Goal: Task Accomplishment & Management: Manage account settings

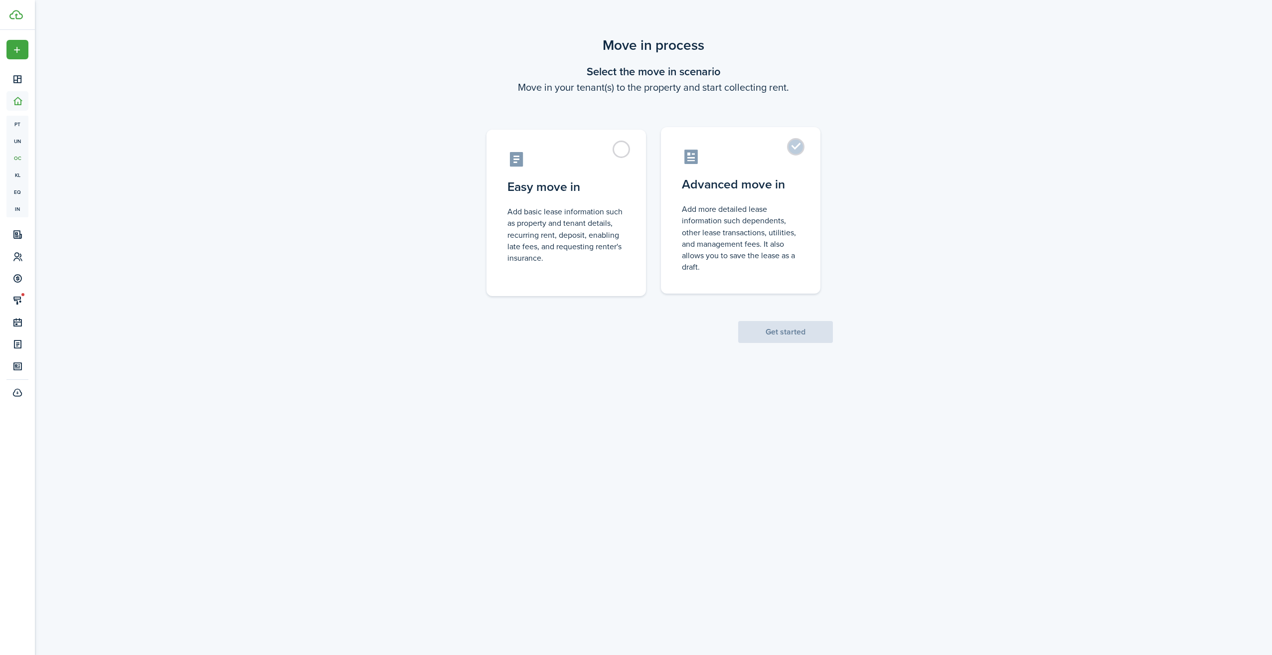
click at [765, 165] on control-radio-card-icon at bounding box center [741, 156] width 118 height 17
radio input "true"
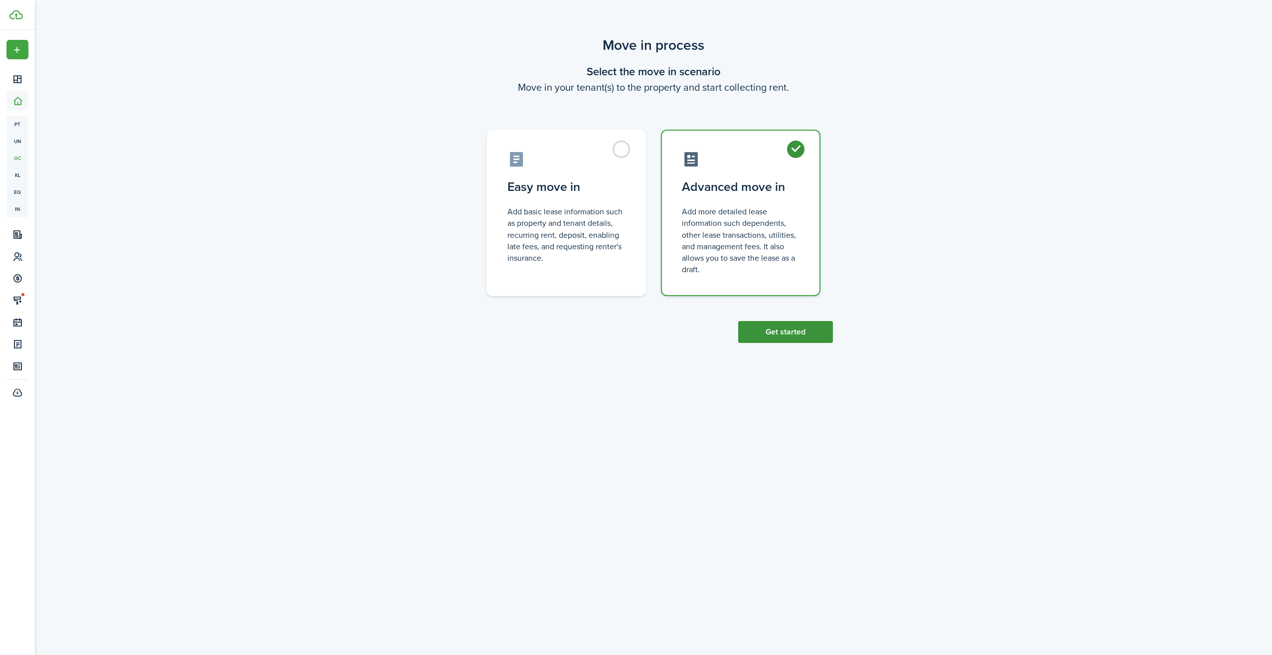
click at [787, 329] on button "Get started" at bounding box center [785, 332] width 95 height 22
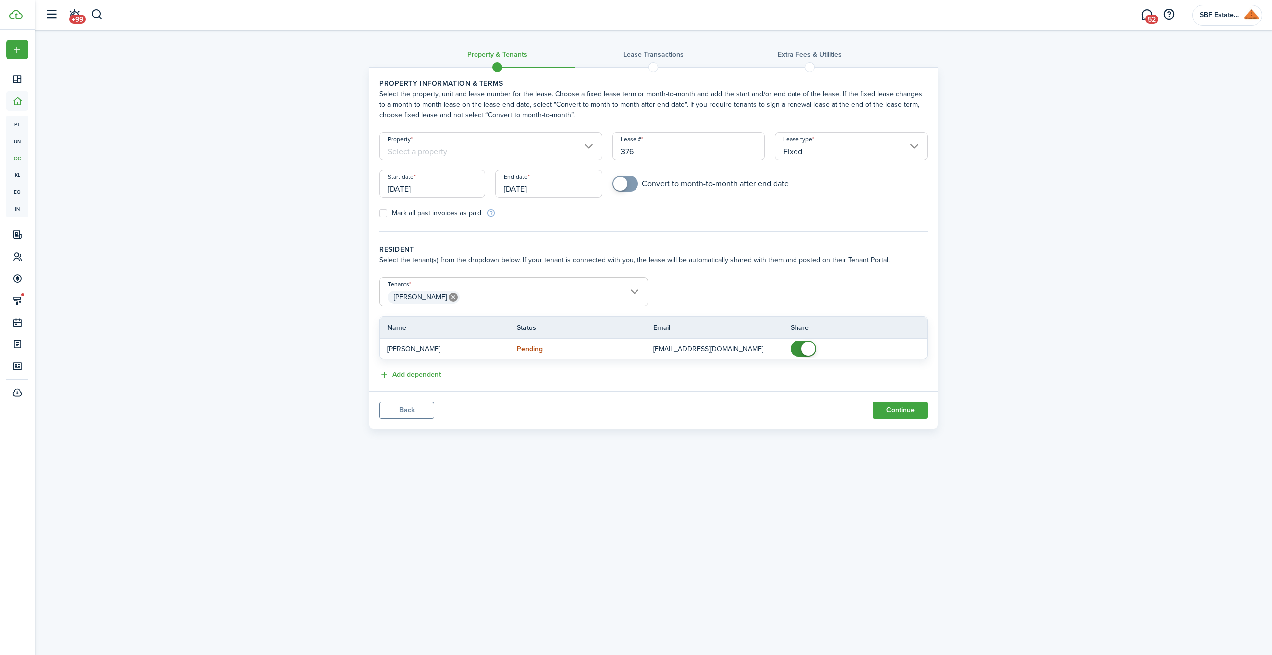
drag, startPoint x: 647, startPoint y: 152, endPoint x: 594, endPoint y: 147, distance: 53.1
click at [594, 147] on form "Property Lease # 376 Lease type Fixed Start date [DATE] End date [DATE] Convert…" at bounding box center [653, 175] width 558 height 86
click at [594, 146] on input "Property" at bounding box center [490, 146] width 223 height 28
type input "10"
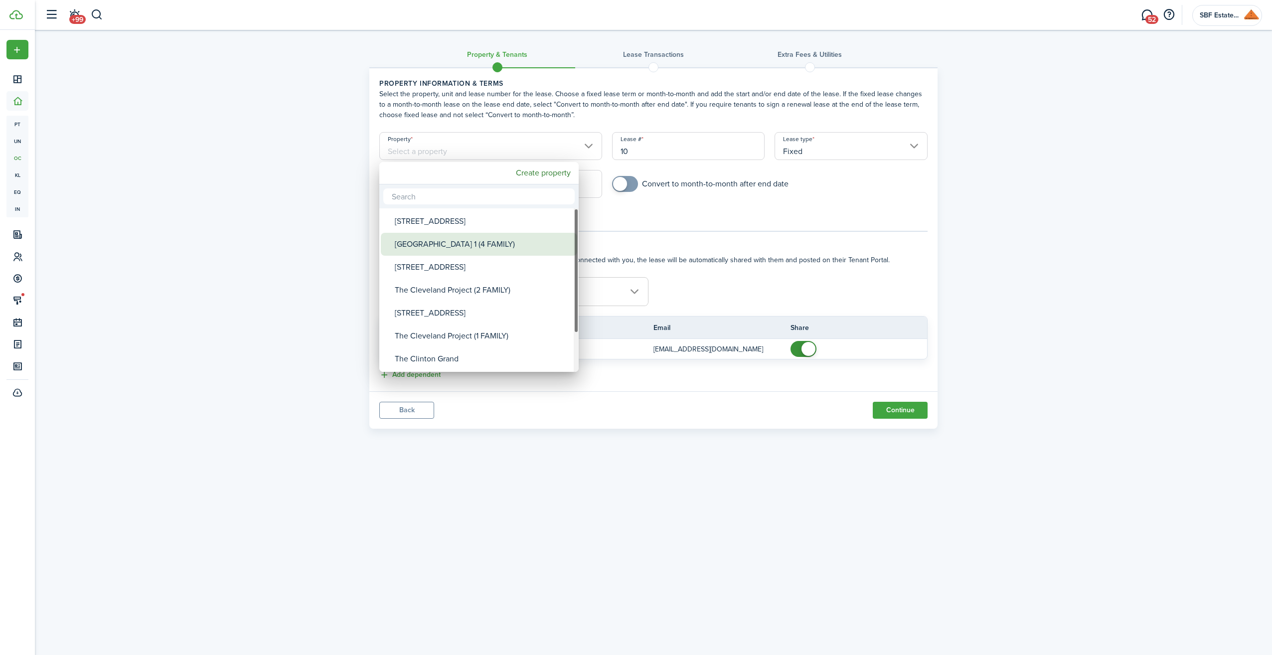
click at [478, 242] on div "[GEOGRAPHIC_DATA] 1 (4 FAMILY)" at bounding box center [483, 244] width 176 height 23
type input "[GEOGRAPHIC_DATA] 1 (4 FAMILY)"
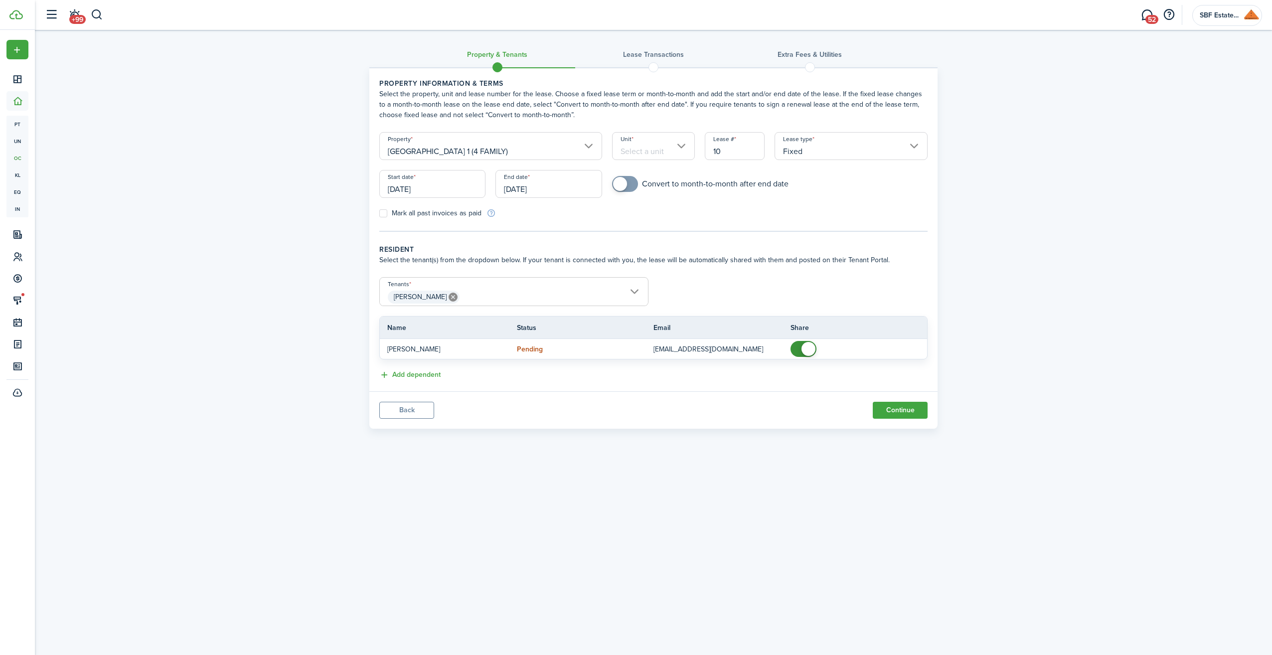
click at [682, 146] on input "Unit" at bounding box center [653, 146] width 83 height 28
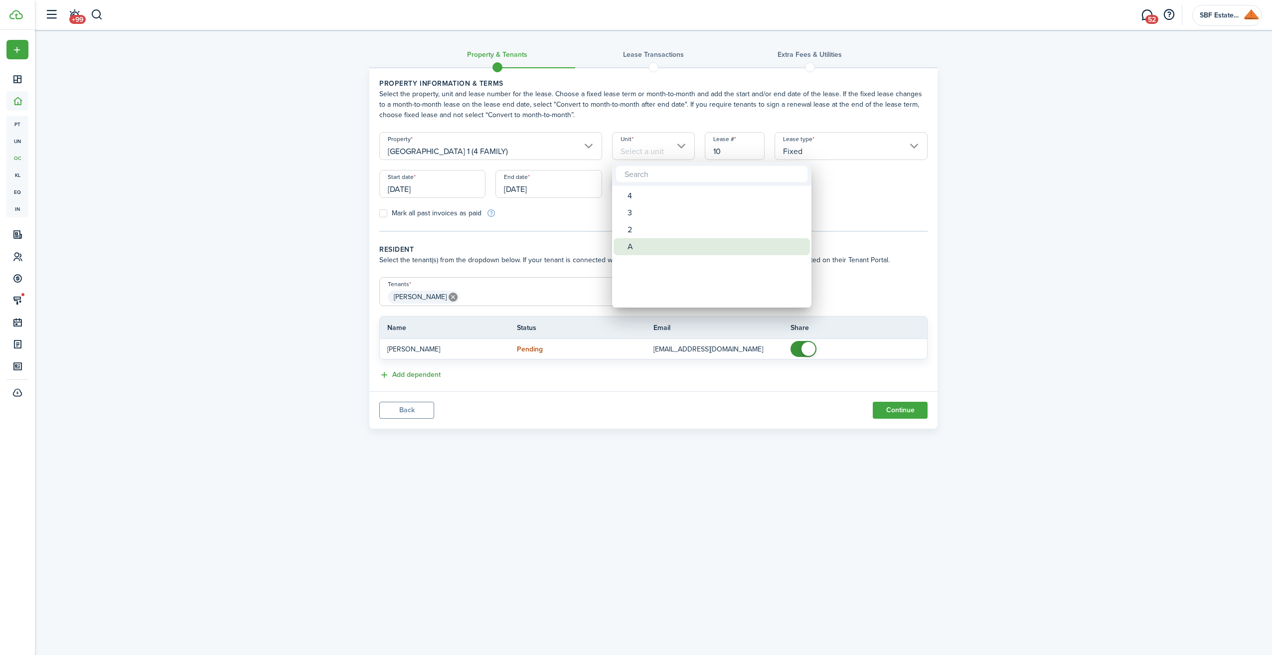
click at [634, 247] on div "A" at bounding box center [716, 246] width 176 height 17
type input "A"
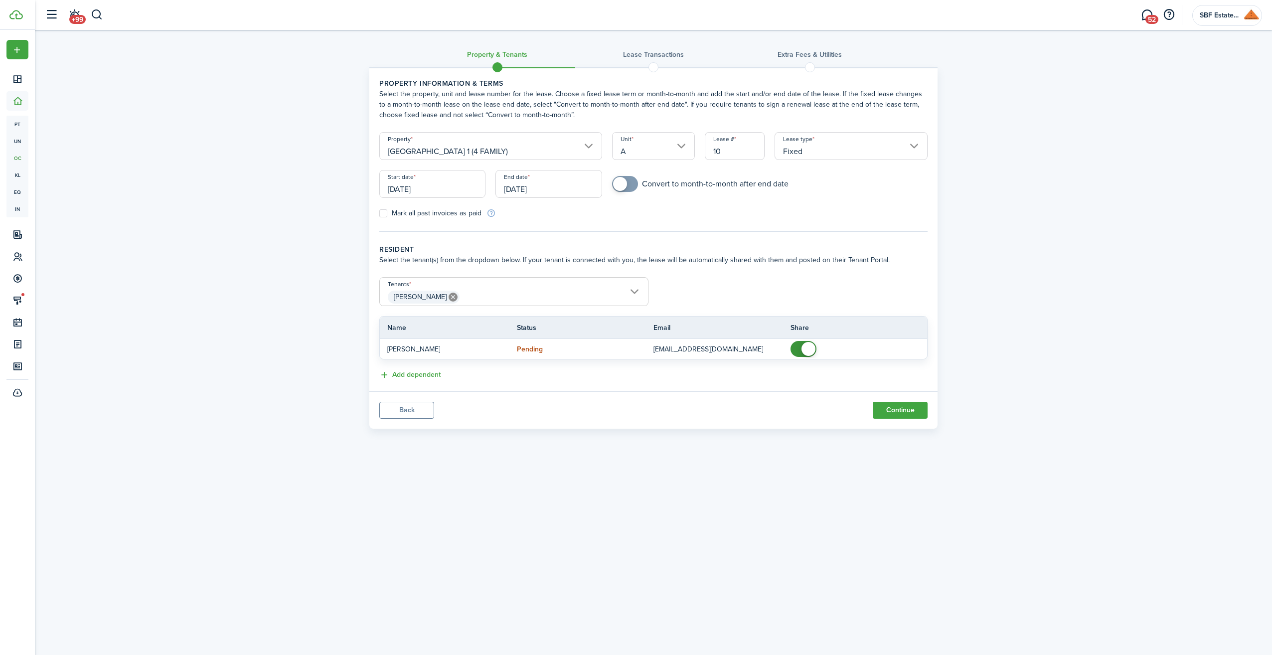
click at [856, 149] on input "Fixed" at bounding box center [851, 146] width 153 height 28
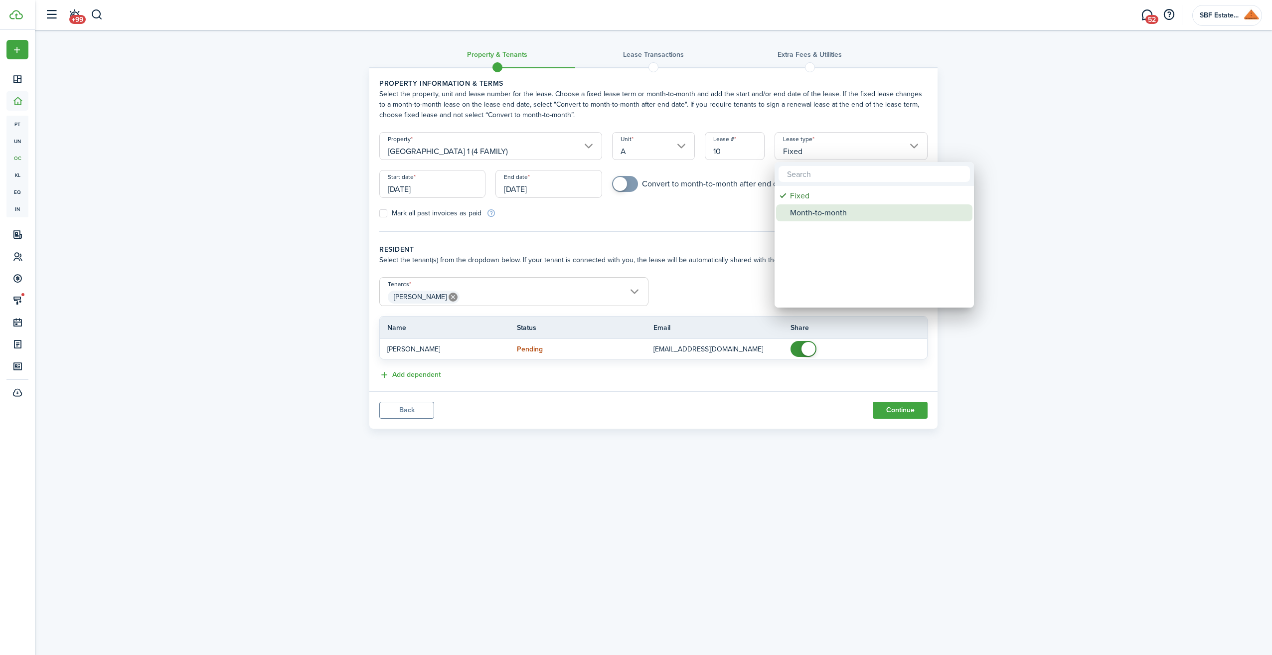
click at [855, 210] on div "Month-to-month" at bounding box center [878, 212] width 176 height 17
type input "Month-to-month"
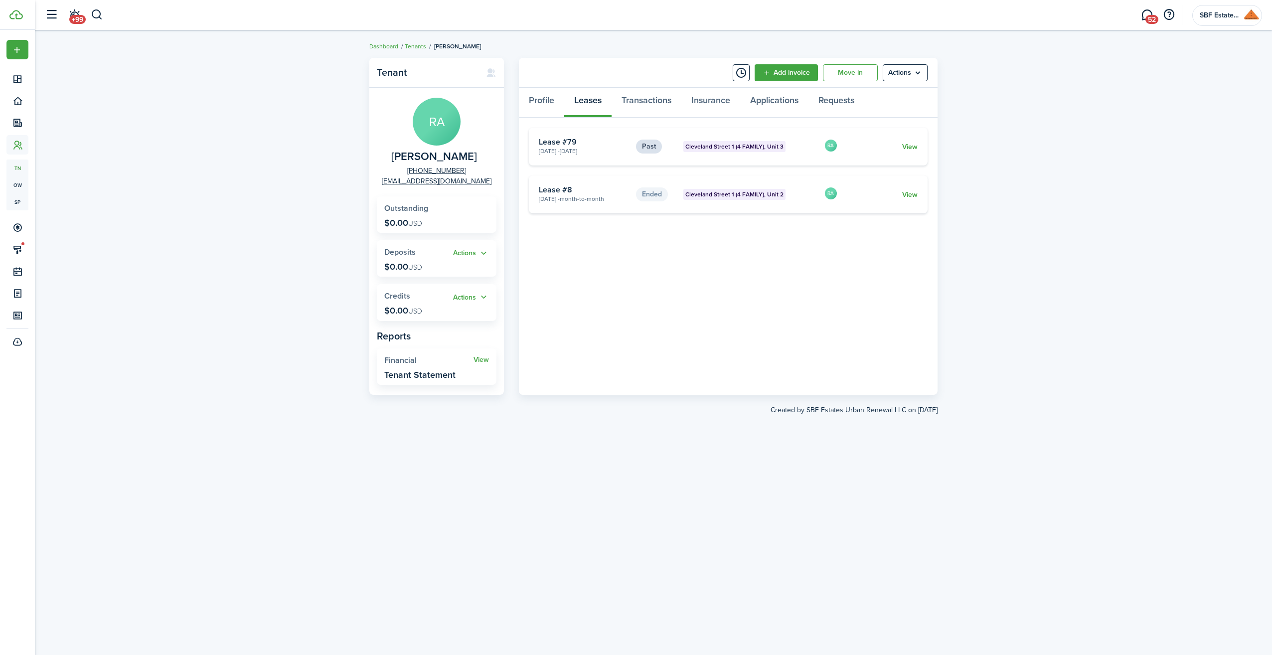
click at [888, 145] on card-footer "View" at bounding box center [884, 147] width 66 height 10
click at [908, 73] on menu-btn "Actions" at bounding box center [905, 72] width 45 height 17
click at [801, 142] on card-extra-content "Cleveland Street 1 (4 FAMILY), Unit 3" at bounding box center [749, 146] width 133 height 11
click at [909, 143] on link "View" at bounding box center [909, 147] width 15 height 10
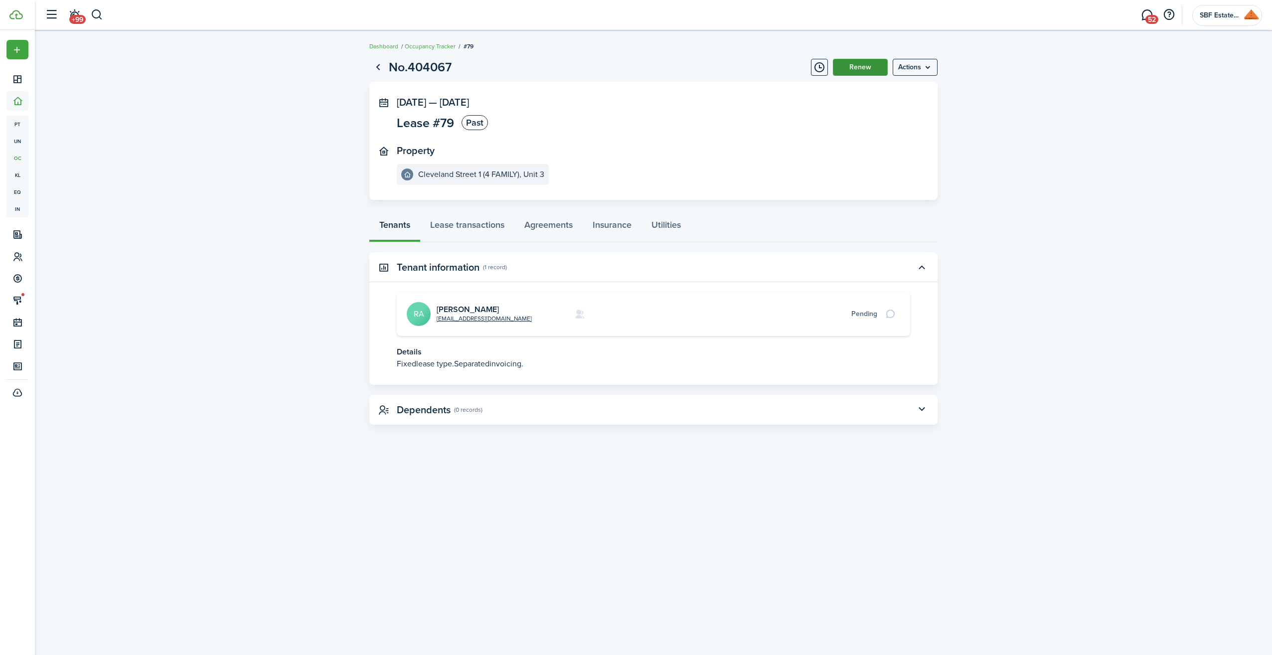
click at [873, 67] on button "Renew" at bounding box center [860, 67] width 55 height 17
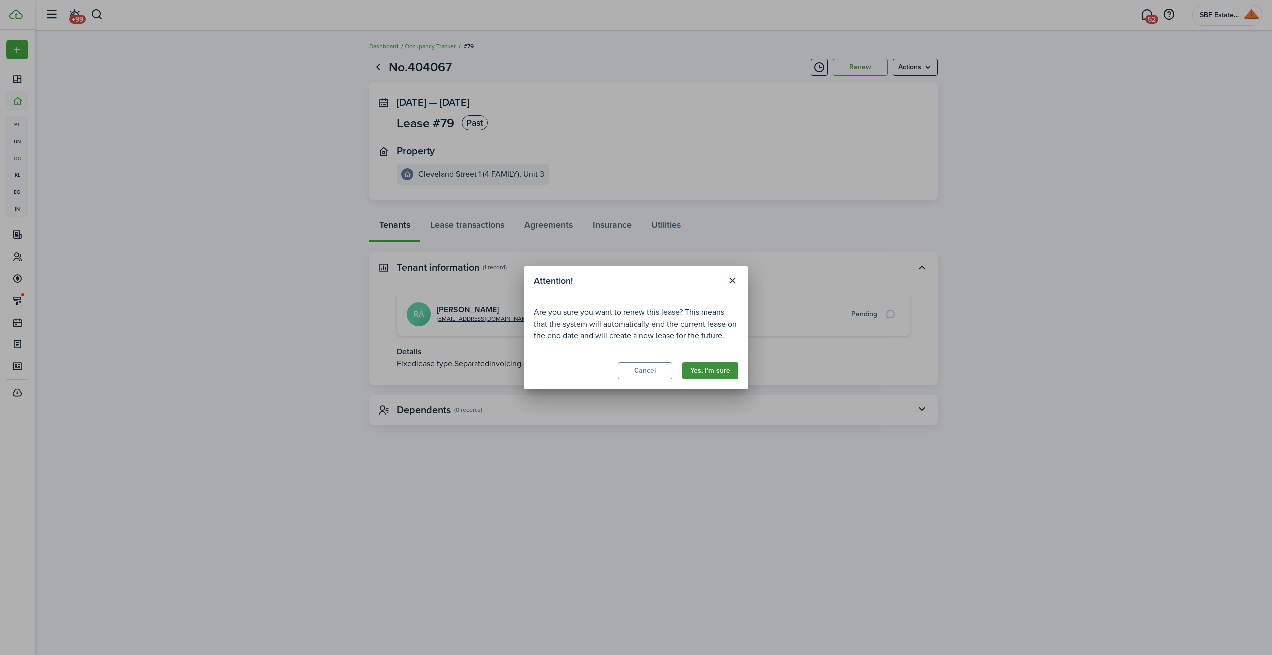
click at [708, 371] on button "Yes, I'm sure" at bounding box center [710, 370] width 56 height 17
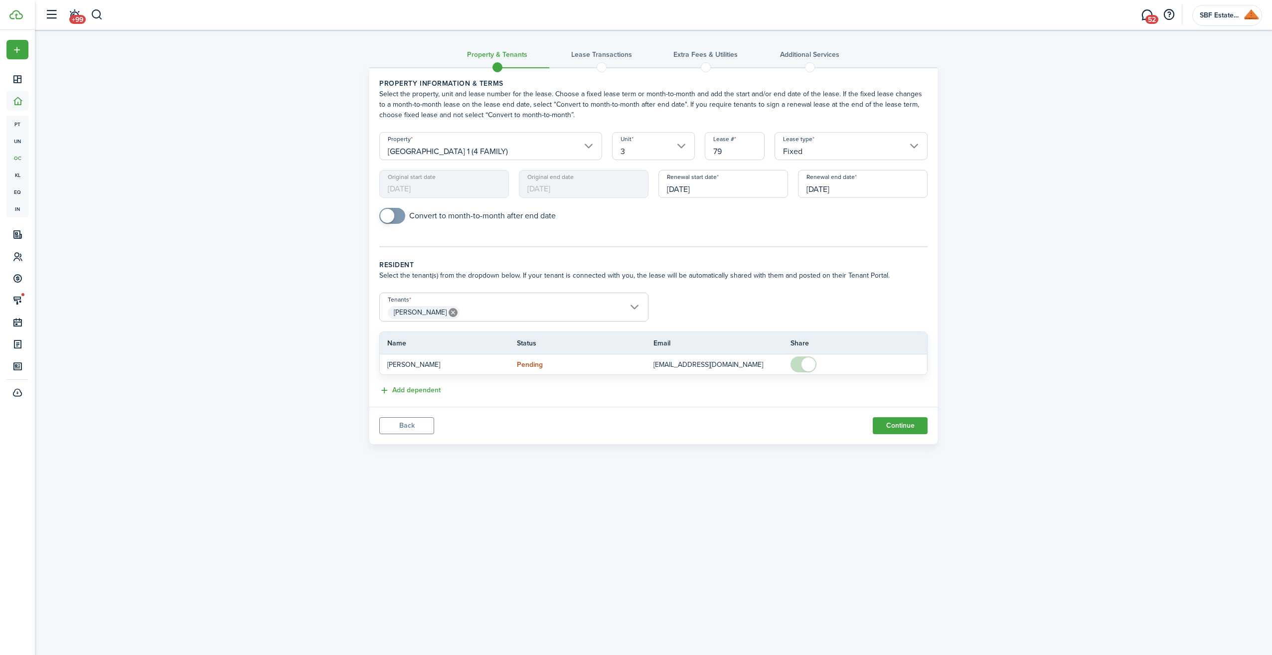
drag, startPoint x: 724, startPoint y: 152, endPoint x: 663, endPoint y: 148, distance: 61.4
click at [707, 148] on input "79" at bounding box center [735, 146] width 60 height 28
click at [682, 144] on input "3" at bounding box center [653, 146] width 83 height 28
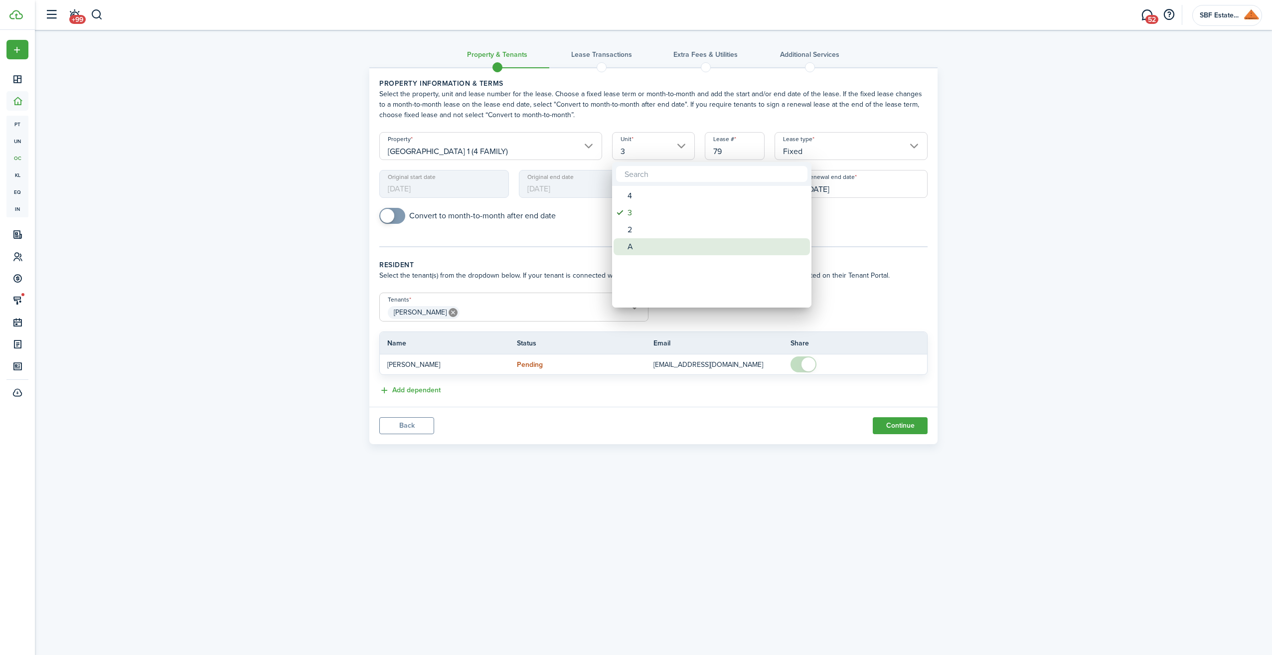
click at [634, 245] on div "A" at bounding box center [716, 246] width 176 height 17
type input "A"
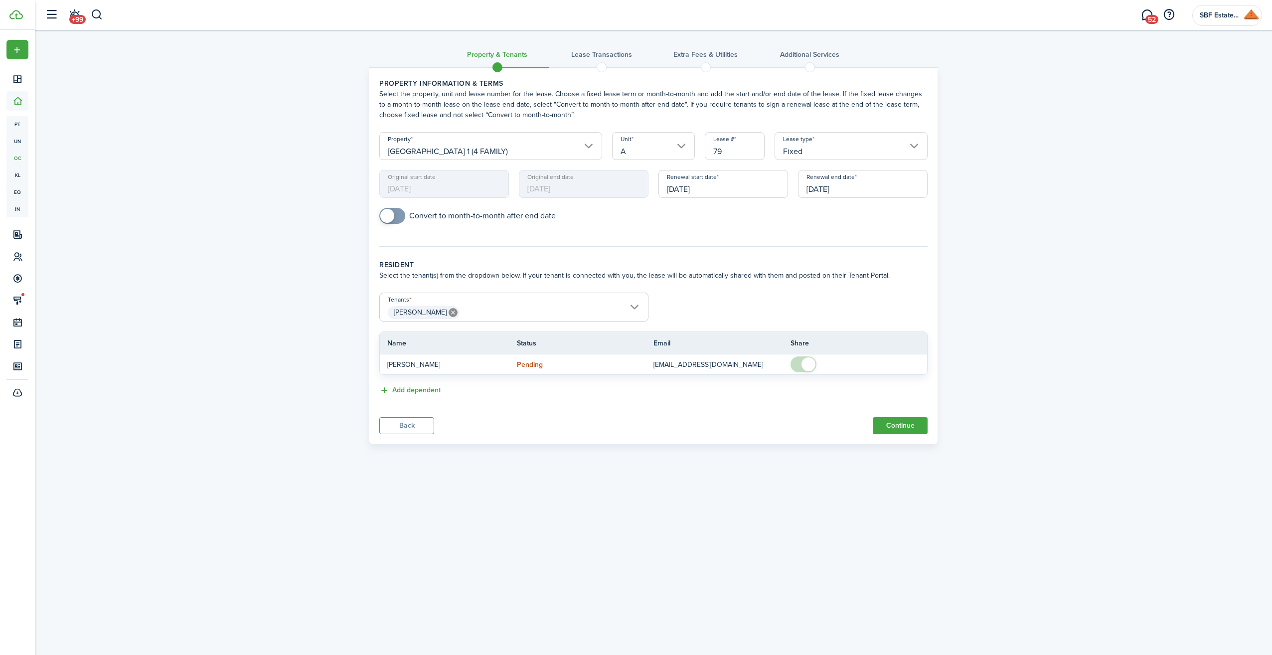
drag, startPoint x: 741, startPoint y: 151, endPoint x: 696, endPoint y: 150, distance: 44.4
click at [696, 150] on form "Property [GEOGRAPHIC_DATA] 1 (4 FAMILY) Unit A Lease # 79 Lease type Fixed Orig…" at bounding box center [653, 183] width 558 height 102
click at [907, 144] on input "Fixed" at bounding box center [851, 146] width 153 height 28
type input "10"
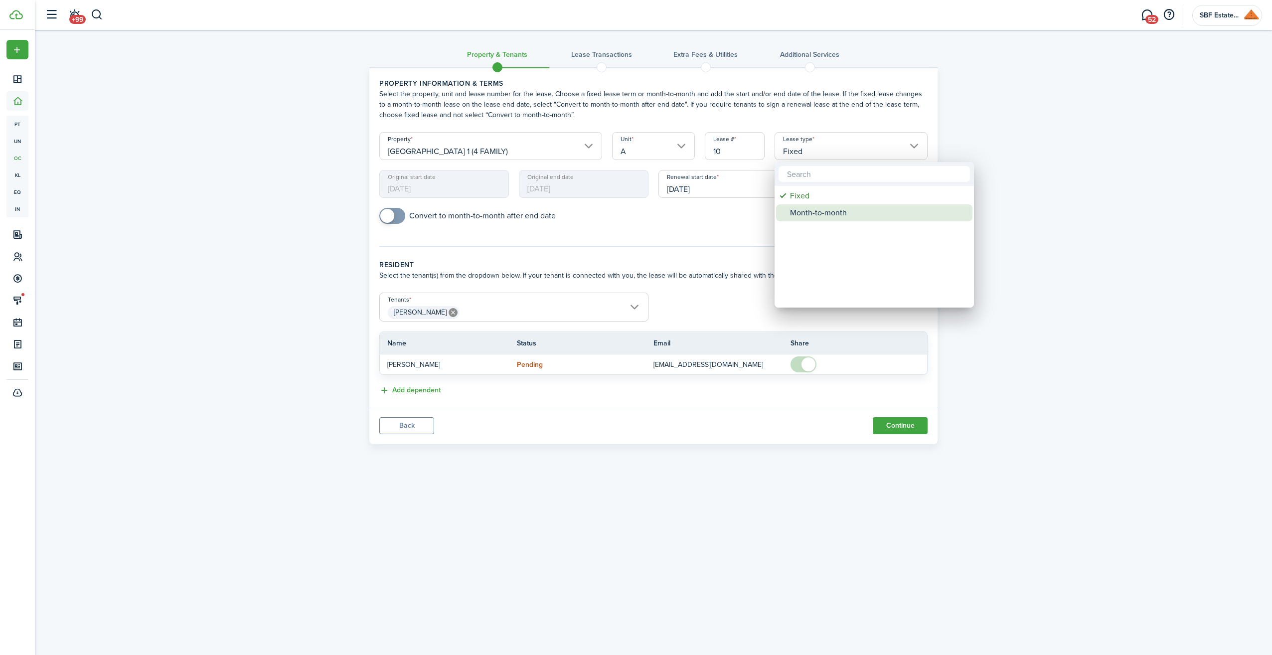
click at [821, 209] on div "Month-to-month" at bounding box center [878, 212] width 176 height 17
type input "Month-to-month"
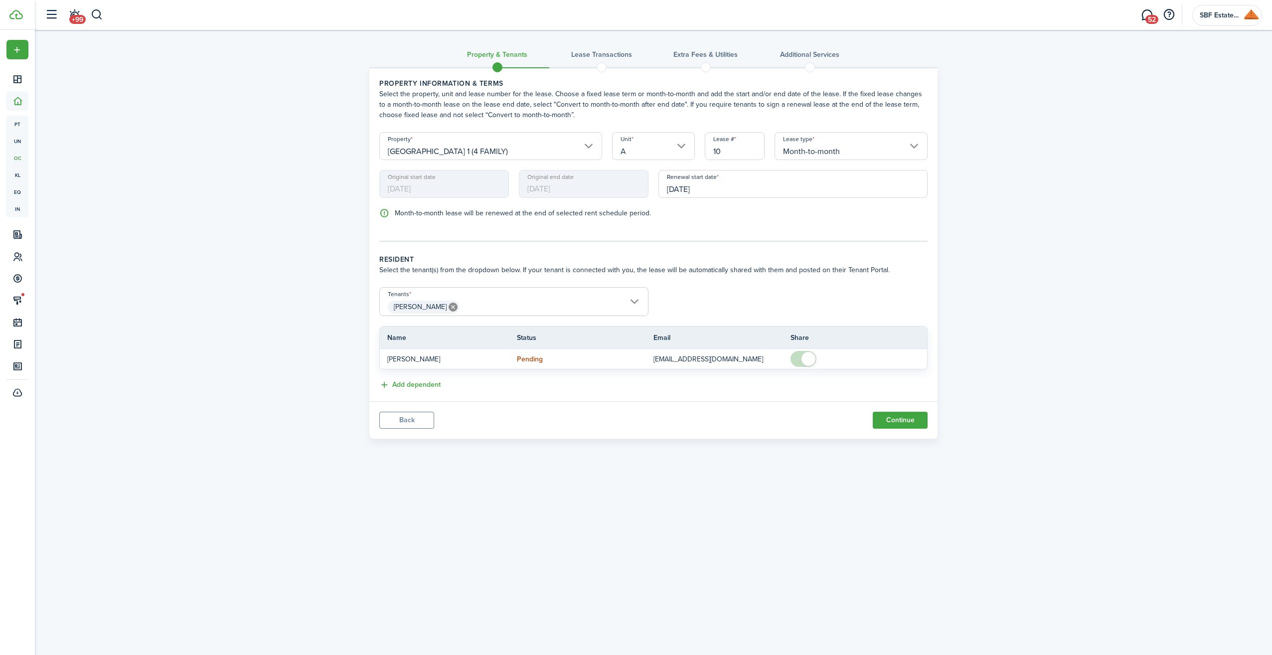
click at [719, 188] on input "[DATE]" at bounding box center [793, 184] width 269 height 28
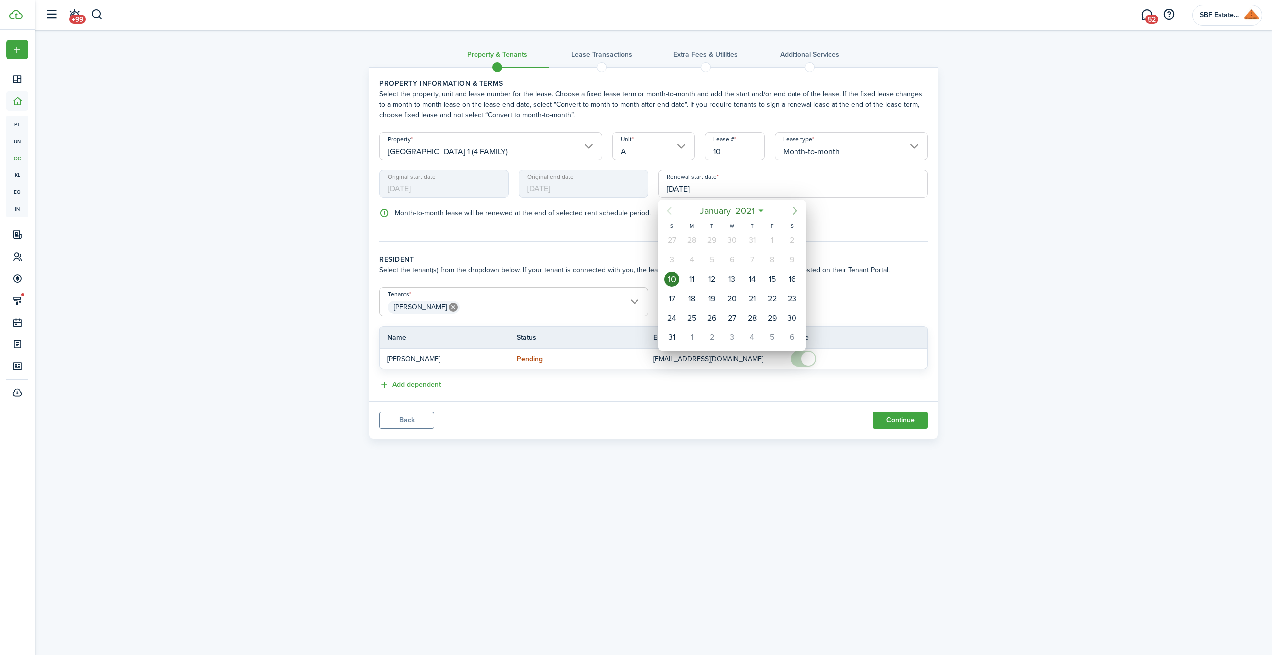
click at [797, 210] on icon "Next page" at bounding box center [795, 211] width 12 height 12
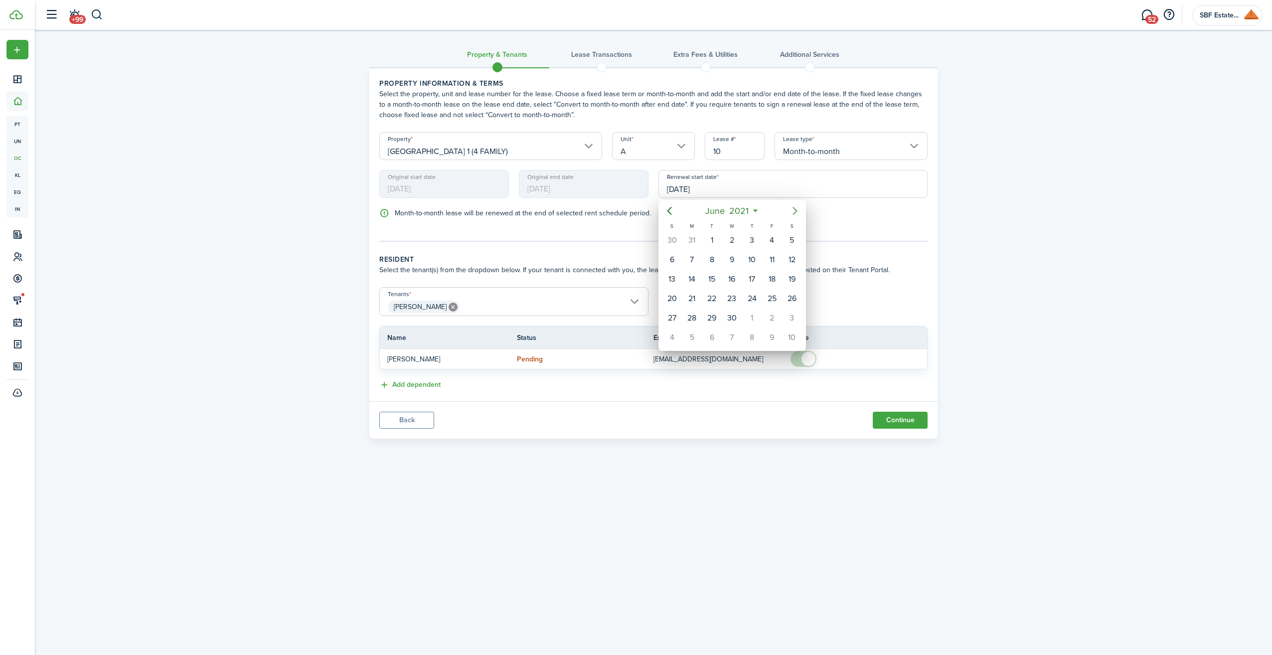
click at [797, 210] on icon "Next page" at bounding box center [795, 211] width 12 height 12
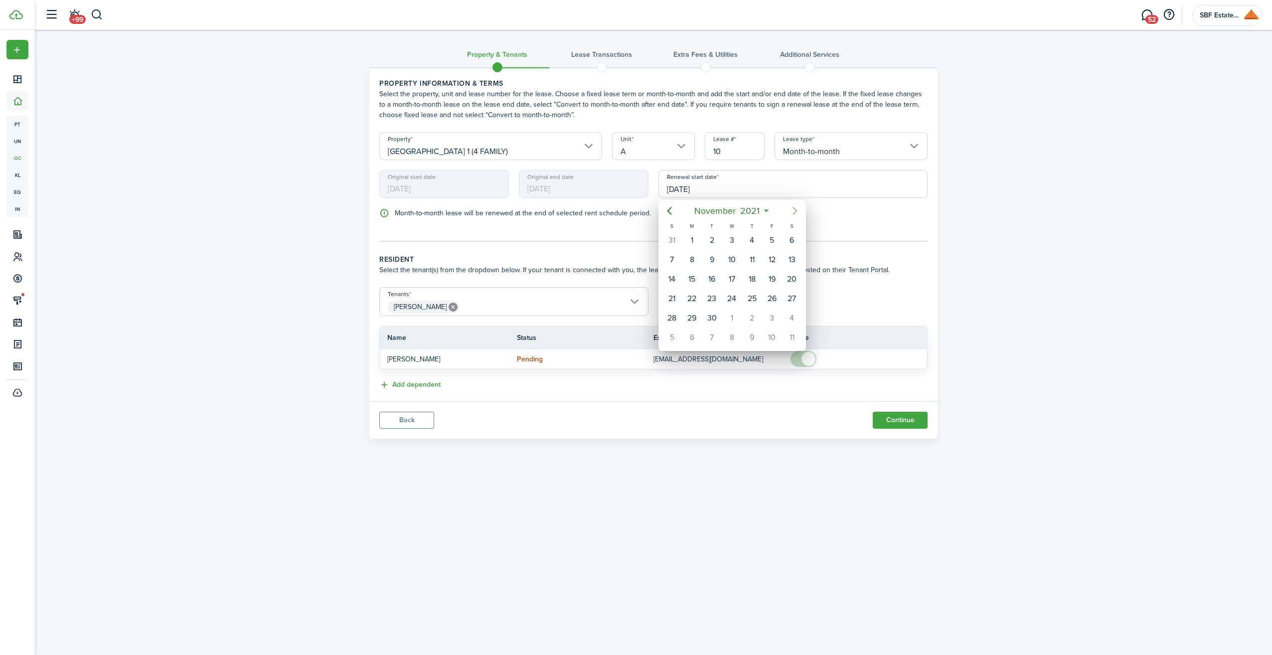
click at [797, 210] on icon "Next page" at bounding box center [795, 211] width 12 height 12
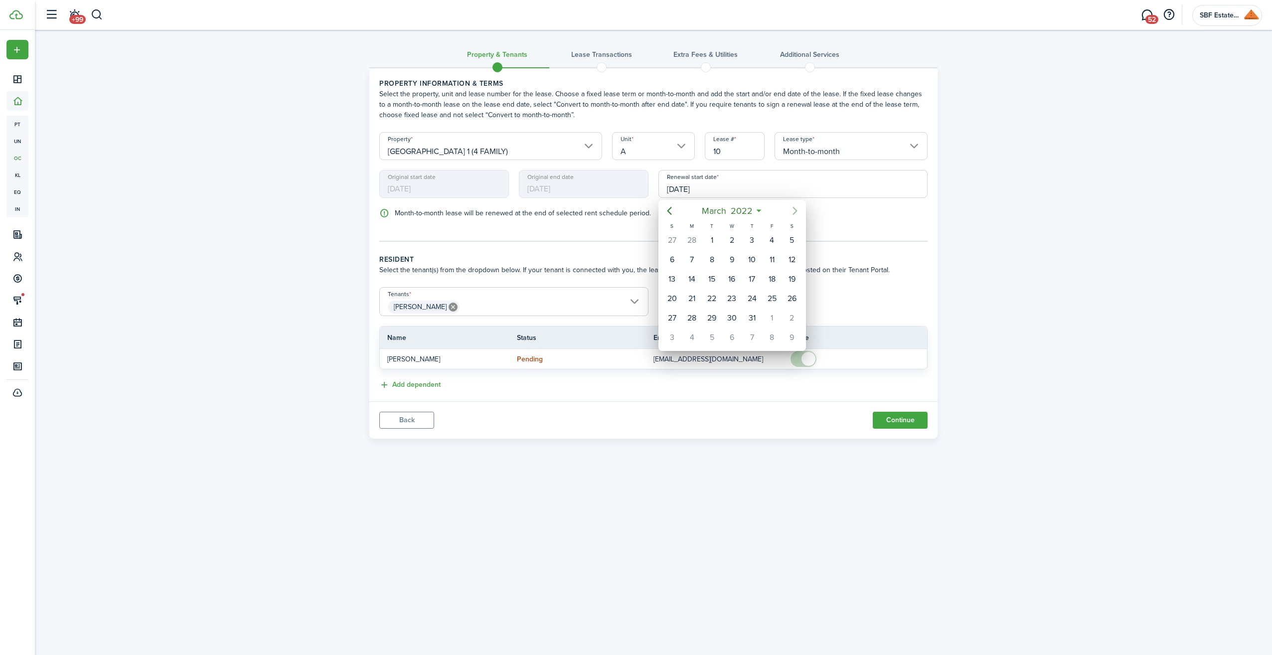
click at [797, 210] on icon "Next page" at bounding box center [795, 211] width 12 height 12
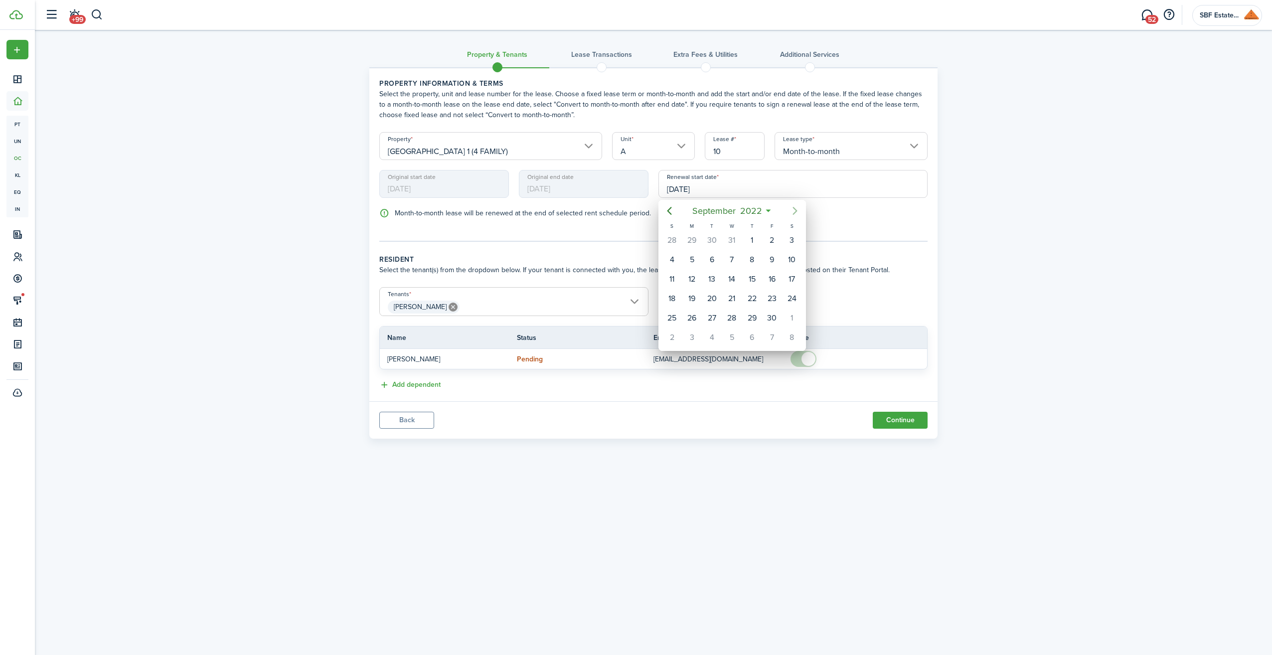
click at [797, 210] on icon "Next page" at bounding box center [795, 211] width 12 height 12
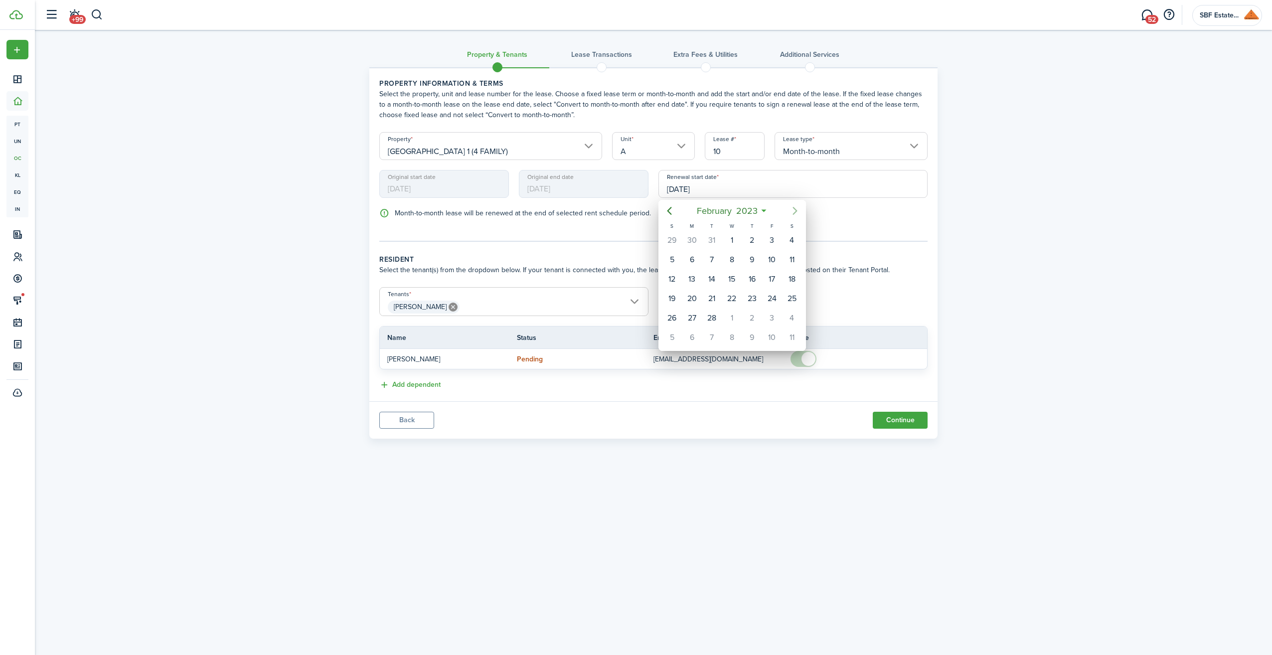
click at [797, 210] on icon "Next page" at bounding box center [795, 211] width 12 height 12
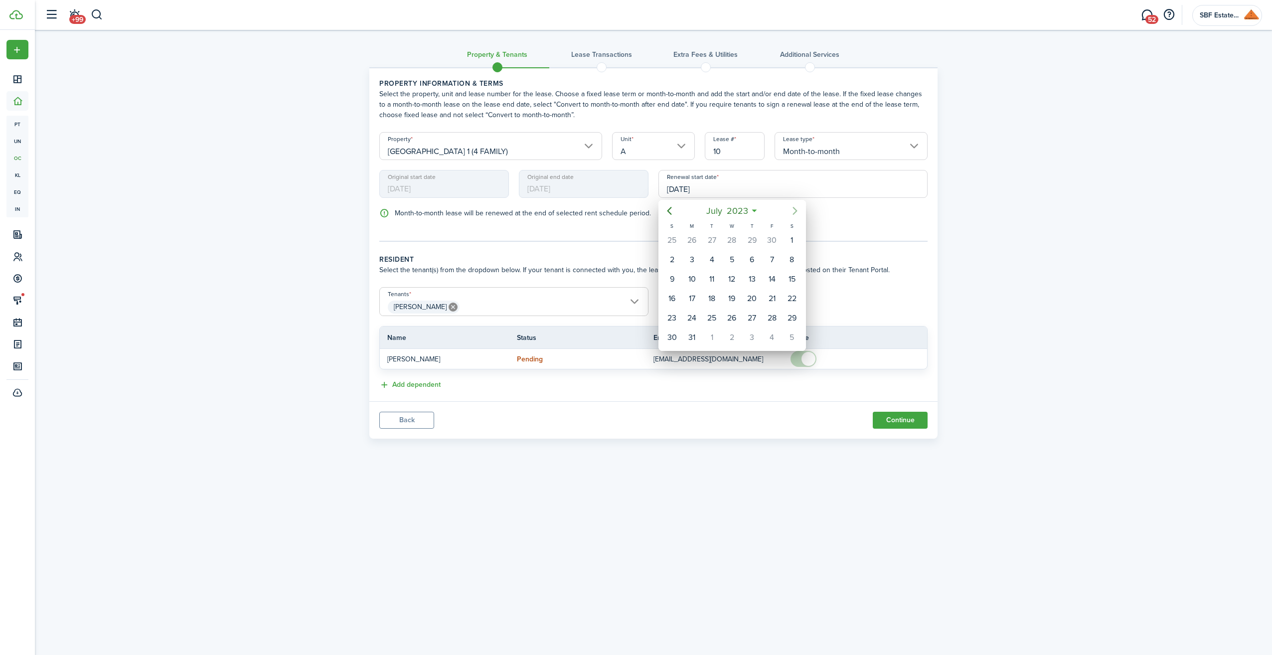
click at [797, 210] on icon "Next page" at bounding box center [795, 211] width 12 height 12
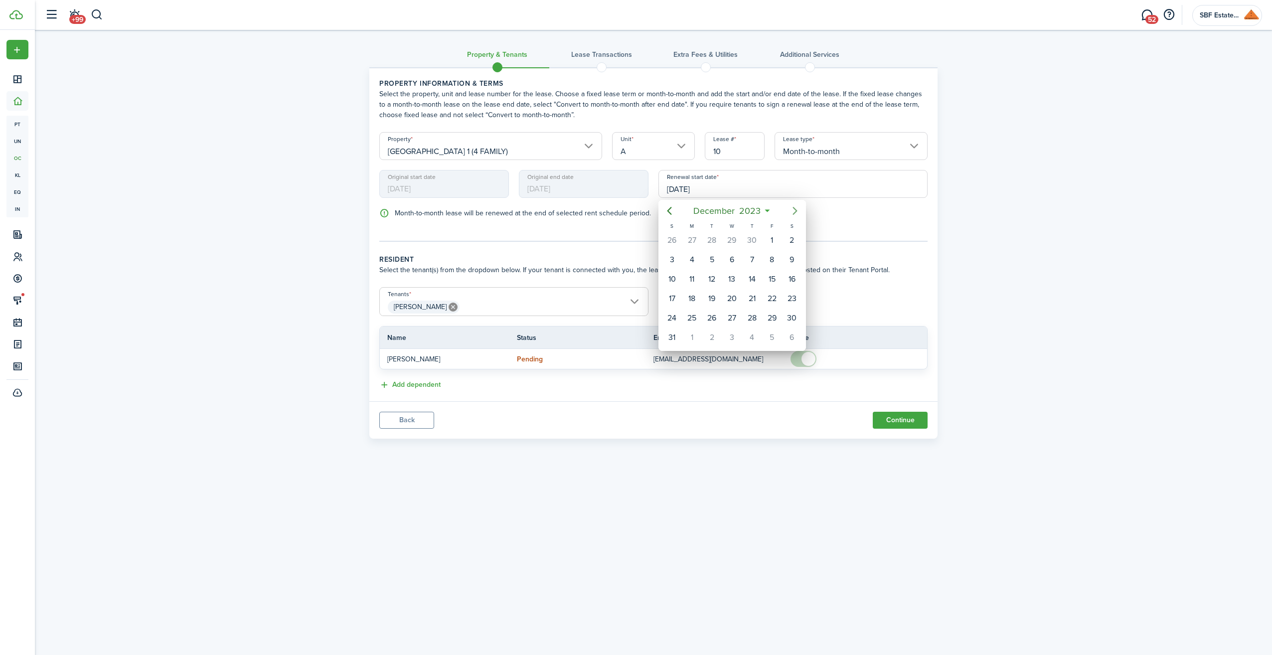
click at [797, 210] on icon "Next page" at bounding box center [795, 211] width 12 height 12
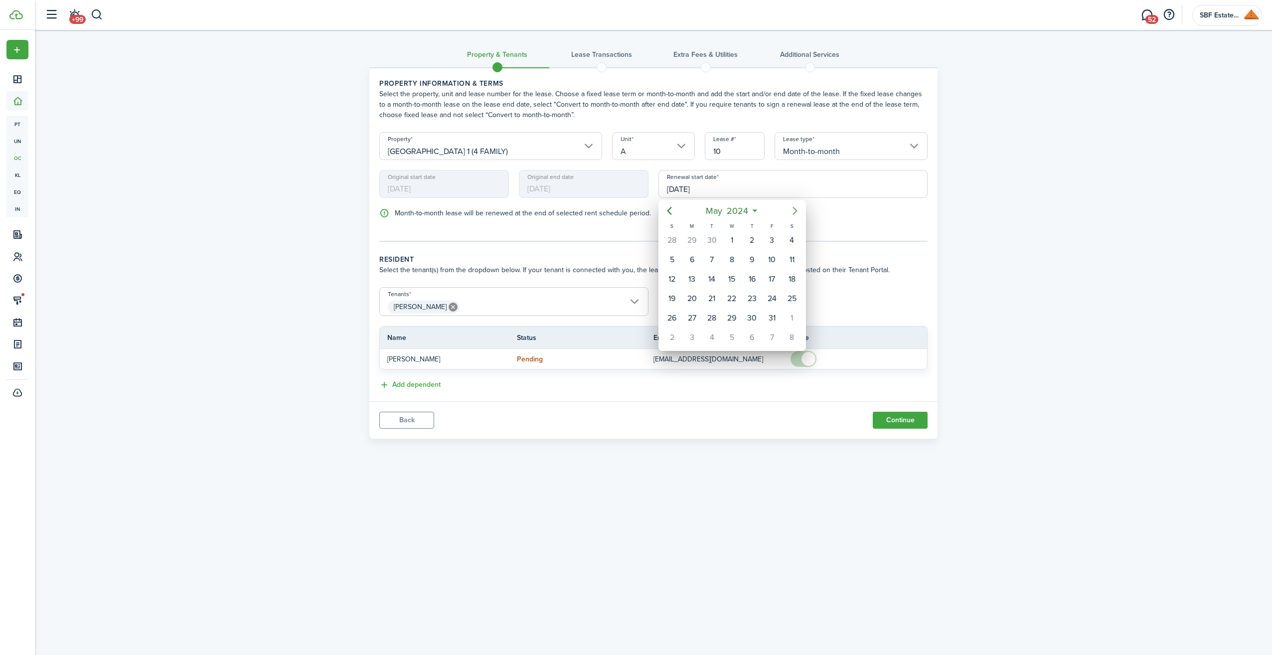
click at [797, 210] on icon "Next page" at bounding box center [795, 211] width 12 height 12
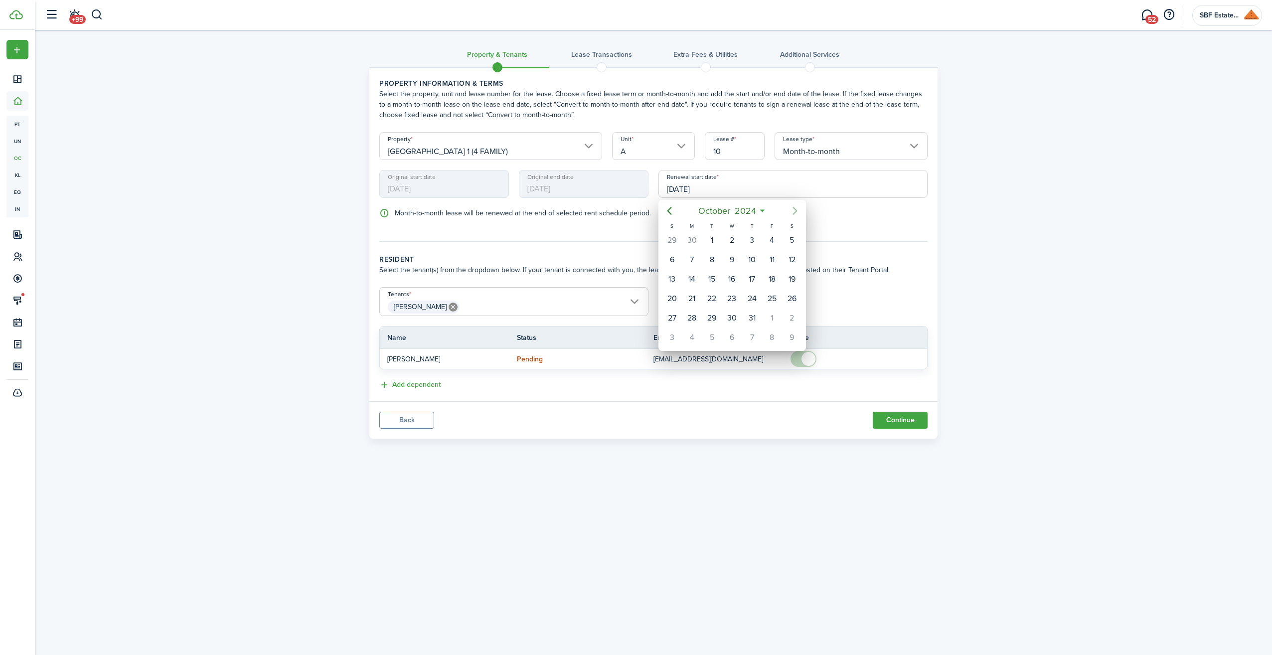
click at [797, 210] on icon "Next page" at bounding box center [795, 211] width 12 height 12
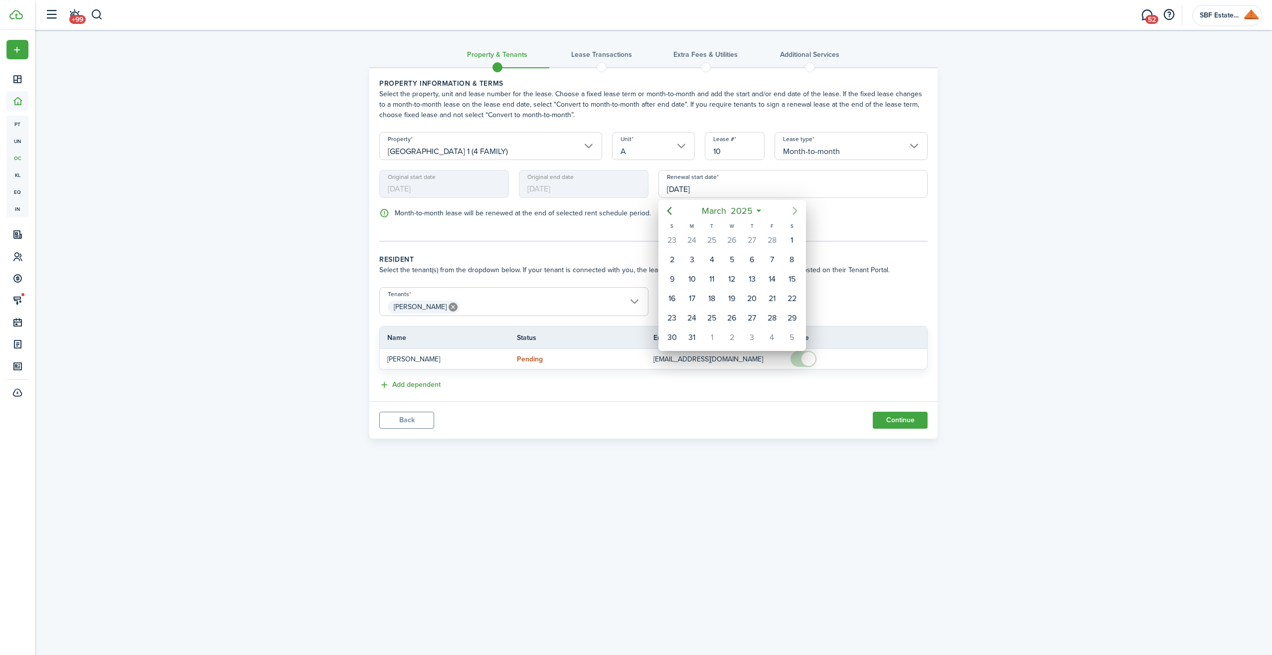
click at [797, 210] on icon "Next page" at bounding box center [795, 211] width 12 height 12
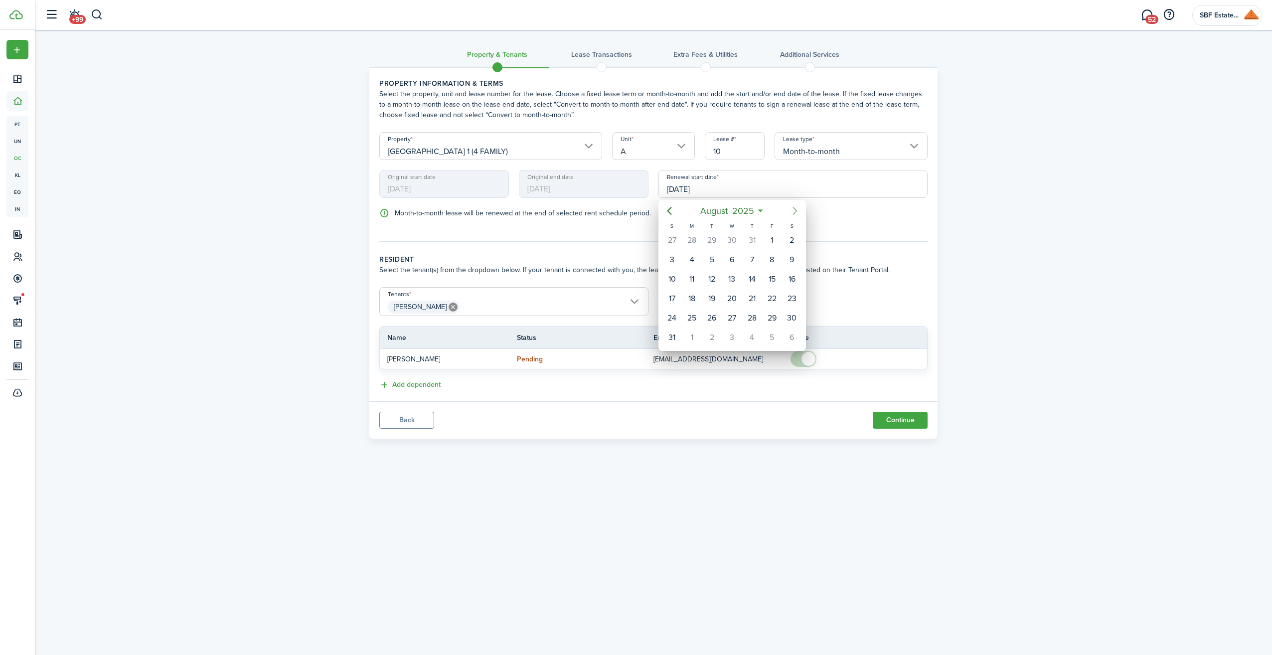
click at [797, 210] on icon "Next page" at bounding box center [795, 211] width 12 height 12
click at [735, 236] on div "1" at bounding box center [731, 240] width 15 height 15
type input "[DATE]"
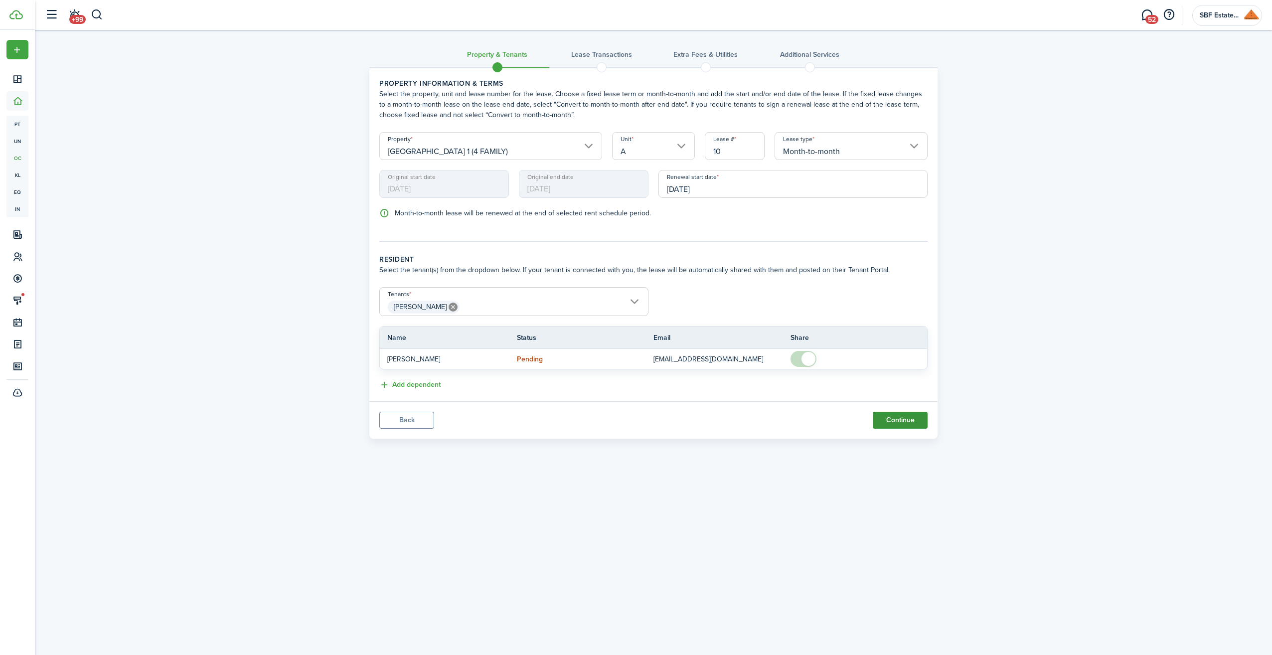
click at [904, 417] on button "Continue" at bounding box center [900, 420] width 55 height 17
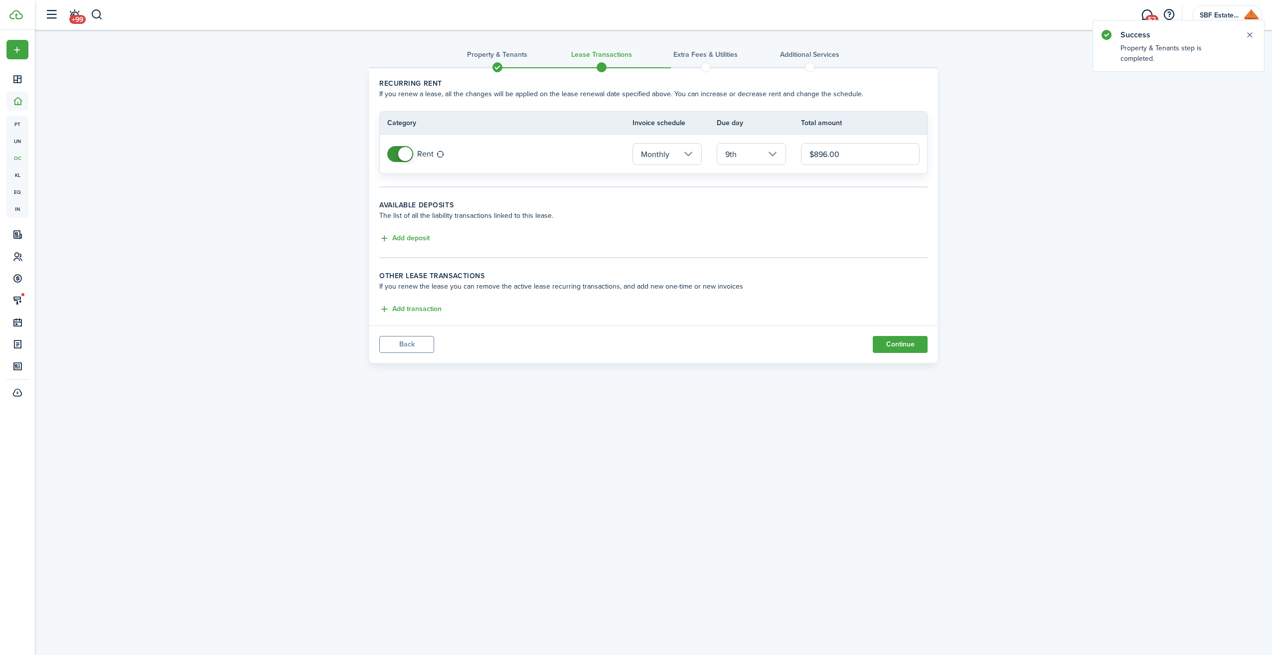
click at [693, 155] on input "Monthly" at bounding box center [667, 154] width 69 height 22
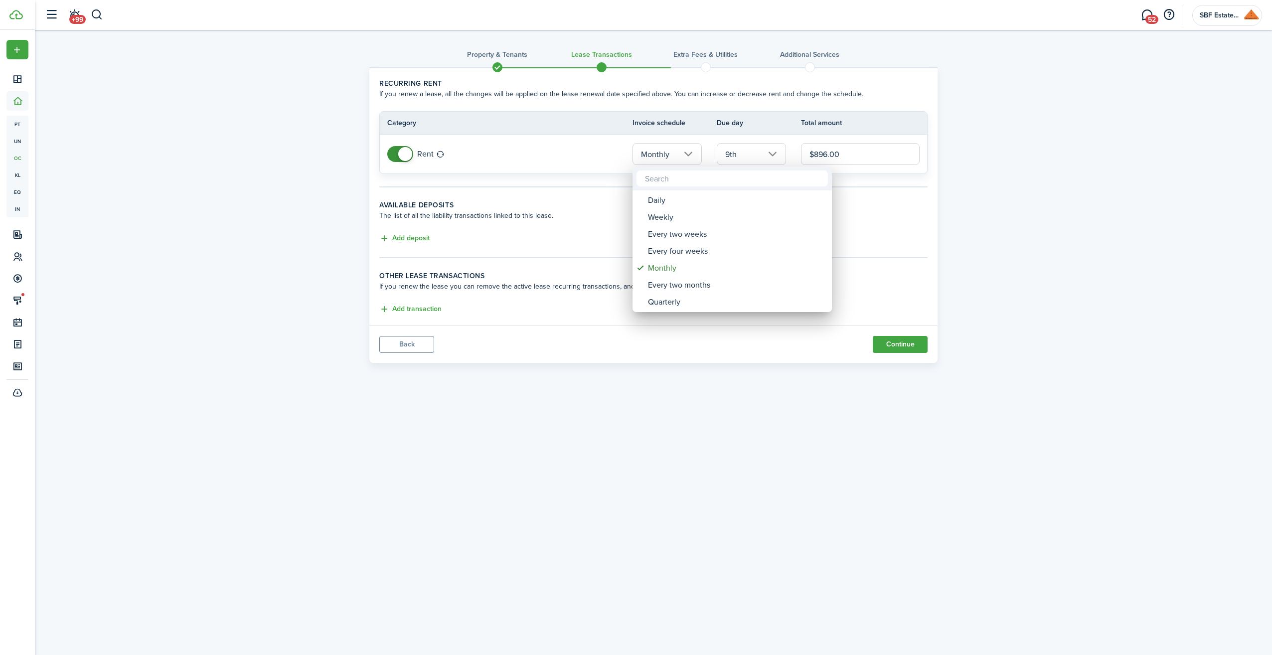
click at [778, 156] on div at bounding box center [636, 327] width 1432 height 815
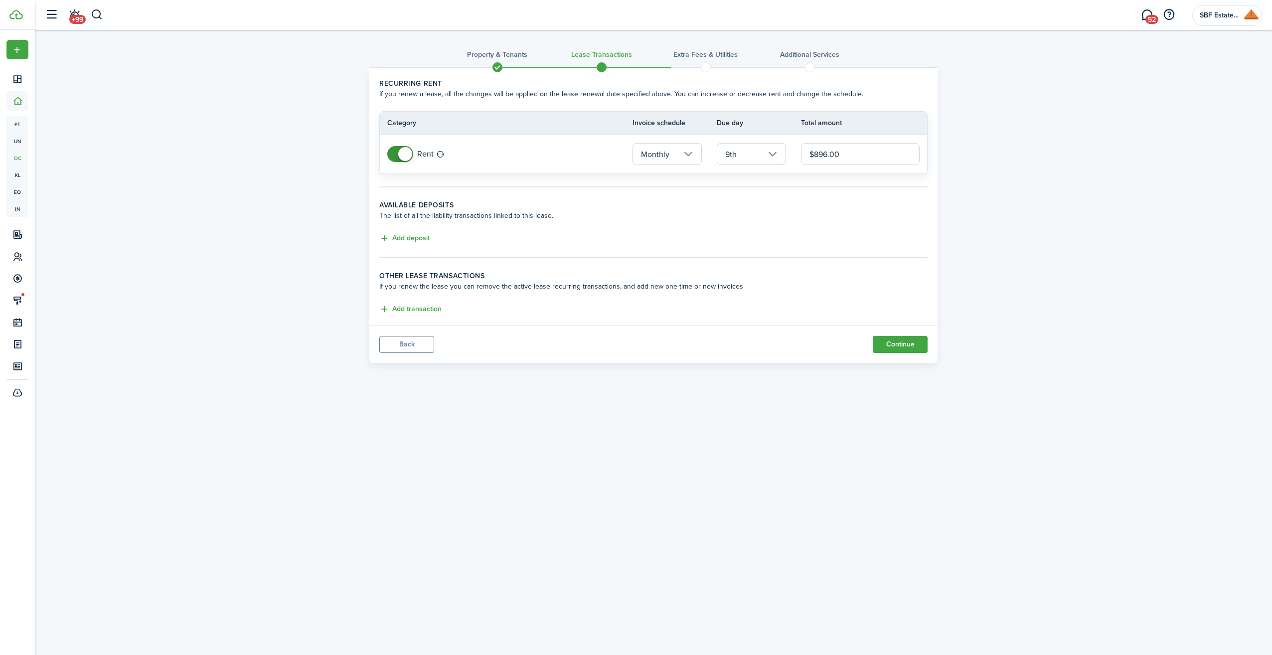
click at [774, 155] on input "9th" at bounding box center [751, 154] width 69 height 22
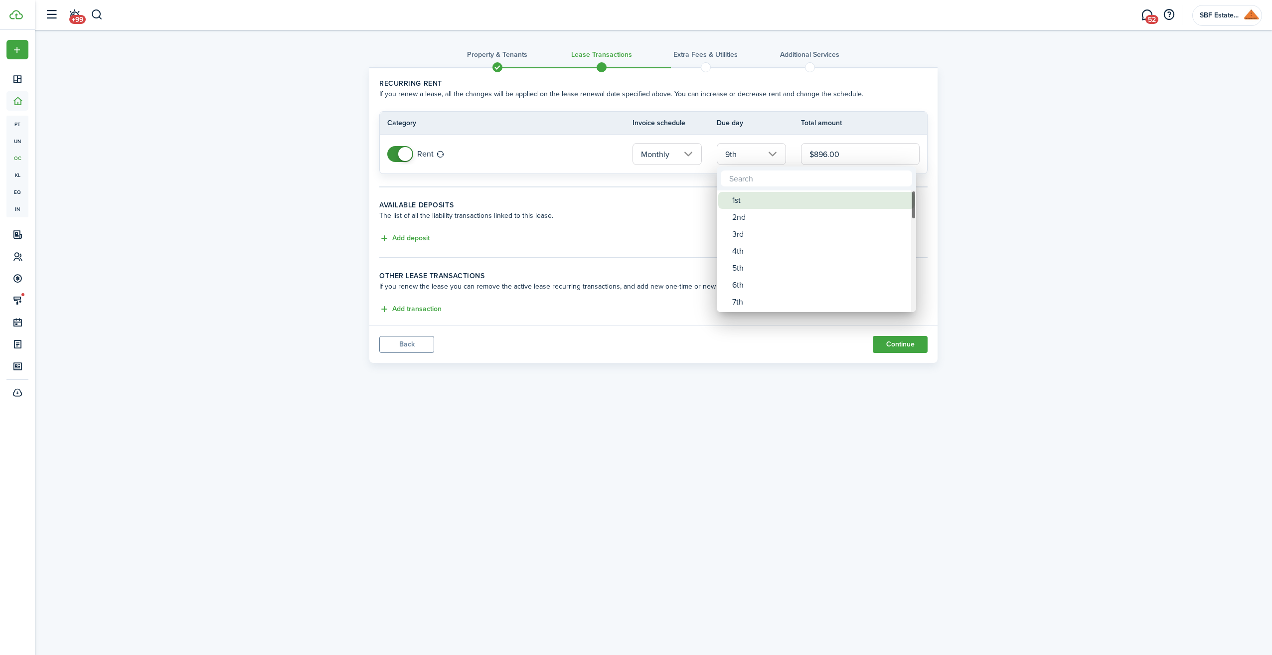
click at [754, 200] on div "1st" at bounding box center [820, 200] width 176 height 17
type input "1st"
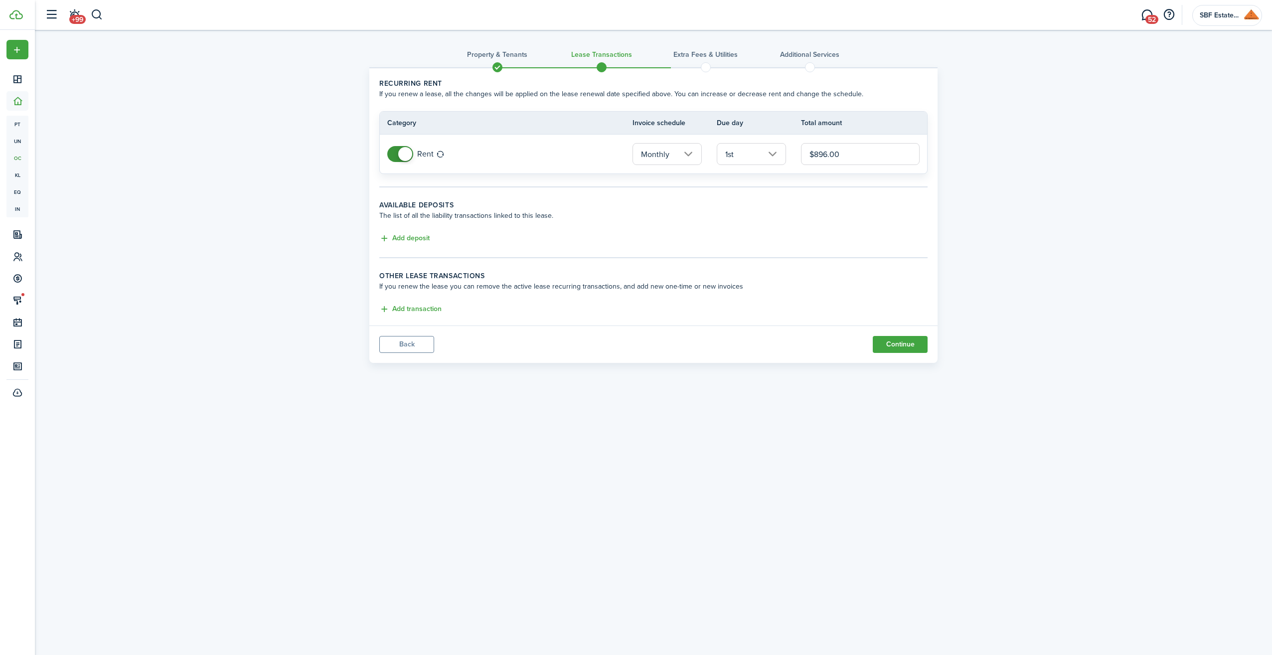
drag, startPoint x: 850, startPoint y: 152, endPoint x: 762, endPoint y: 146, distance: 88.9
click at [762, 146] on tr "Rent Monthly 1st $896.00" at bounding box center [653, 154] width 547 height 39
type input "$1,250.00"
click at [915, 344] on button "Continue" at bounding box center [900, 344] width 55 height 17
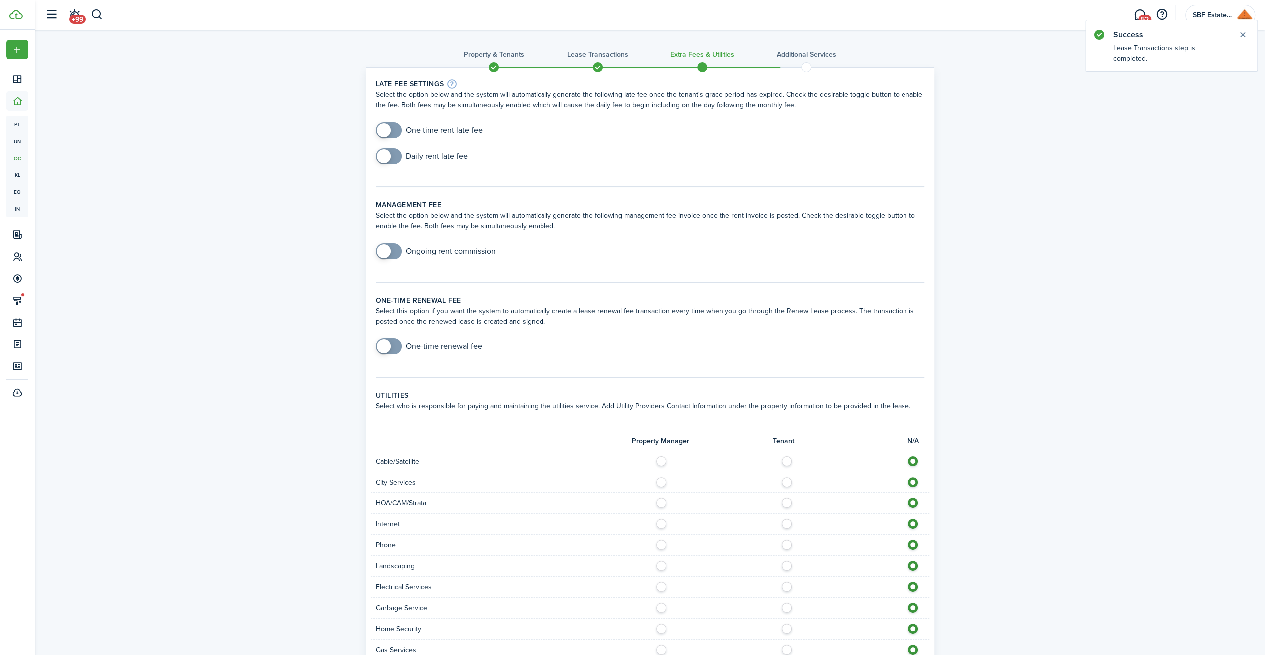
checkbox input "true"
click at [391, 129] on span at bounding box center [389, 130] width 10 height 16
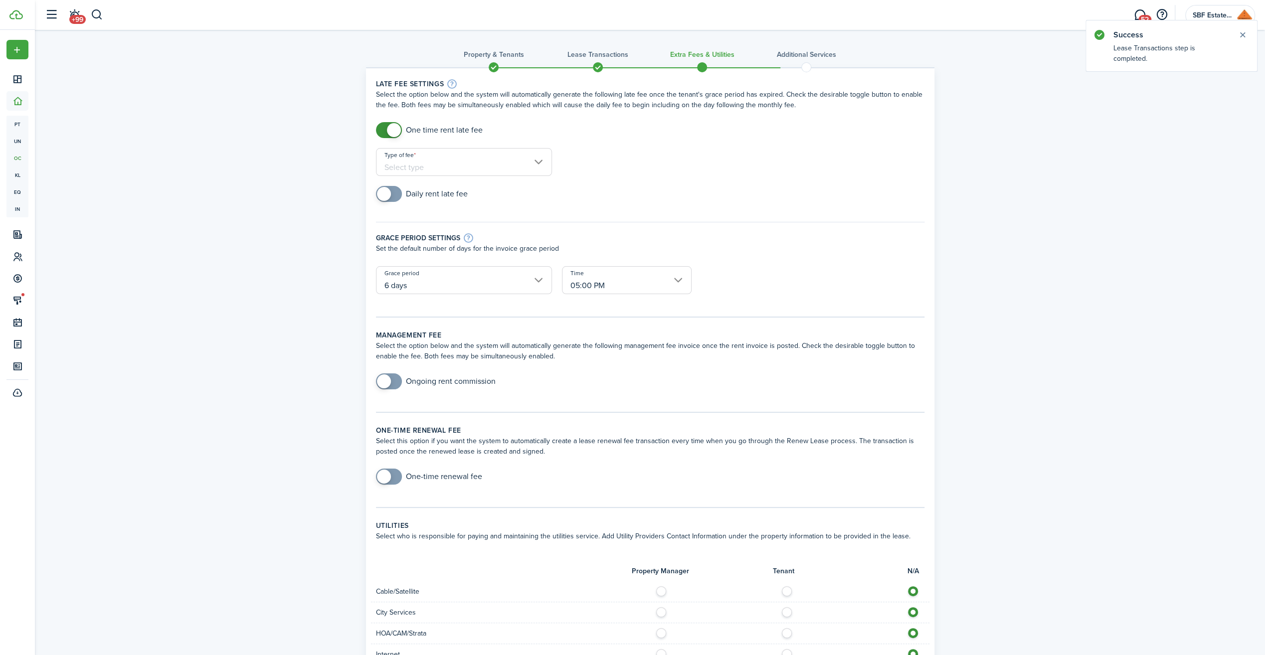
click at [536, 161] on input "Type of fee" at bounding box center [464, 162] width 176 height 28
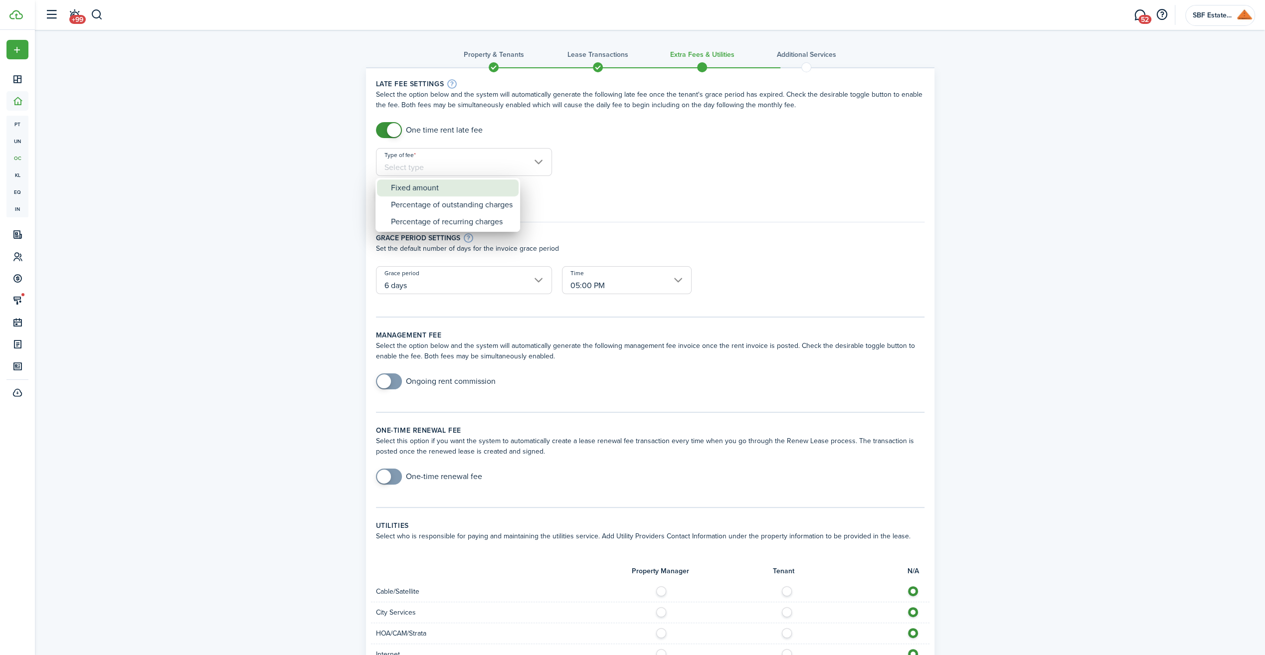
click at [415, 189] on div "Fixed amount" at bounding box center [452, 187] width 122 height 17
type input "Fixed amount"
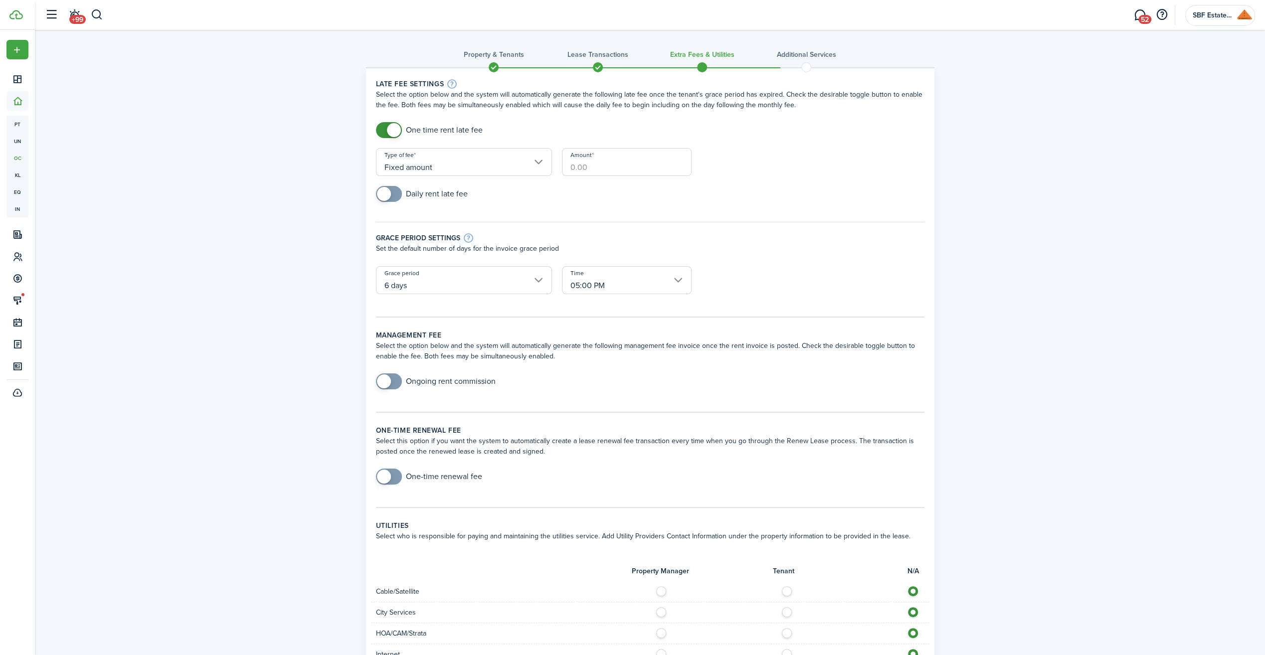
click at [596, 167] on input "Amount" at bounding box center [627, 162] width 130 height 28
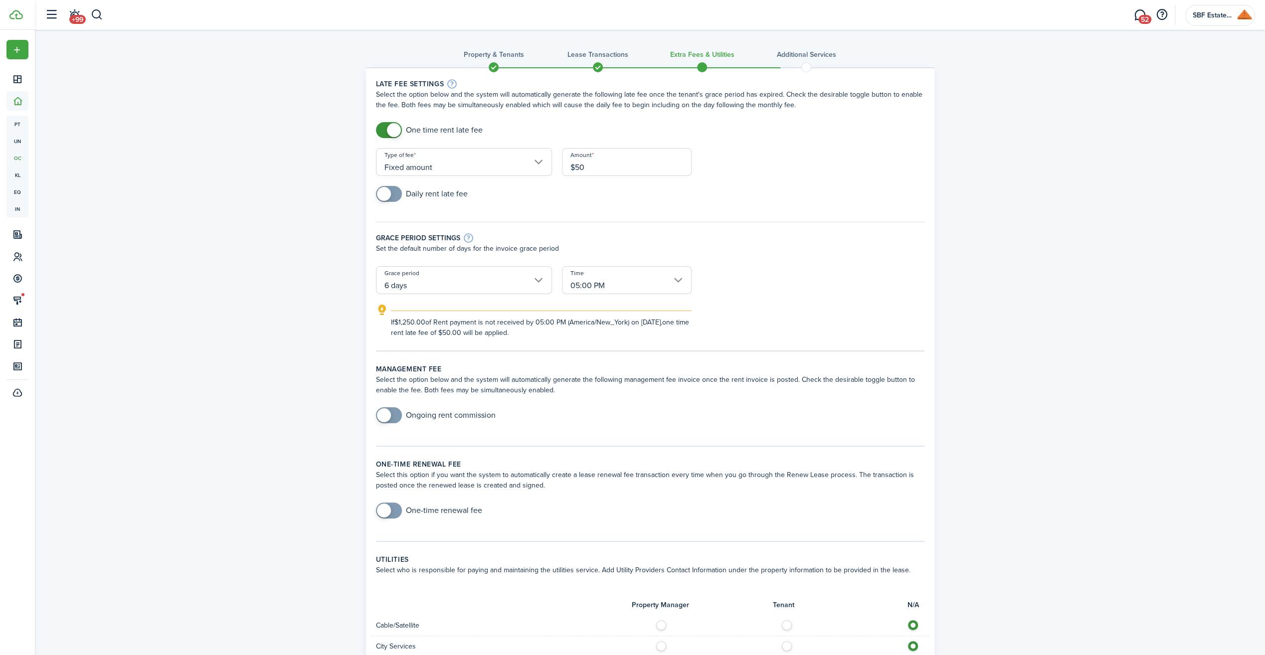
type input "$50.00"
click at [535, 276] on input "6 days" at bounding box center [464, 280] width 176 height 28
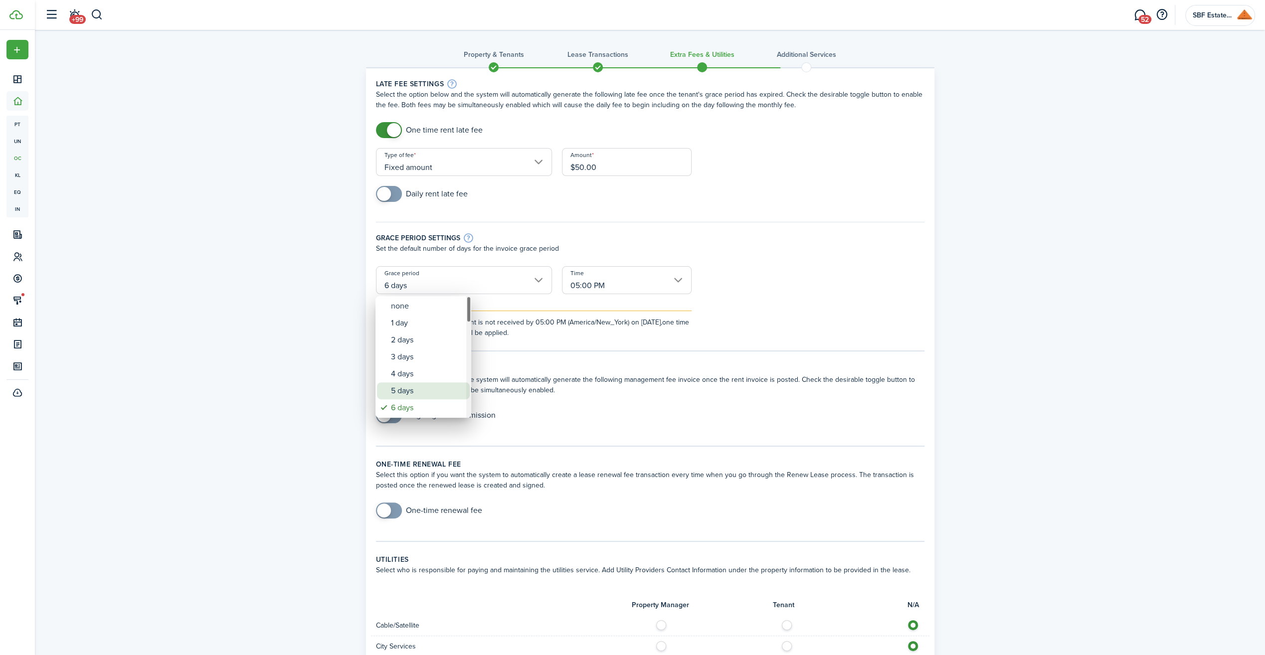
click at [409, 389] on div "5 days" at bounding box center [427, 390] width 73 height 17
type input "5 days"
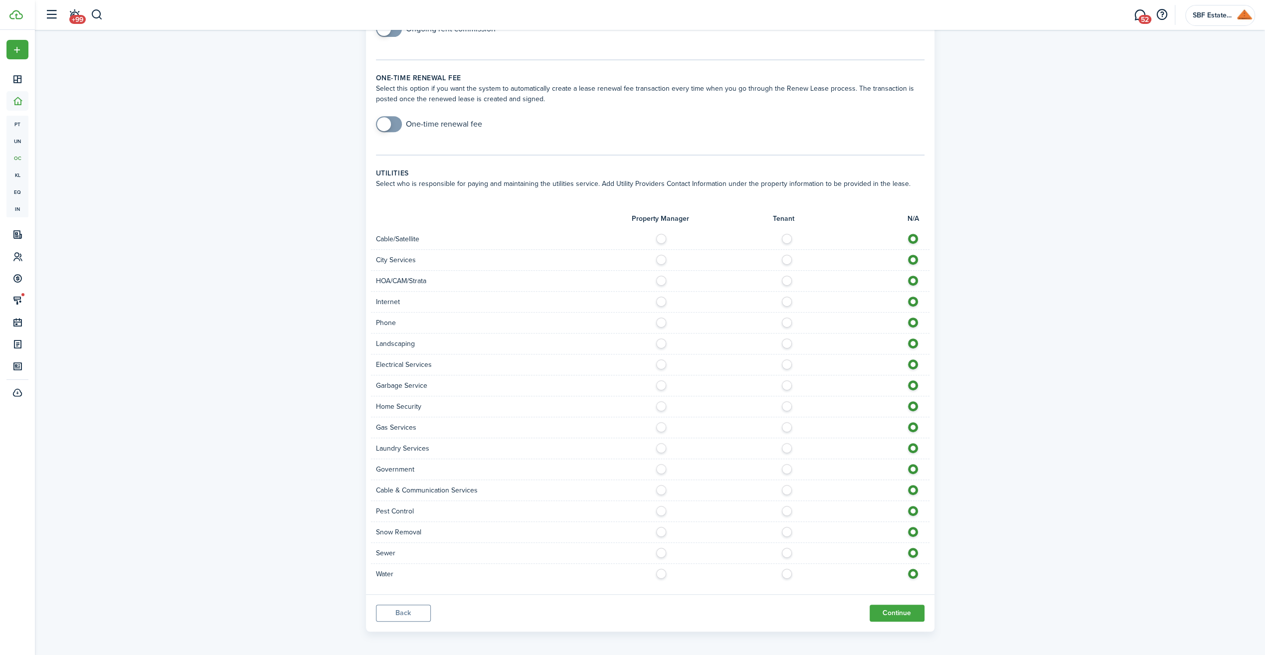
scroll to position [387, 0]
click at [786, 236] on label at bounding box center [789, 235] width 17 height 5
radio input "true"
click at [787, 301] on label at bounding box center [789, 298] width 17 height 5
radio input "true"
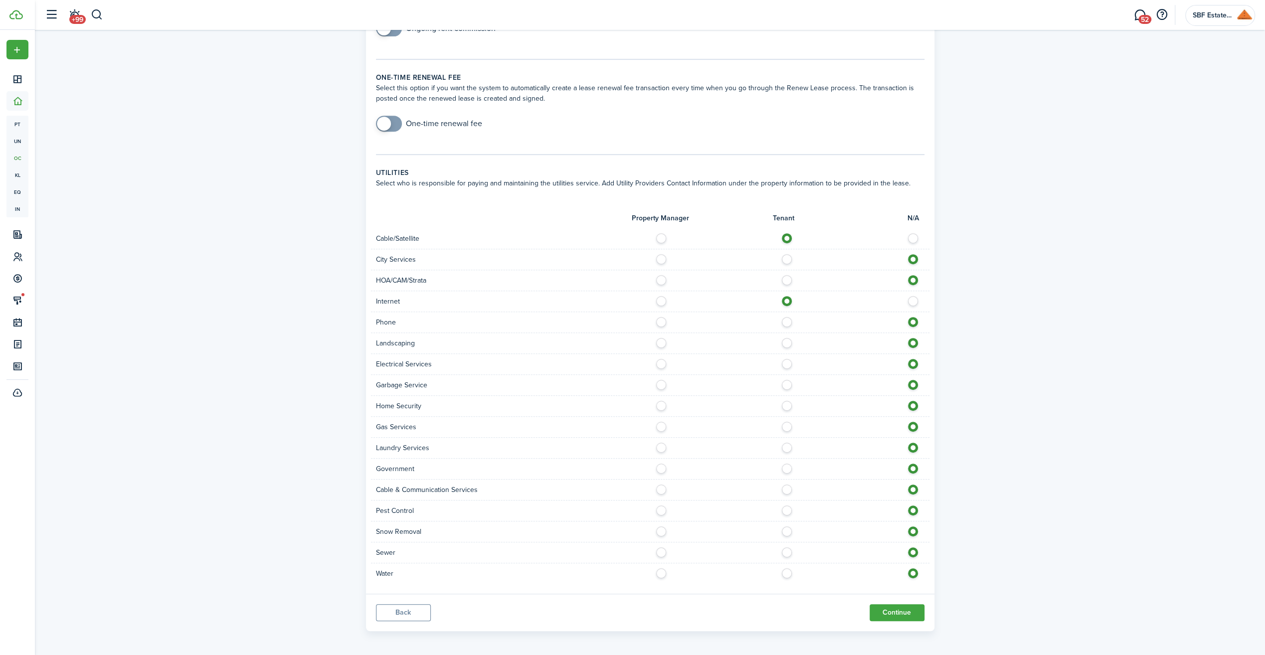
click at [786, 322] on label at bounding box center [789, 319] width 17 height 5
radio input "true"
click at [660, 342] on label at bounding box center [663, 340] width 17 height 5
radio input "true"
click at [786, 360] on label at bounding box center [789, 361] width 17 height 5
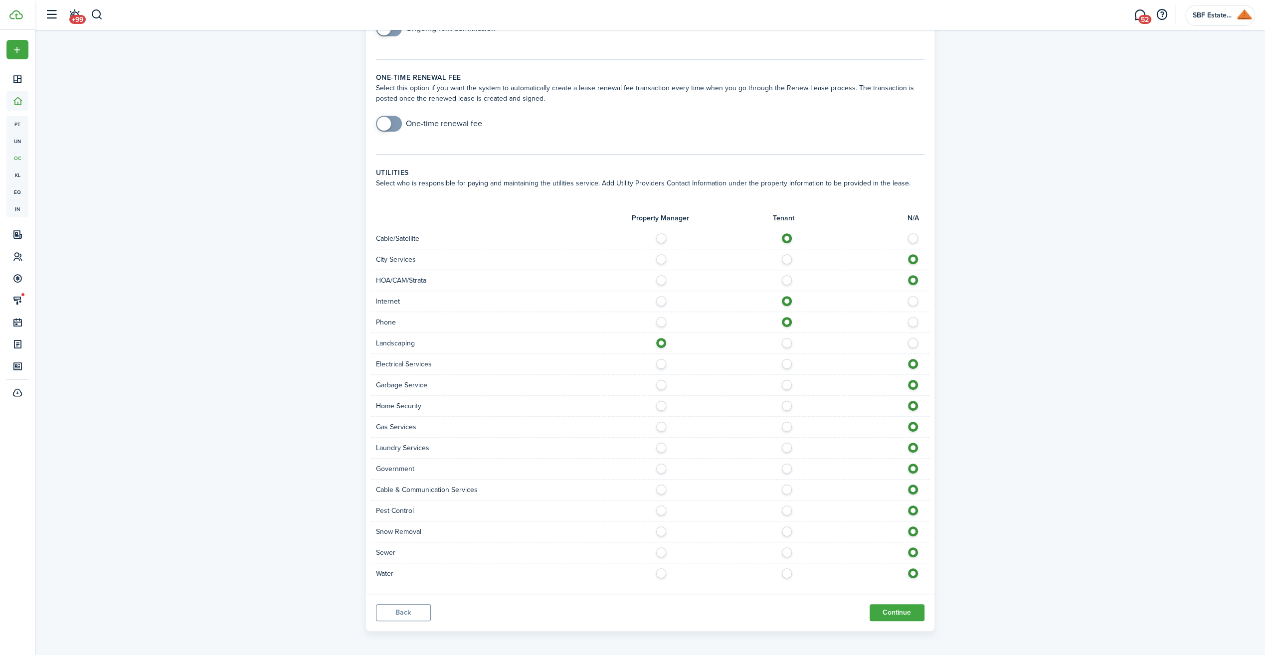
radio input "true"
click at [661, 382] on label at bounding box center [663, 382] width 17 height 5
radio input "true"
click at [785, 404] on label at bounding box center [789, 403] width 17 height 5
radio input "true"
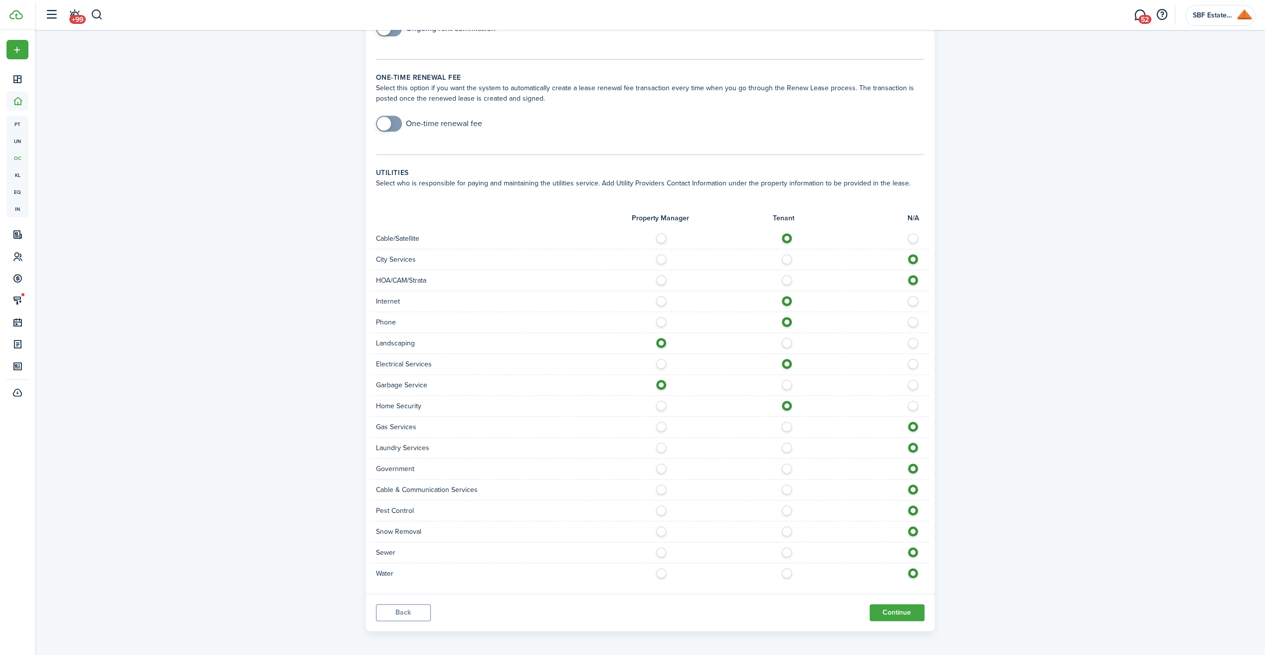
click at [785, 422] on label at bounding box center [789, 424] width 17 height 5
radio input "true"
click at [784, 488] on label at bounding box center [789, 487] width 17 height 5
radio input "true"
click at [656, 508] on label at bounding box center [663, 507] width 17 height 5
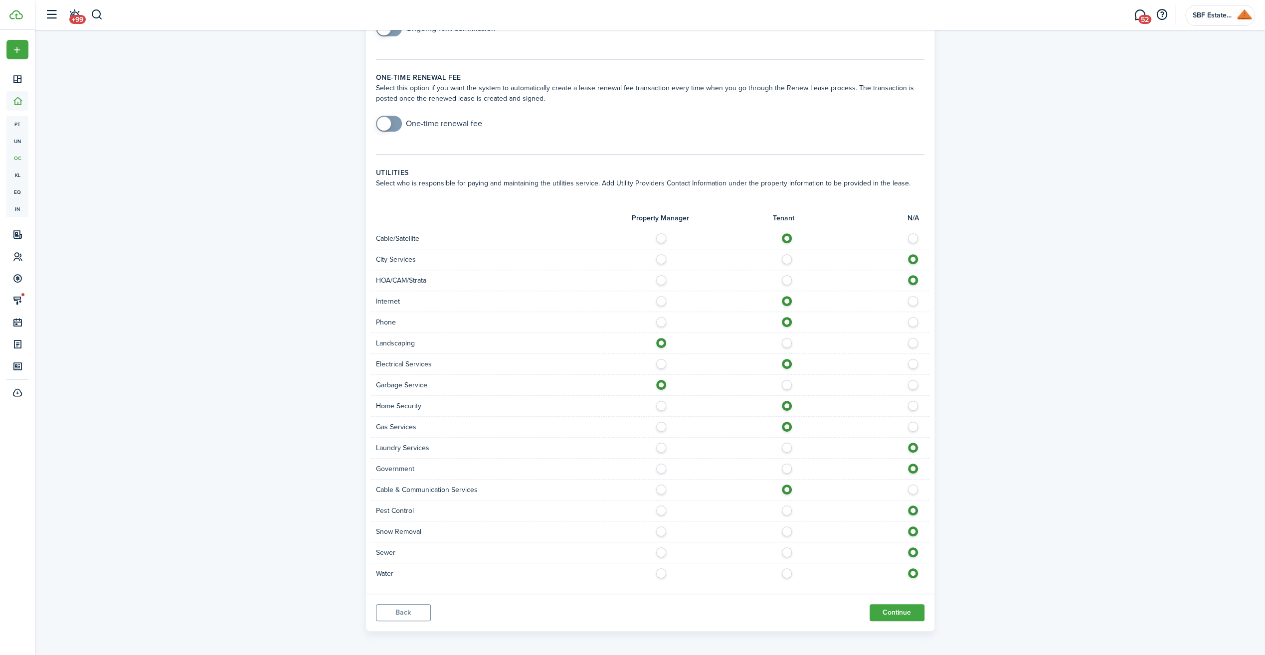
radio input "true"
click at [662, 531] on label at bounding box center [663, 528] width 17 height 5
radio input "true"
click at [660, 551] on label at bounding box center [663, 549] width 17 height 5
radio input "true"
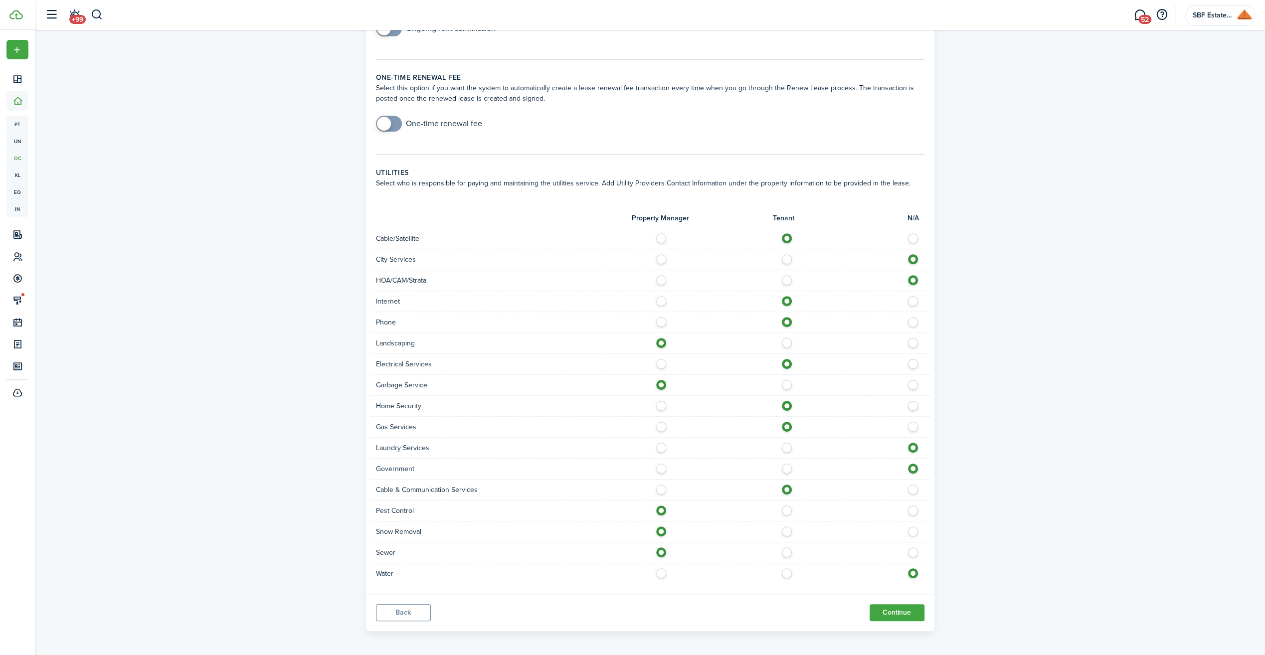
click at [659, 572] on label at bounding box center [663, 570] width 17 height 5
radio input "true"
click at [894, 607] on button "Continue" at bounding box center [896, 612] width 55 height 17
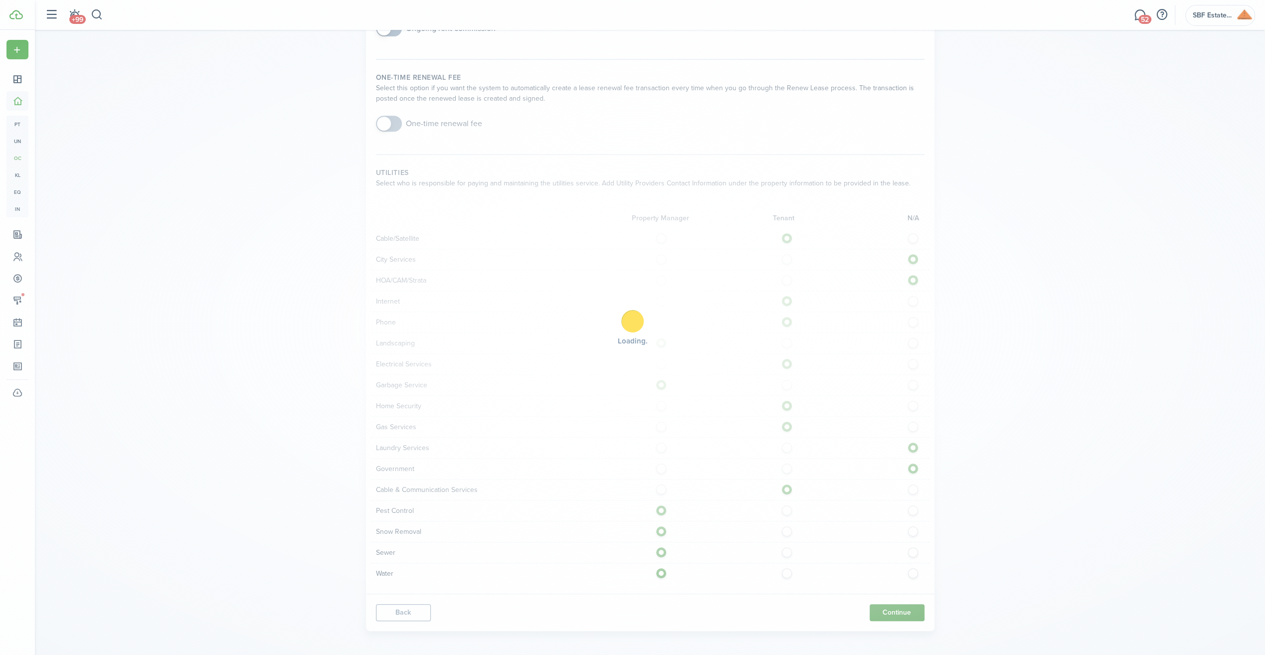
scroll to position [0, 0]
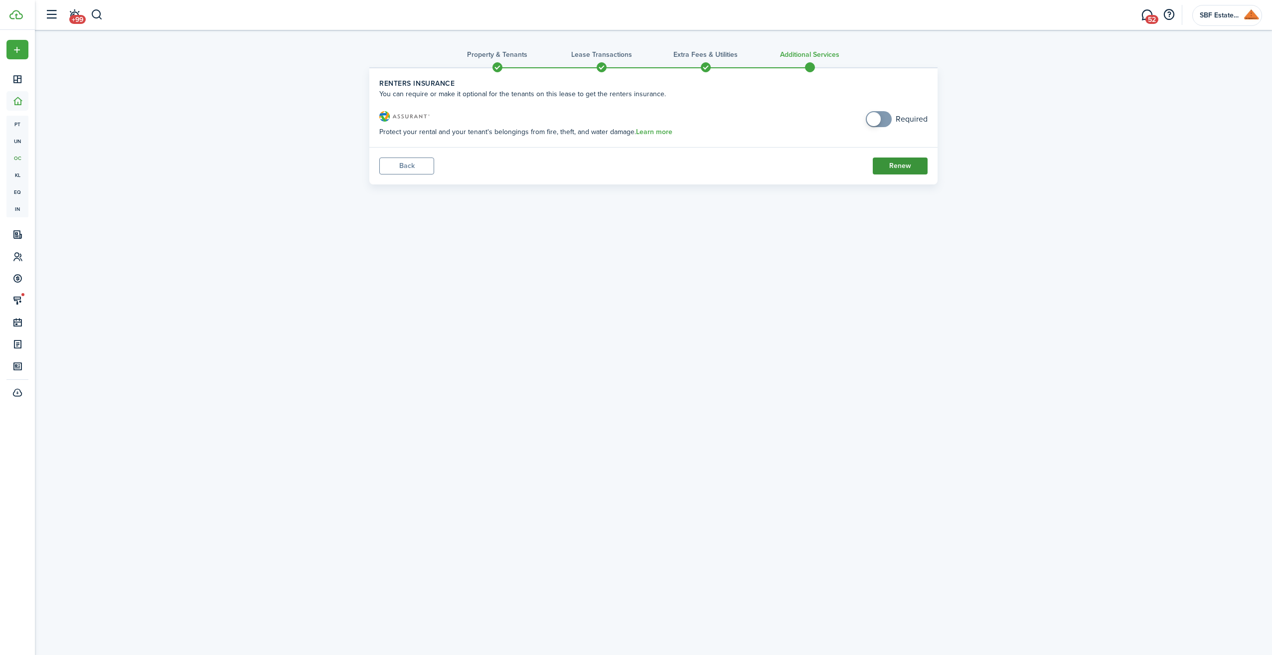
click at [893, 166] on button "Renew" at bounding box center [900, 166] width 55 height 17
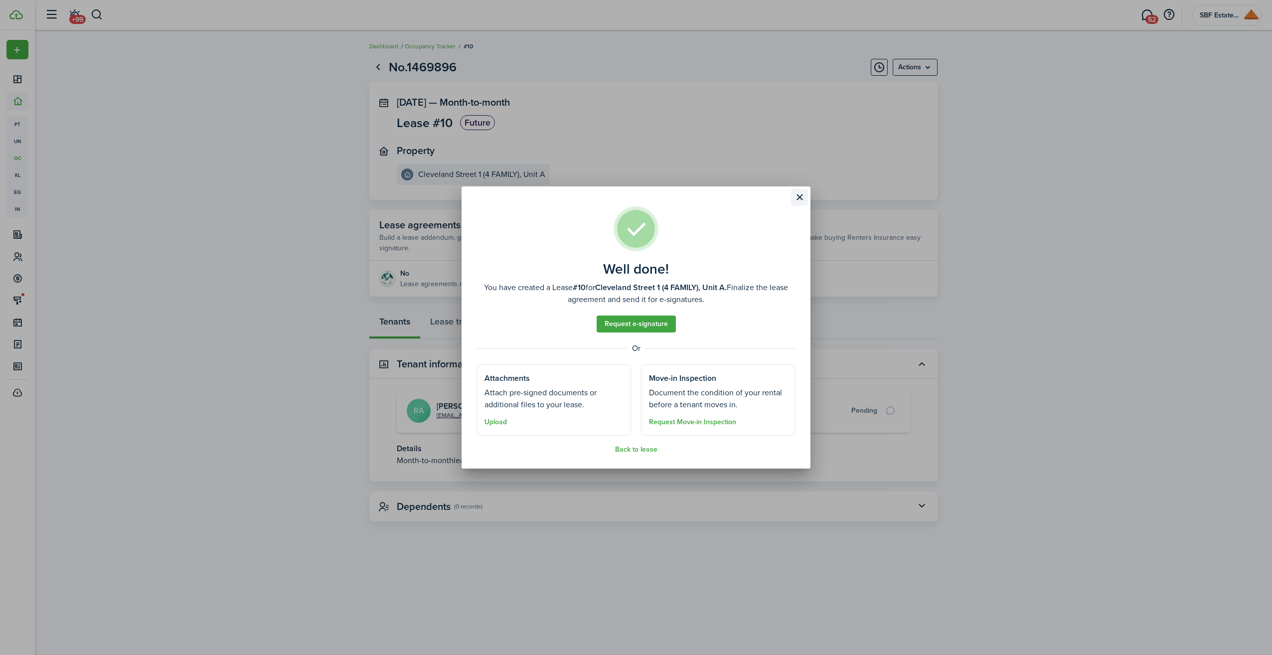
click at [806, 194] on button "Close modal" at bounding box center [799, 197] width 17 height 17
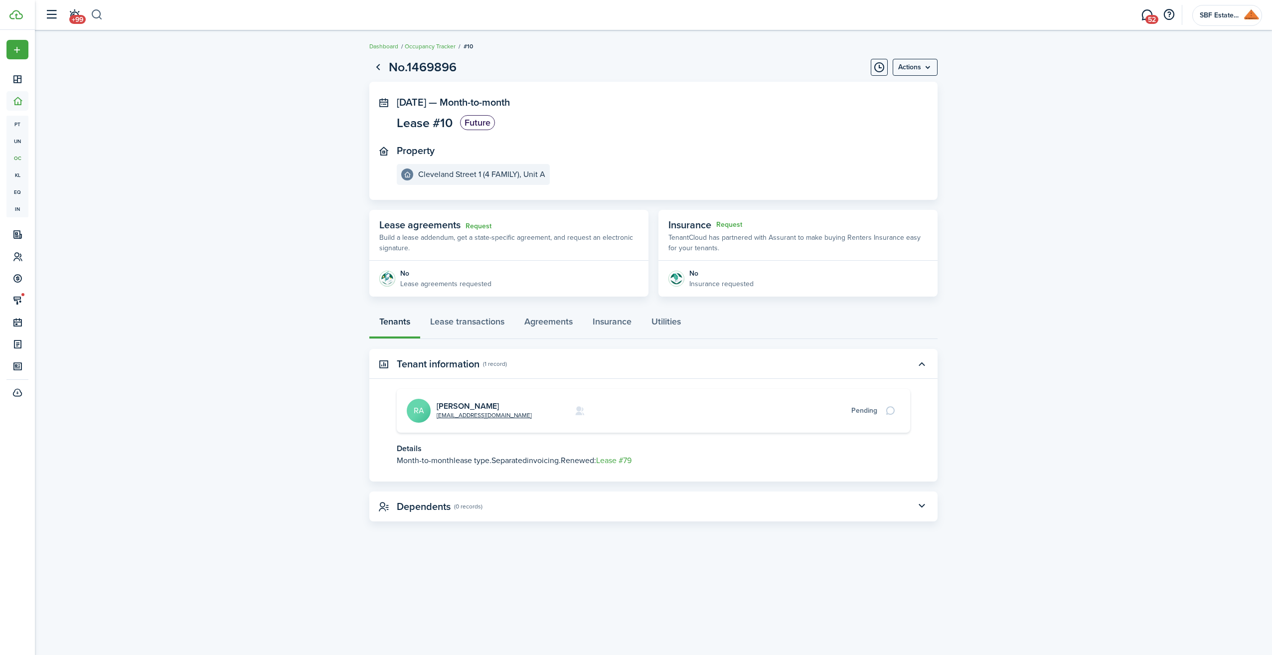
click at [98, 11] on button "button" at bounding box center [97, 14] width 12 height 17
type input "[PERSON_NAME]"
click at [164, 56] on span "[PERSON_NAME]" at bounding box center [190, 51] width 53 height 10
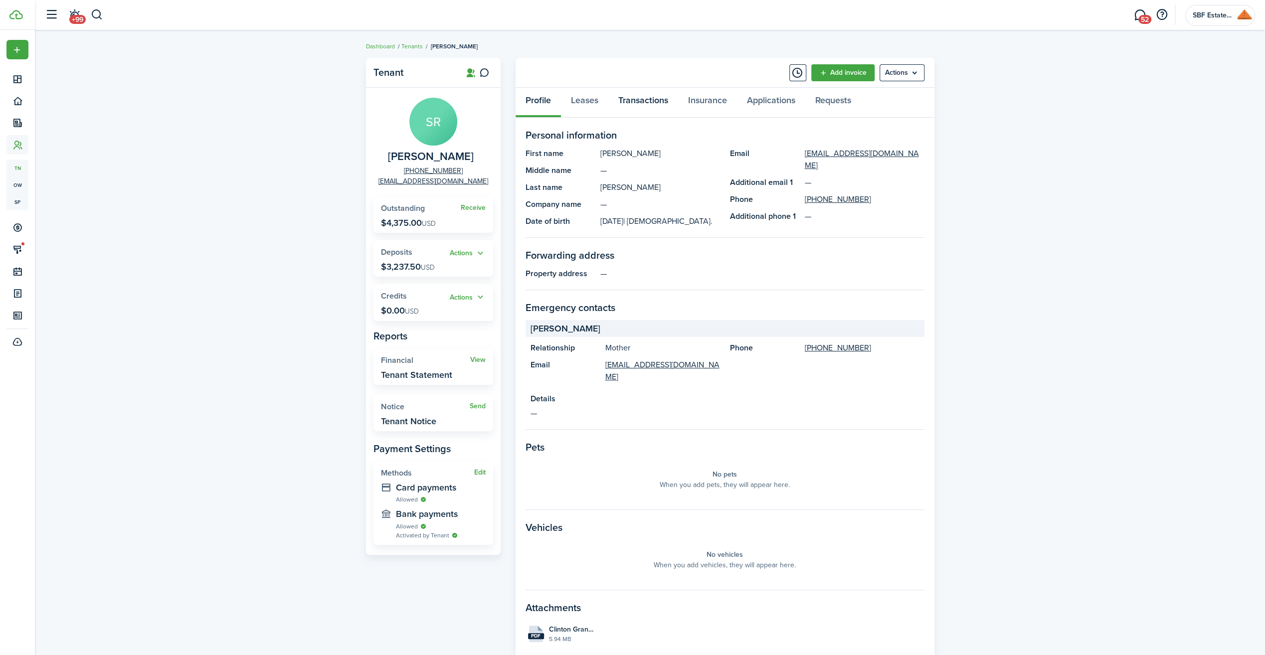
click at [654, 100] on link "Transactions" at bounding box center [643, 103] width 70 height 30
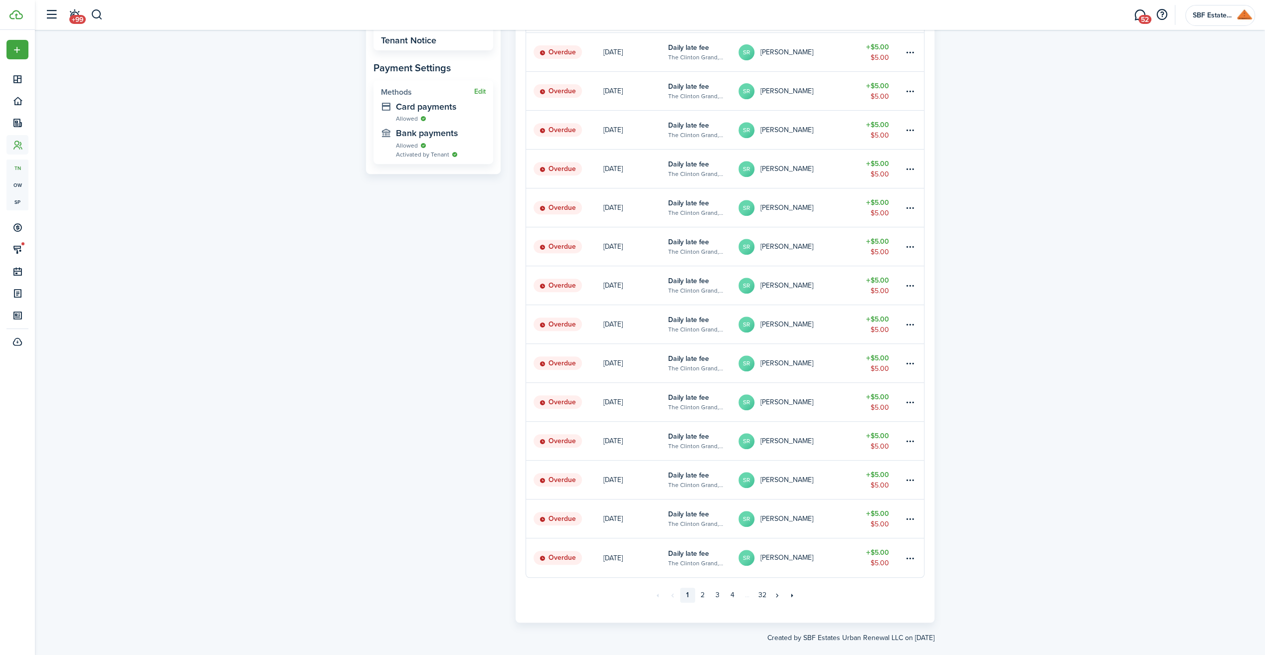
scroll to position [396, 0]
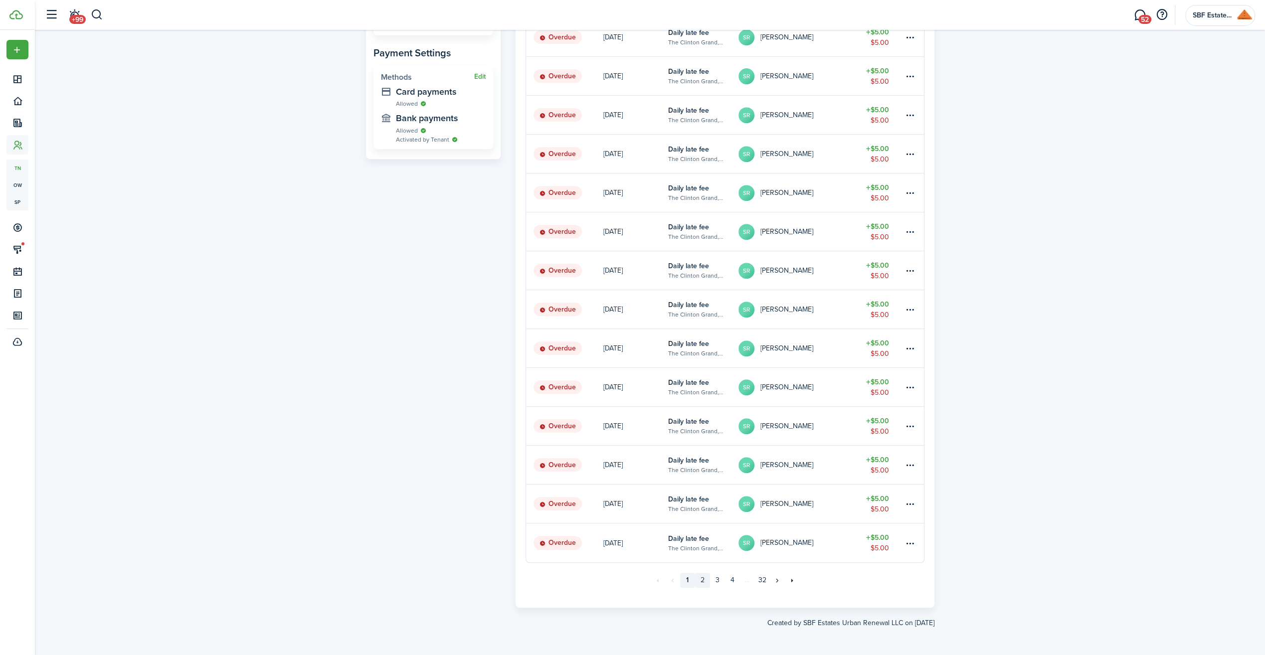
click at [704, 582] on link "2" at bounding box center [702, 580] width 15 height 15
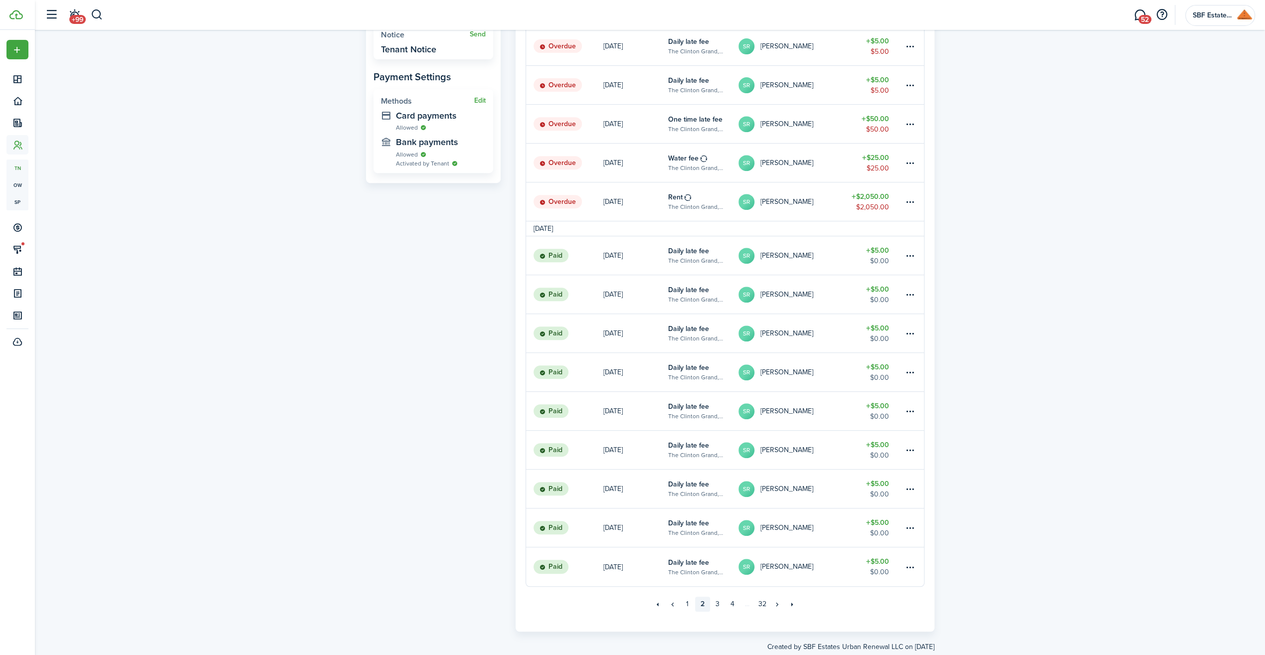
scroll to position [396, 0]
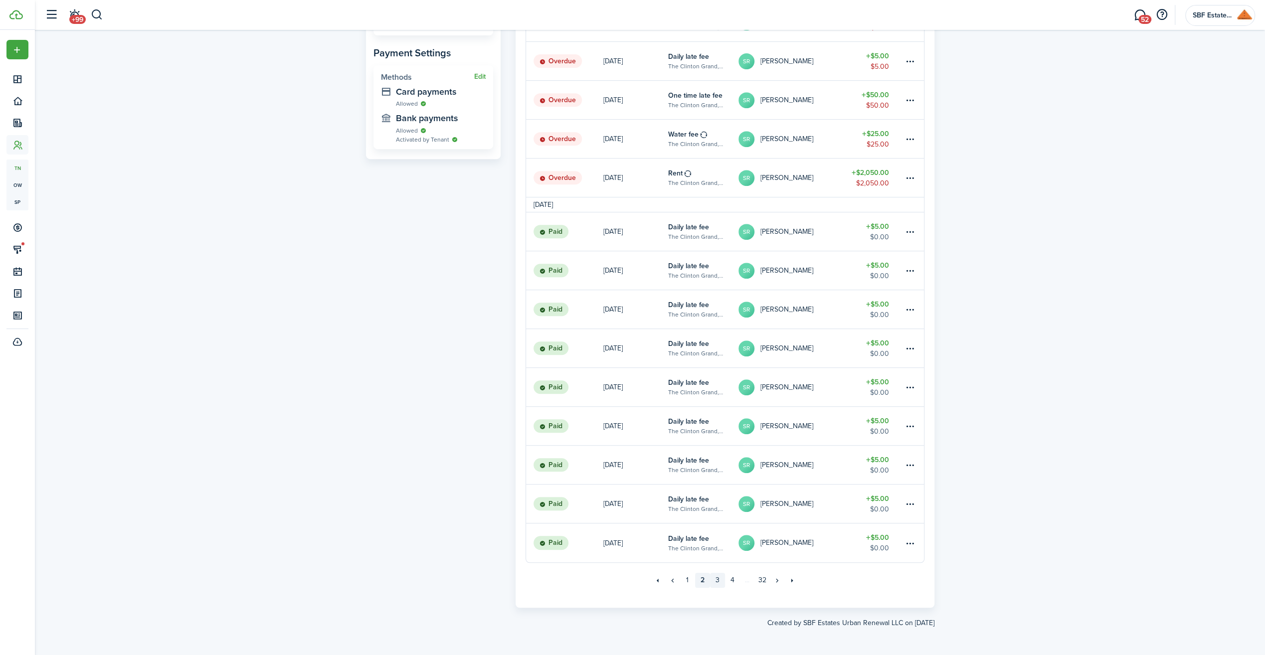
click at [717, 581] on link "3" at bounding box center [717, 580] width 15 height 15
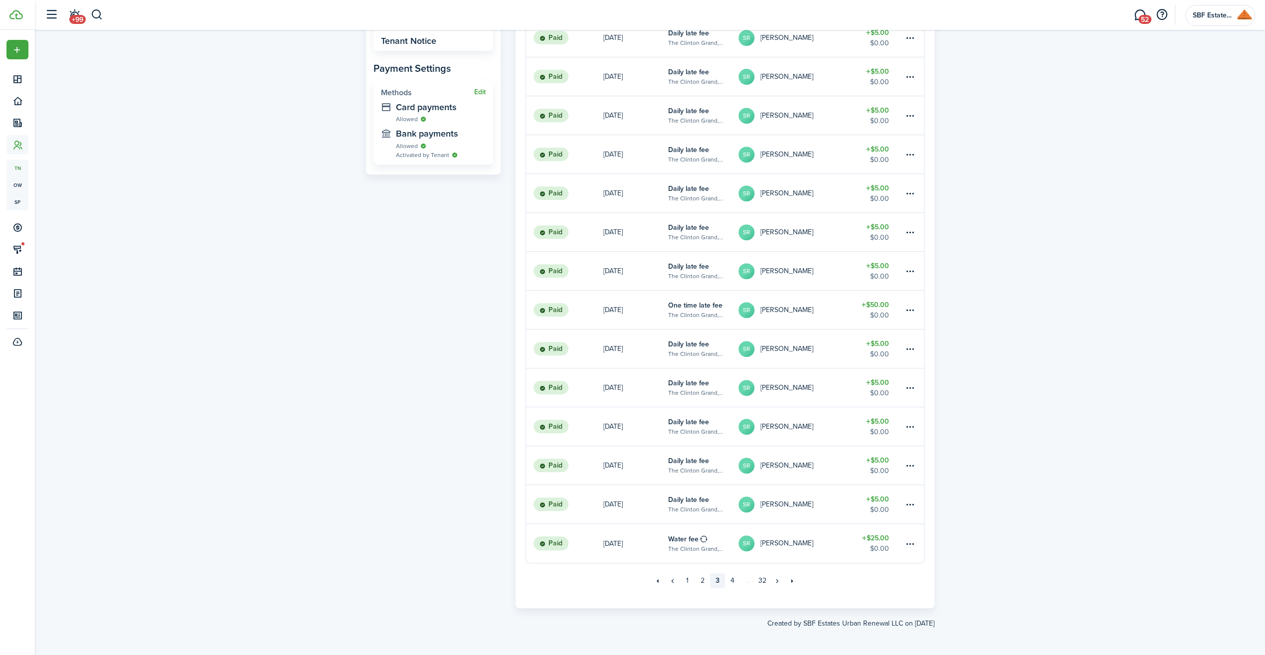
scroll to position [381, 0]
click at [736, 581] on link "4" at bounding box center [732, 580] width 15 height 15
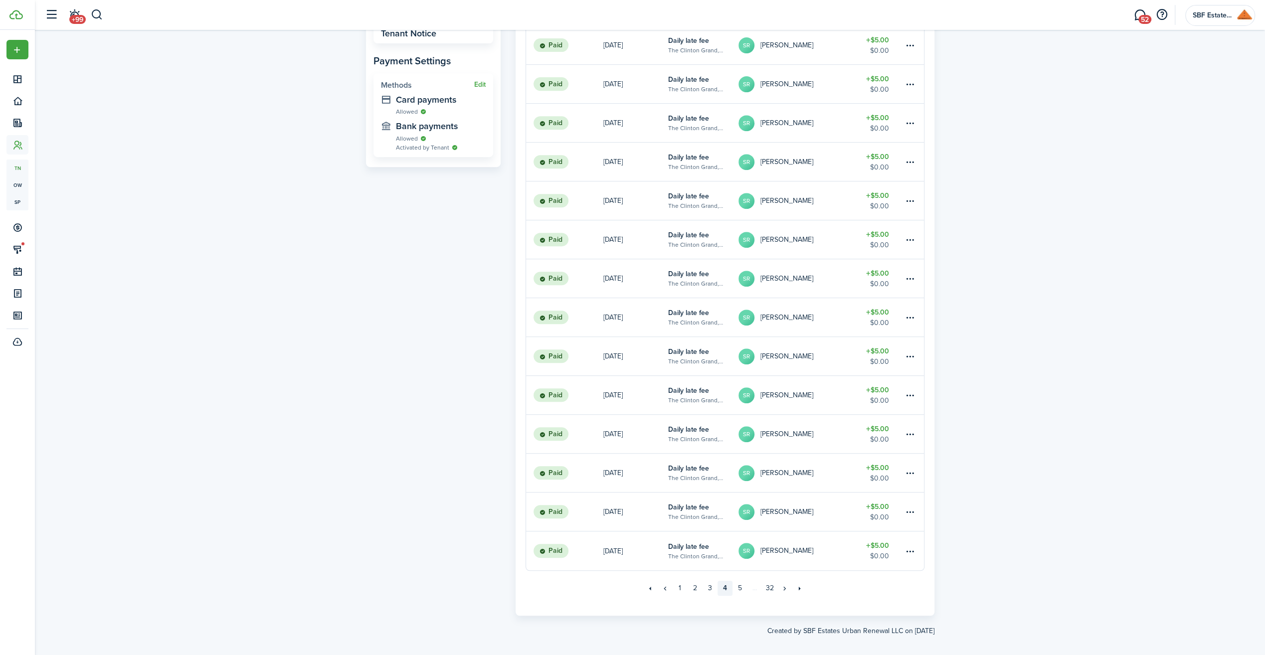
scroll to position [396, 0]
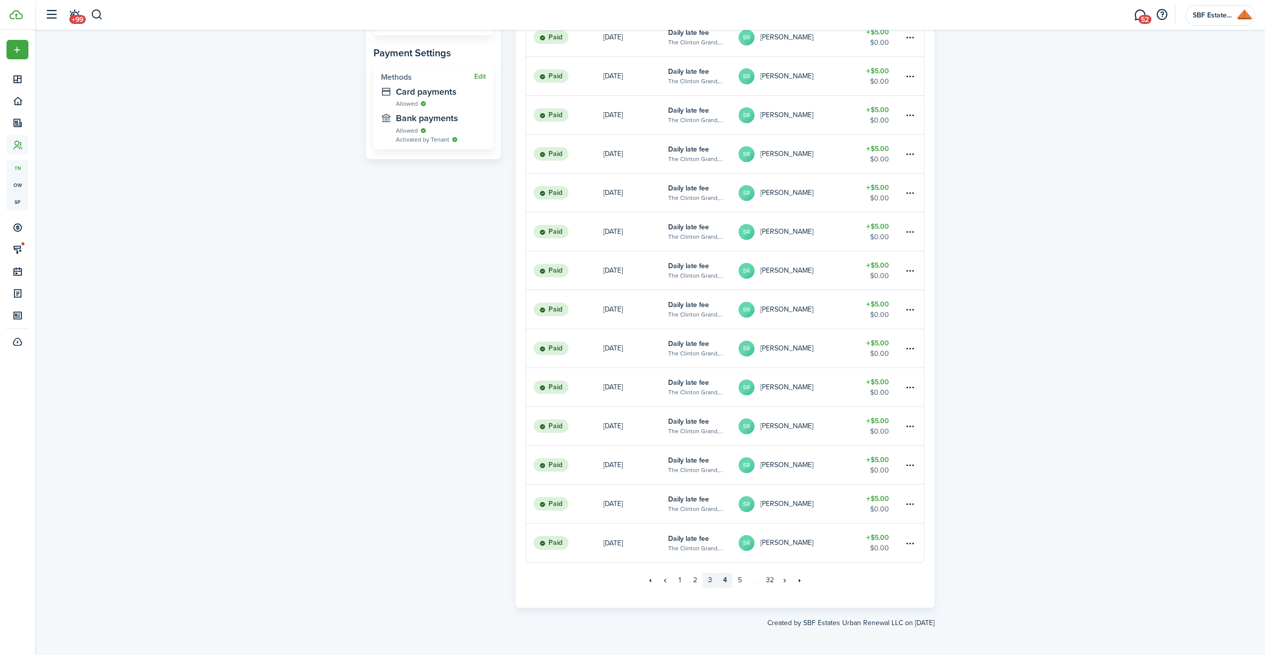
click at [708, 577] on link "3" at bounding box center [709, 580] width 15 height 15
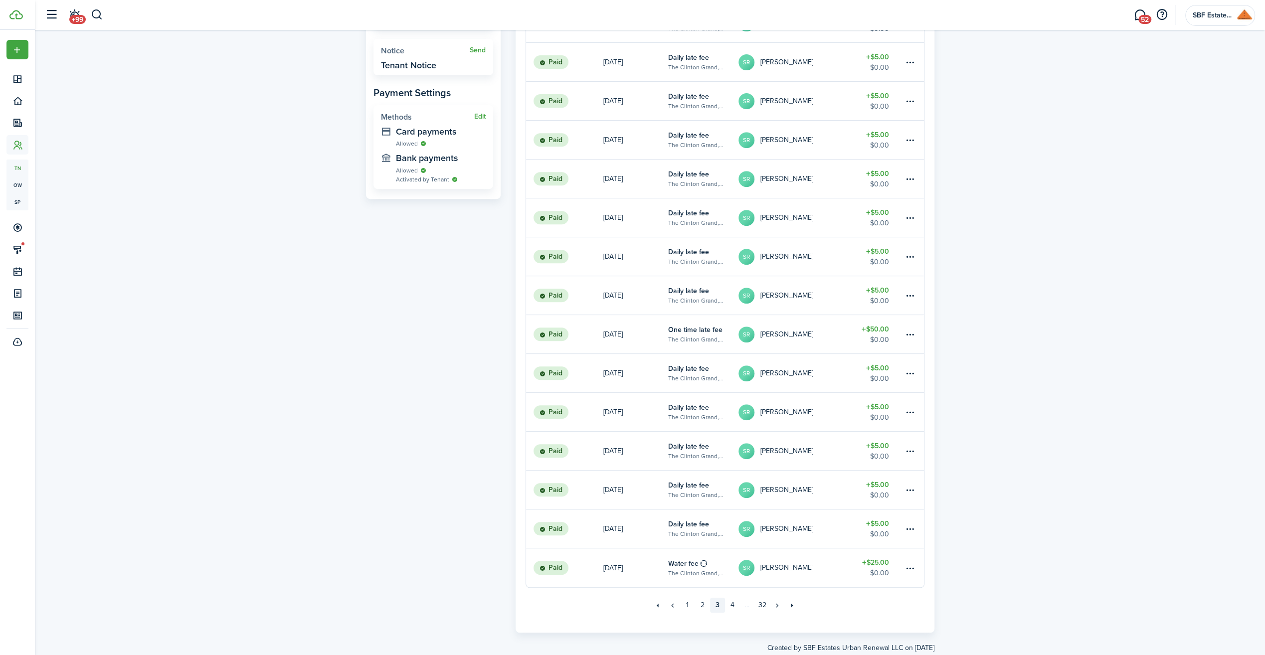
scroll to position [381, 0]
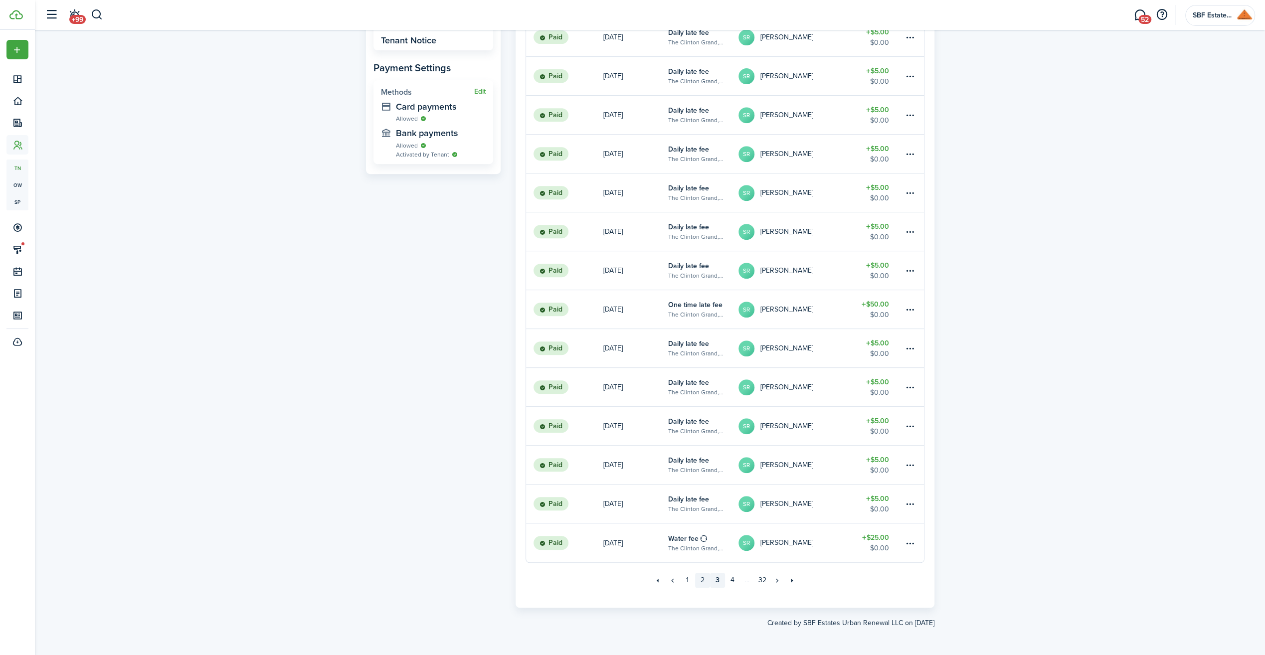
click at [701, 579] on link "2" at bounding box center [702, 580] width 15 height 15
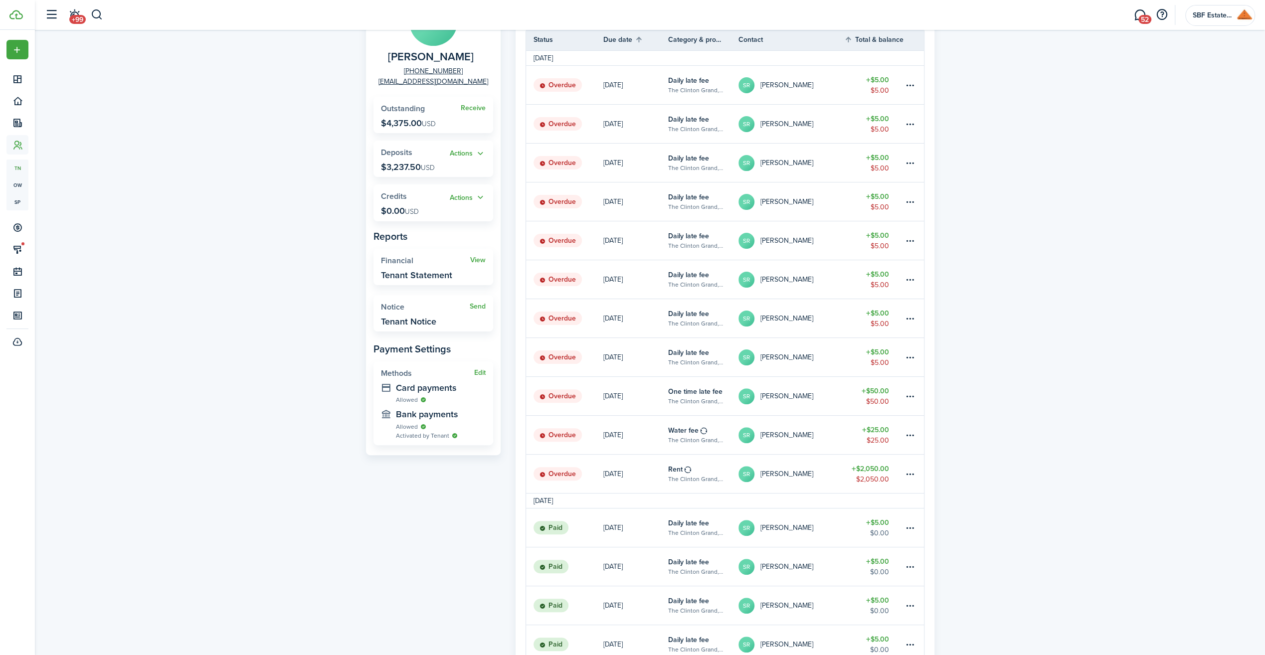
scroll to position [150, 0]
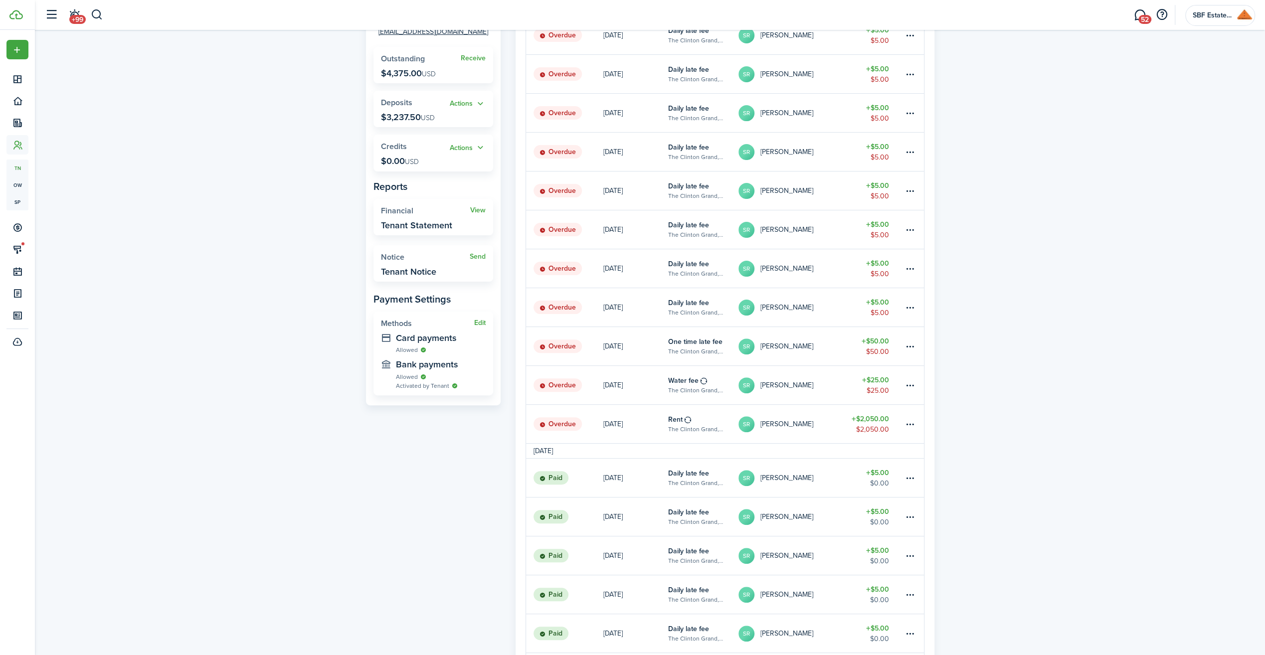
click at [877, 425] on table-amount-description "$2,050.00" at bounding box center [871, 429] width 33 height 10
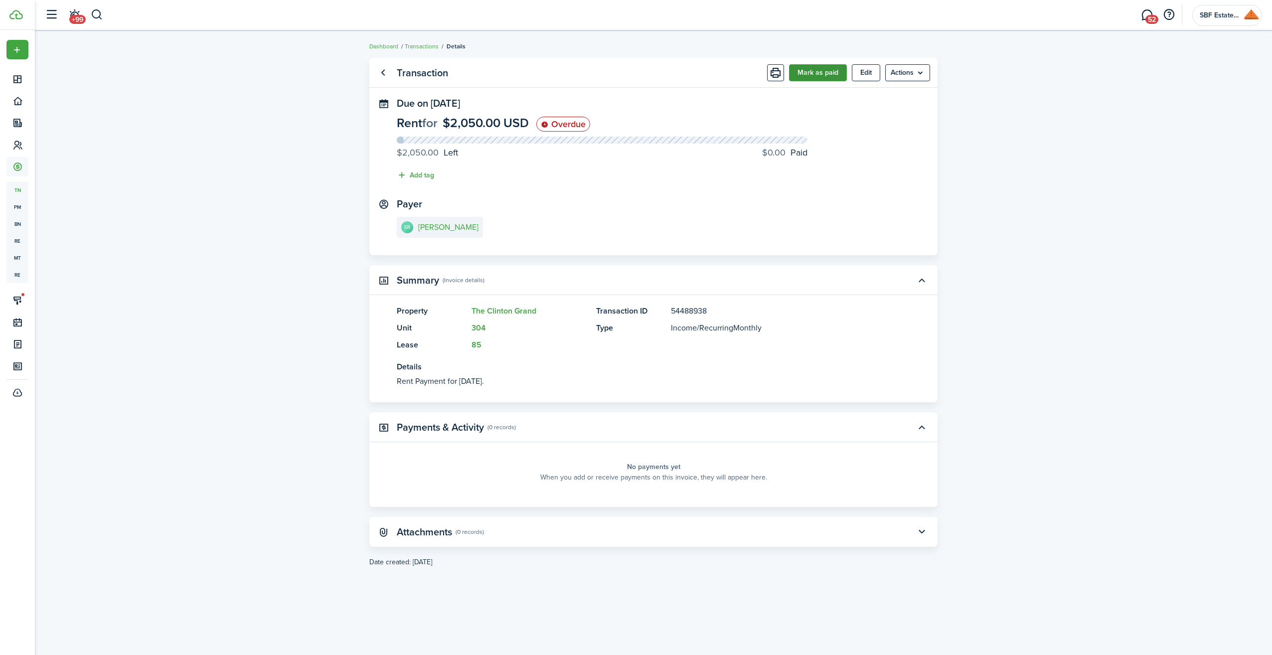
click at [814, 69] on button "Mark as paid" at bounding box center [818, 72] width 58 height 17
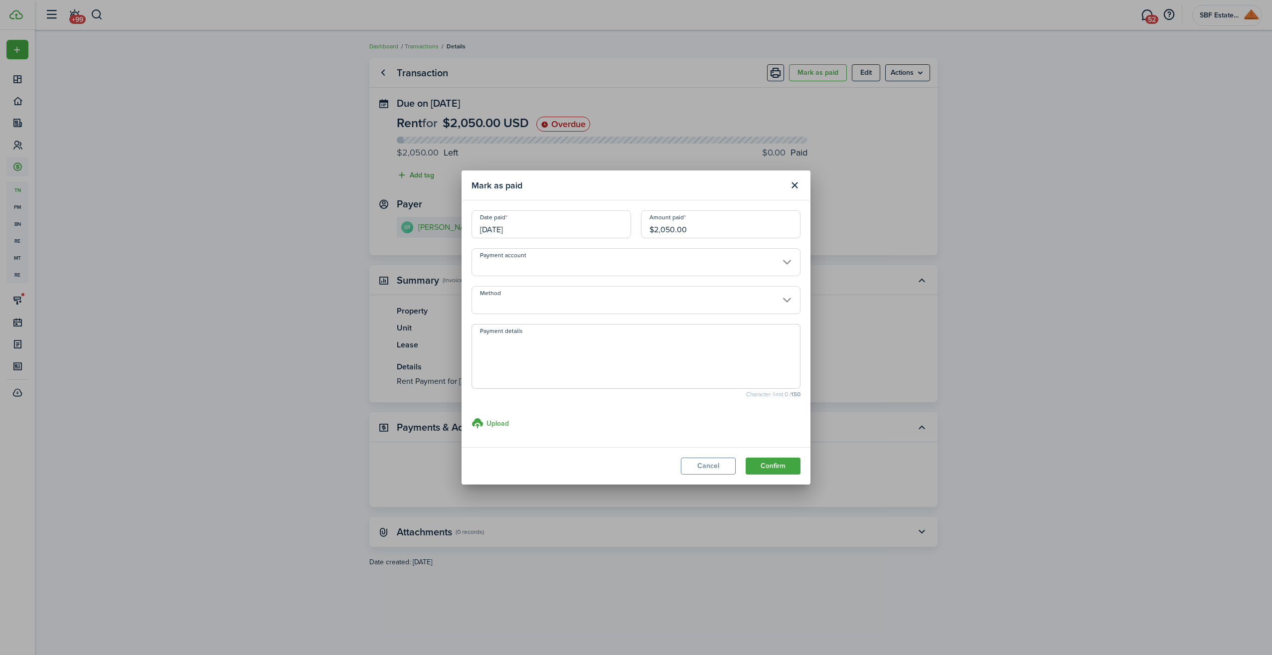
click at [550, 230] on input "[DATE]" at bounding box center [552, 224] width 160 height 28
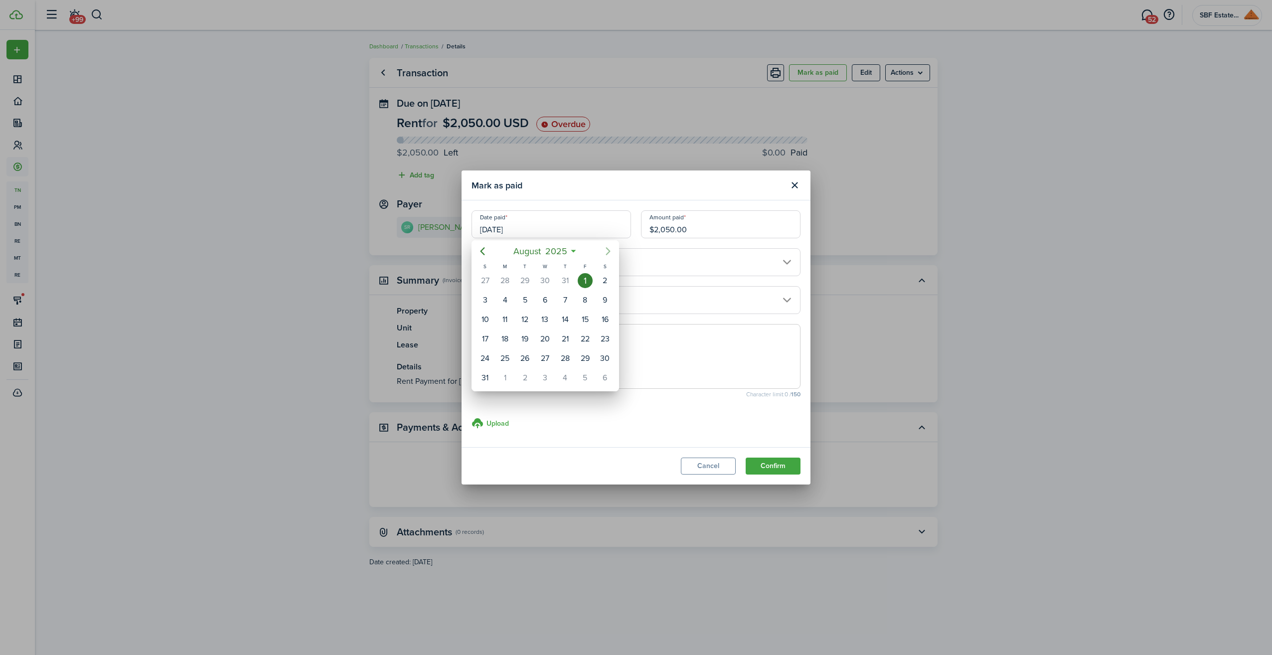
click at [604, 250] on icon "Next page" at bounding box center [608, 251] width 12 height 12
click at [573, 316] on div "18" at bounding box center [565, 319] width 20 height 19
type input "[DATE]"
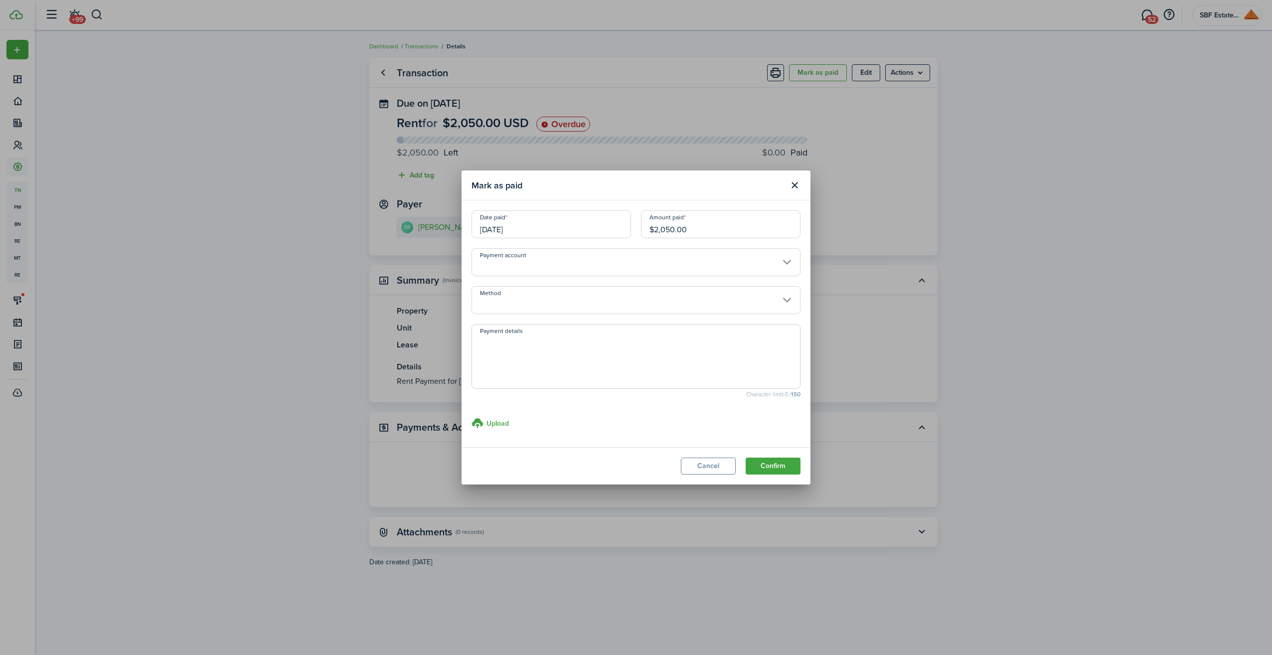
drag, startPoint x: 714, startPoint y: 229, endPoint x: 619, endPoint y: 230, distance: 94.7
click at [619, 230] on div "Date paid [DATE] Amount paid $2,050.00" at bounding box center [636, 229] width 339 height 38
click at [560, 299] on input "Method" at bounding box center [636, 300] width 329 height 28
type input "$1,400.00"
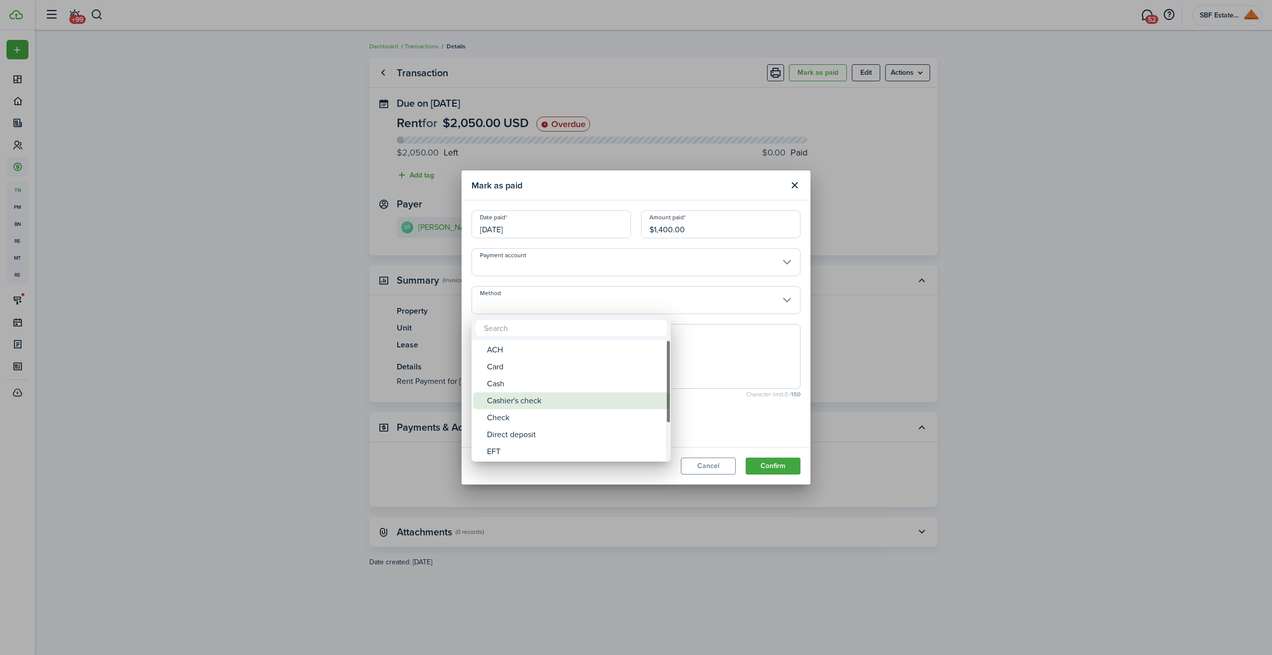
click at [536, 406] on div "Cashier's check" at bounding box center [575, 400] width 176 height 17
type input "Cashier's check"
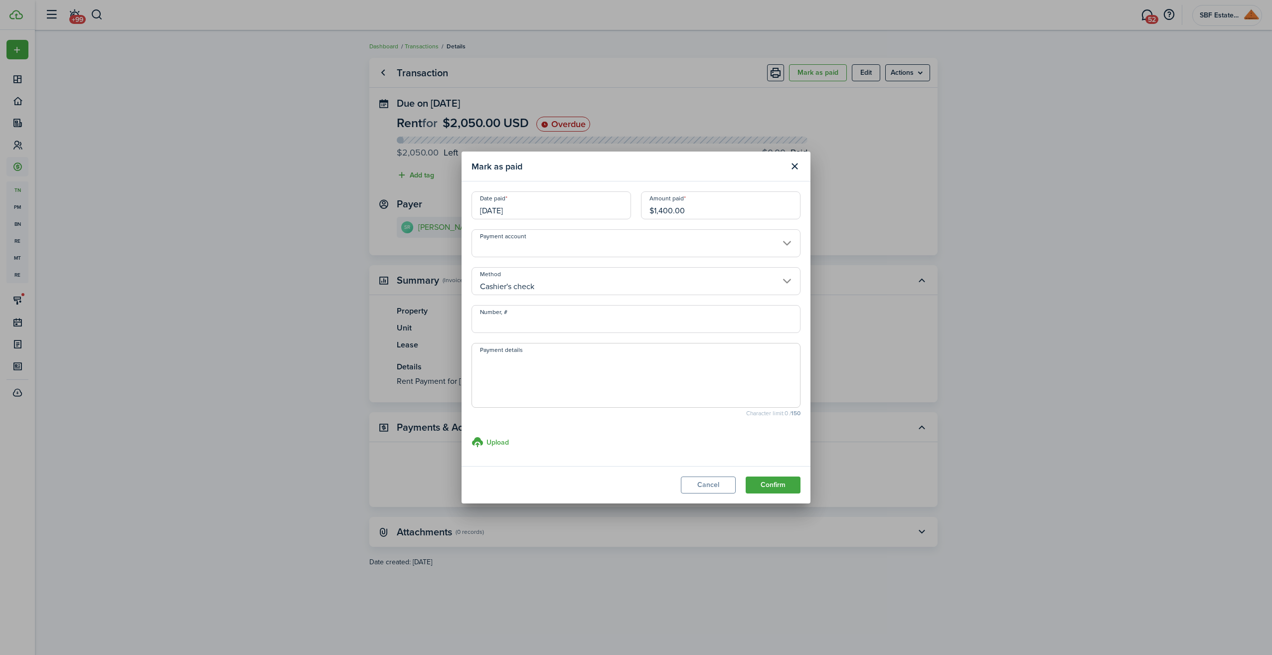
click at [484, 323] on input "Number, #" at bounding box center [636, 319] width 329 height 28
type input "6078303222"
click at [797, 490] on button "Confirm" at bounding box center [773, 485] width 55 height 17
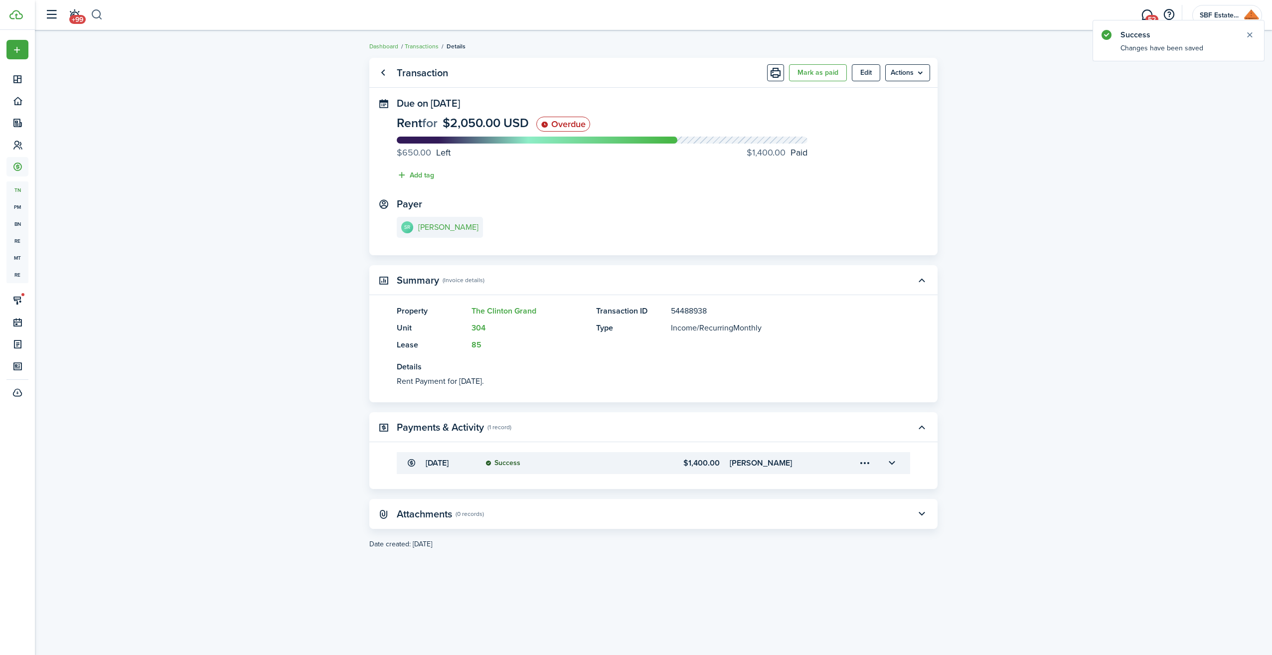
click at [96, 12] on button "button" at bounding box center [97, 14] width 12 height 17
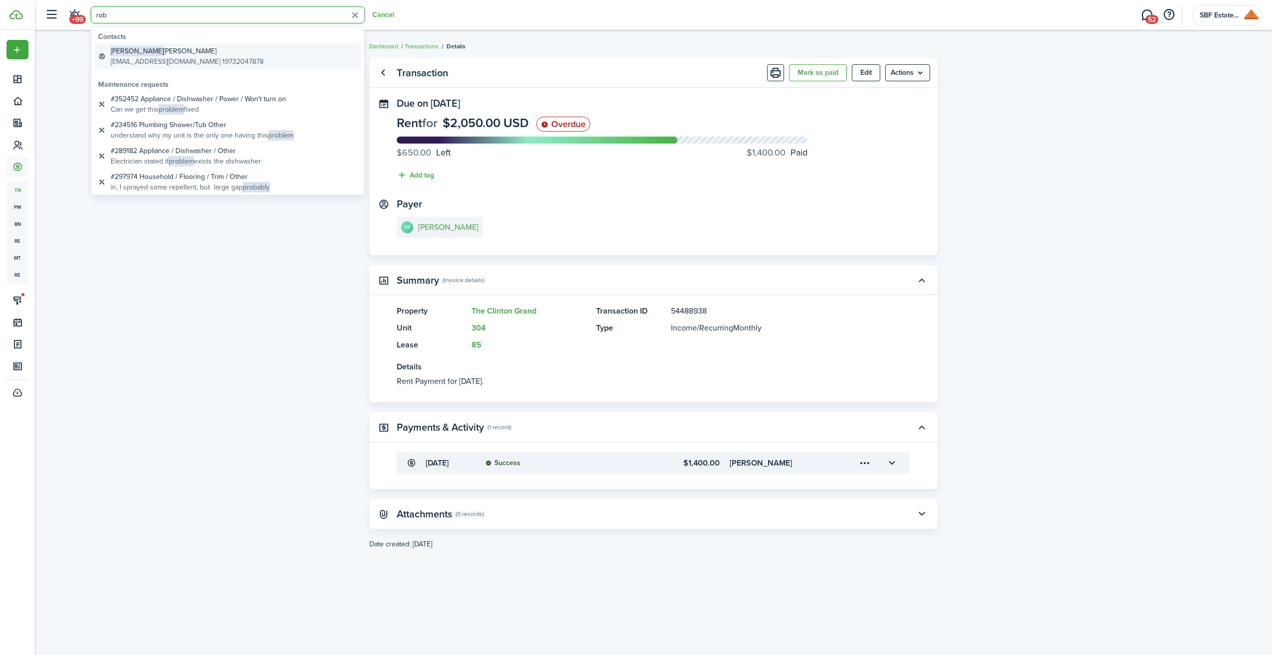
type input "rob"
click at [134, 53] on global-search-item-title "[PERSON_NAME]" at bounding box center [187, 51] width 153 height 10
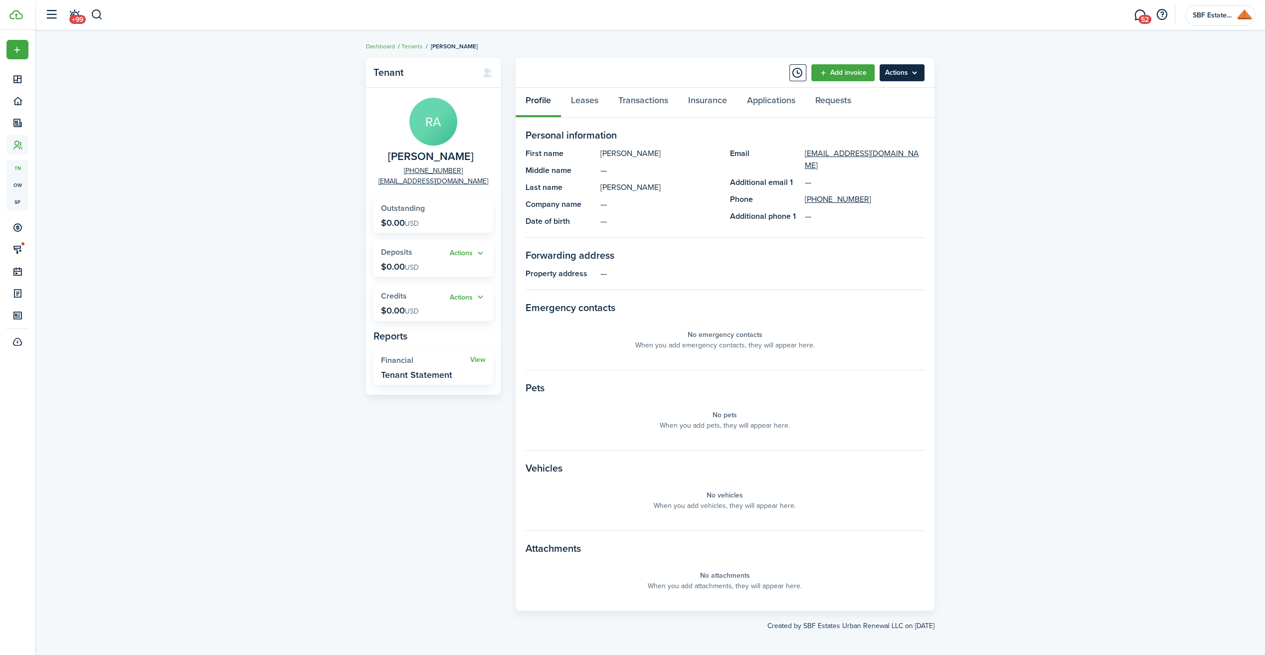
click at [907, 69] on menu-btn "Actions" at bounding box center [901, 72] width 45 height 17
click at [882, 111] on button "Resend Connection" at bounding box center [879, 112] width 87 height 17
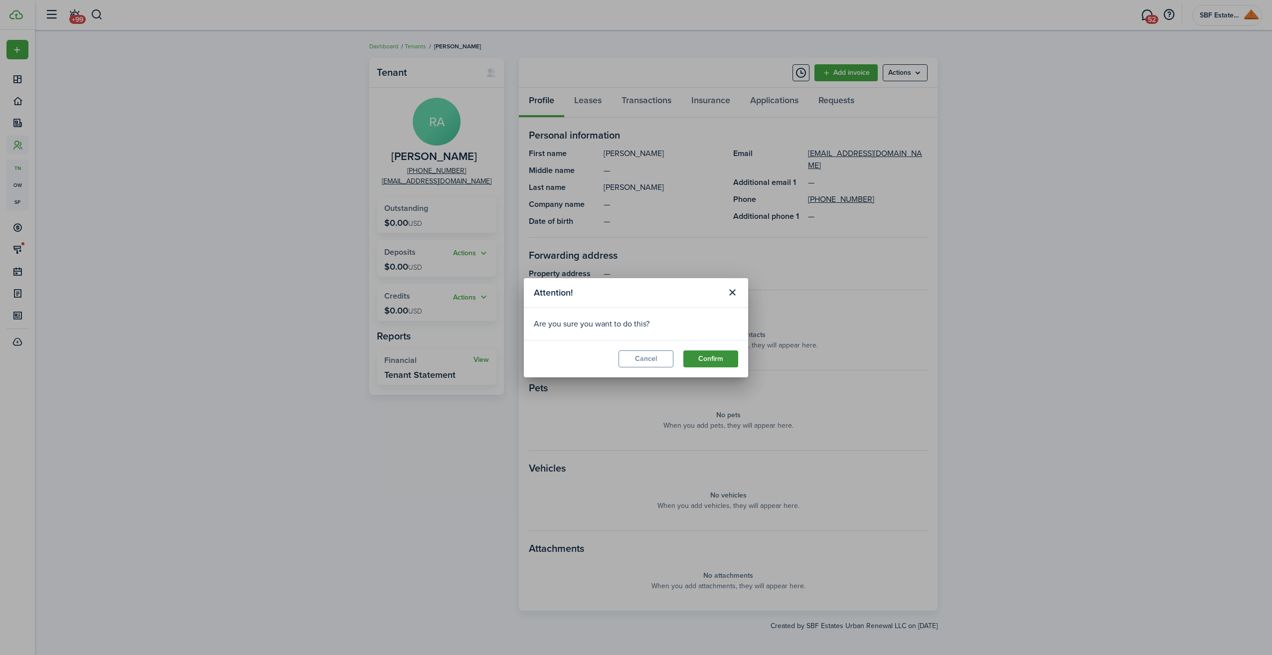
click at [710, 358] on button "Confirm" at bounding box center [710, 358] width 55 height 17
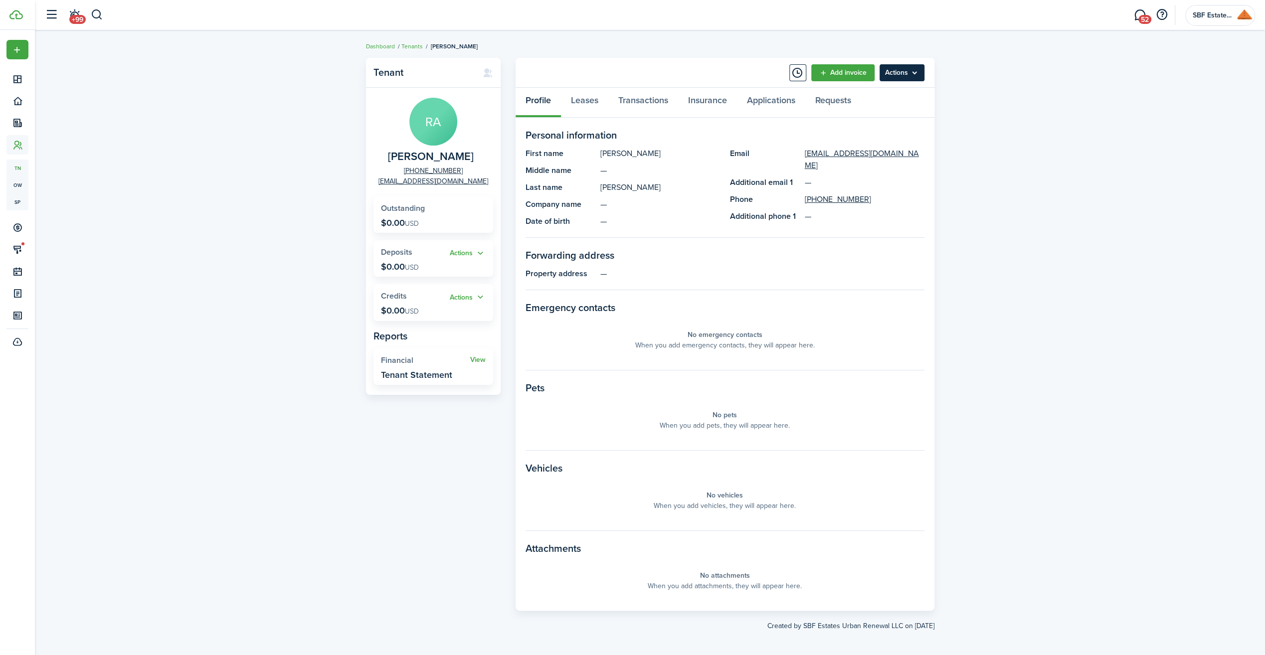
click at [912, 69] on menu-btn "Actions" at bounding box center [901, 72] width 45 height 17
click at [1063, 159] on div "Tenant RA [PERSON_NAME] [PHONE_NUMBER] [EMAIL_ADDRESS][DOMAIN_NAME] Outstanding…" at bounding box center [650, 344] width 1230 height 583
click at [584, 102] on link "Leases" at bounding box center [584, 103] width 47 height 30
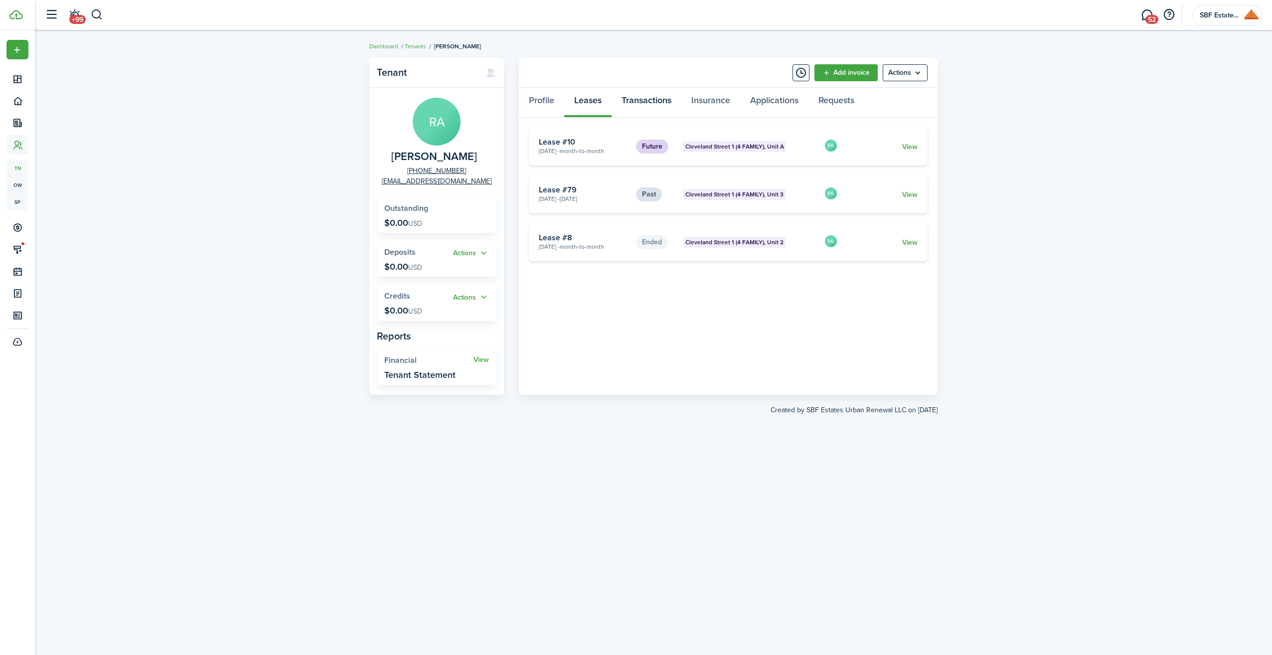
click at [639, 105] on link "Transactions" at bounding box center [647, 103] width 70 height 30
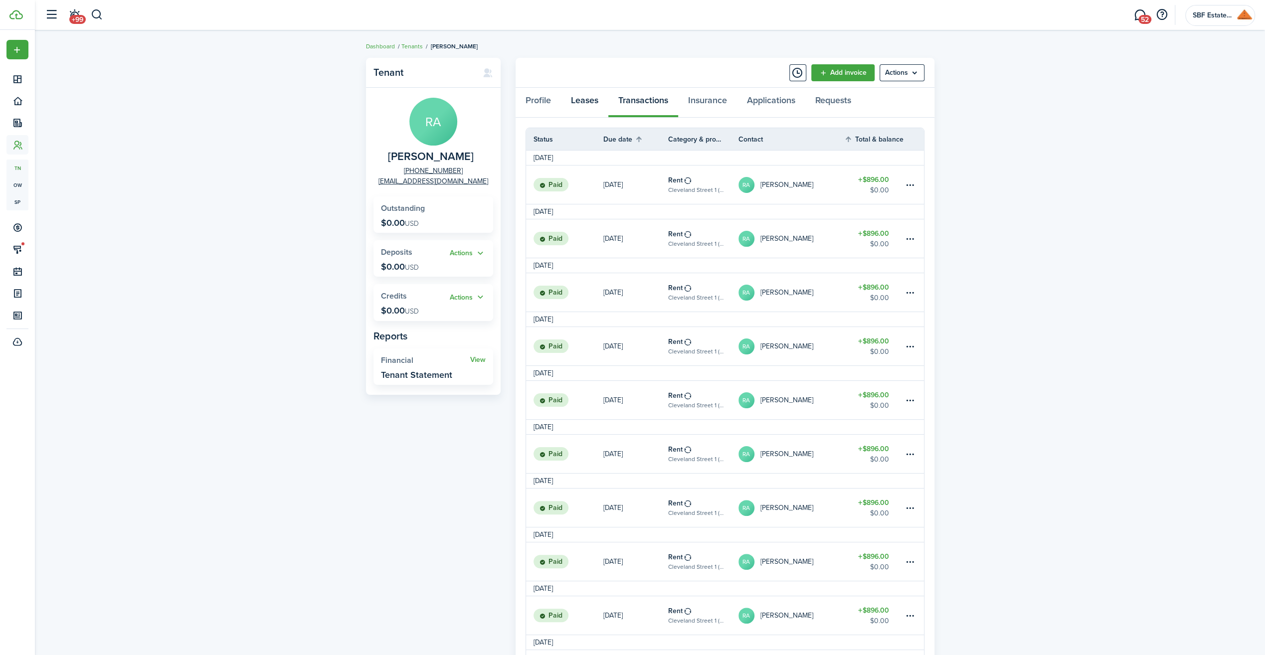
click at [586, 103] on link "Leases" at bounding box center [584, 103] width 47 height 30
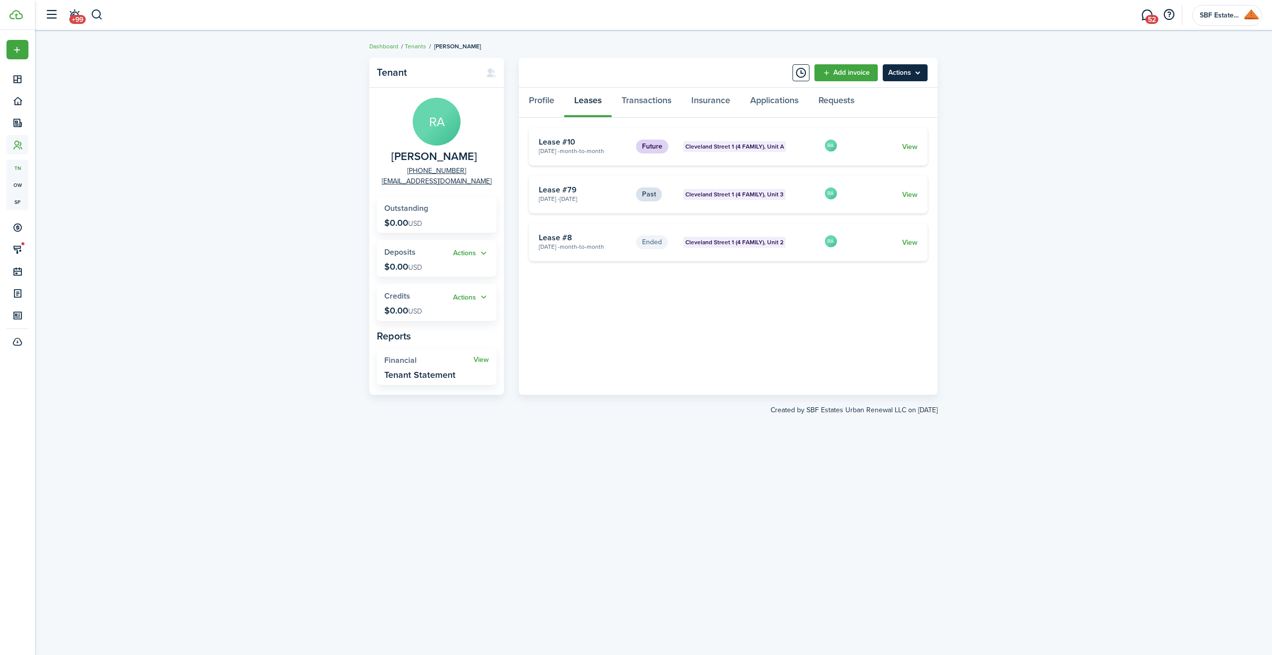
click at [912, 73] on menu-btn "Actions" at bounding box center [905, 72] width 45 height 17
click at [966, 126] on div "Tenant RA [PERSON_NAME] [PHONE_NUMBER] [EMAIL_ADDRESS][DOMAIN_NAME] Outstanding…" at bounding box center [653, 343] width 1237 height 580
click at [99, 12] on button "button" at bounding box center [97, 14] width 12 height 17
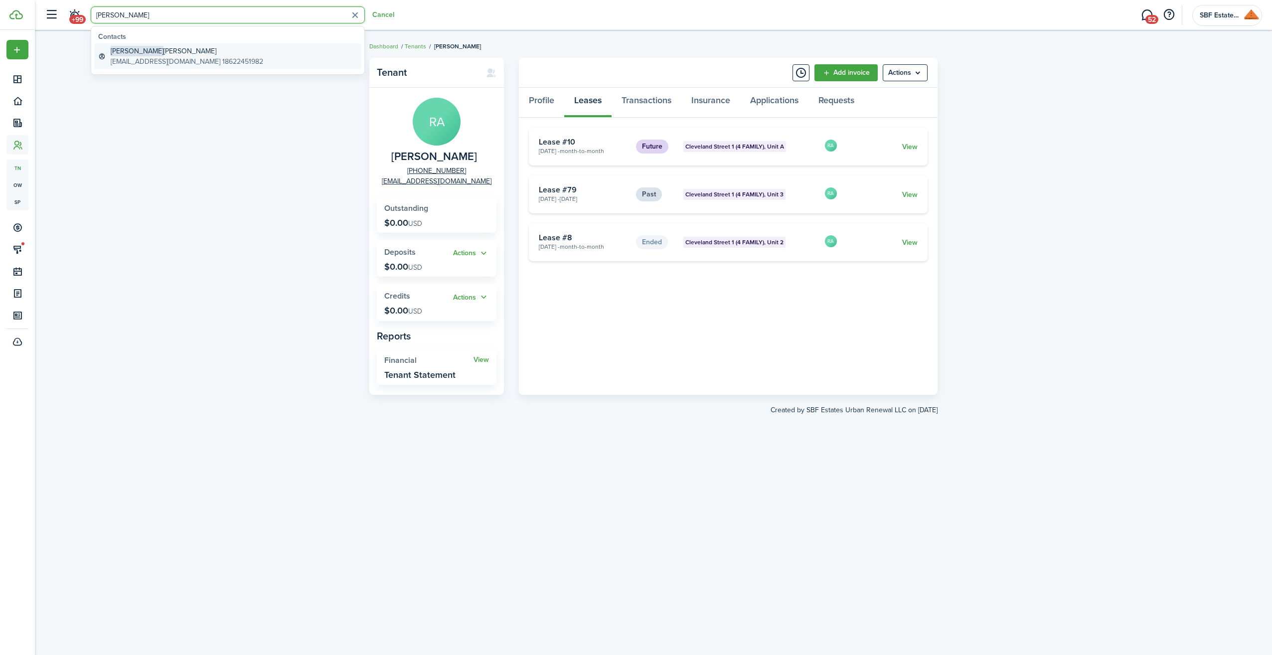
type input "[PERSON_NAME]"
click at [155, 50] on global-search-item-title "[PERSON_NAME]" at bounding box center [187, 51] width 153 height 10
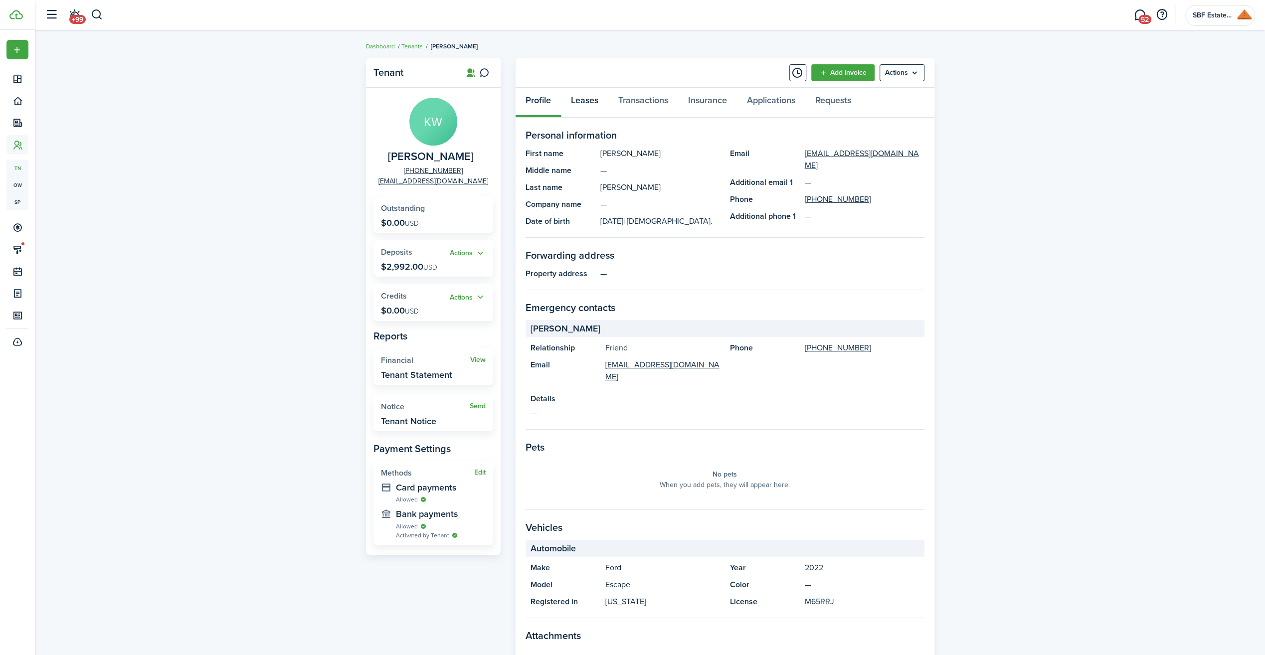
click at [586, 94] on link "Leases" at bounding box center [584, 103] width 47 height 30
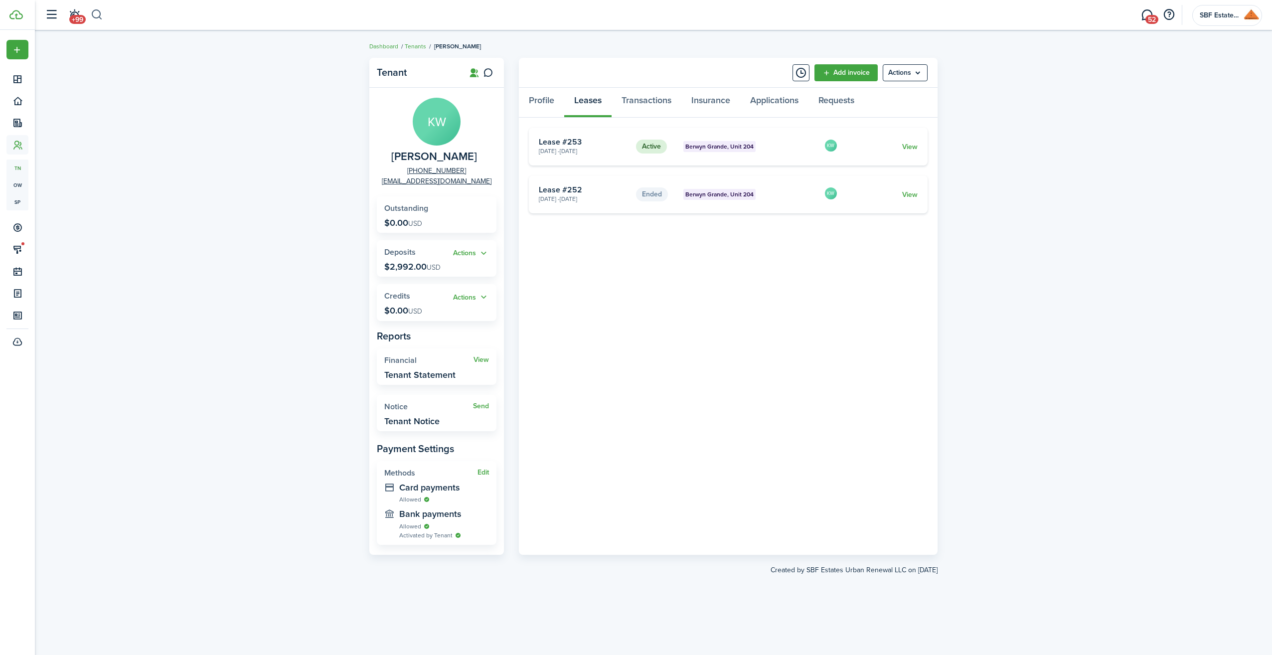
click at [99, 15] on button "button" at bounding box center [97, 14] width 12 height 17
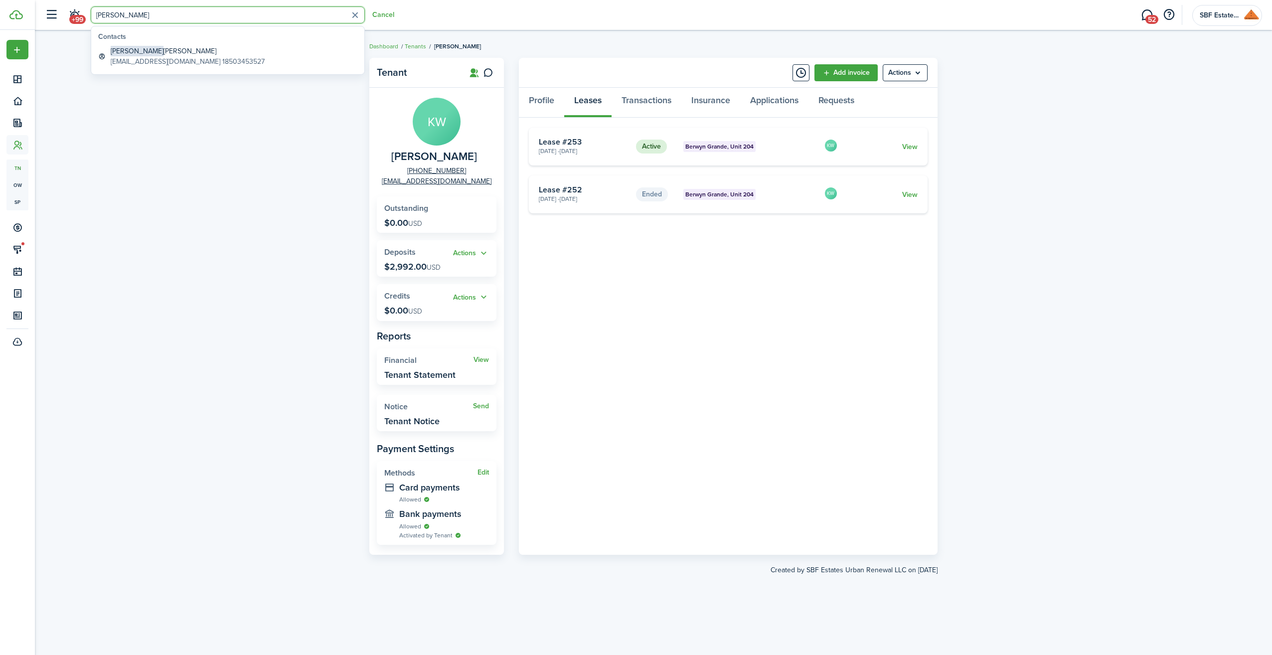
type input "[PERSON_NAME]"
click at [167, 50] on global-search-item-title "[PERSON_NAME]" at bounding box center [188, 51] width 154 height 10
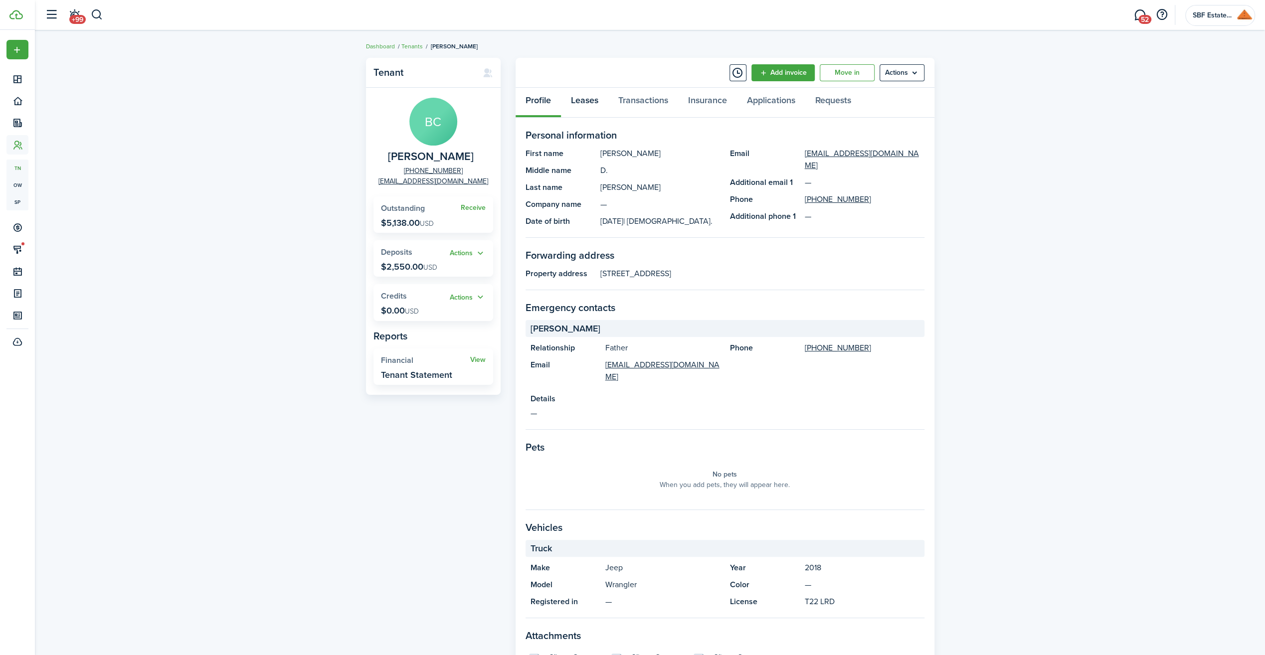
click at [594, 103] on link "Leases" at bounding box center [584, 103] width 47 height 30
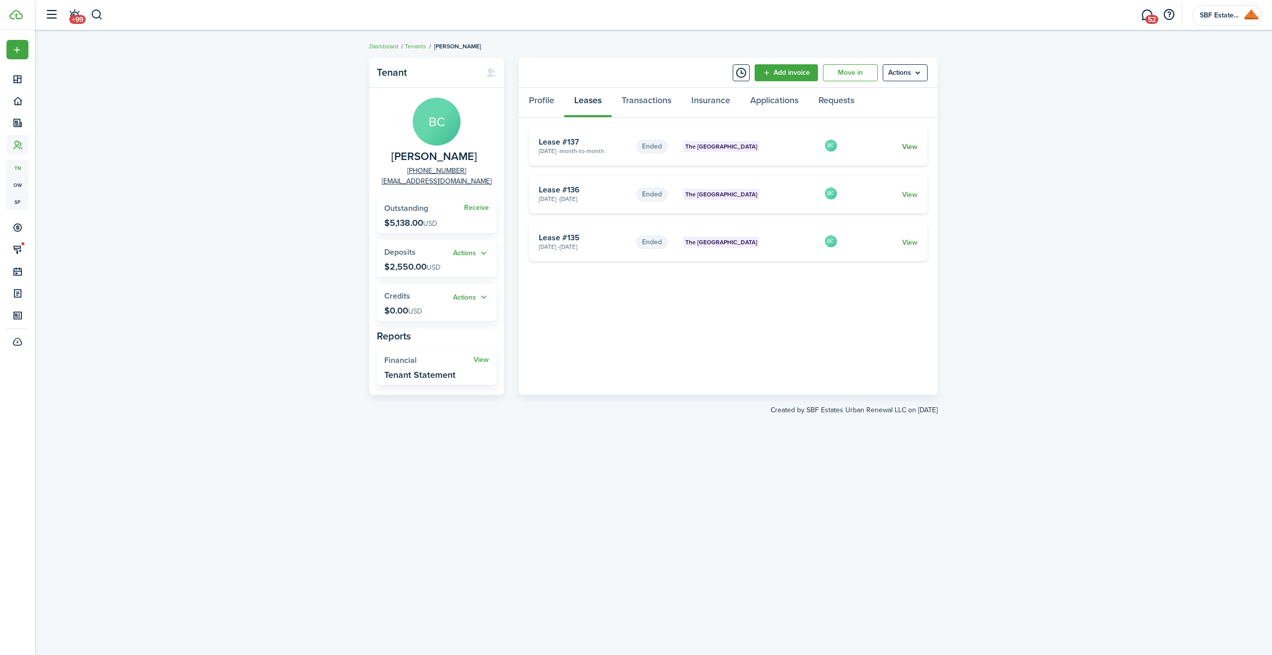
click at [908, 146] on link "View" at bounding box center [909, 147] width 15 height 10
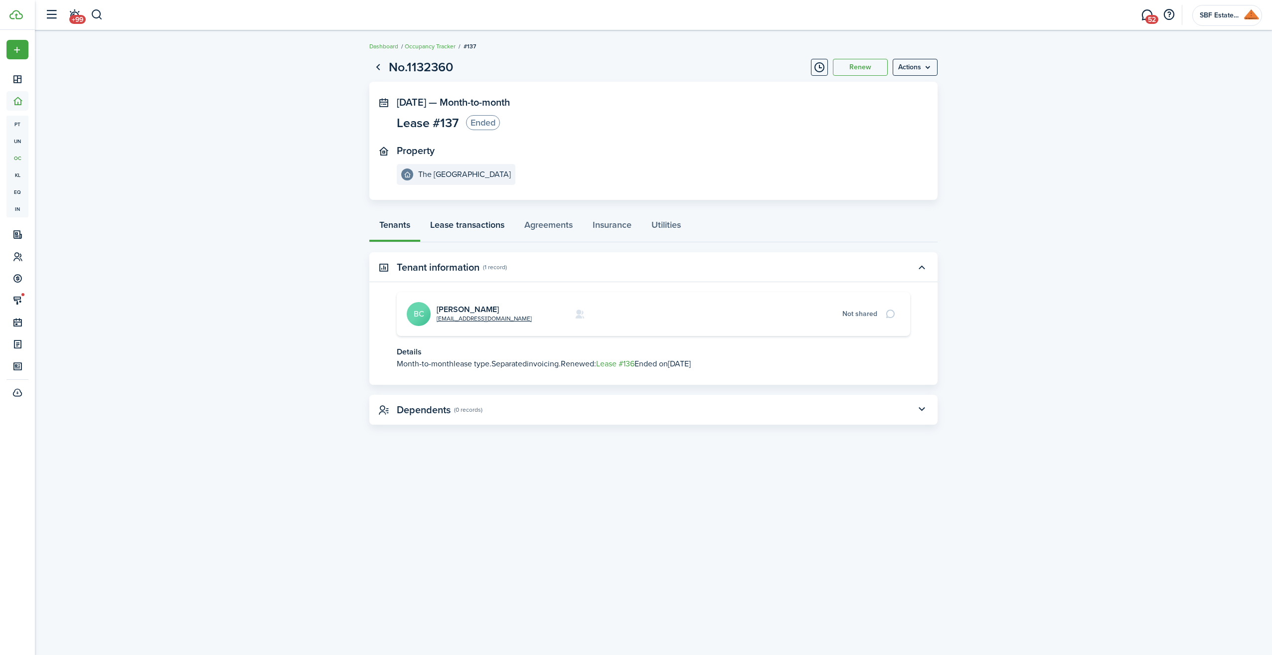
click at [455, 224] on link "Lease transactions" at bounding box center [467, 227] width 94 height 30
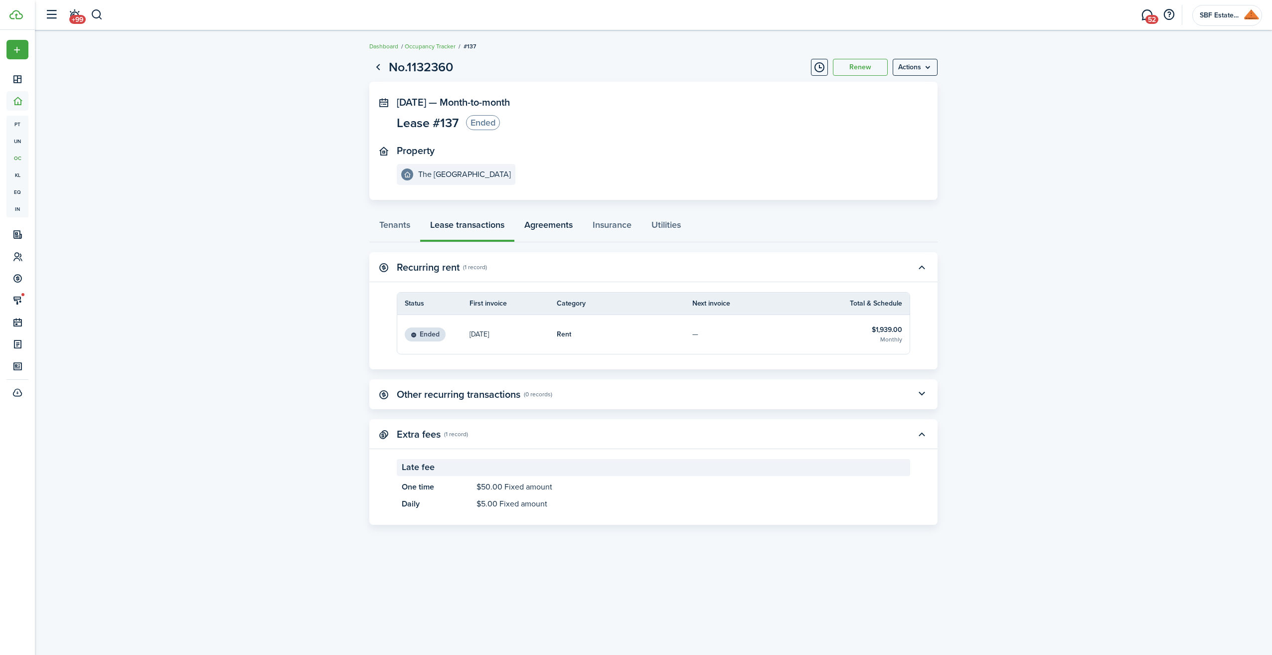
click at [534, 224] on link "Agreements" at bounding box center [548, 227] width 68 height 30
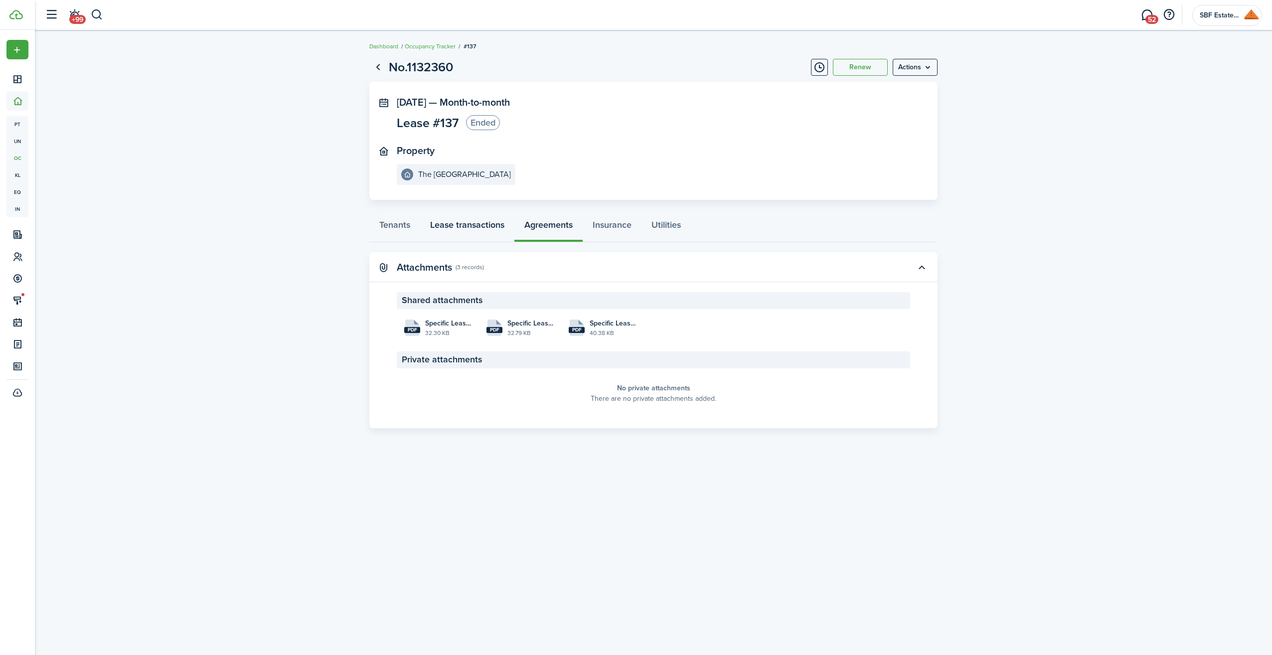
click at [482, 223] on link "Lease transactions" at bounding box center [467, 227] width 94 height 30
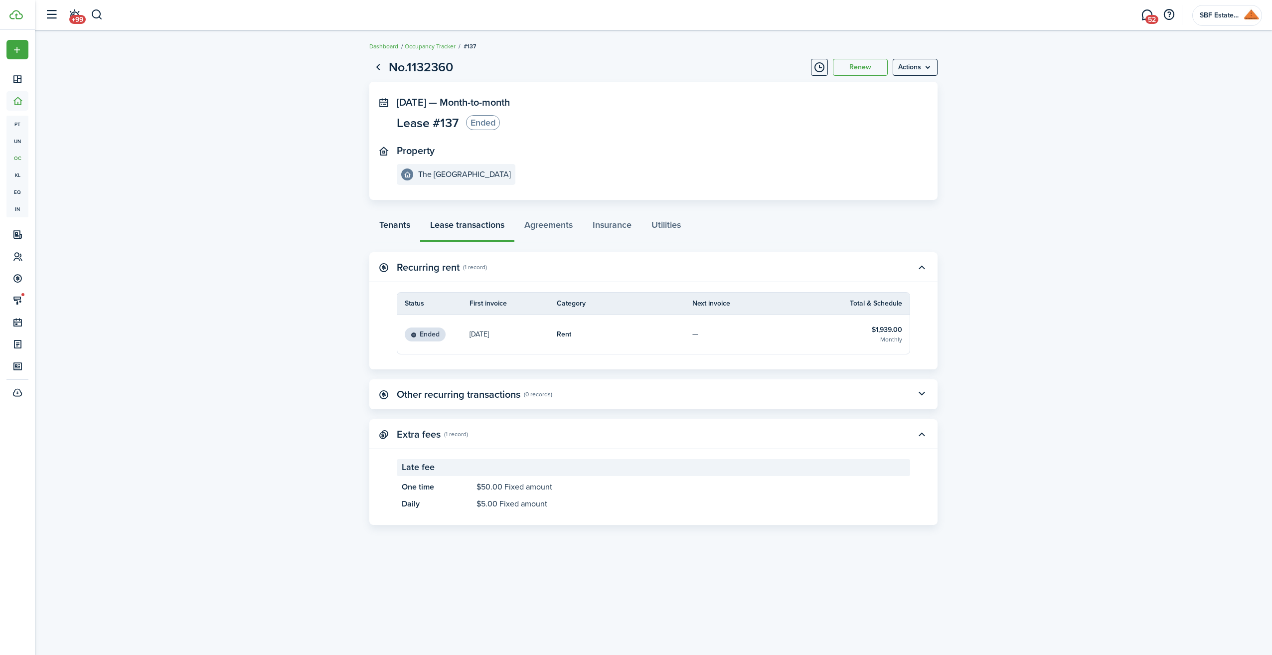
click at [402, 223] on link "Tenants" at bounding box center [394, 227] width 51 height 30
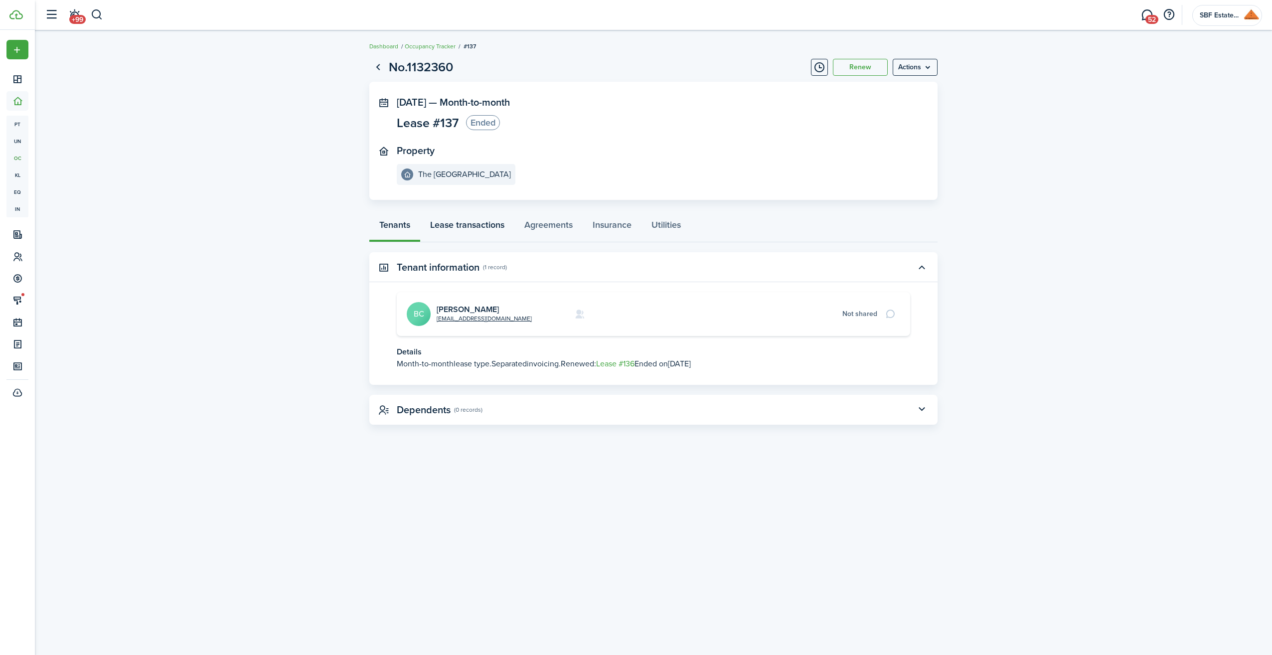
click at [457, 221] on link "Lease transactions" at bounding box center [467, 227] width 94 height 30
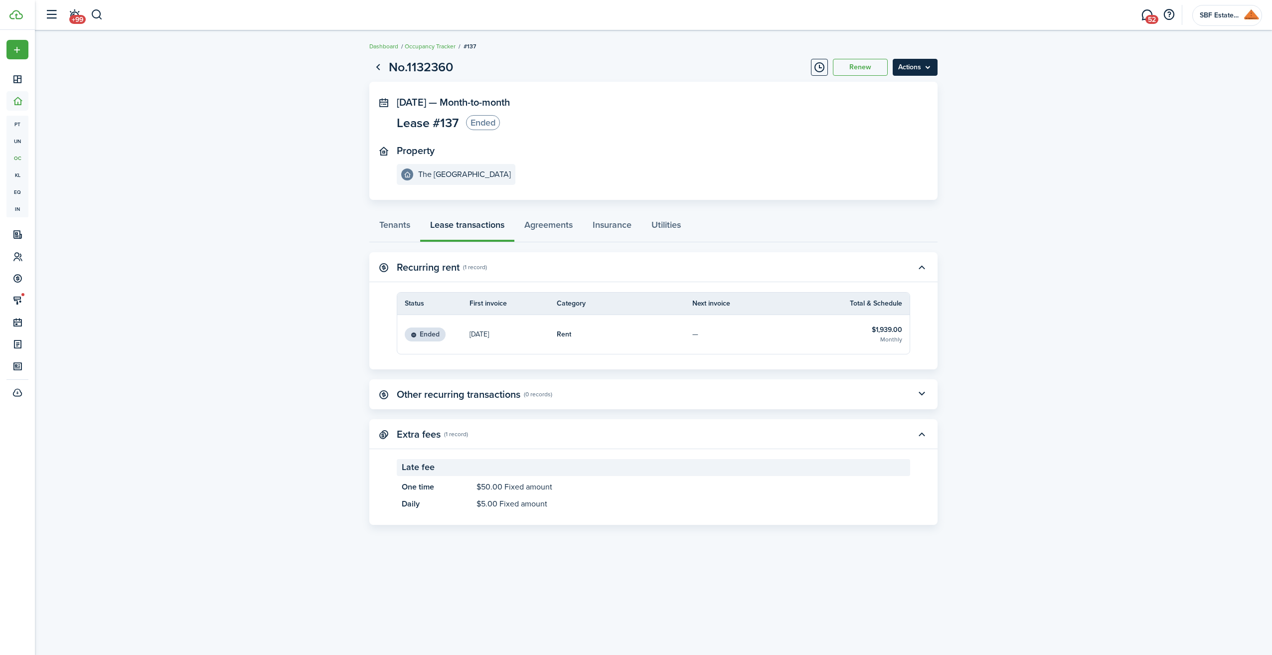
click at [917, 69] on menu-btn "Actions" at bounding box center [915, 67] width 45 height 17
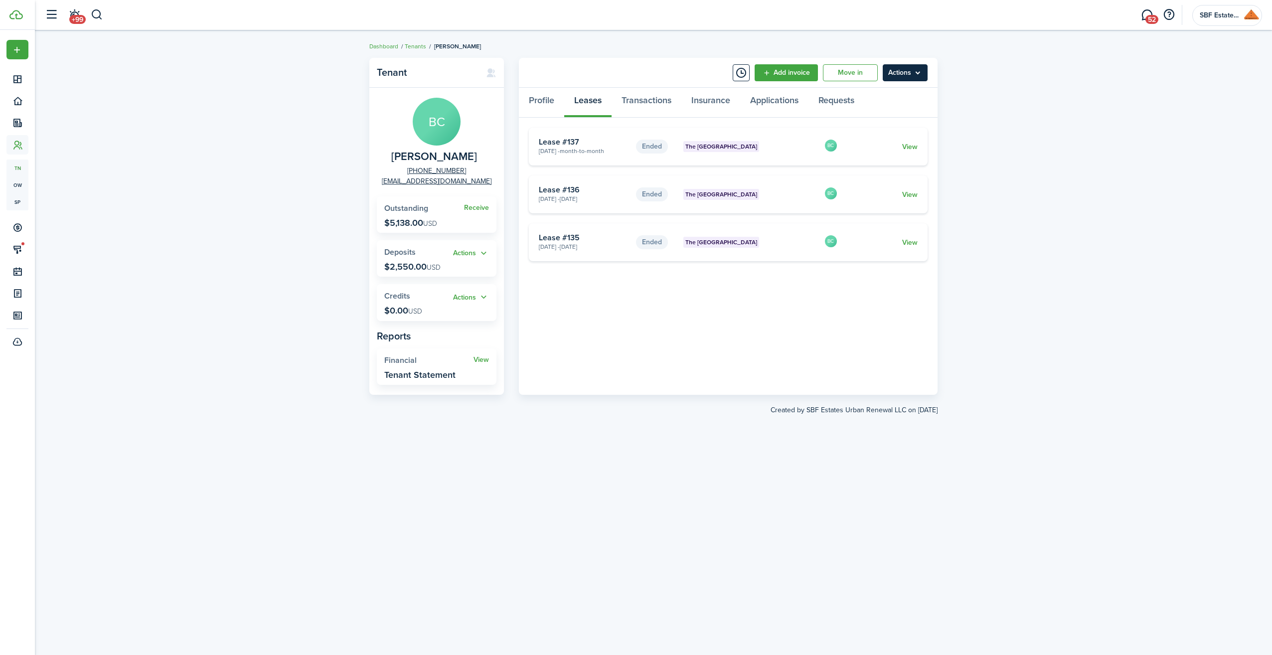
click at [922, 74] on menu-btn "Actions" at bounding box center [905, 72] width 45 height 17
click at [872, 131] on link "Manage bulk invoices" at bounding box center [883, 129] width 87 height 17
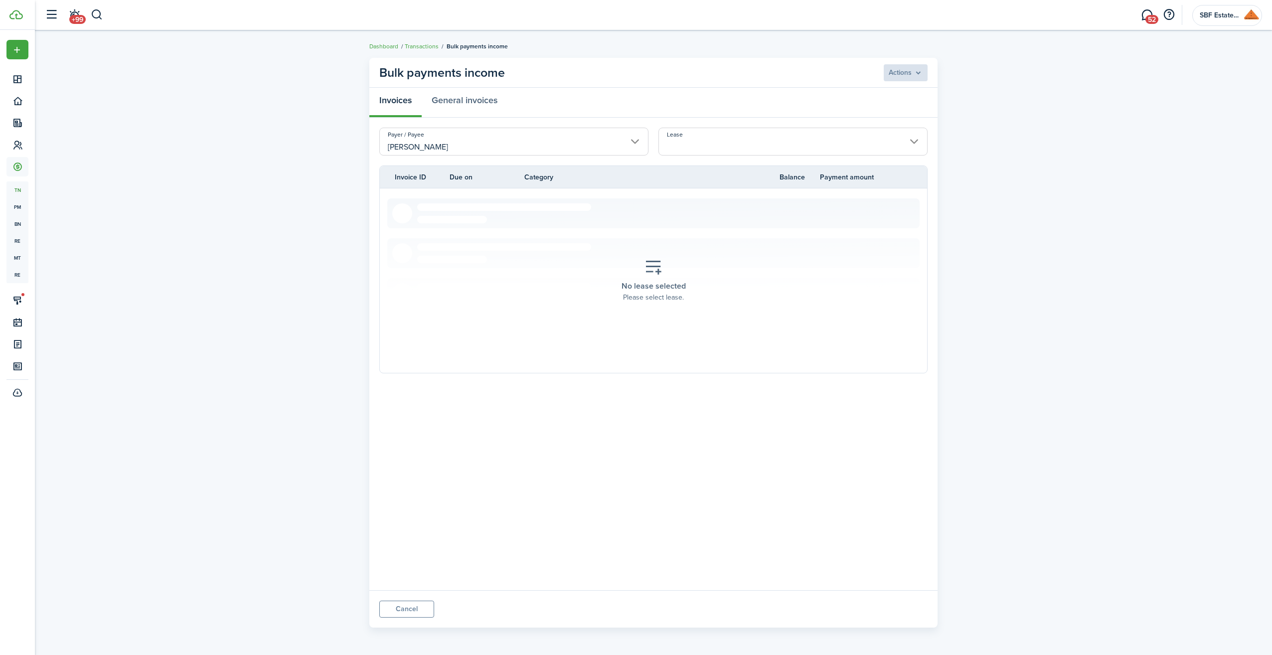
click at [865, 143] on input "Lease" at bounding box center [793, 142] width 269 height 28
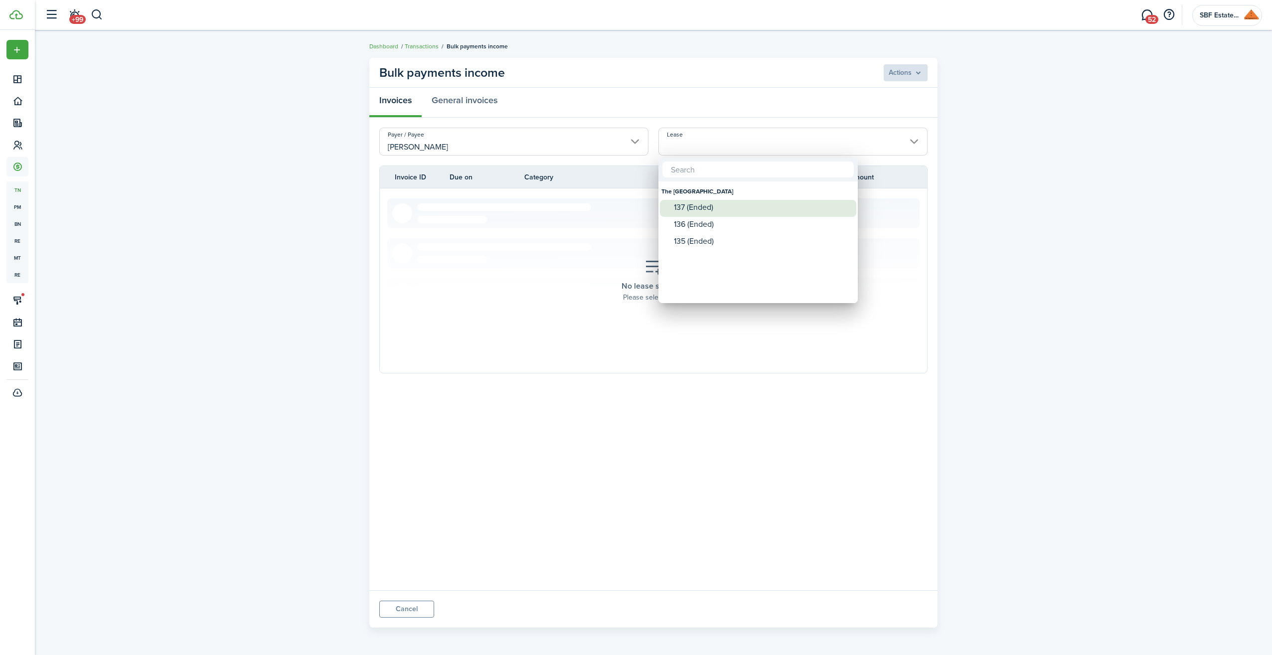
click at [715, 203] on div "137 (Ended)" at bounding box center [762, 207] width 176 height 9
type input "The [GEOGRAPHIC_DATA]. Lease #137 (Ended)"
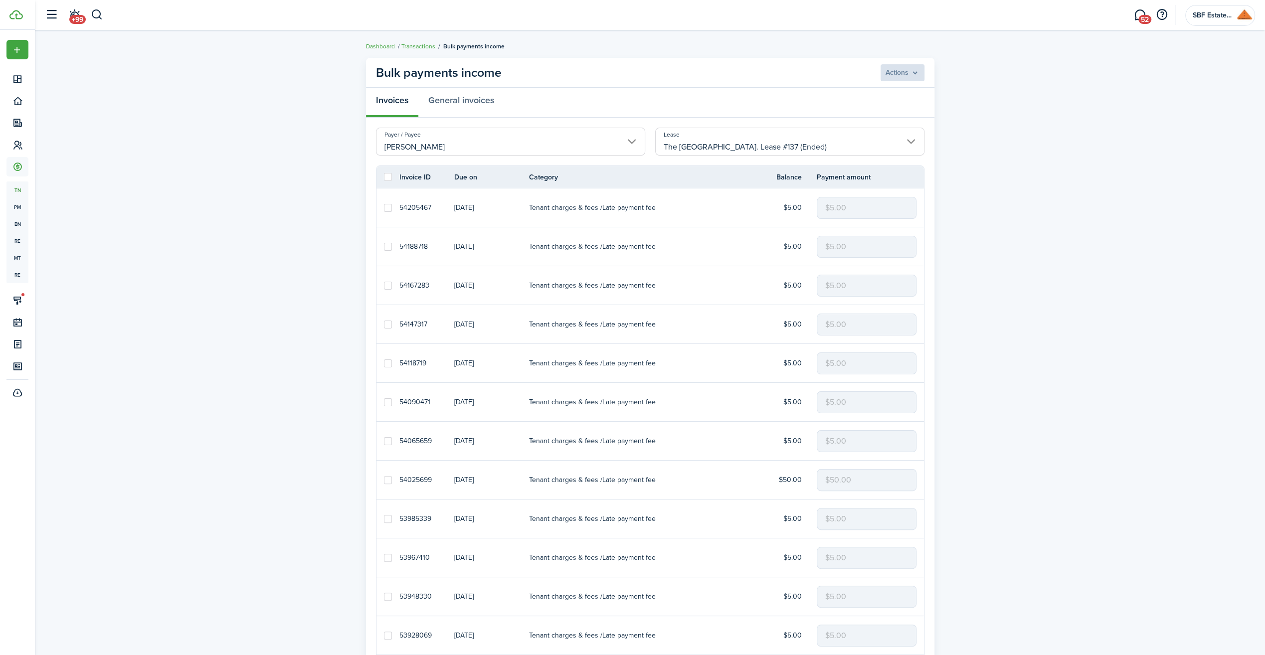
click at [386, 176] on label at bounding box center [388, 177] width 8 height 8
click at [384, 177] on input "checkbox" at bounding box center [383, 177] width 0 height 0
checkbox input "true"
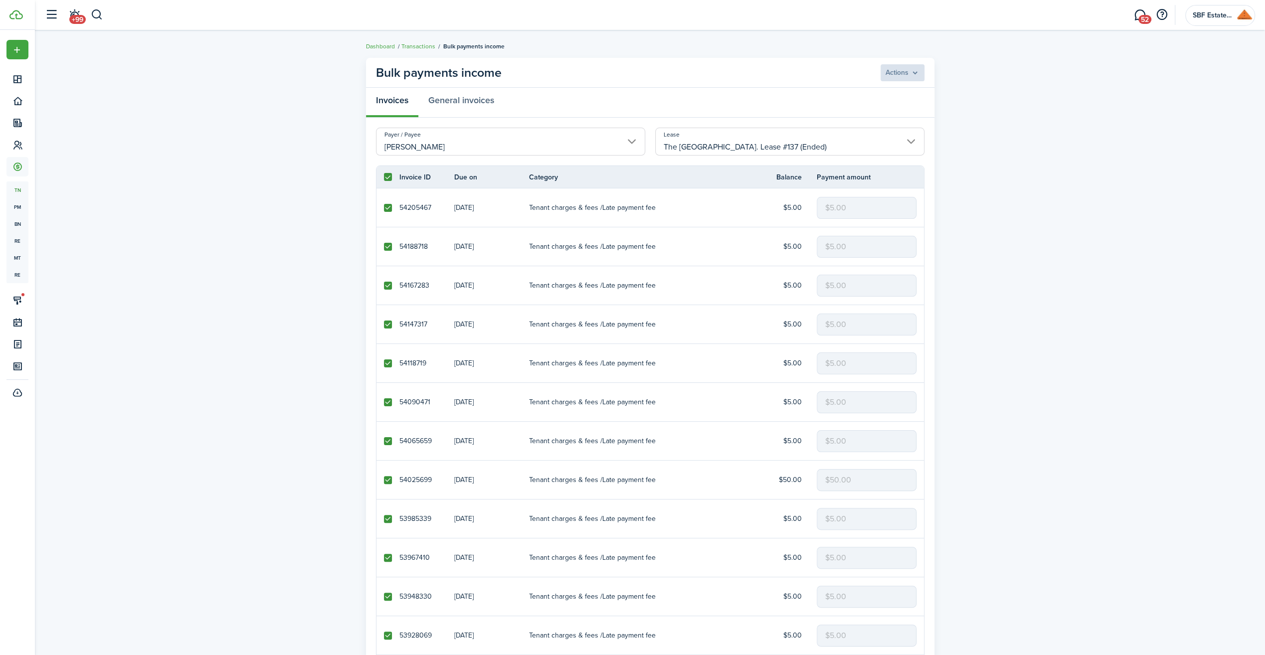
checkbox input "true"
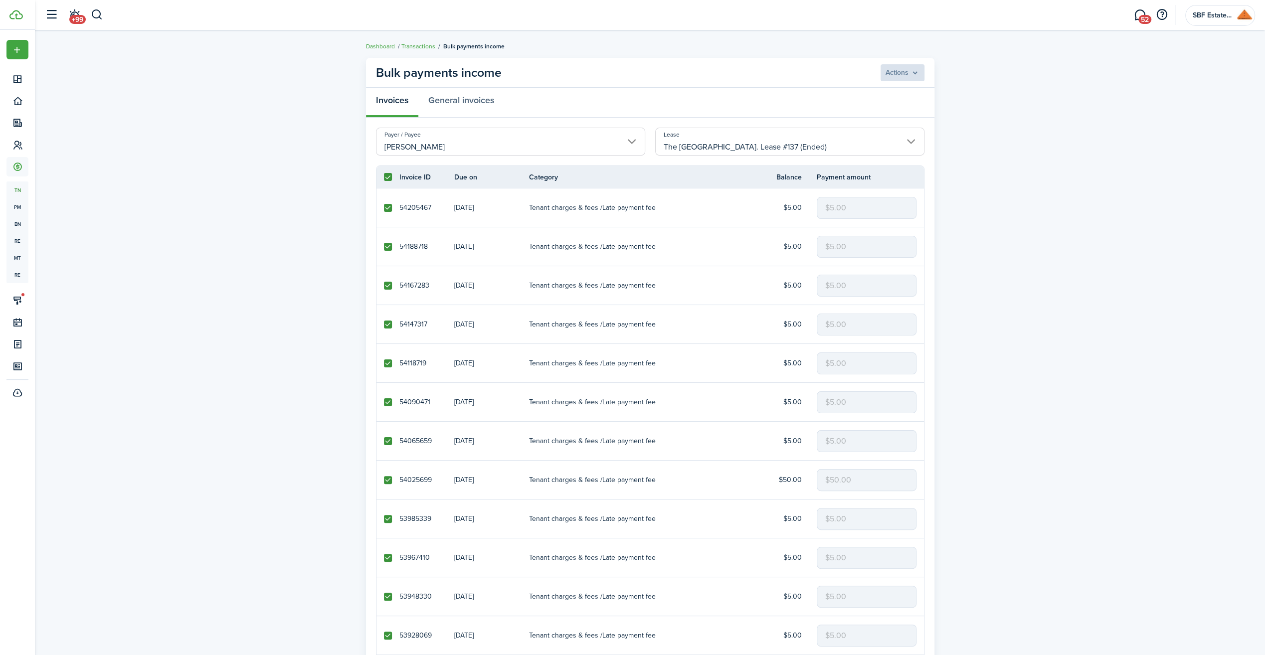
checkbox input "true"
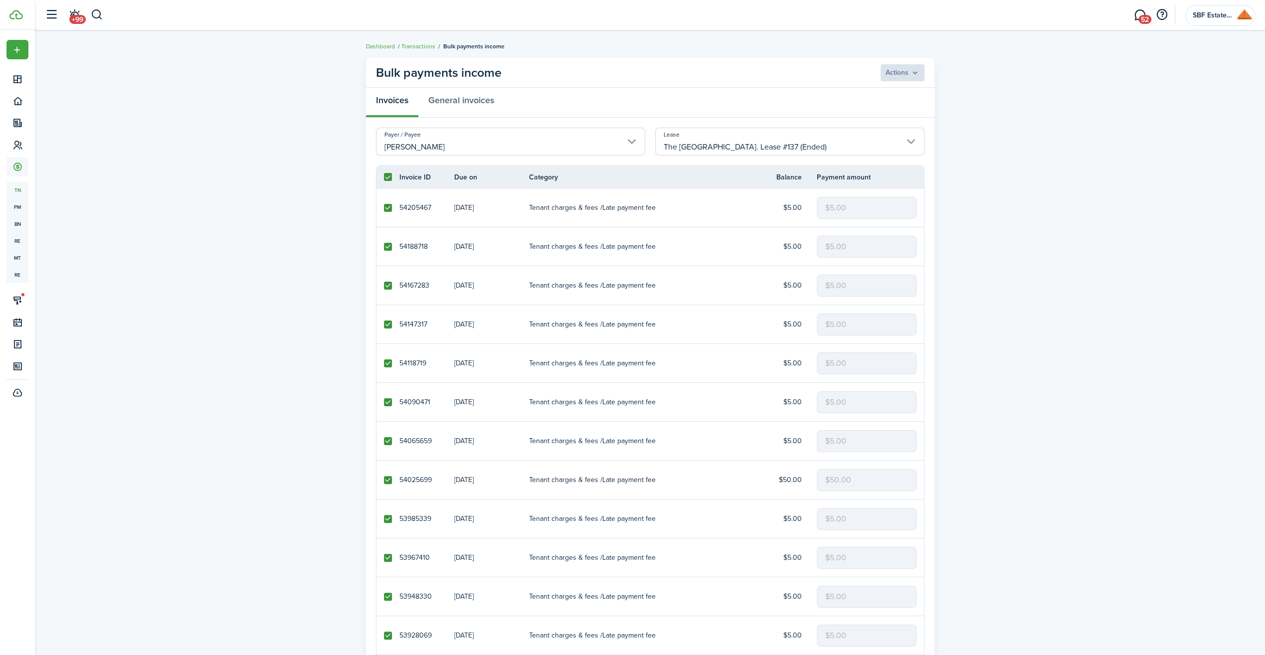
checkbox input "true"
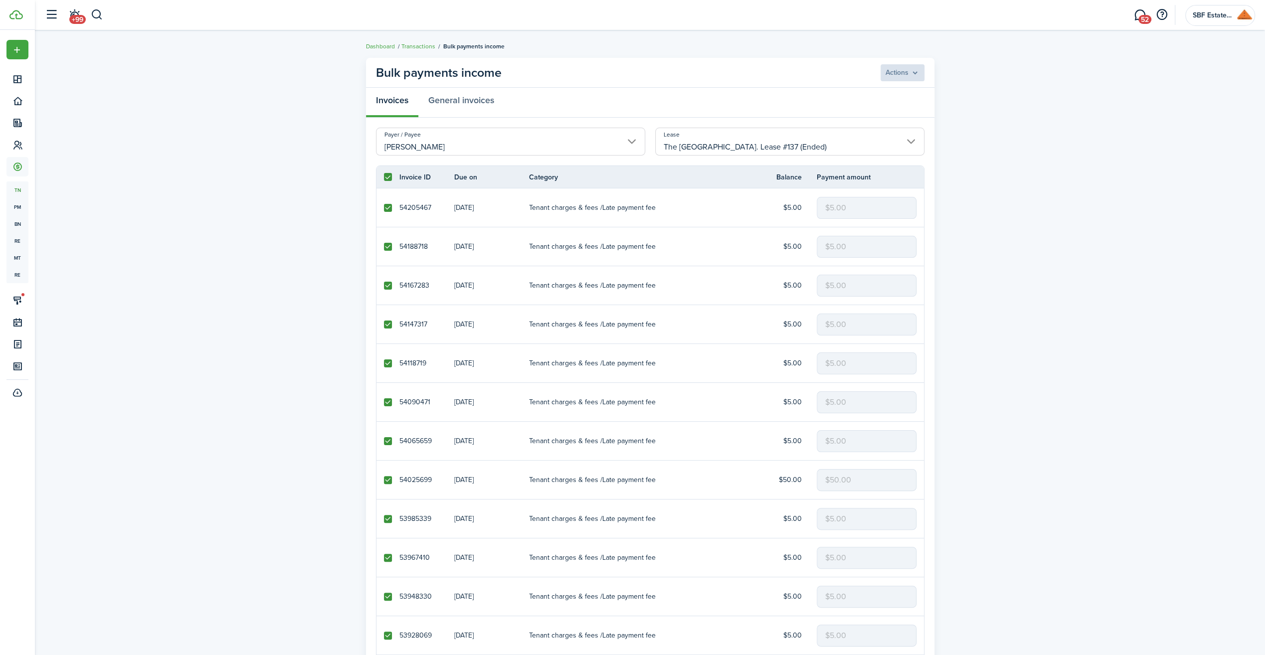
checkbox input "true"
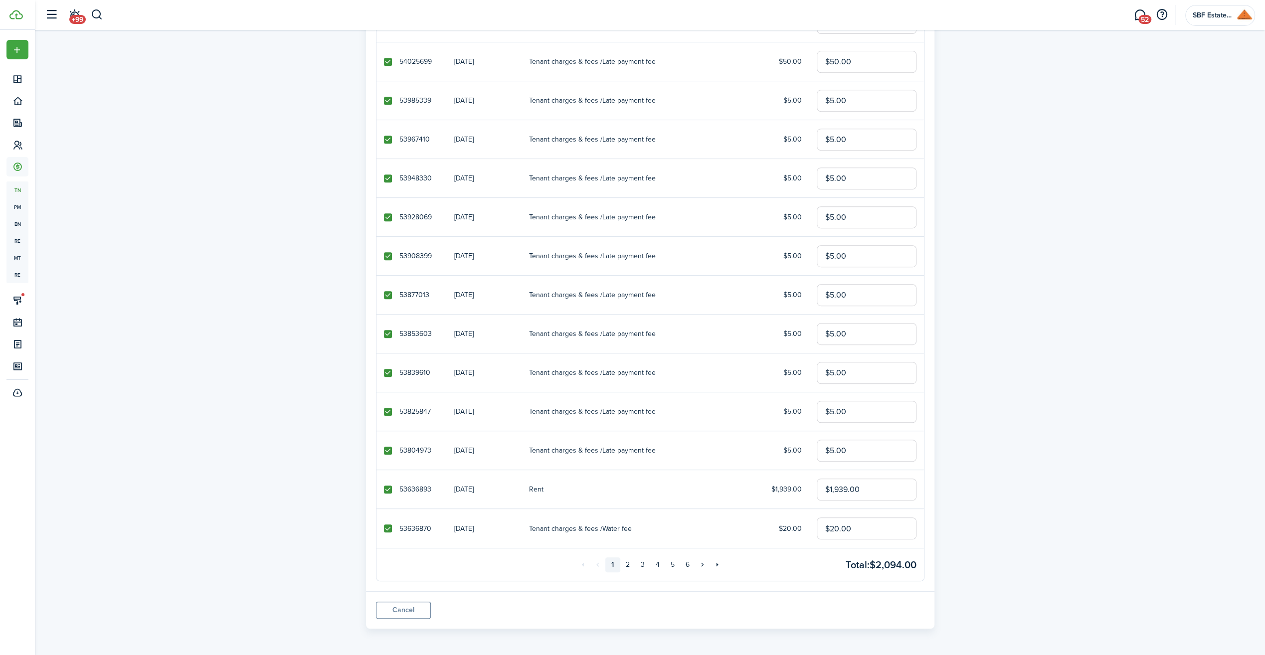
scroll to position [419, 0]
click at [386, 485] on label at bounding box center [388, 489] width 8 height 8
click at [384, 489] on input "checkbox" at bounding box center [383, 489] width 0 height 0
checkbox input "false"
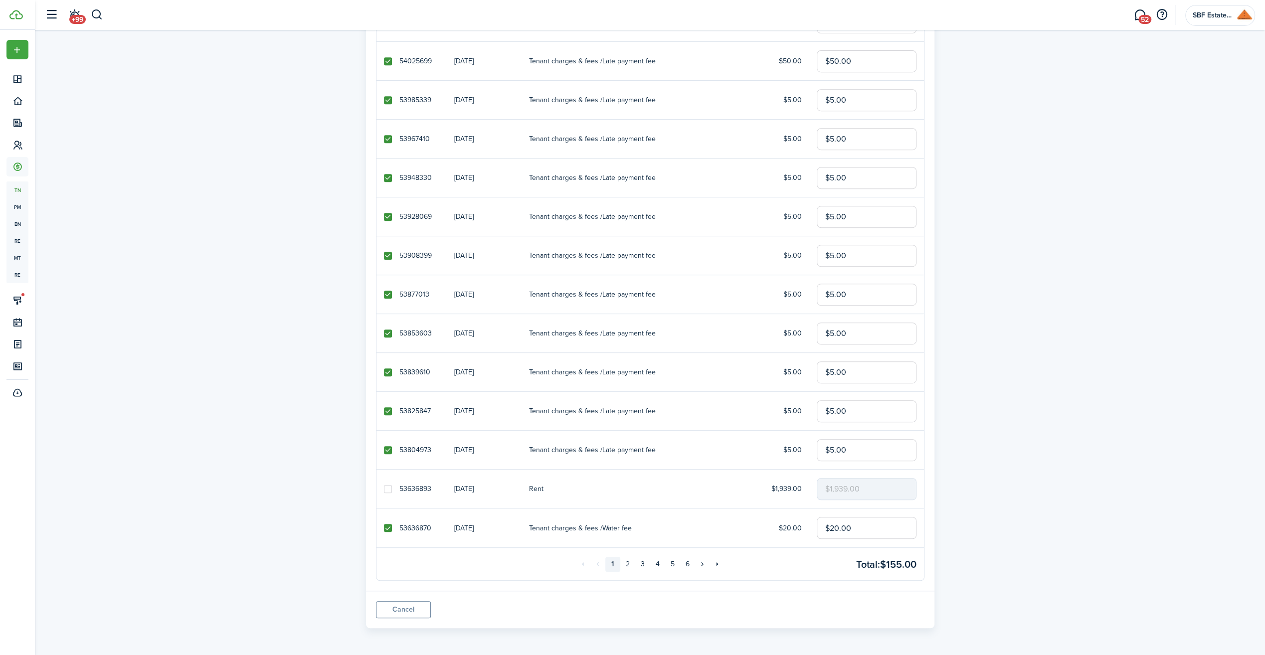
click at [387, 533] on link at bounding box center [387, 527] width 23 height 39
click at [387, 523] on link at bounding box center [387, 527] width 23 height 39
click at [390, 527] on label at bounding box center [388, 528] width 8 height 8
click at [384, 528] on input "checkbox" at bounding box center [383, 528] width 0 height 0
checkbox input "false"
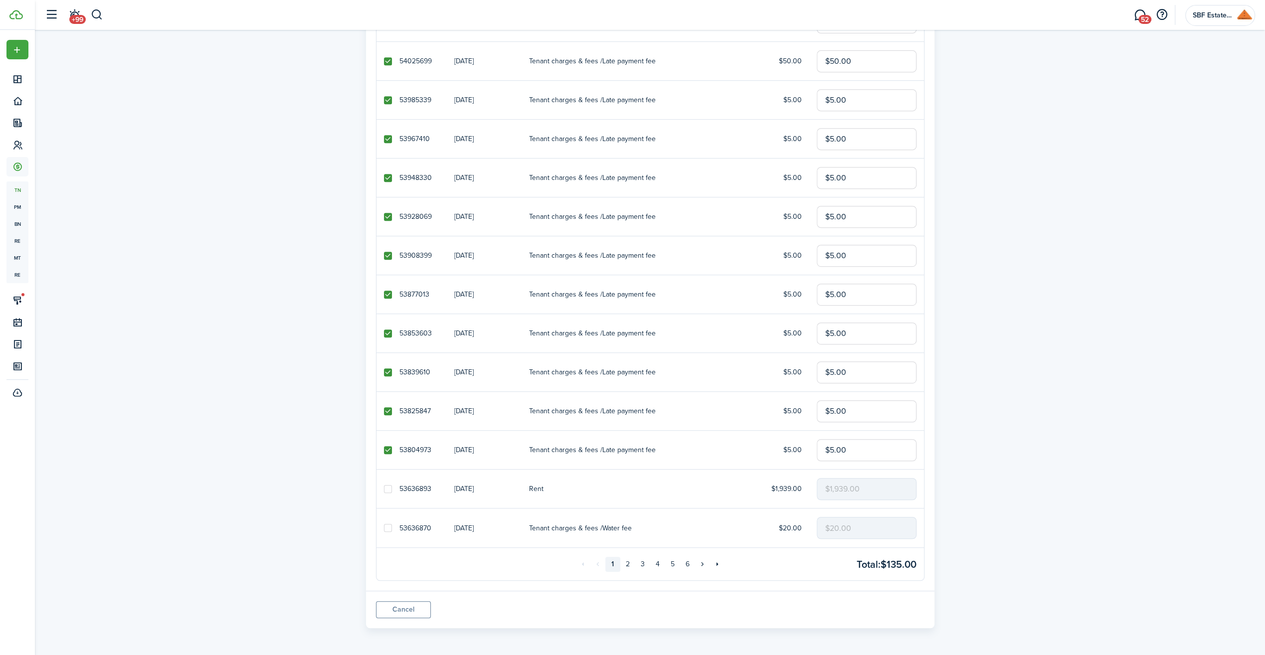
click at [386, 451] on label at bounding box center [388, 450] width 8 height 8
click at [384, 450] on input "checkbox" at bounding box center [383, 450] width 0 height 0
click at [386, 450] on label at bounding box center [388, 450] width 8 height 8
click at [384, 450] on input "checkbox" at bounding box center [383, 450] width 0 height 0
checkbox input "true"
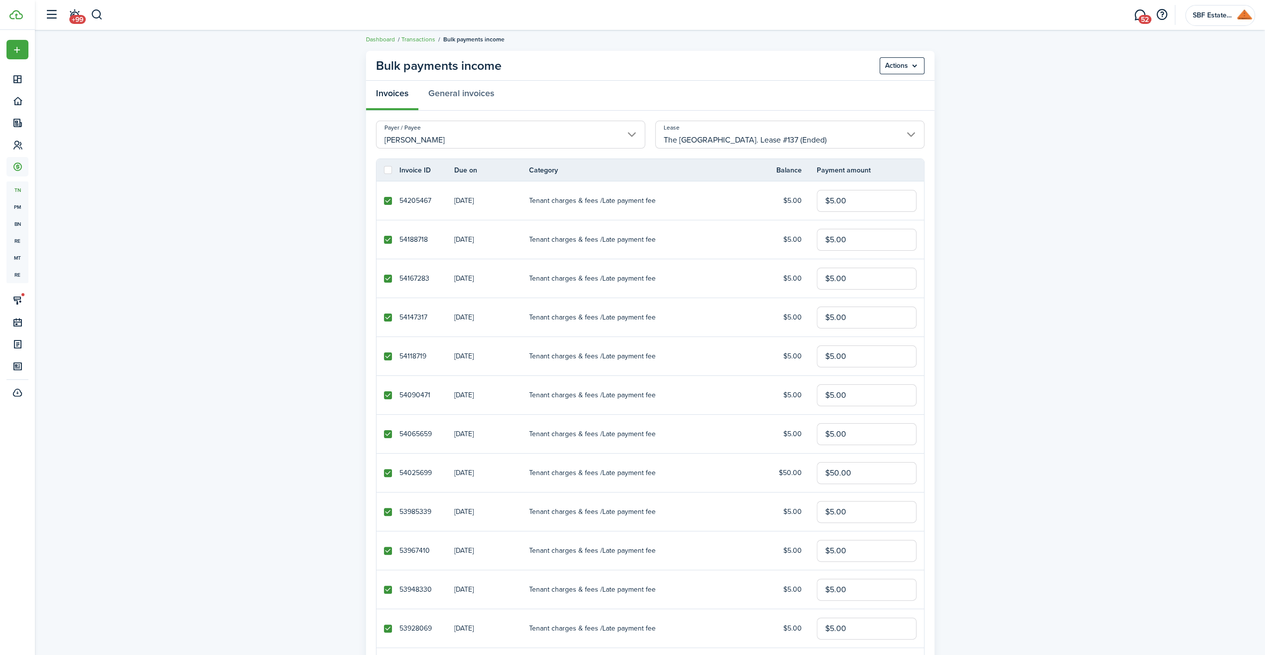
scroll to position [0, 0]
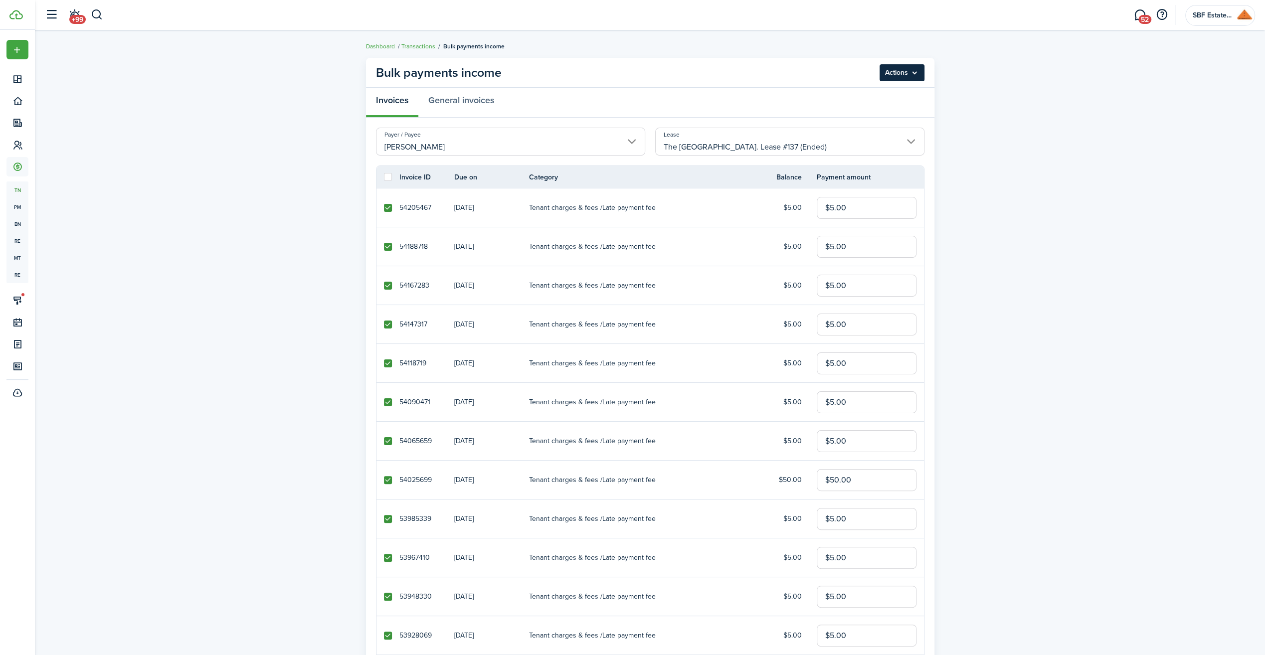
click at [919, 74] on menu-btn "Actions" at bounding box center [901, 72] width 45 height 17
click at [895, 90] on button "Record as paid" at bounding box center [879, 94] width 87 height 17
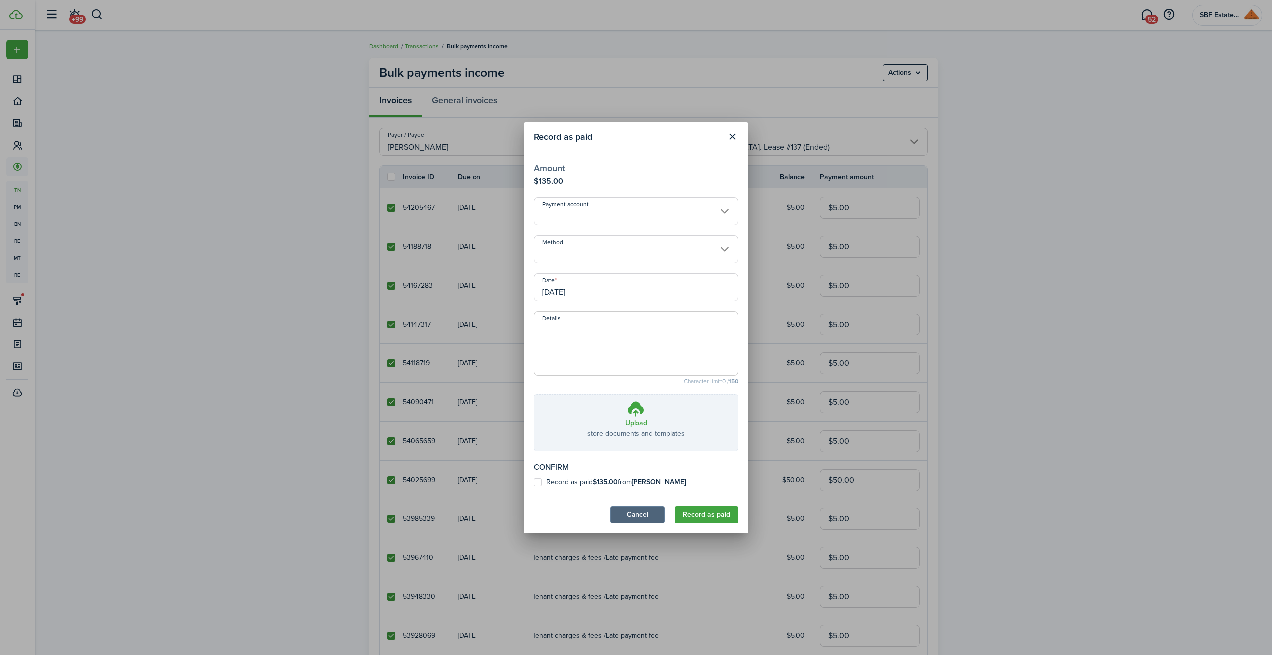
click at [657, 517] on button "Cancel" at bounding box center [637, 514] width 55 height 17
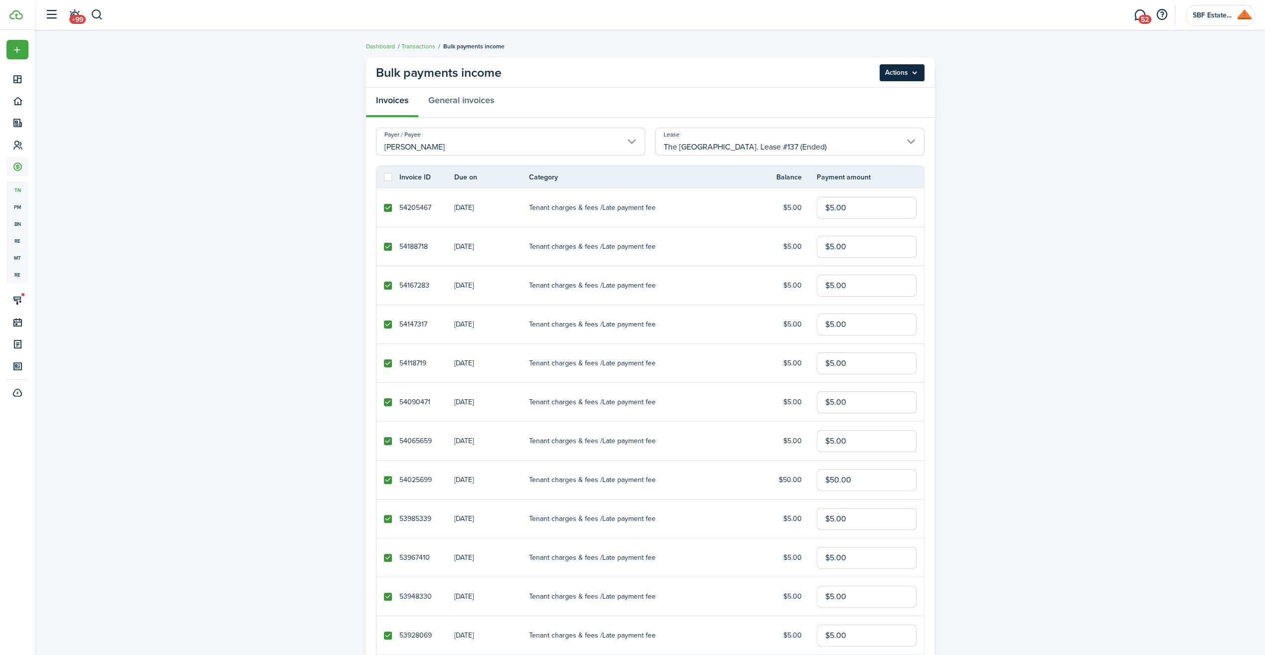
click at [913, 70] on menu-btn "Actions" at bounding box center [901, 72] width 45 height 17
click at [860, 110] on button "Delete" at bounding box center [879, 112] width 87 height 17
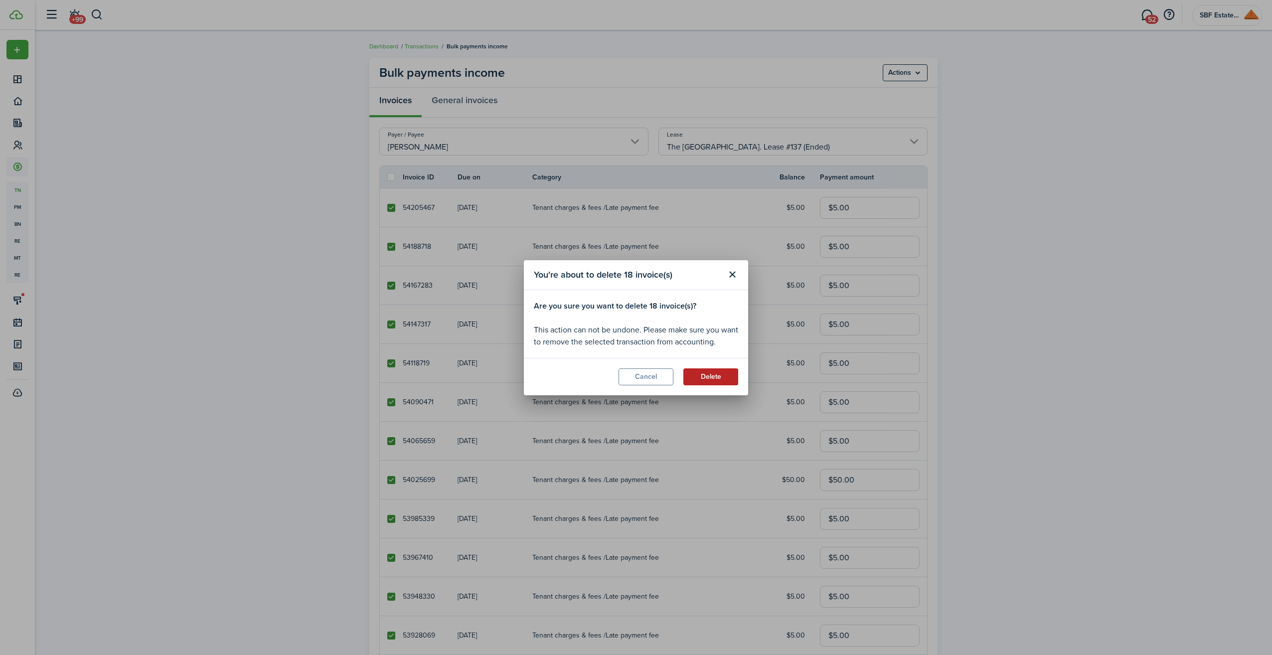
click at [713, 382] on button "Delete" at bounding box center [710, 376] width 55 height 17
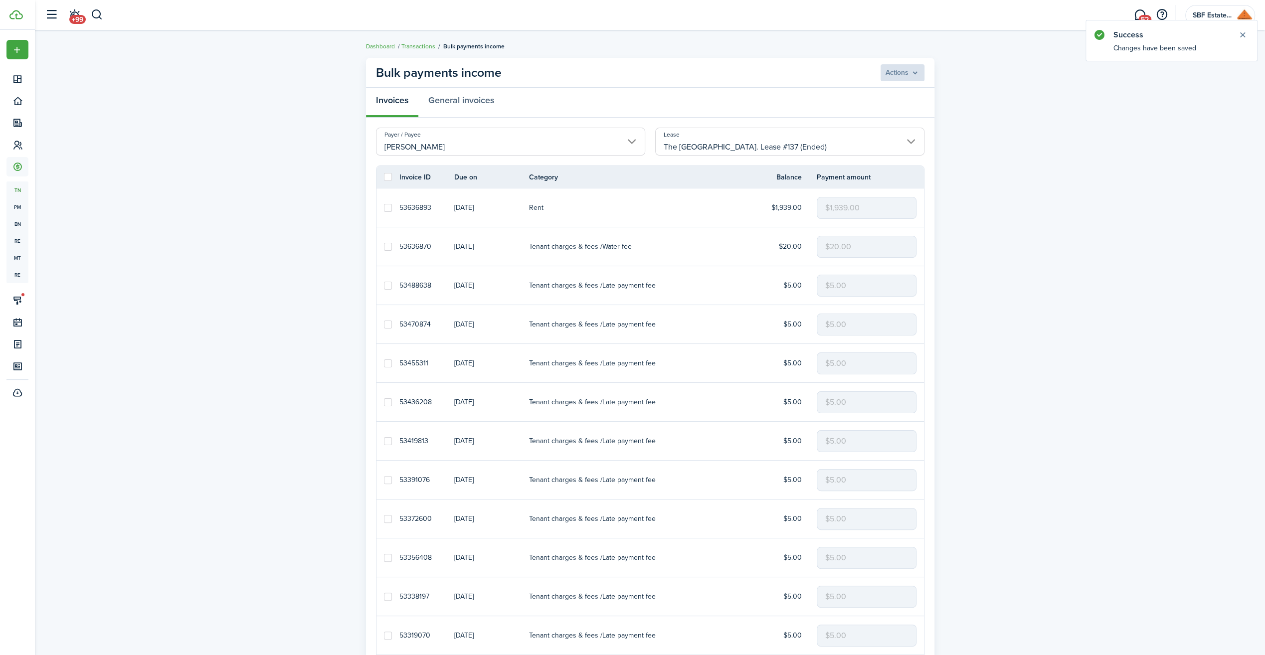
click at [385, 203] on link at bounding box center [387, 207] width 23 height 38
click at [388, 205] on label at bounding box center [388, 208] width 8 height 8
click at [384, 207] on input "checkbox" at bounding box center [383, 207] width 0 height 0
checkbox input "true"
click at [385, 243] on label at bounding box center [388, 247] width 8 height 8
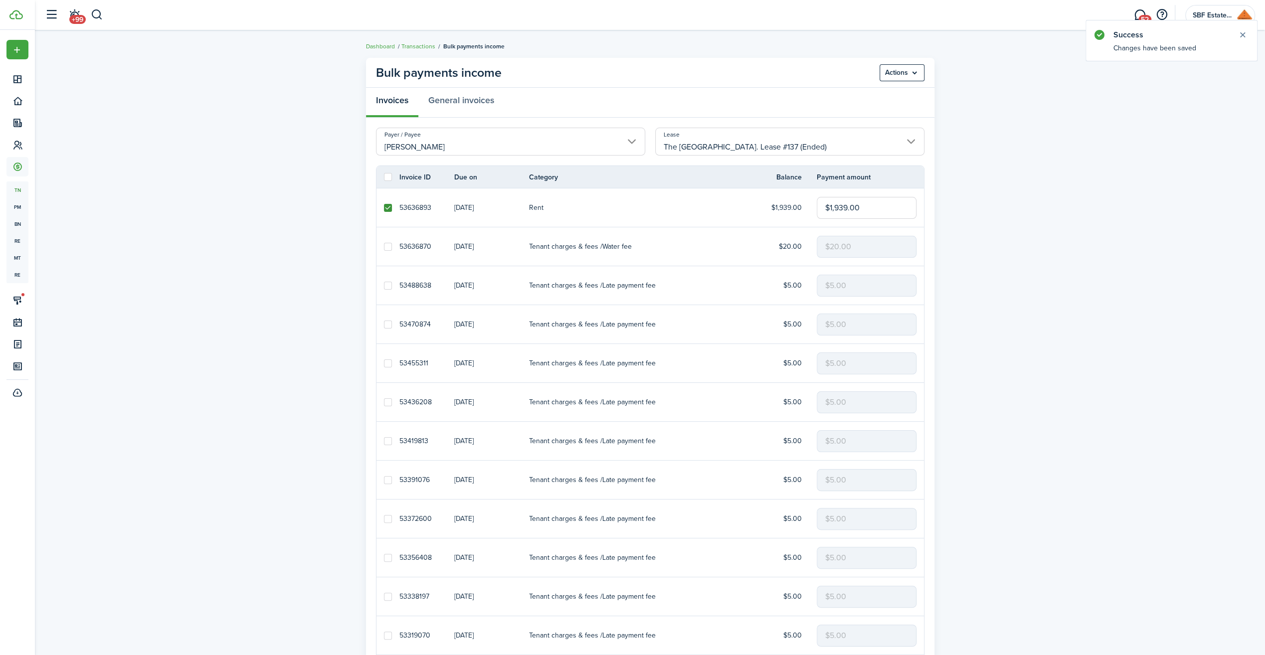
click at [384, 246] on input "checkbox" at bounding box center [383, 246] width 0 height 0
checkbox input "true"
click at [917, 71] on menu-btn "Actions" at bounding box center [901, 72] width 45 height 17
click at [856, 94] on button "Record as paid" at bounding box center [879, 94] width 87 height 17
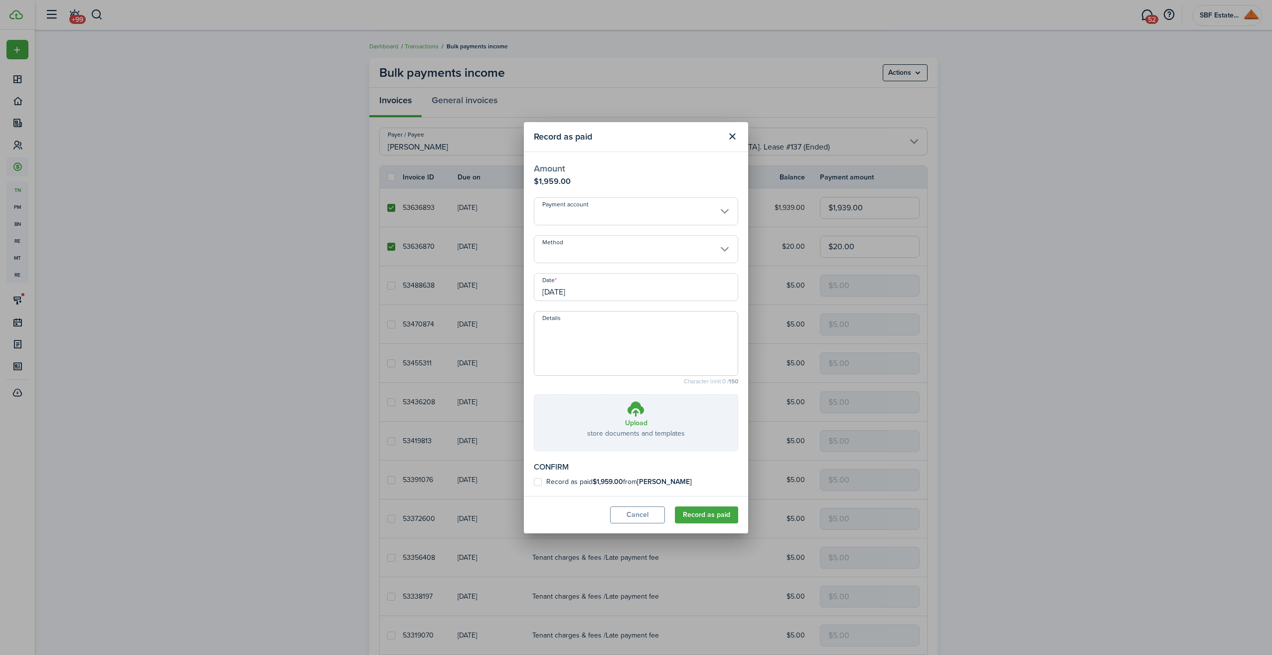
click at [732, 212] on input "Payment account" at bounding box center [636, 211] width 204 height 28
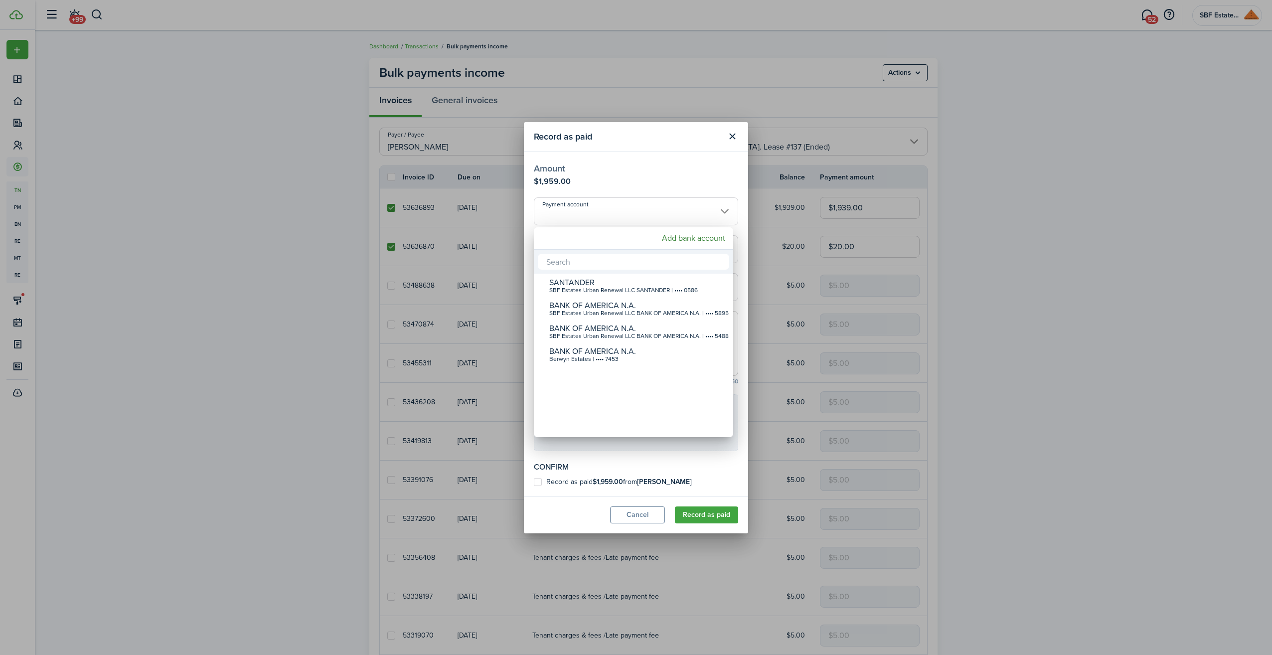
click at [711, 173] on div at bounding box center [636, 327] width 1432 height 815
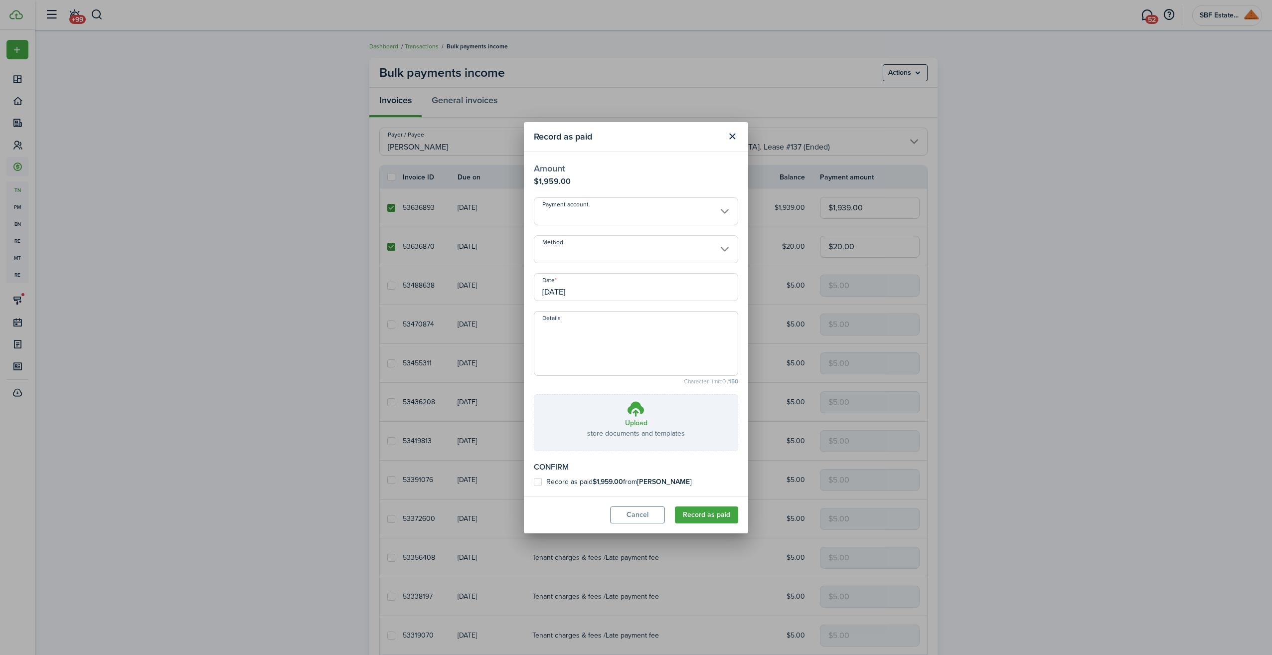
click at [715, 249] on input "Method" at bounding box center [636, 249] width 204 height 28
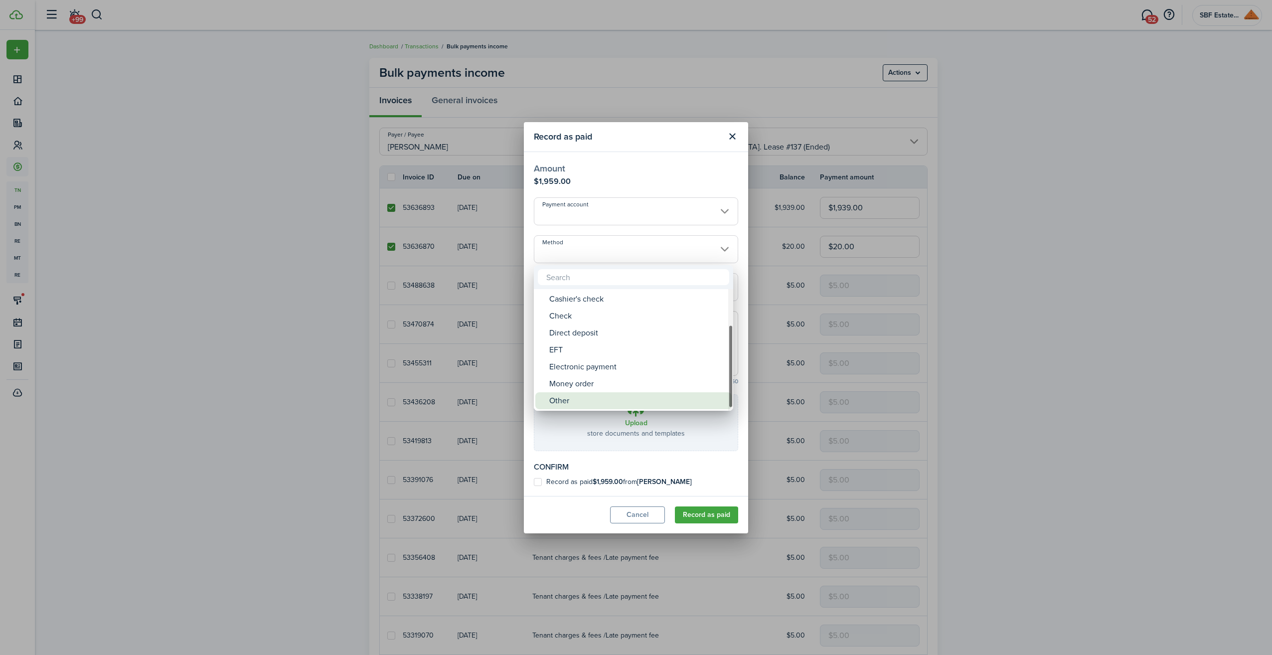
click at [567, 399] on div "Other" at bounding box center [637, 400] width 176 height 17
type input "Other"
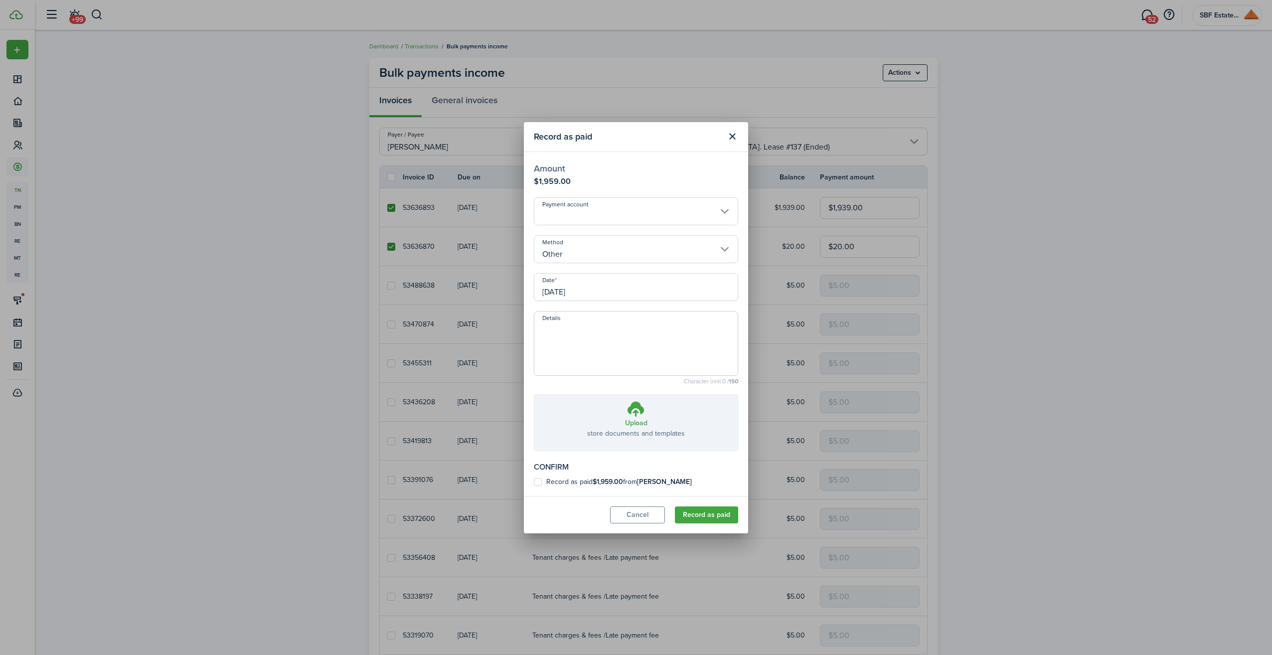
click at [592, 291] on input "[DATE]" at bounding box center [636, 287] width 204 height 28
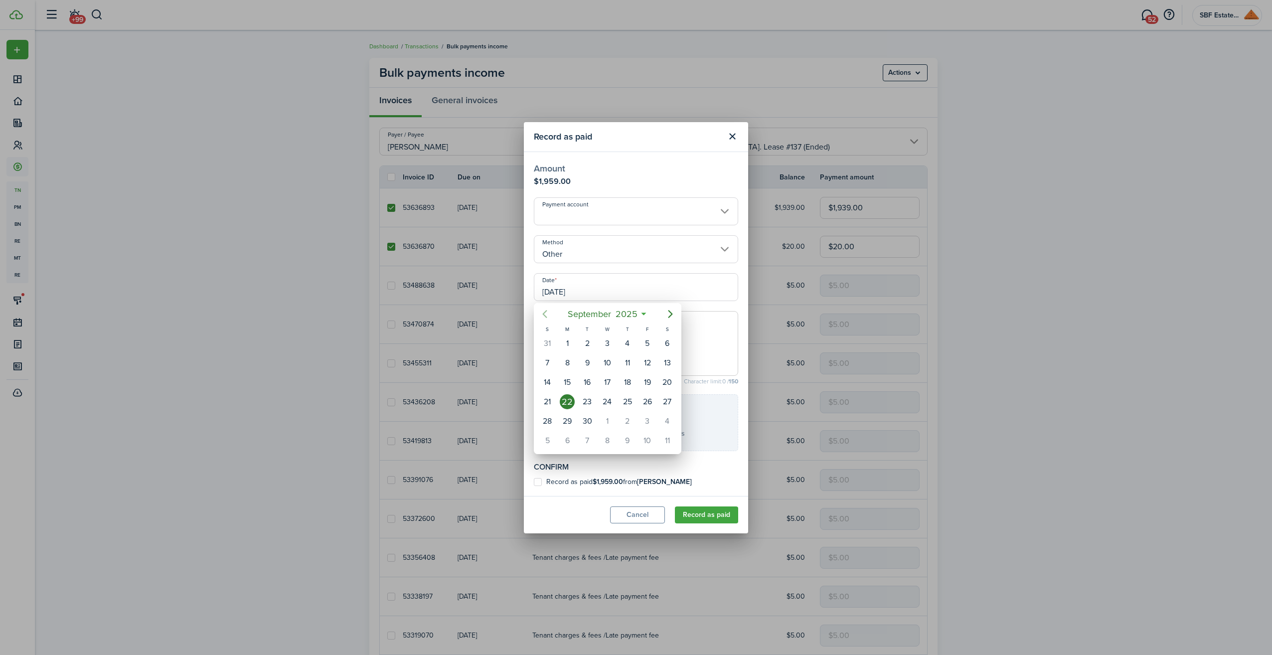
click at [545, 311] on icon "Previous page" at bounding box center [545, 314] width 4 height 8
click at [585, 339] on div "1" at bounding box center [587, 343] width 15 height 15
type input "[DATE]"
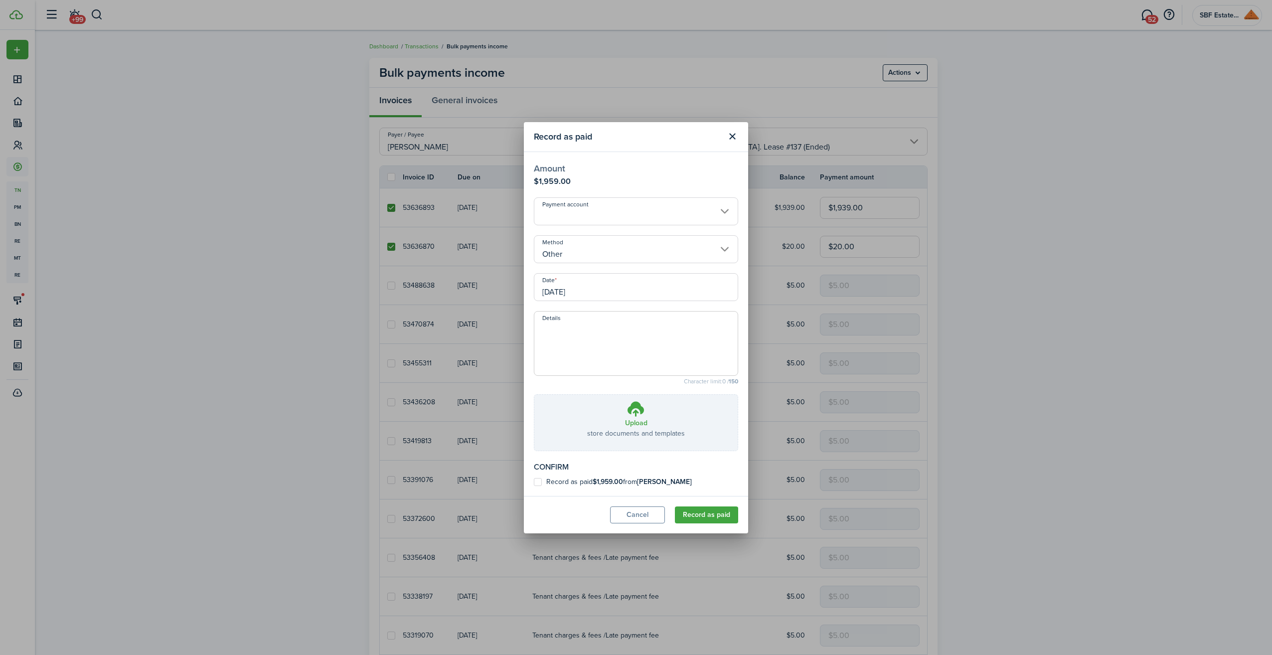
click at [538, 483] on label "Record as paid $1,959.00 from [PERSON_NAME]" at bounding box center [613, 482] width 158 height 8
click at [534, 482] on input "Record as paid $1,959.00 from [PERSON_NAME]" at bounding box center [533, 482] width 0 height 0
checkbox input "true"
click at [705, 515] on button "Record as paid" at bounding box center [706, 514] width 63 height 17
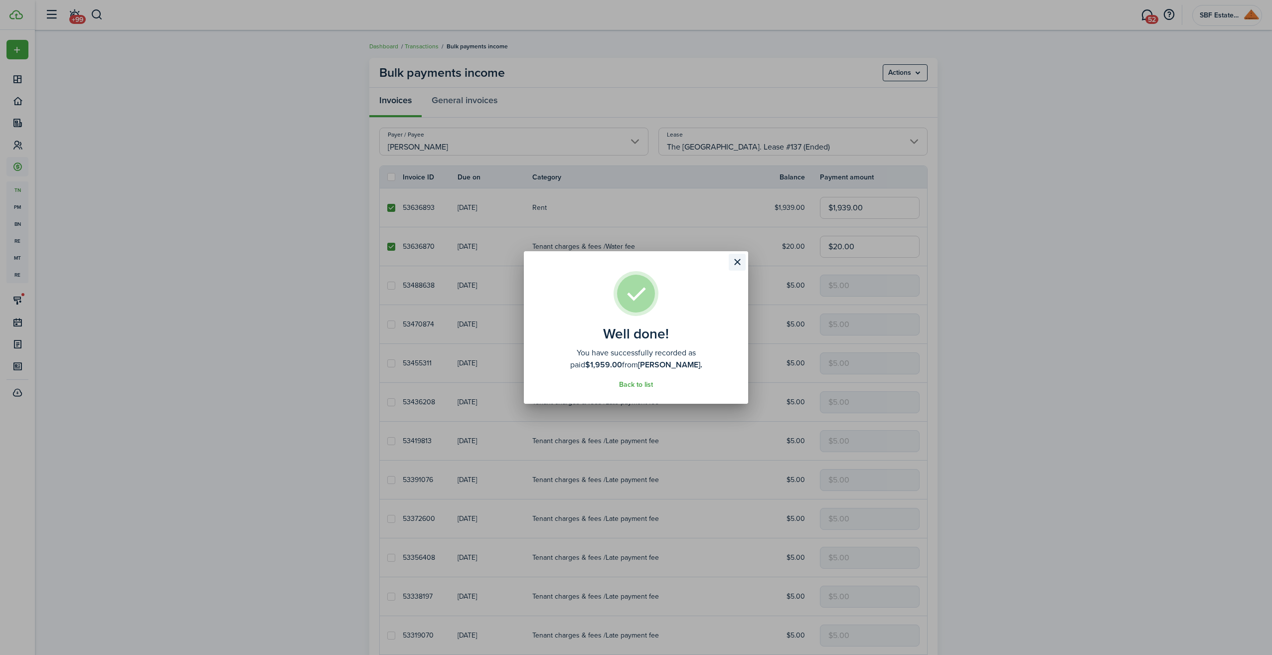
click at [739, 260] on button "Close modal" at bounding box center [737, 262] width 17 height 17
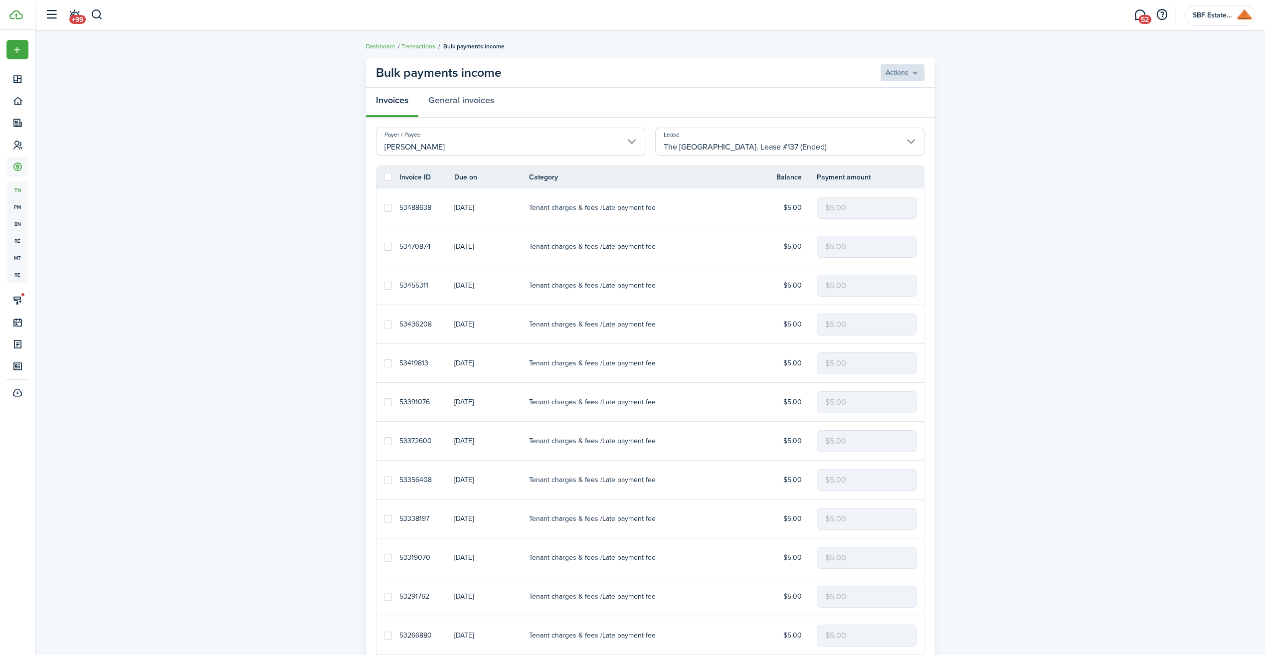
click at [387, 178] on label at bounding box center [388, 177] width 8 height 8
click at [384, 177] on input "checkbox" at bounding box center [383, 177] width 0 height 0
checkbox input "true"
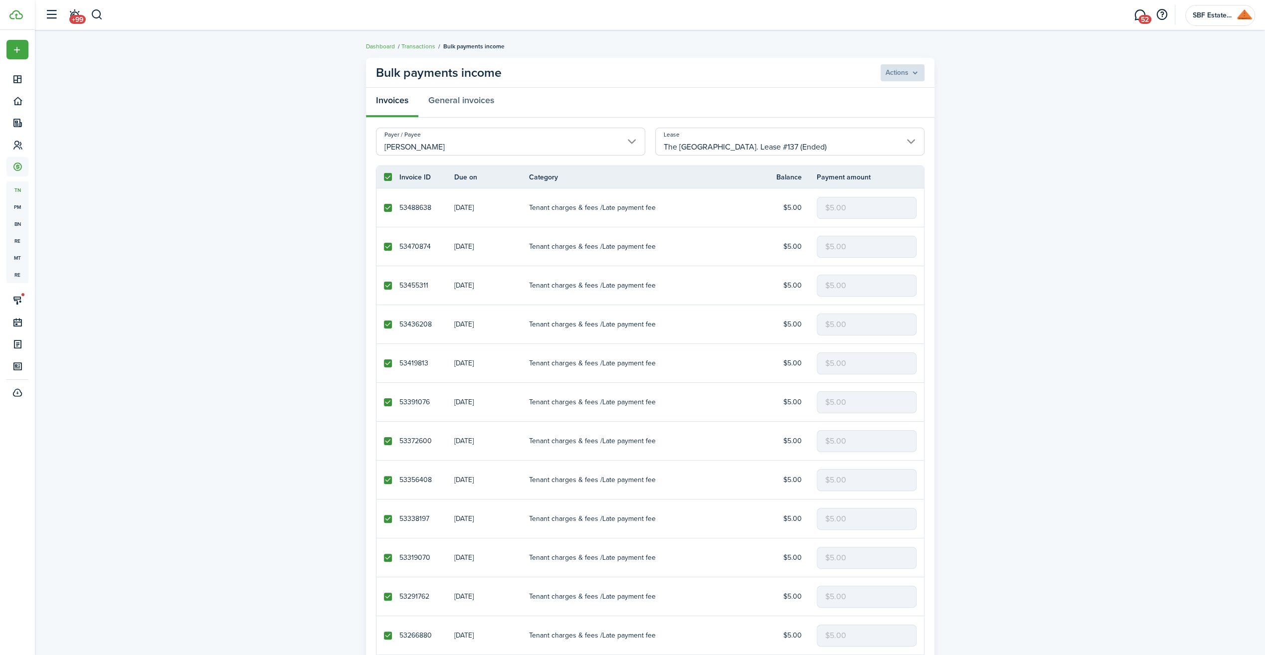
checkbox input "true"
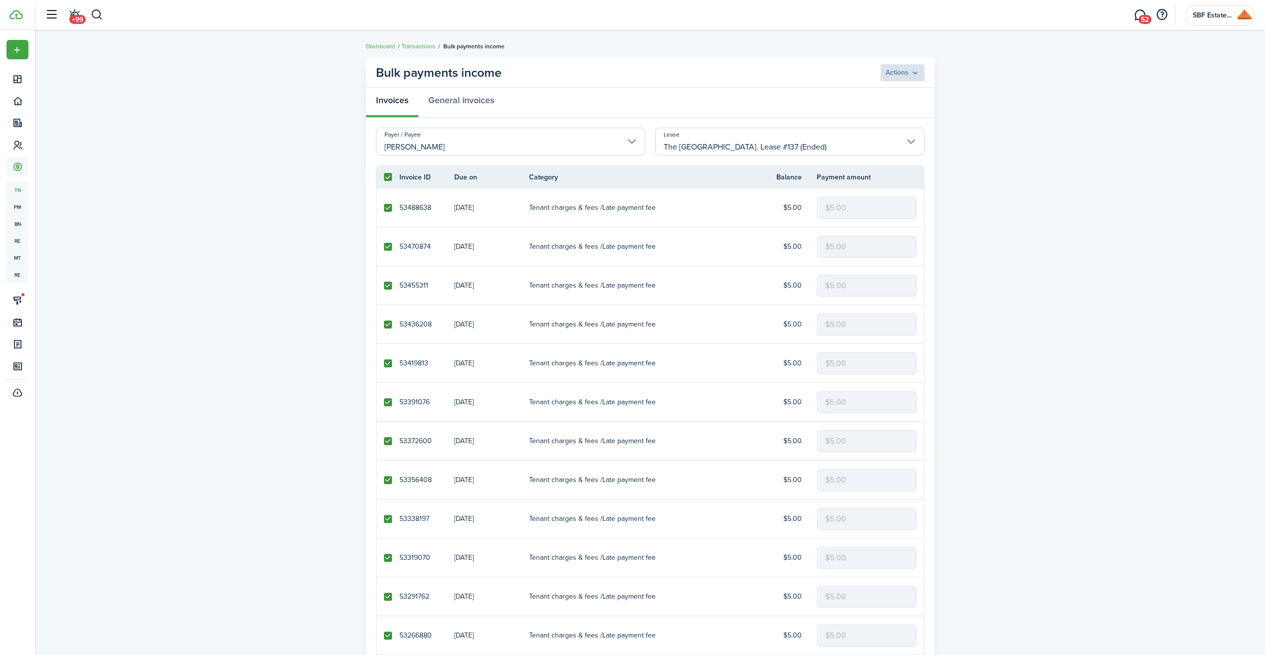
checkbox input "true"
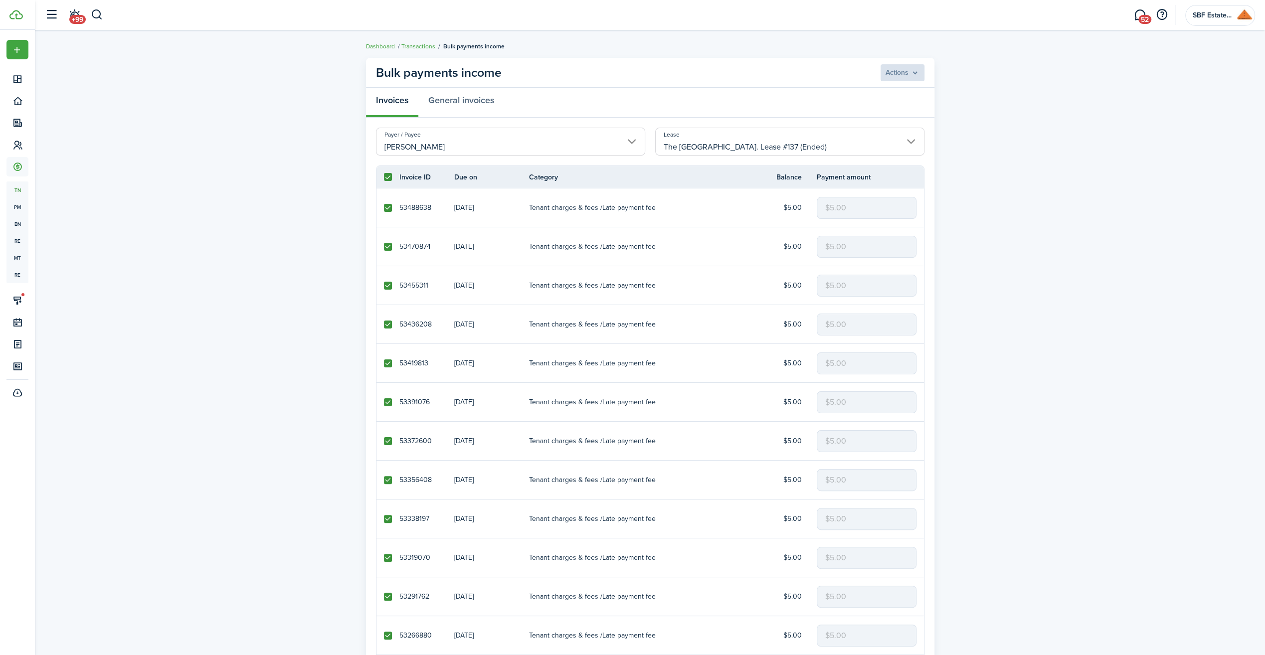
checkbox input "true"
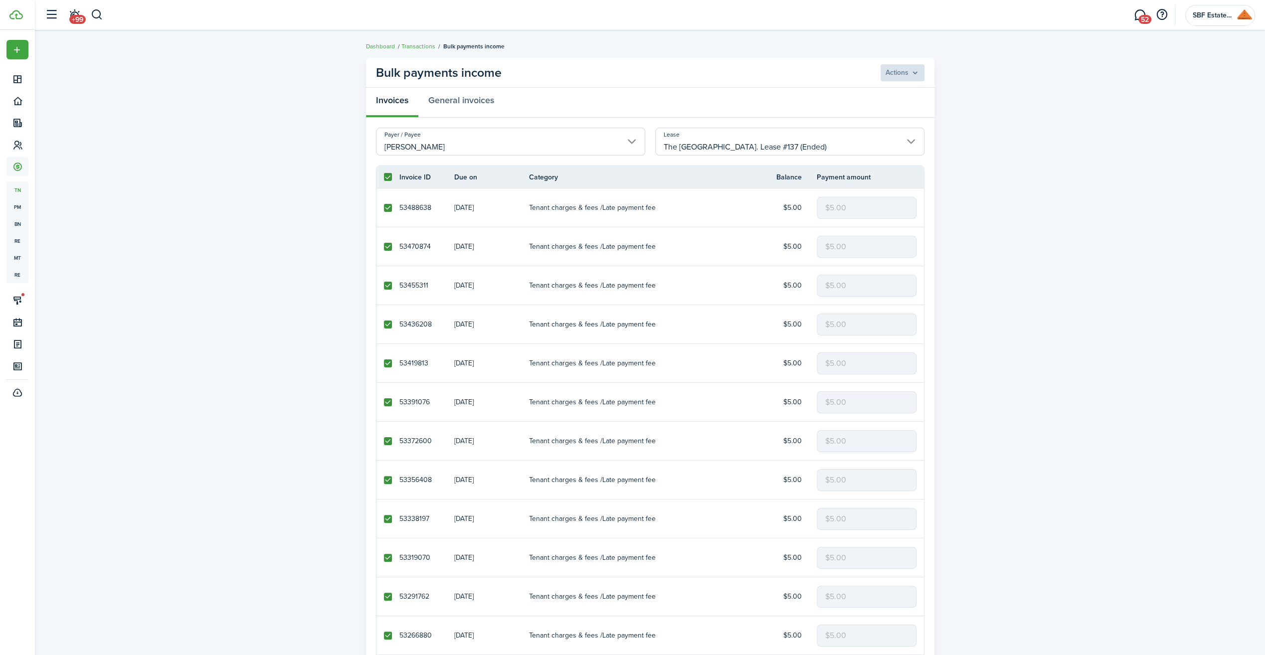
checkbox input "true"
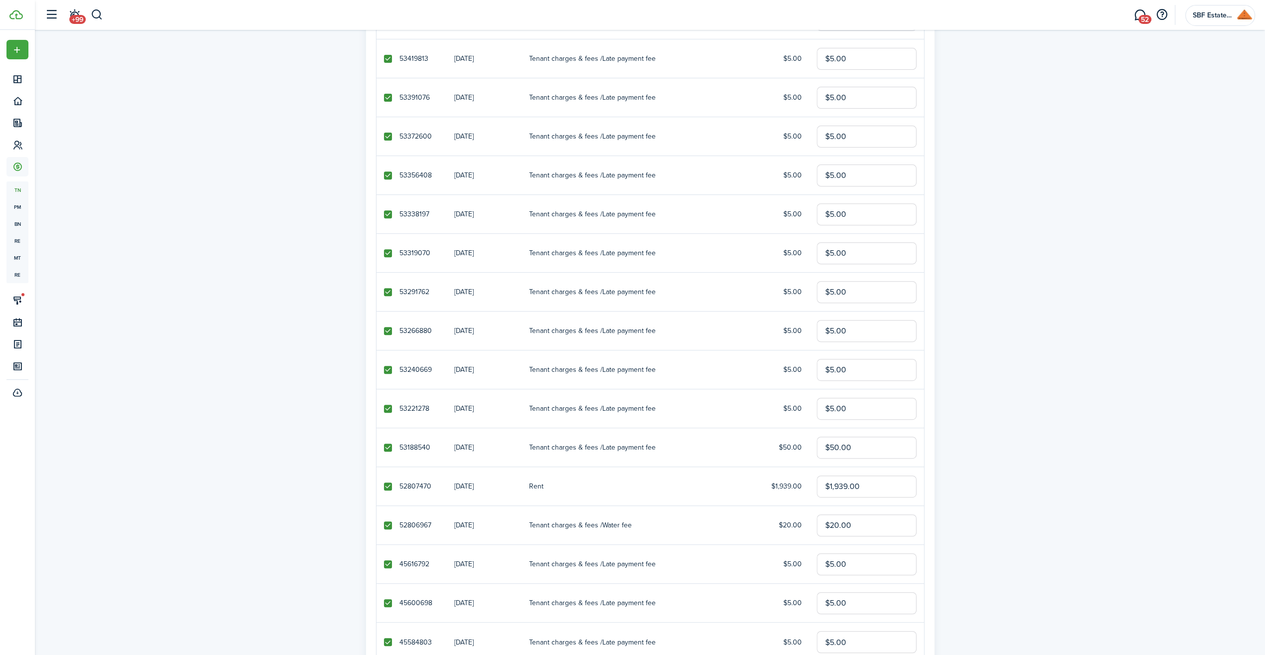
scroll to position [349, 0]
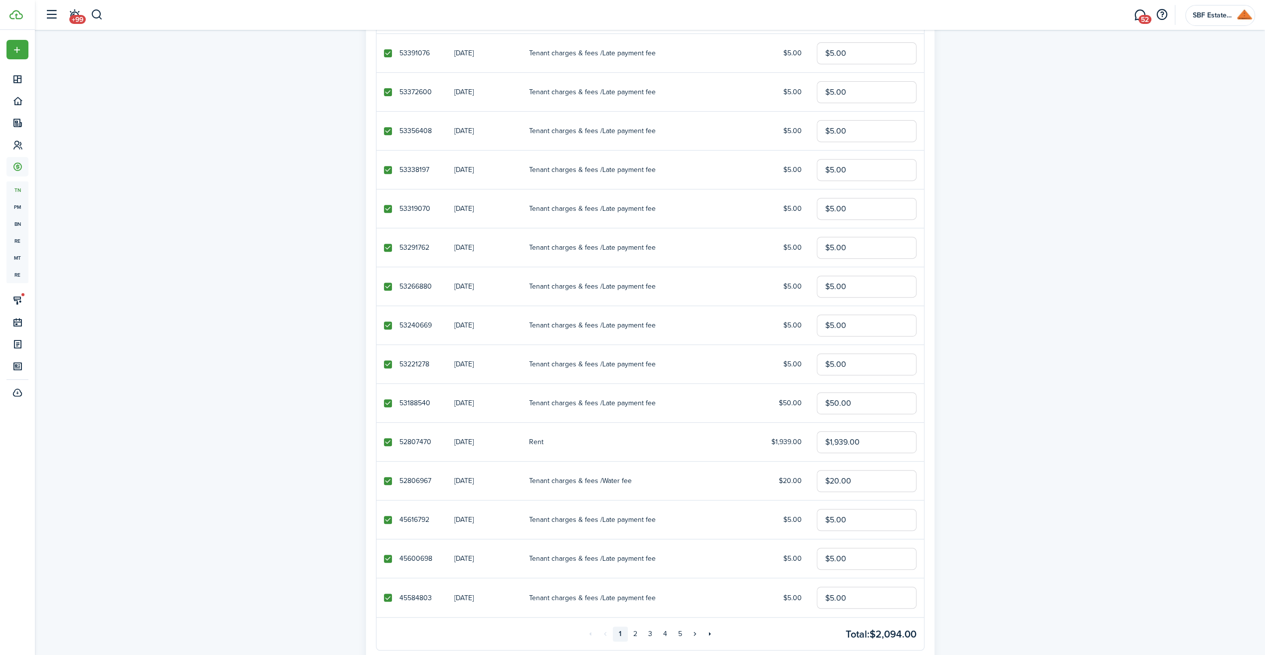
click at [388, 444] on label at bounding box center [388, 442] width 8 height 8
click at [384, 442] on input "checkbox" at bounding box center [383, 442] width 0 height 0
checkbox input "false"
click at [385, 481] on label at bounding box center [388, 481] width 8 height 8
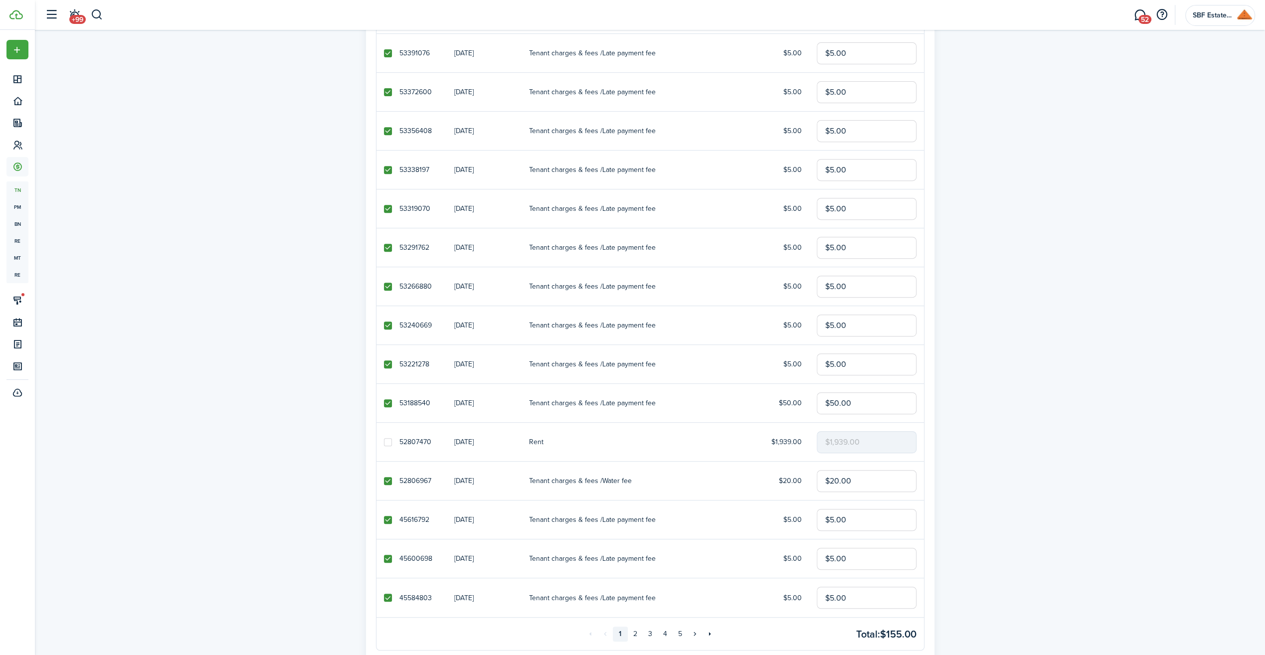
click at [384, 481] on input "checkbox" at bounding box center [383, 481] width 0 height 0
checkbox input "false"
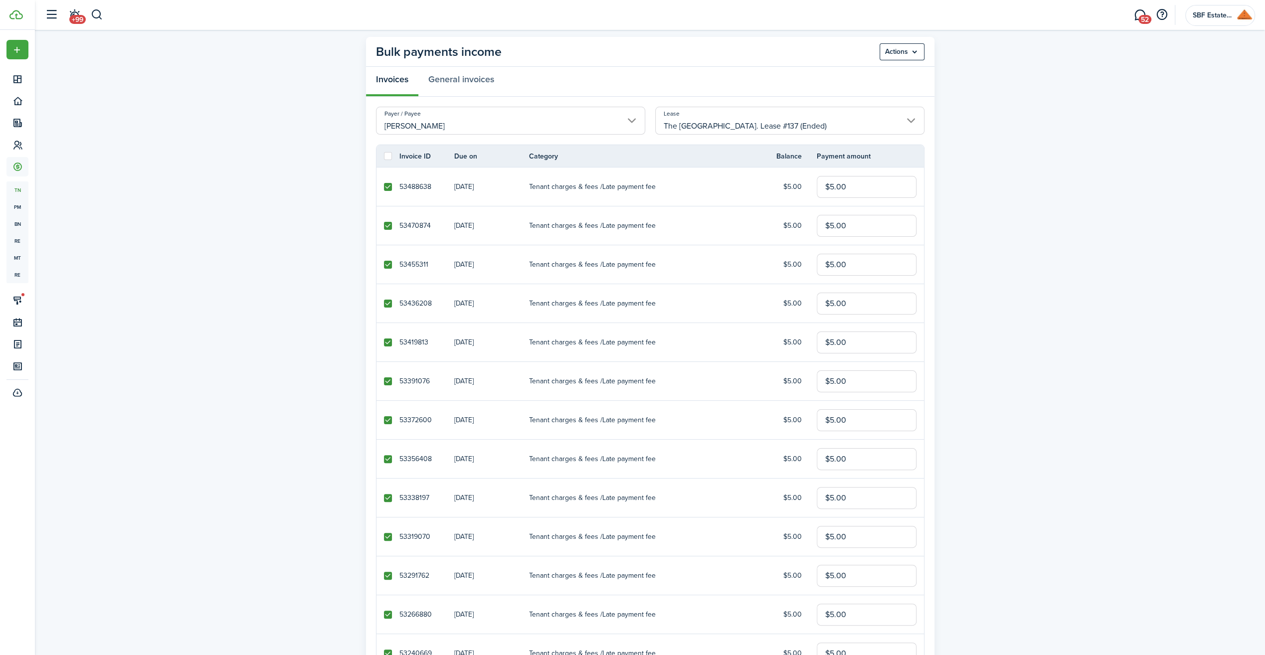
scroll to position [0, 0]
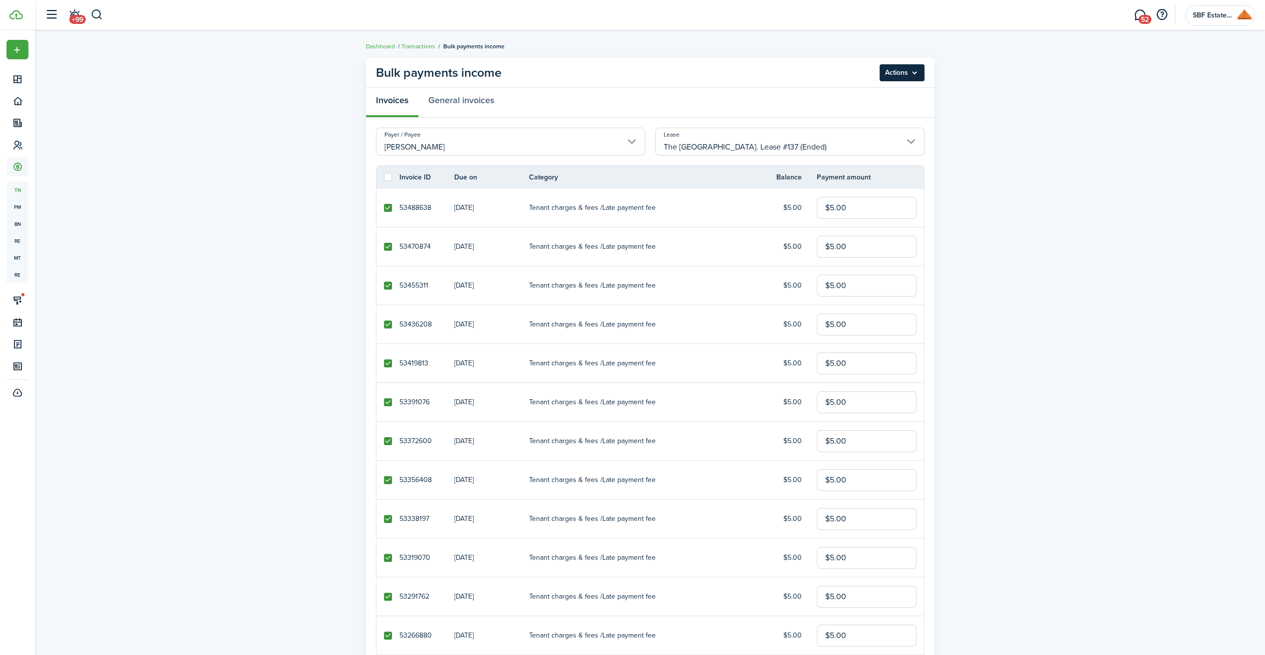
click at [917, 77] on menu-btn "Actions" at bounding box center [901, 72] width 45 height 17
click at [857, 112] on button "Delete" at bounding box center [879, 112] width 87 height 17
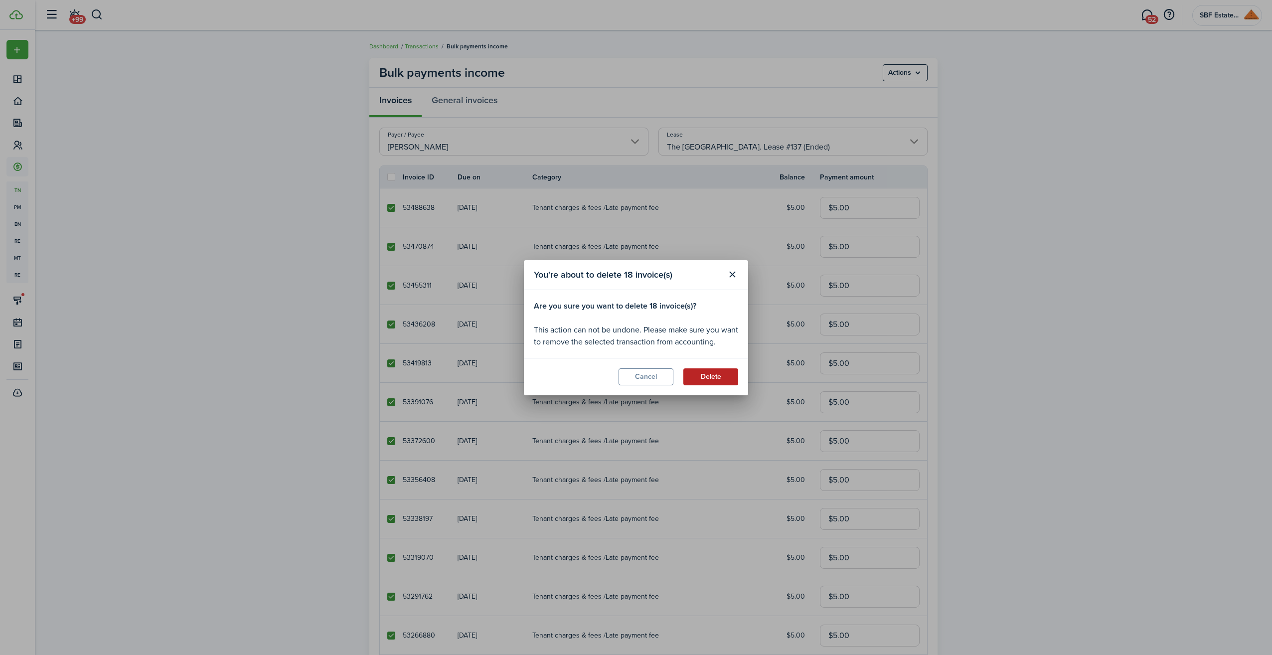
click at [701, 378] on button "Delete" at bounding box center [710, 376] width 55 height 17
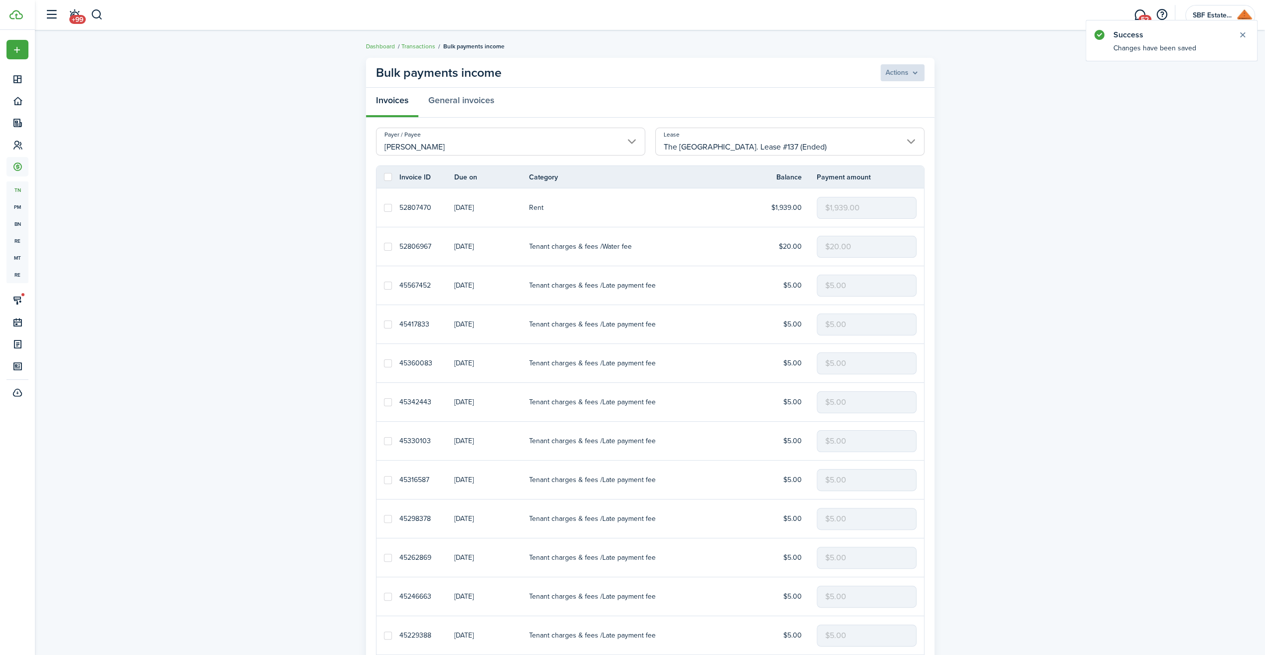
click at [388, 208] on label at bounding box center [388, 208] width 8 height 8
click at [384, 208] on input "checkbox" at bounding box center [383, 207] width 0 height 0
checkbox input "true"
click at [390, 246] on label at bounding box center [388, 247] width 8 height 8
click at [384, 246] on input "checkbox" at bounding box center [383, 246] width 0 height 0
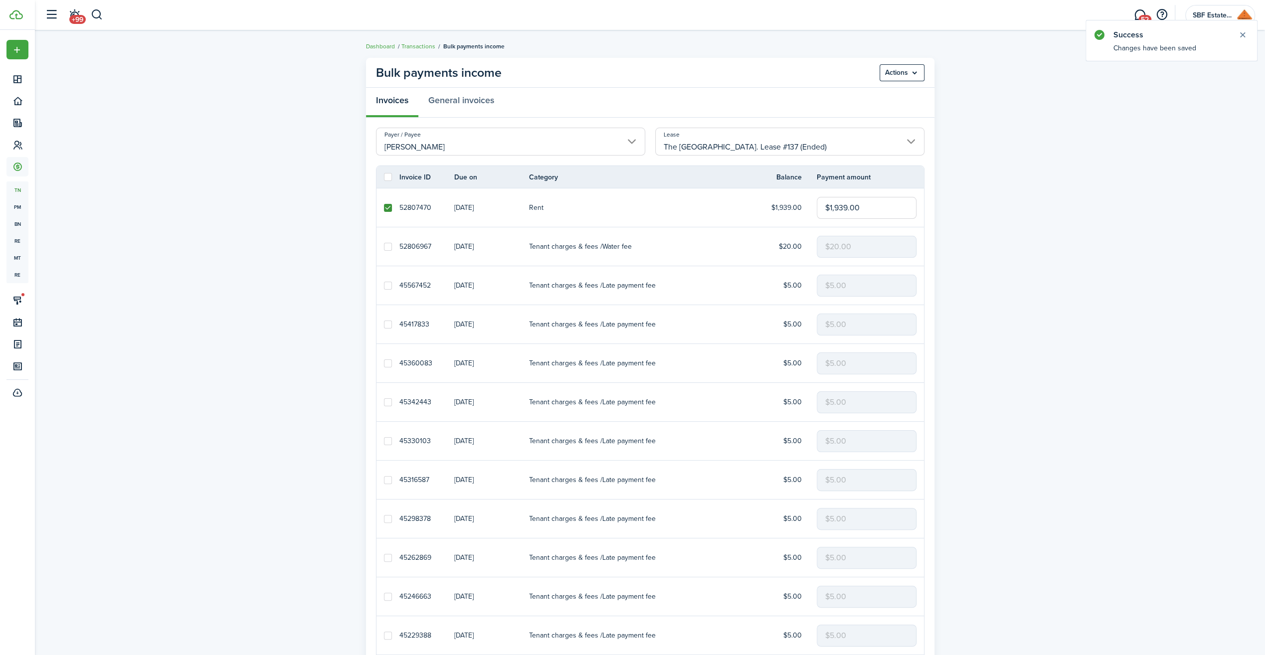
checkbox input "true"
click at [915, 72] on menu-btn "Actions" at bounding box center [901, 72] width 45 height 17
click at [869, 90] on button "Record as paid" at bounding box center [879, 94] width 87 height 17
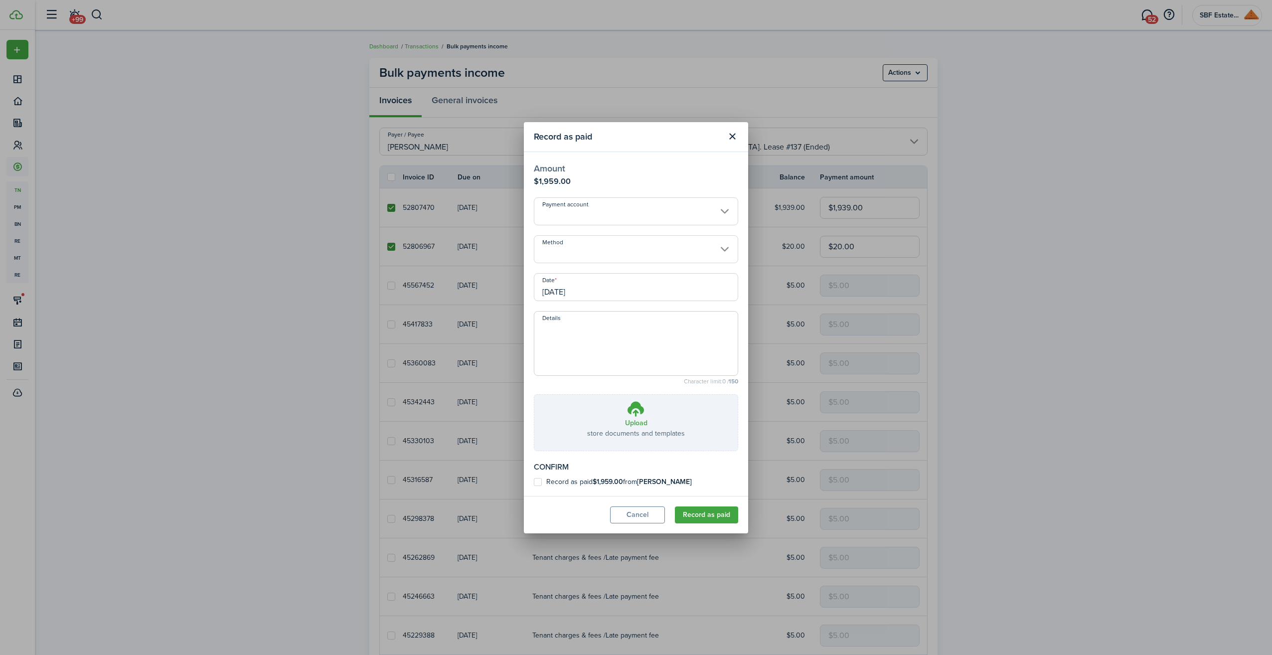
click at [709, 249] on input "Method" at bounding box center [636, 249] width 204 height 28
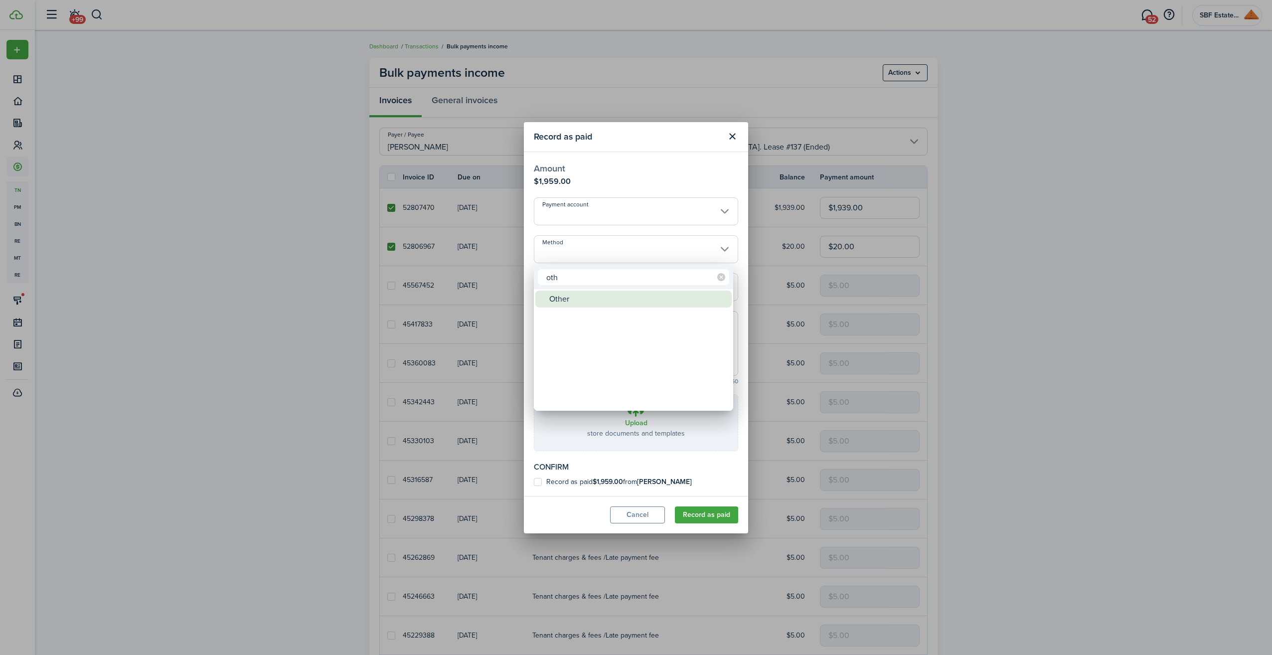
type input "oth"
click at [646, 297] on div "Other" at bounding box center [637, 299] width 176 height 17
type input "Other"
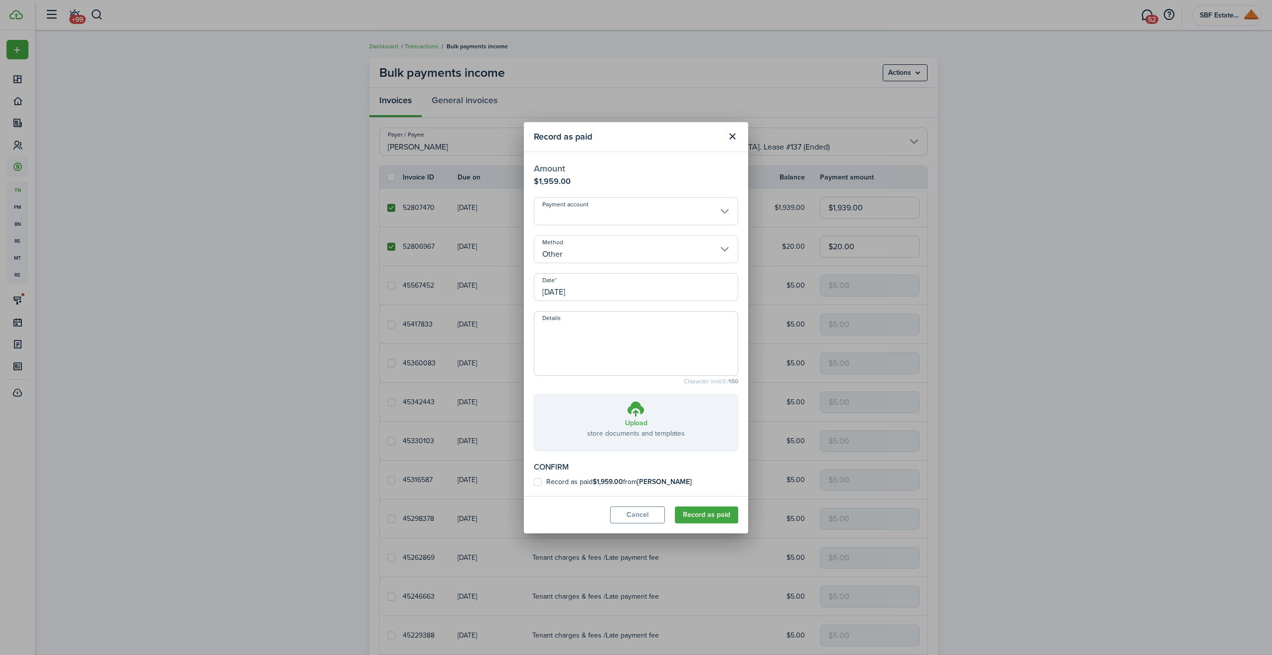
click at [606, 289] on input "[DATE]" at bounding box center [636, 287] width 204 height 28
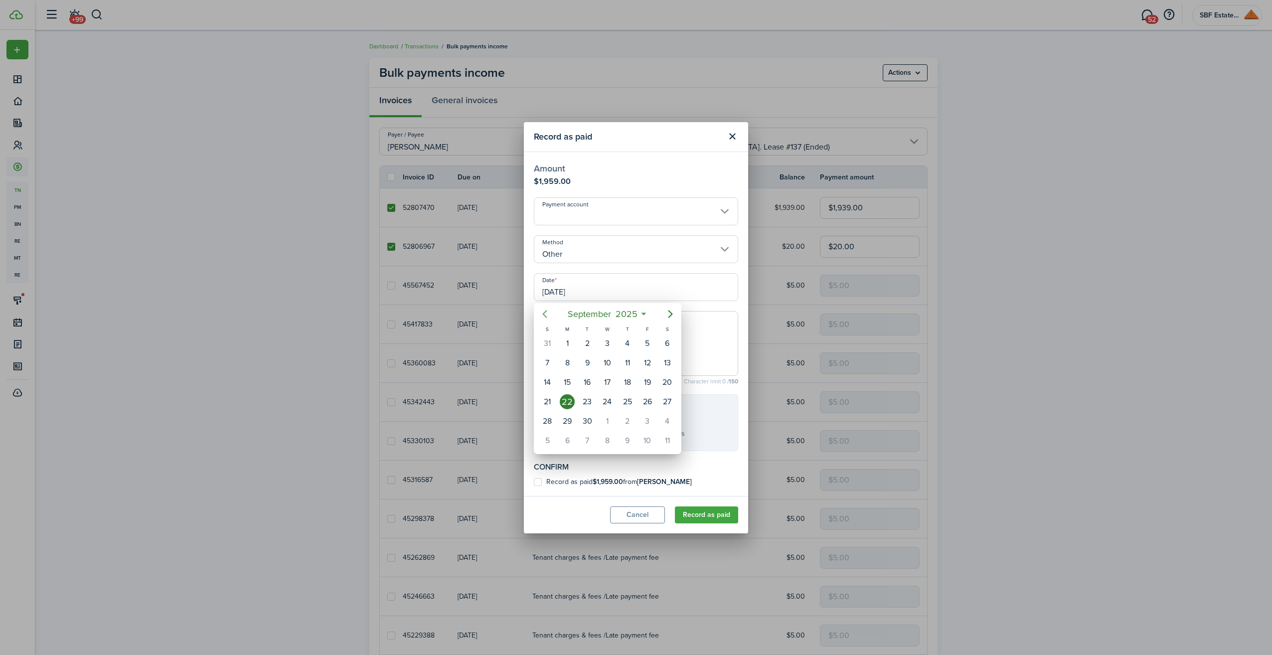
click at [541, 314] on icon "Previous page" at bounding box center [545, 314] width 12 height 12
click at [542, 314] on icon "Previous page" at bounding box center [545, 314] width 12 height 12
click at [550, 343] on div "1" at bounding box center [547, 343] width 15 height 15
type input "[DATE]"
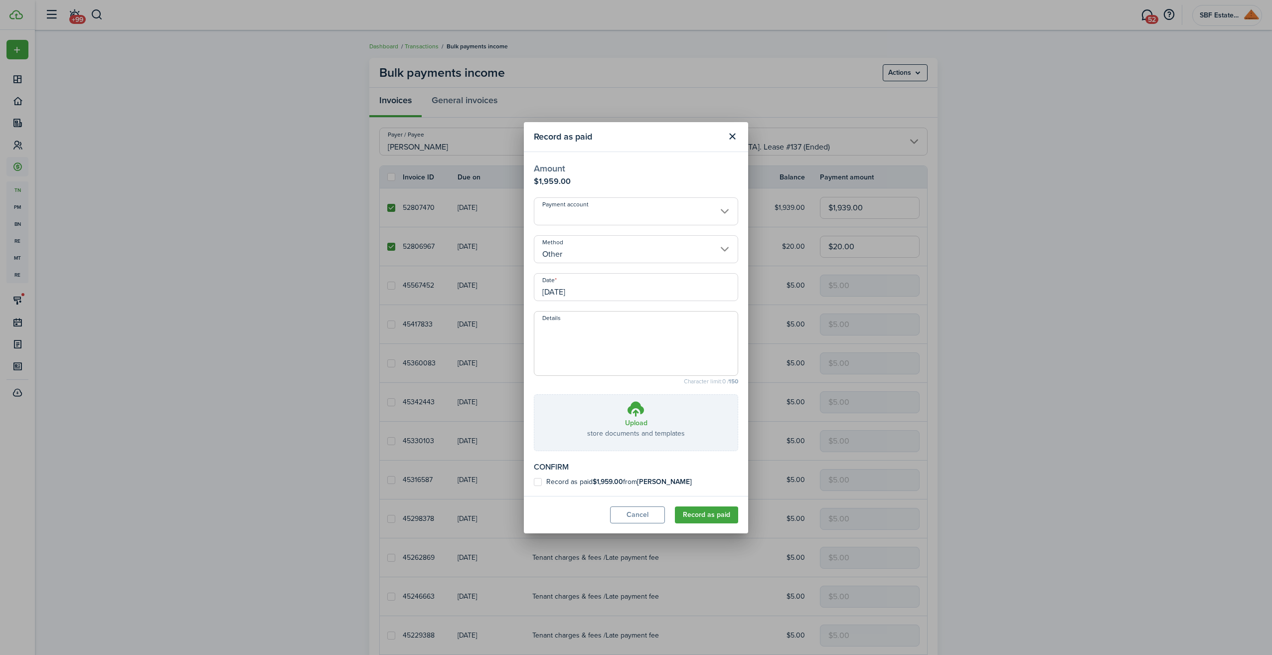
click at [537, 478] on label "Record as paid $1,959.00 from [PERSON_NAME]" at bounding box center [613, 482] width 158 height 8
click at [534, 482] on input "Record as paid $1,959.00 from [PERSON_NAME]" at bounding box center [533, 482] width 0 height 0
checkbox input "true"
click at [703, 513] on button "Record as paid" at bounding box center [706, 514] width 63 height 17
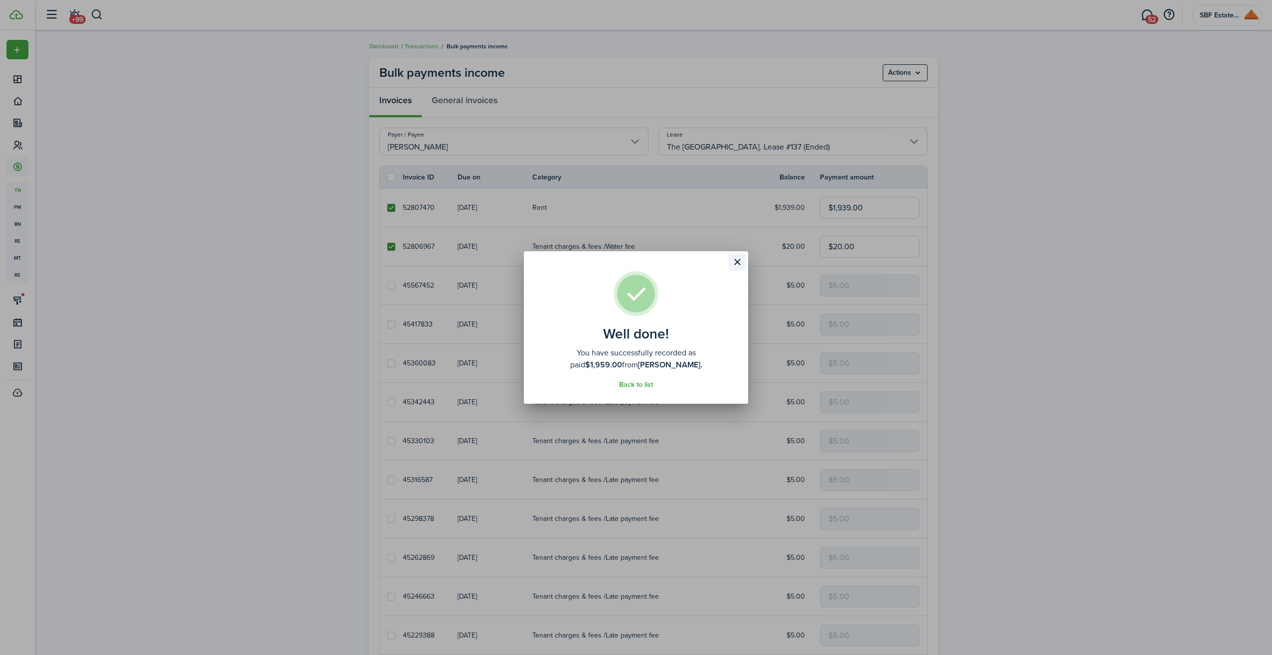
click at [736, 260] on button "Close modal" at bounding box center [737, 262] width 17 height 17
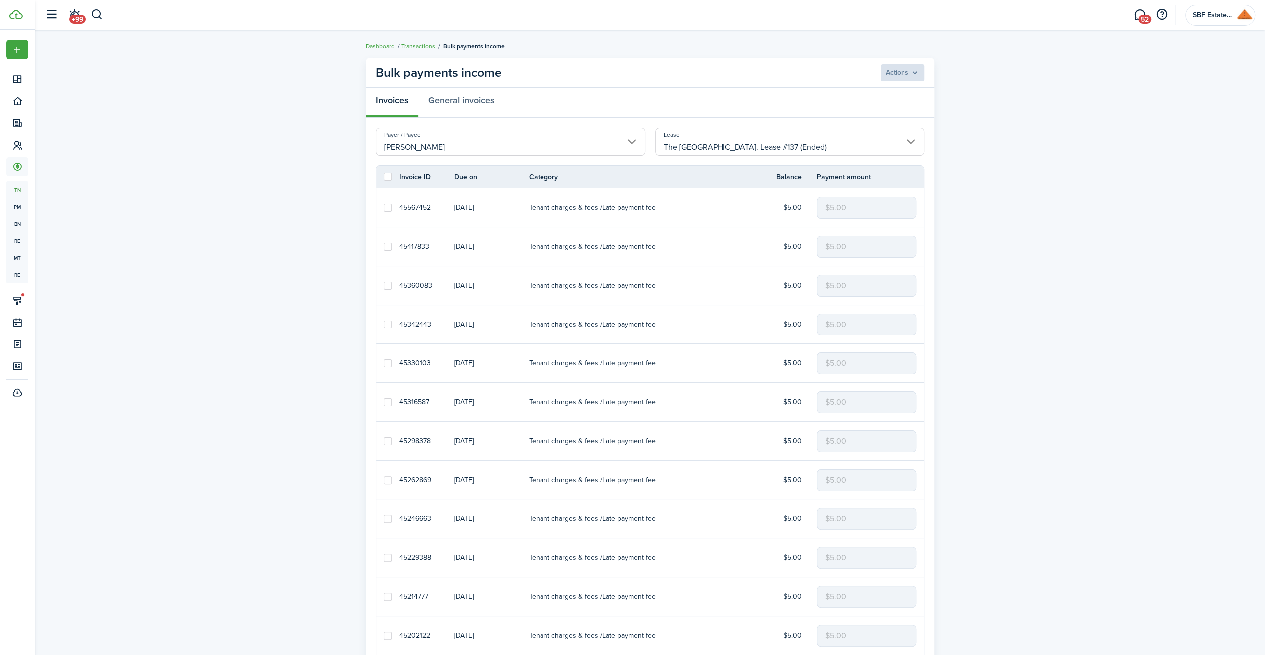
click at [386, 173] on label at bounding box center [388, 177] width 8 height 8
click at [384, 177] on input "checkbox" at bounding box center [383, 177] width 0 height 0
checkbox input "true"
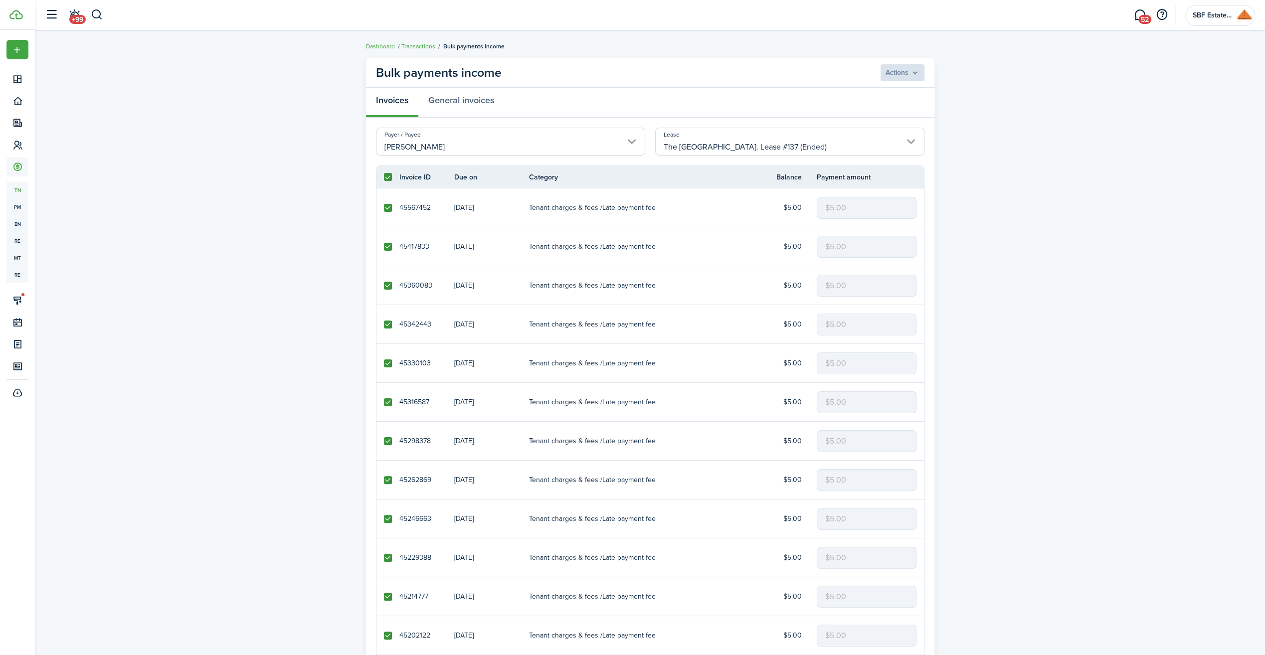
checkbox input "true"
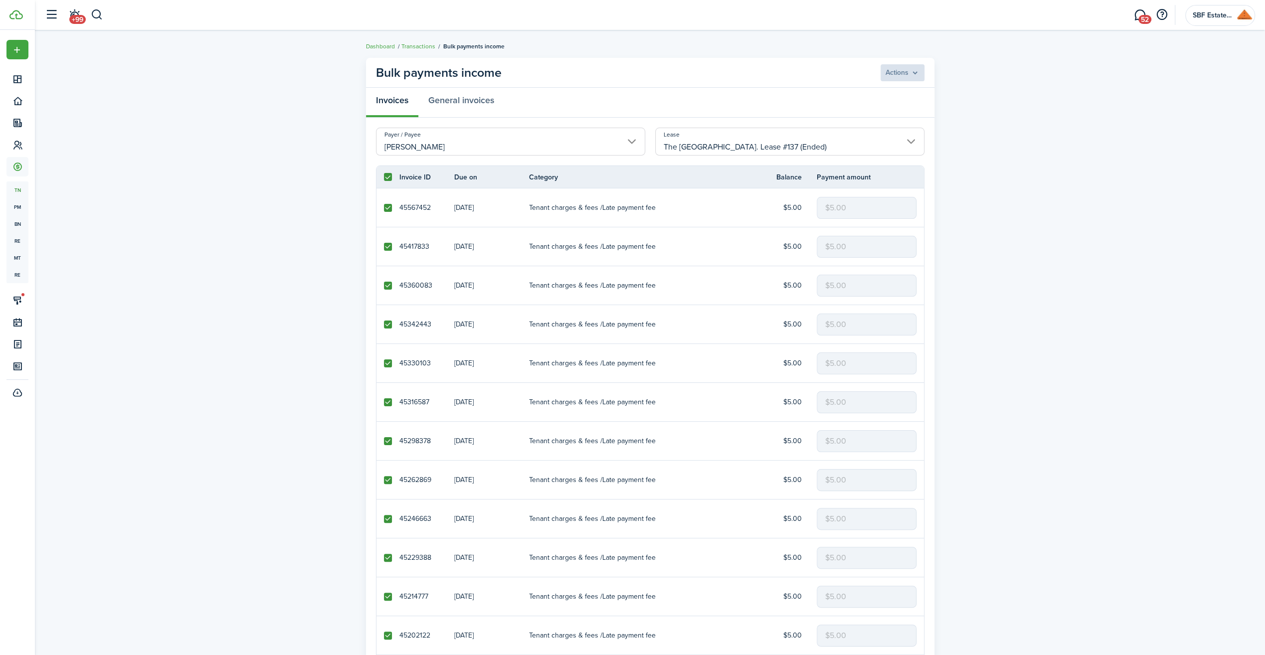
checkbox input "true"
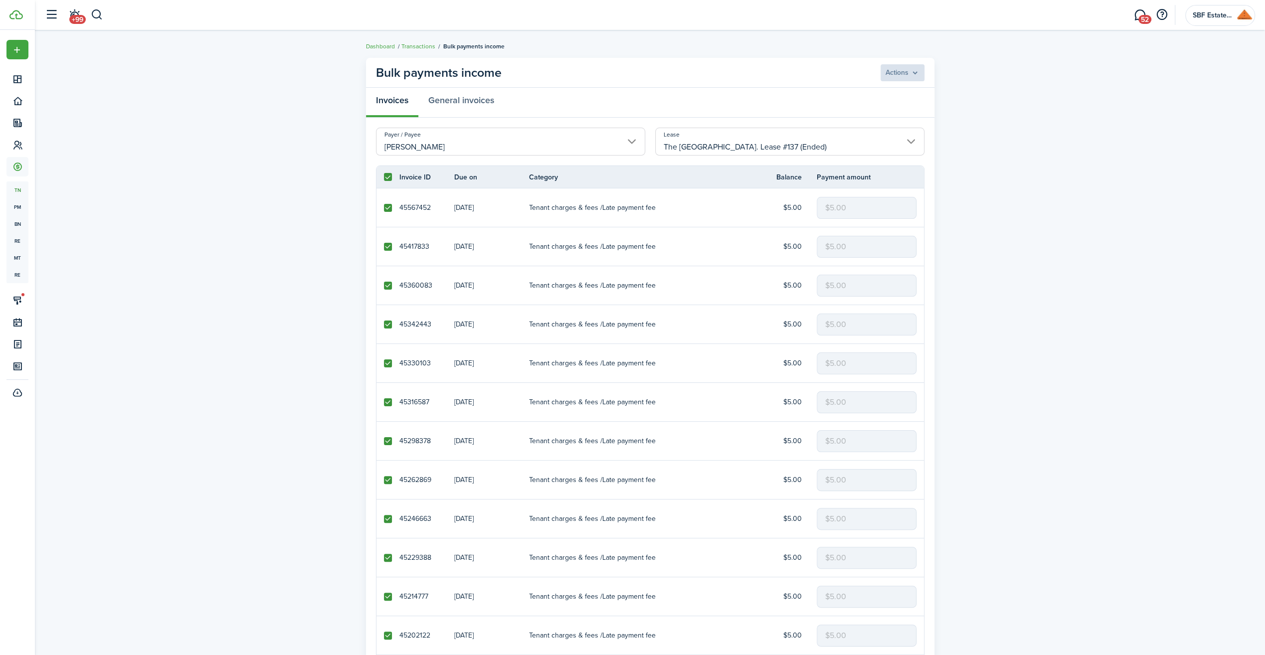
checkbox input "true"
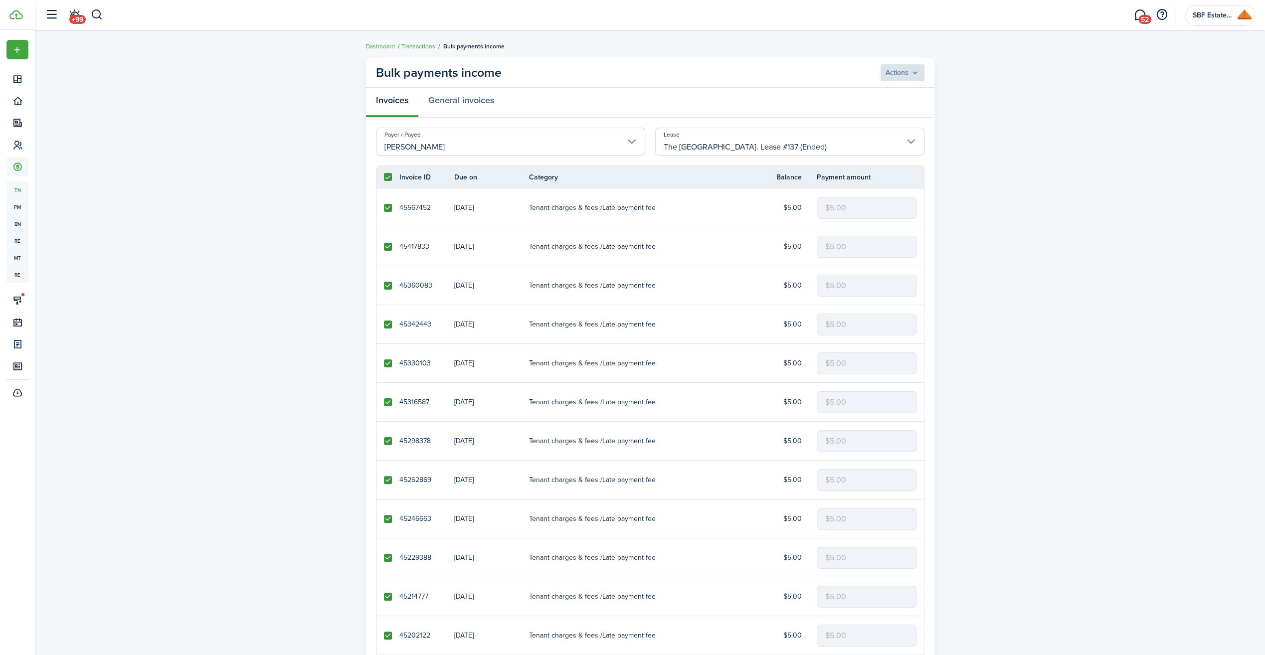
checkbox input "true"
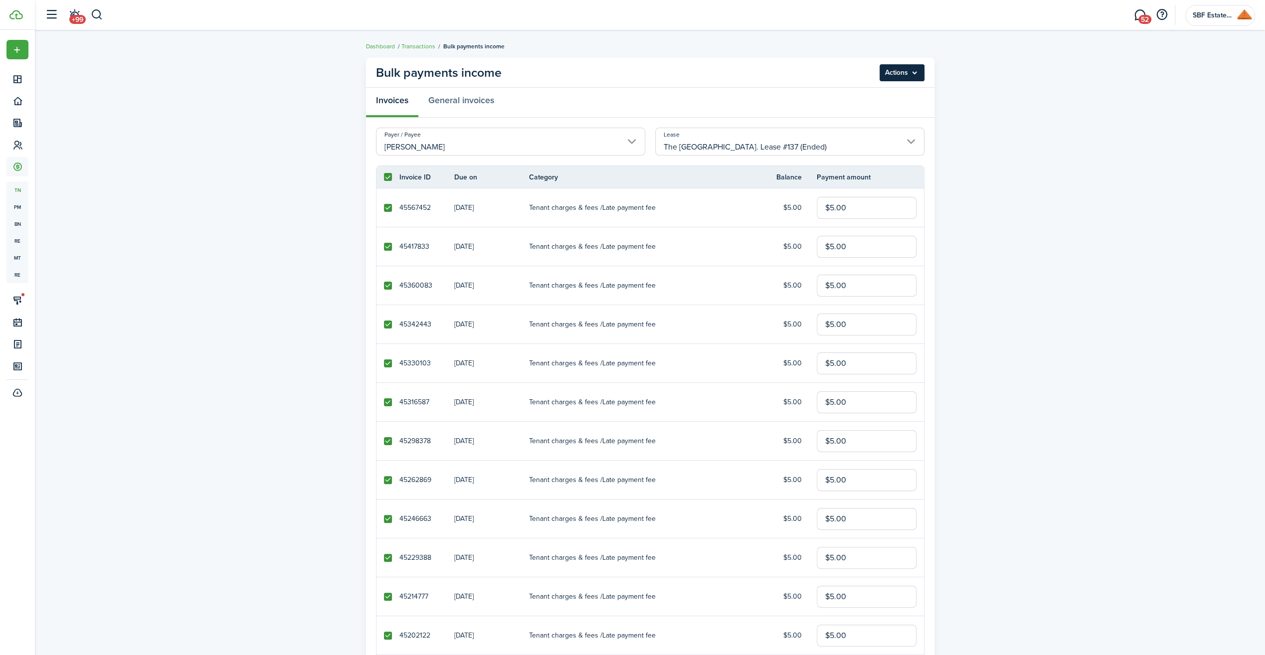
click at [908, 68] on menu-btn "Actions" at bounding box center [901, 72] width 45 height 17
click at [884, 109] on button "Delete" at bounding box center [879, 112] width 87 height 17
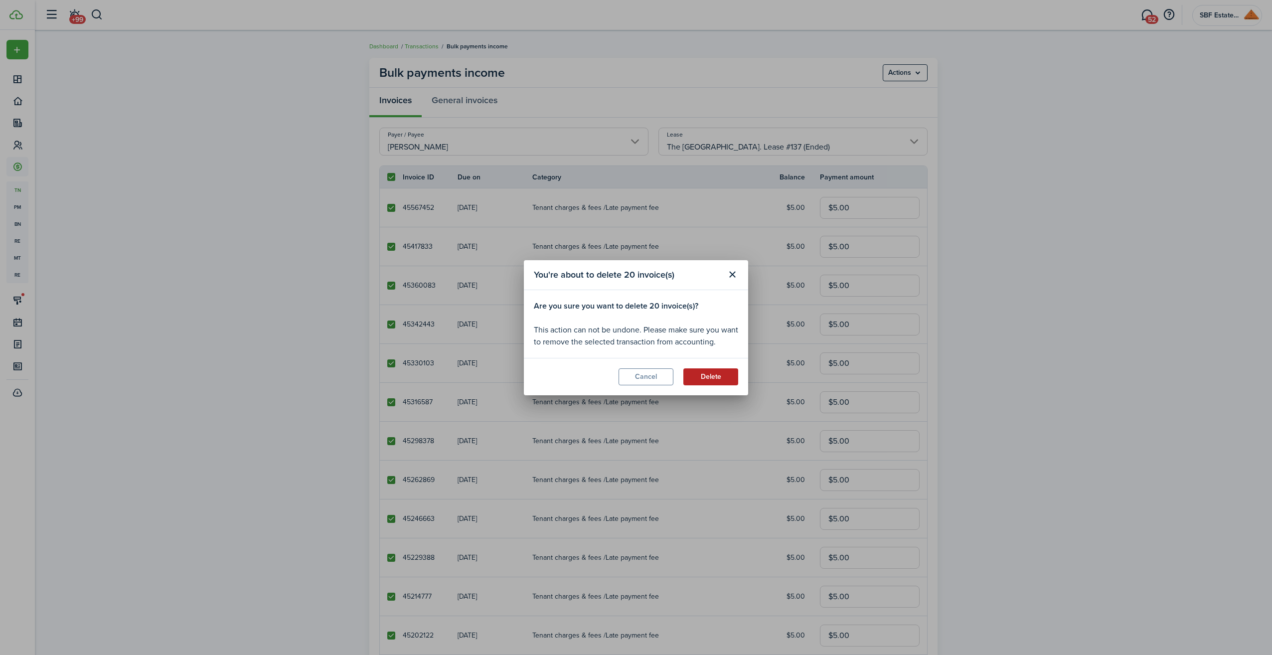
click at [713, 378] on button "Delete" at bounding box center [710, 376] width 55 height 17
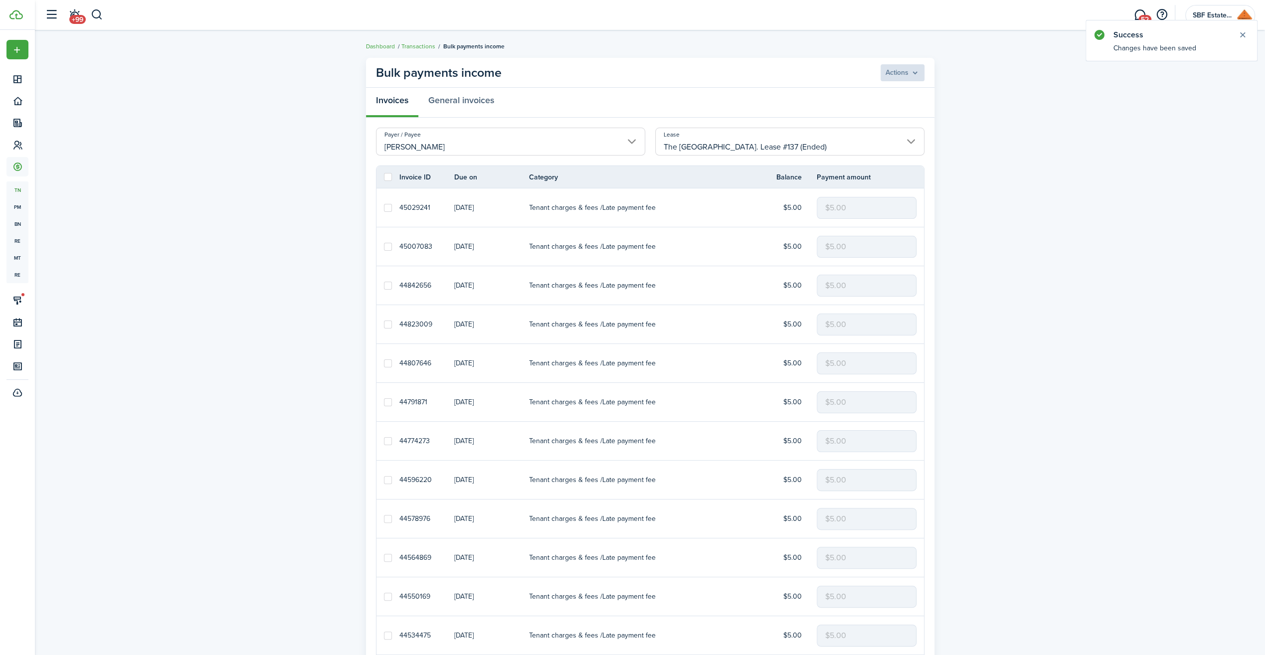
click at [388, 177] on label at bounding box center [388, 177] width 8 height 8
click at [384, 177] on input "checkbox" at bounding box center [383, 177] width 0 height 0
checkbox input "true"
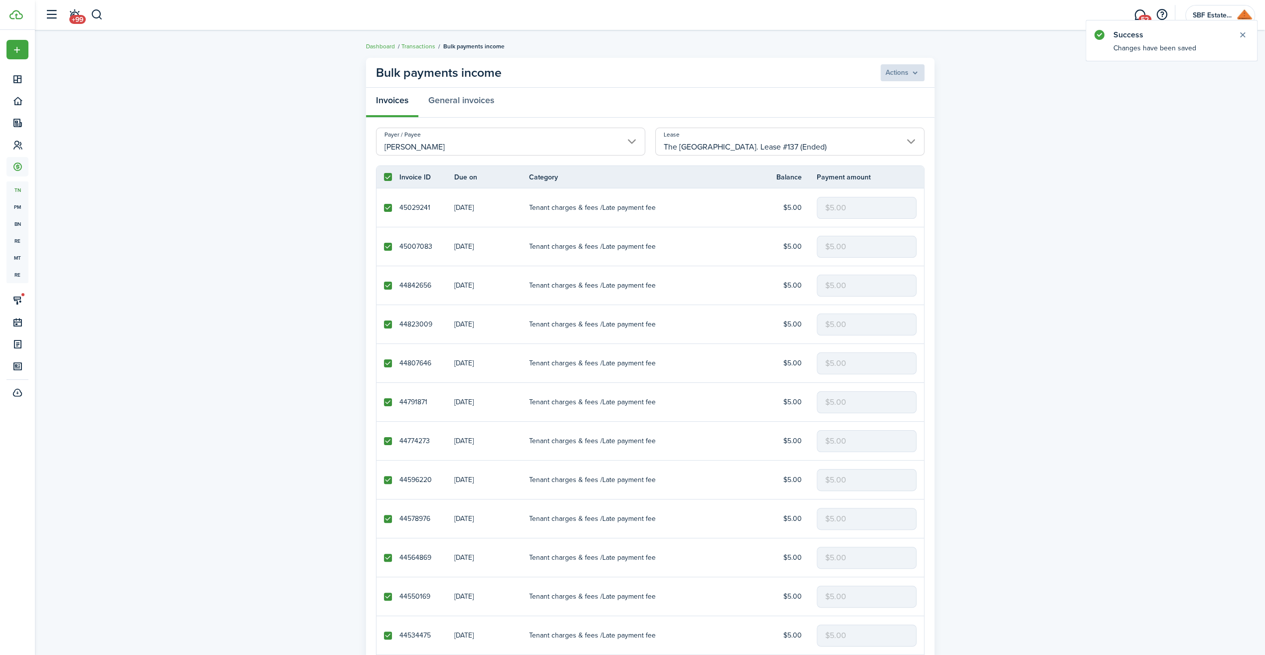
checkbox input "true"
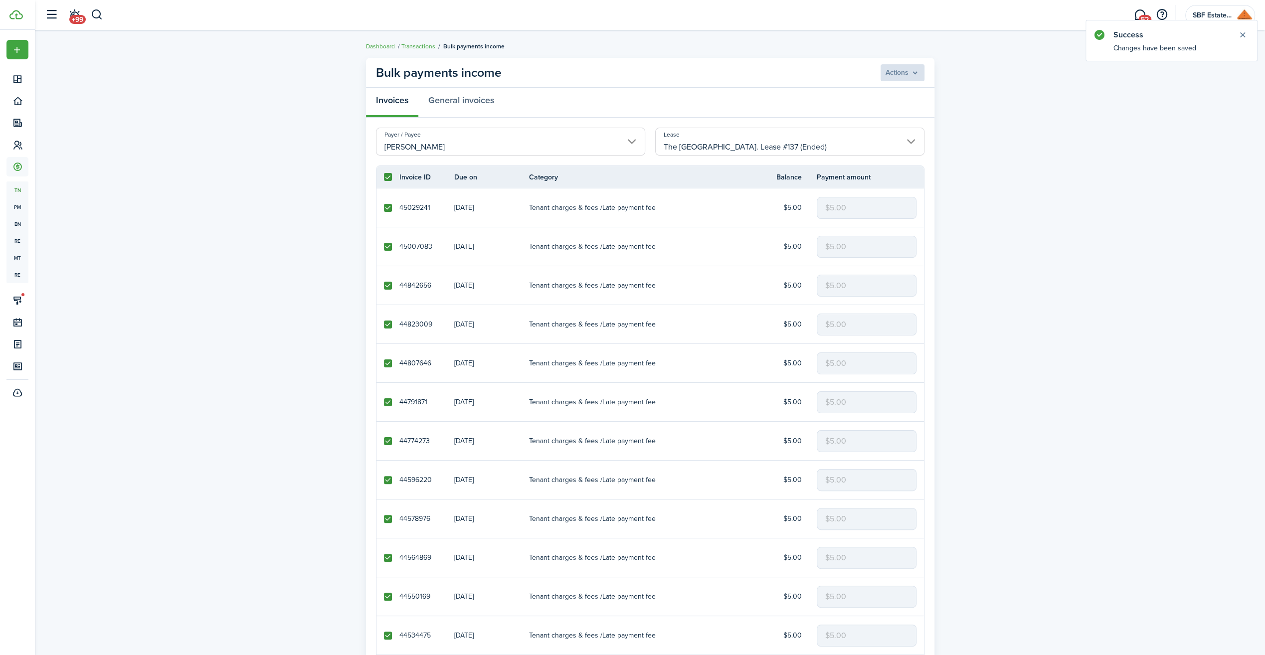
checkbox input "true"
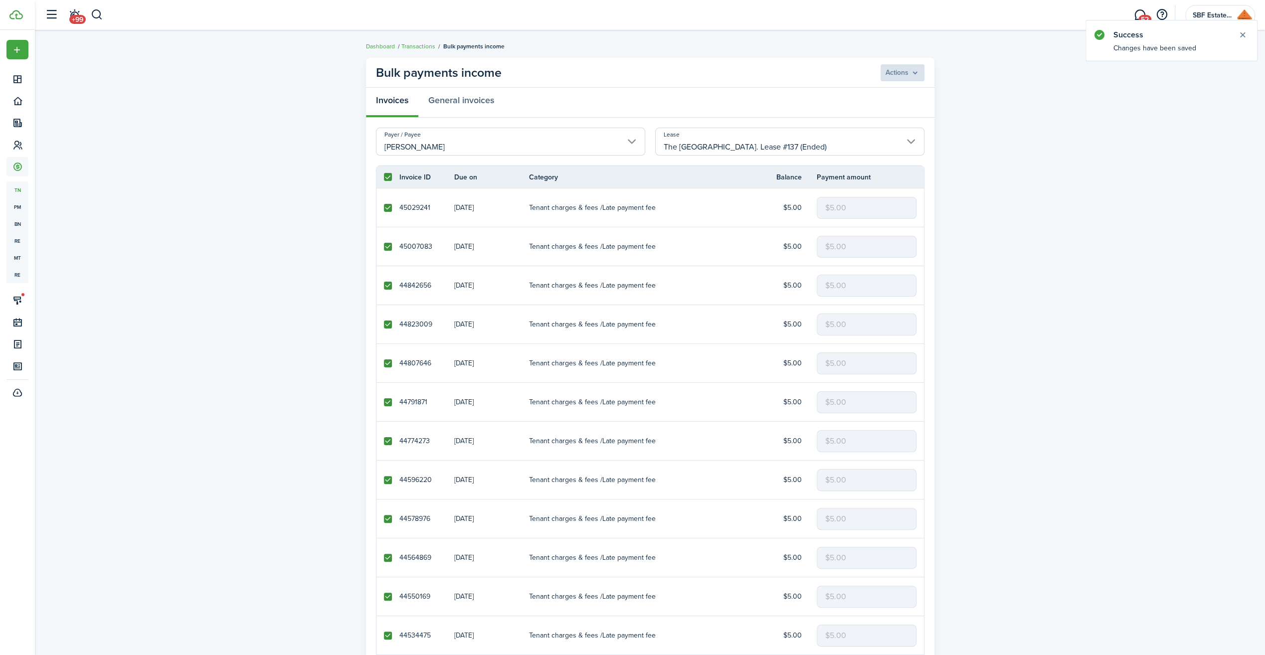
checkbox input "true"
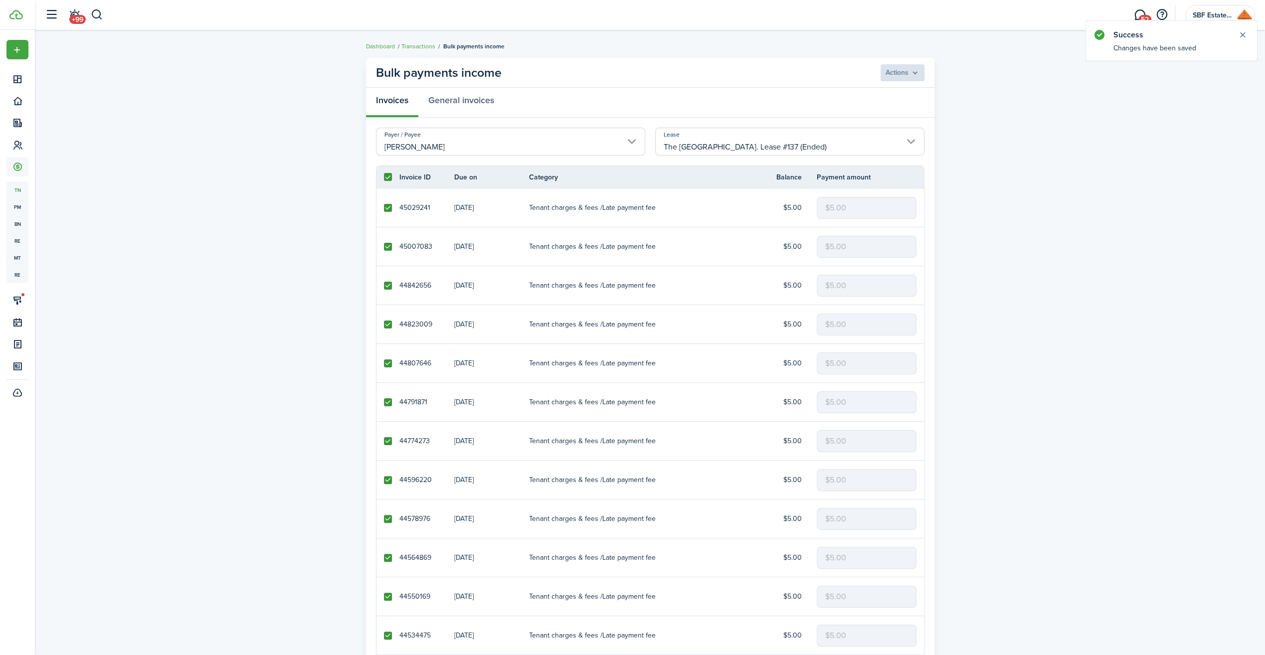
checkbox input "true"
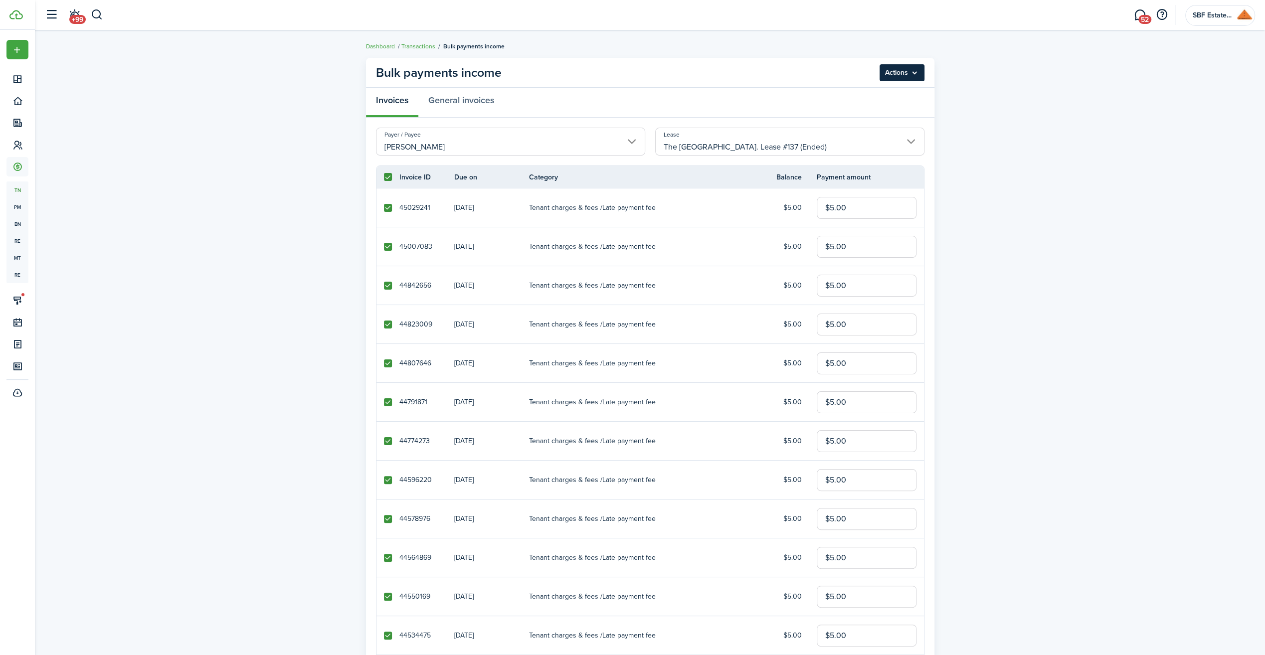
click at [903, 65] on menu-btn "Actions" at bounding box center [901, 72] width 45 height 17
click at [863, 114] on button "Delete" at bounding box center [879, 112] width 87 height 17
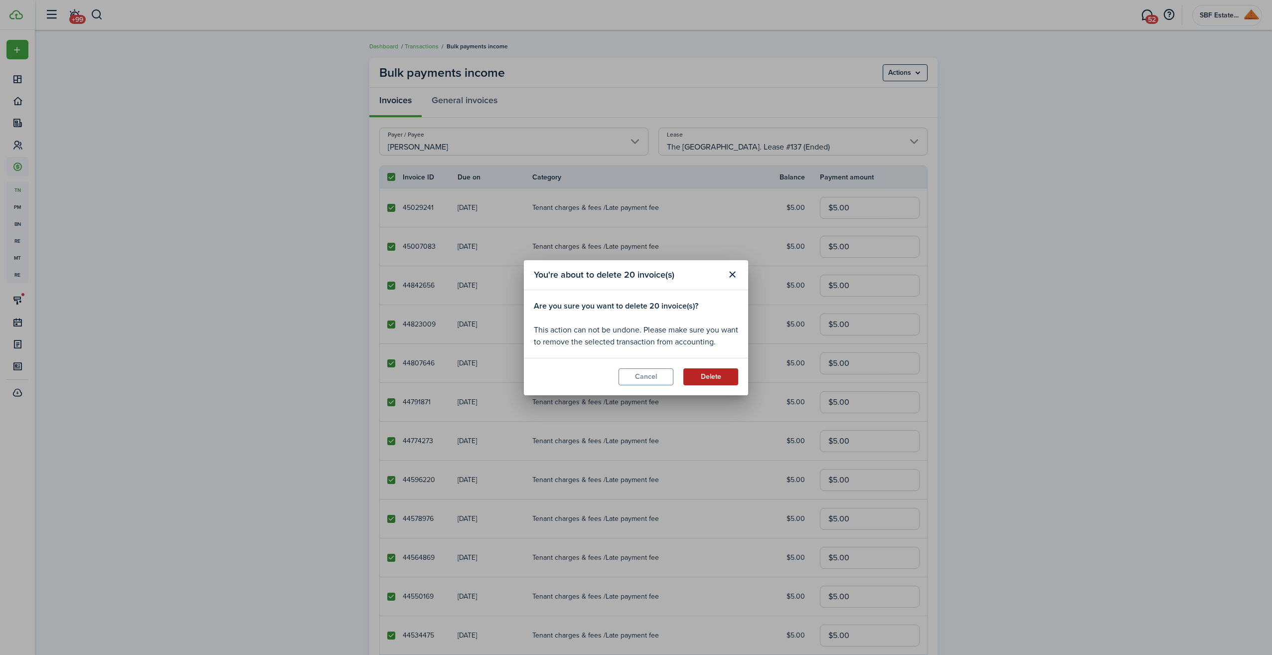
click at [706, 371] on button "Delete" at bounding box center [710, 376] width 55 height 17
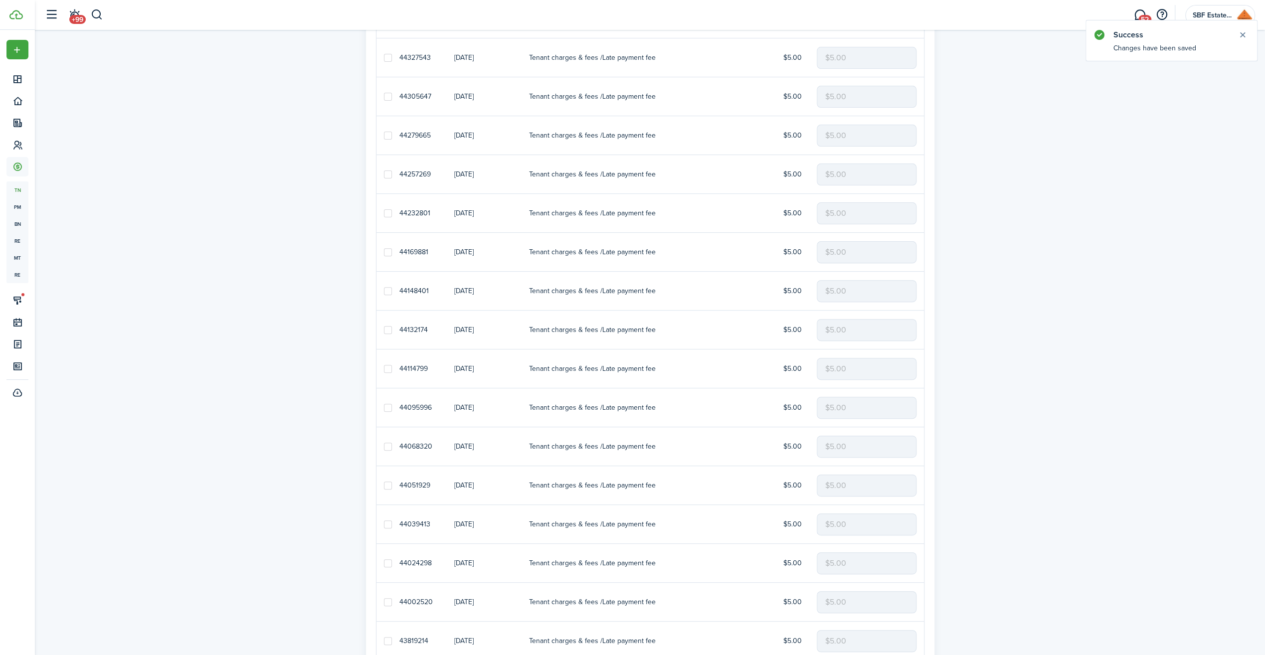
scroll to position [120, 0]
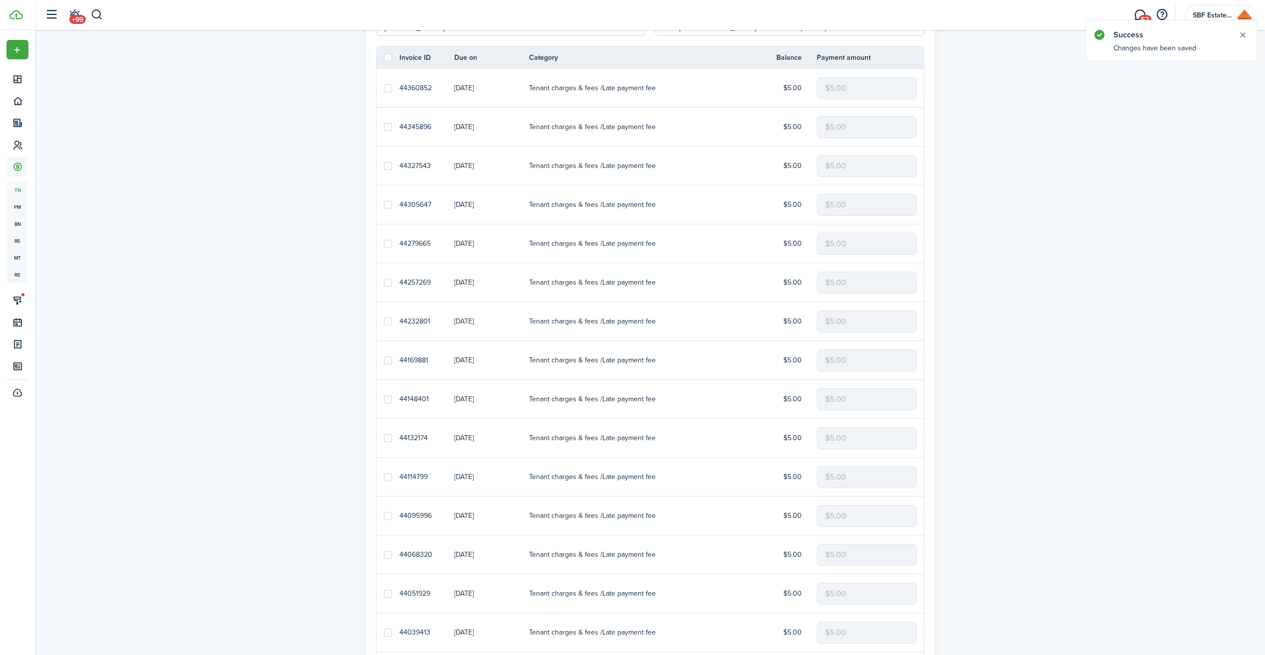
click at [386, 58] on label at bounding box center [388, 57] width 8 height 8
click at [384, 58] on input "checkbox" at bounding box center [383, 57] width 0 height 0
checkbox input "true"
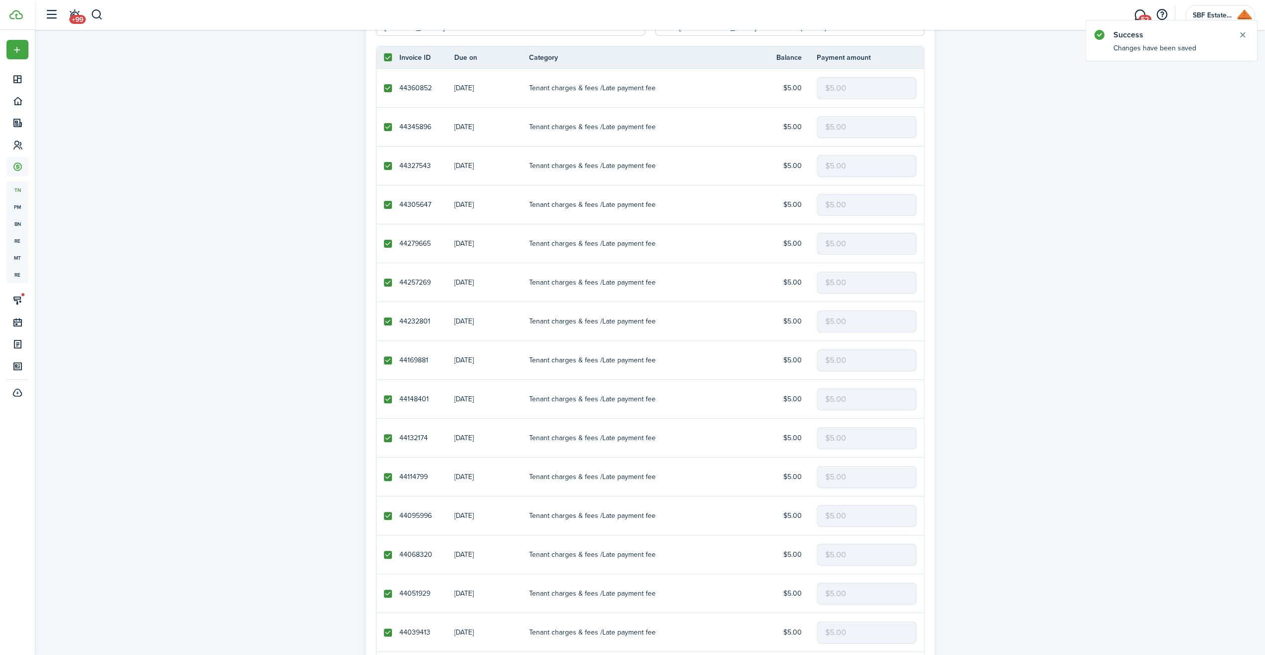
checkbox input "true"
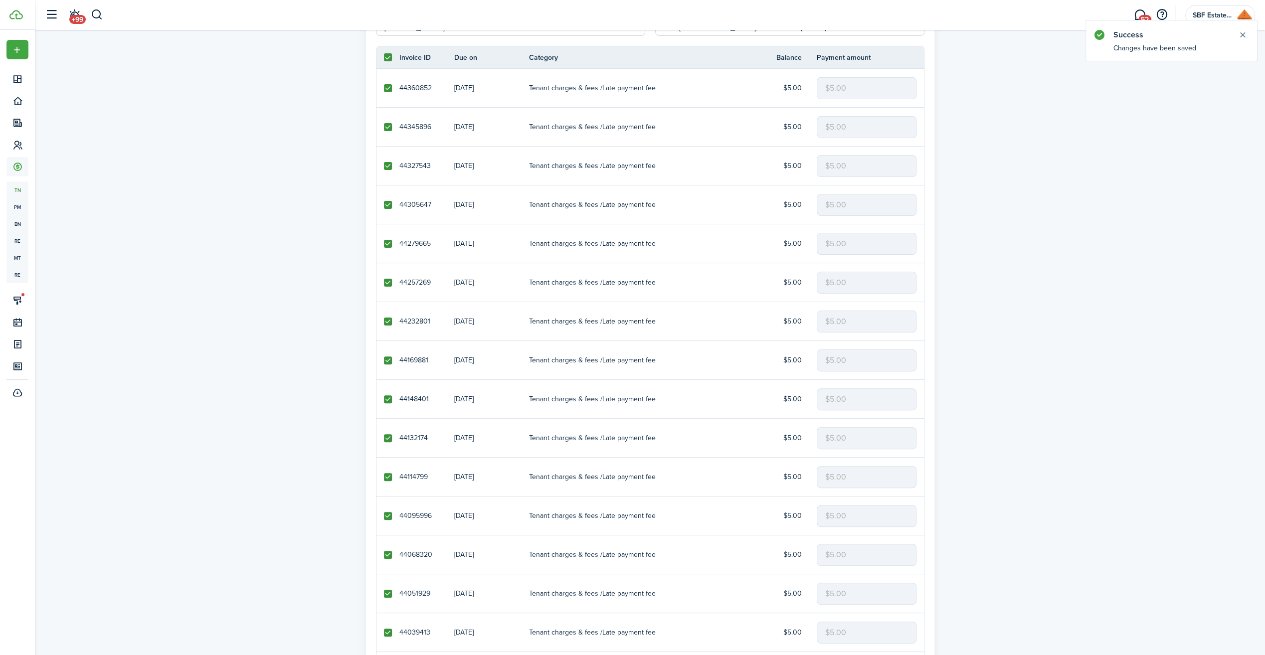
checkbox input "true"
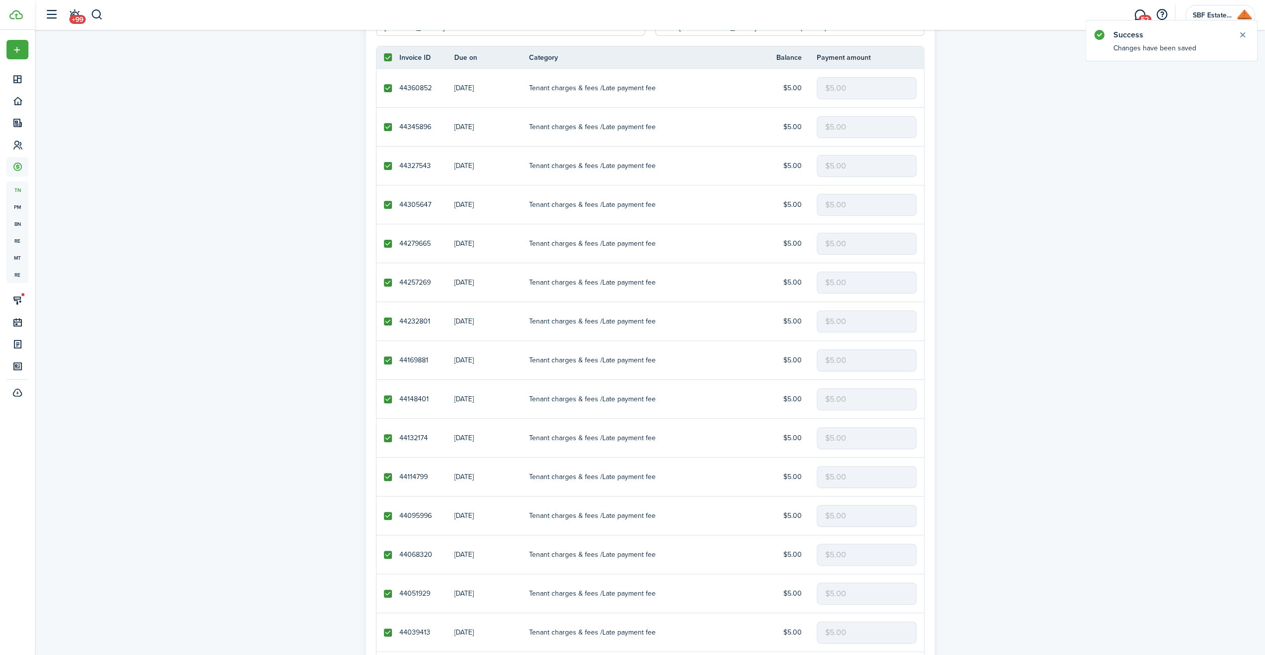
checkbox input "true"
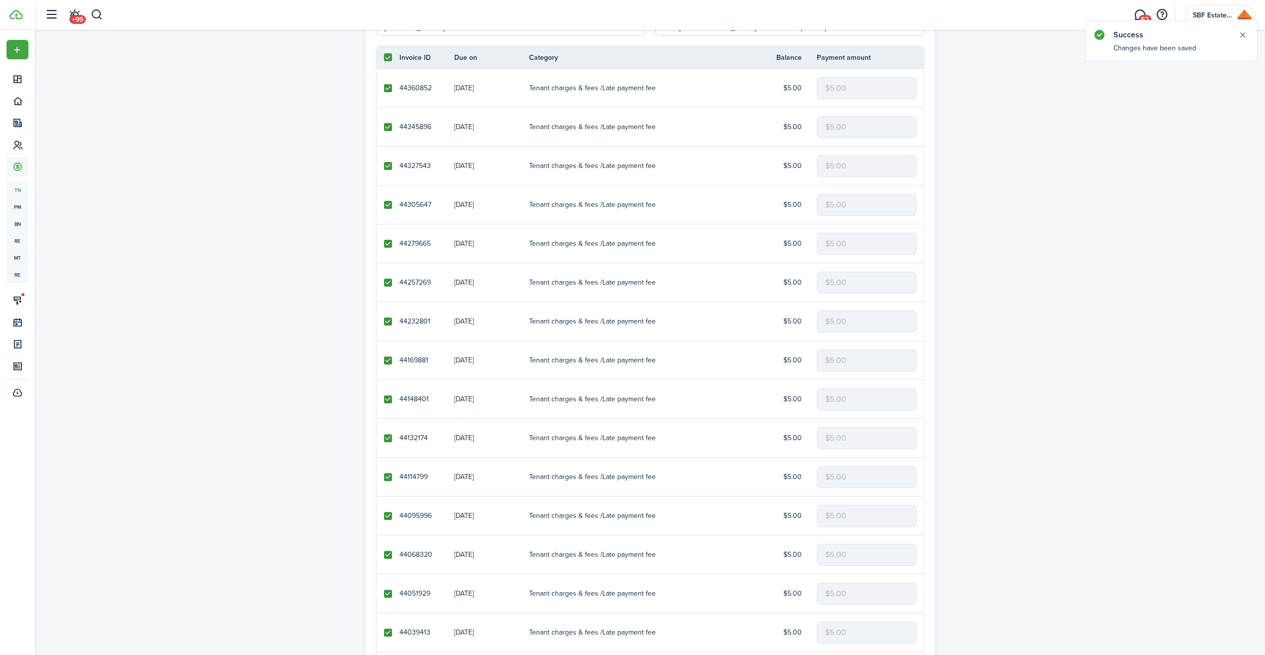
checkbox input "true"
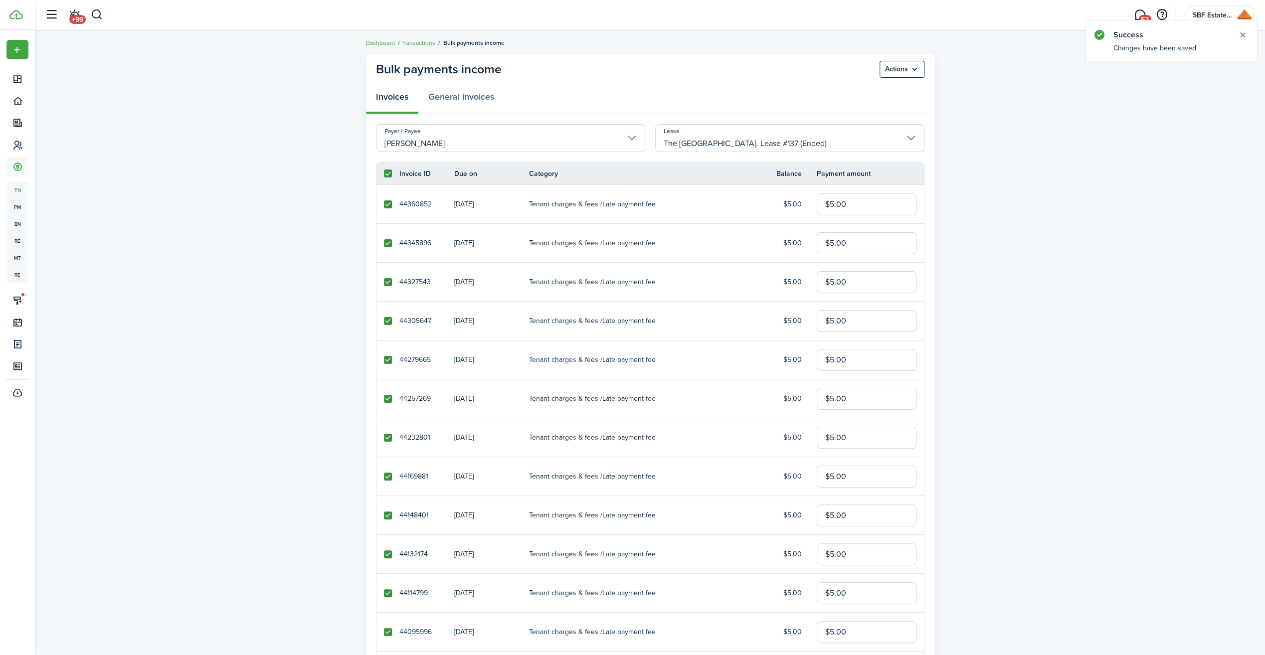
scroll to position [0, 0]
click at [917, 75] on menu-btn "Actions" at bounding box center [901, 72] width 45 height 17
click at [859, 110] on button "Delete" at bounding box center [879, 112] width 87 height 17
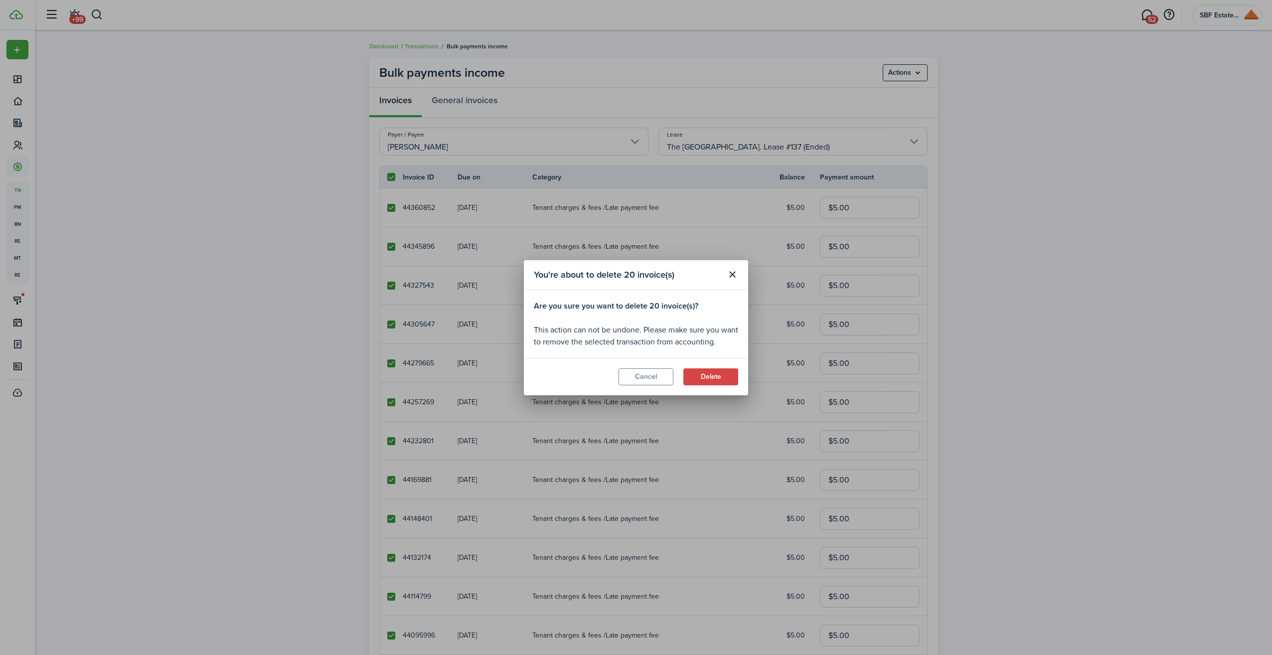
click at [723, 390] on modal-footer "Cancel Delete" at bounding box center [636, 376] width 224 height 37
click at [723, 378] on button "Delete" at bounding box center [710, 376] width 55 height 17
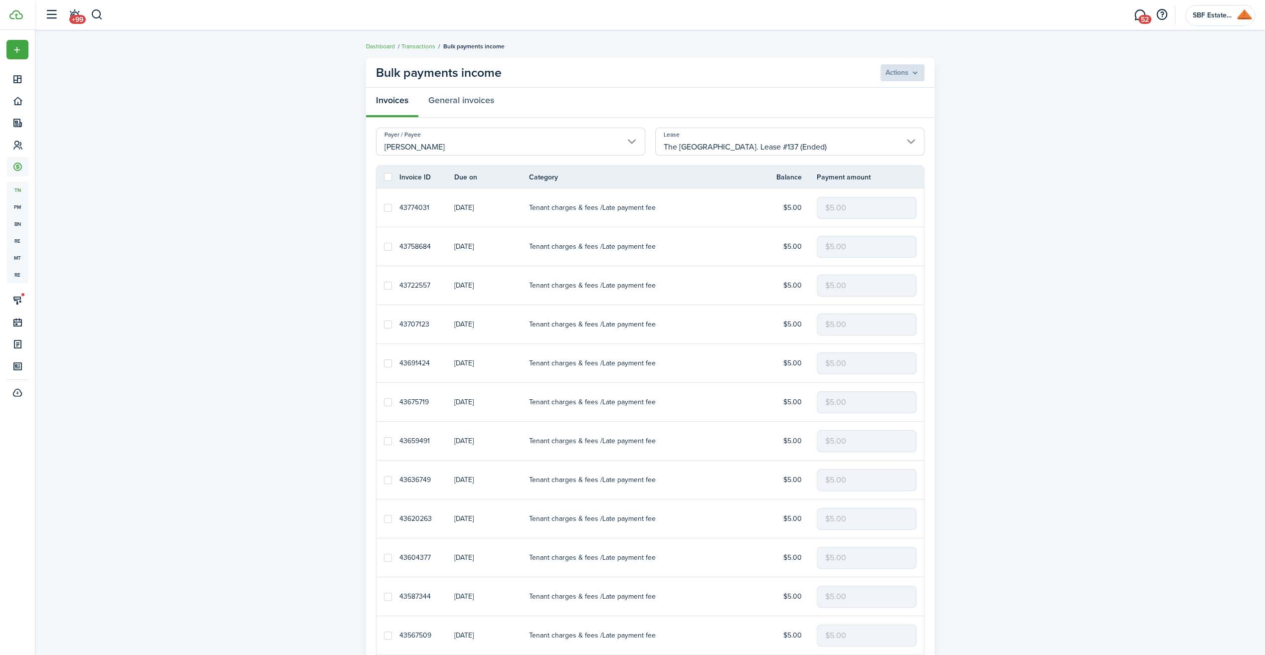
click at [387, 173] on label at bounding box center [388, 177] width 8 height 8
click at [384, 177] on input "checkbox" at bounding box center [383, 177] width 0 height 0
checkbox input "true"
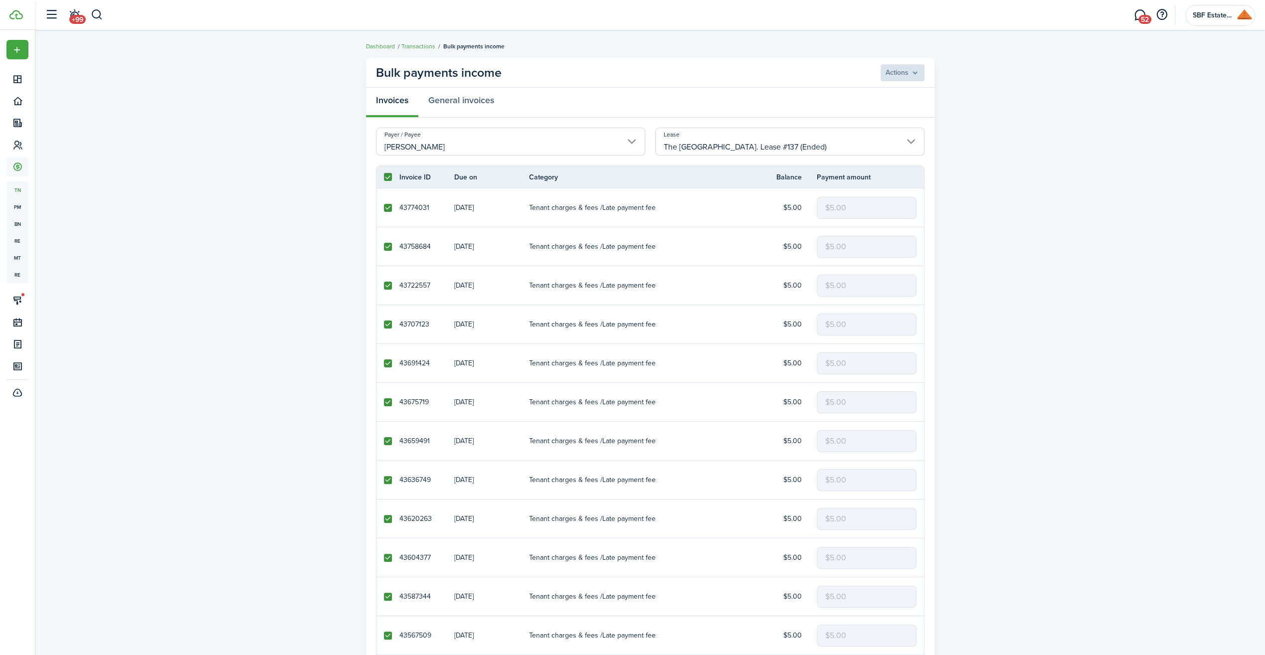
checkbox input "true"
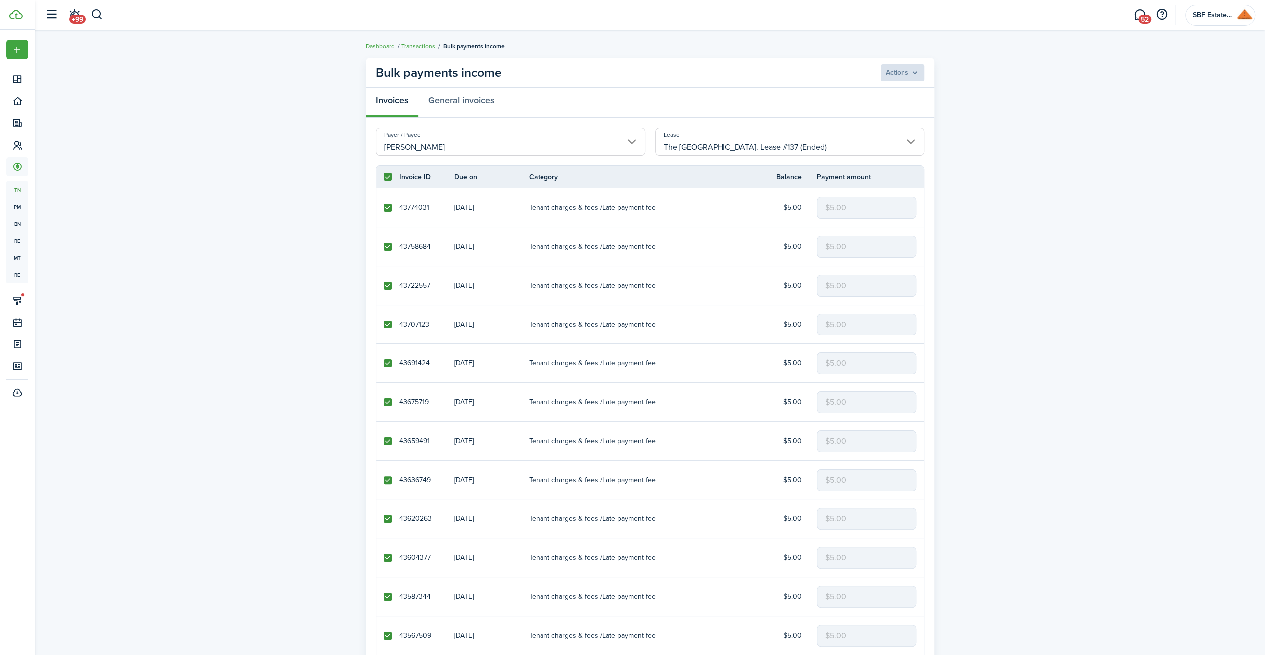
checkbox input "true"
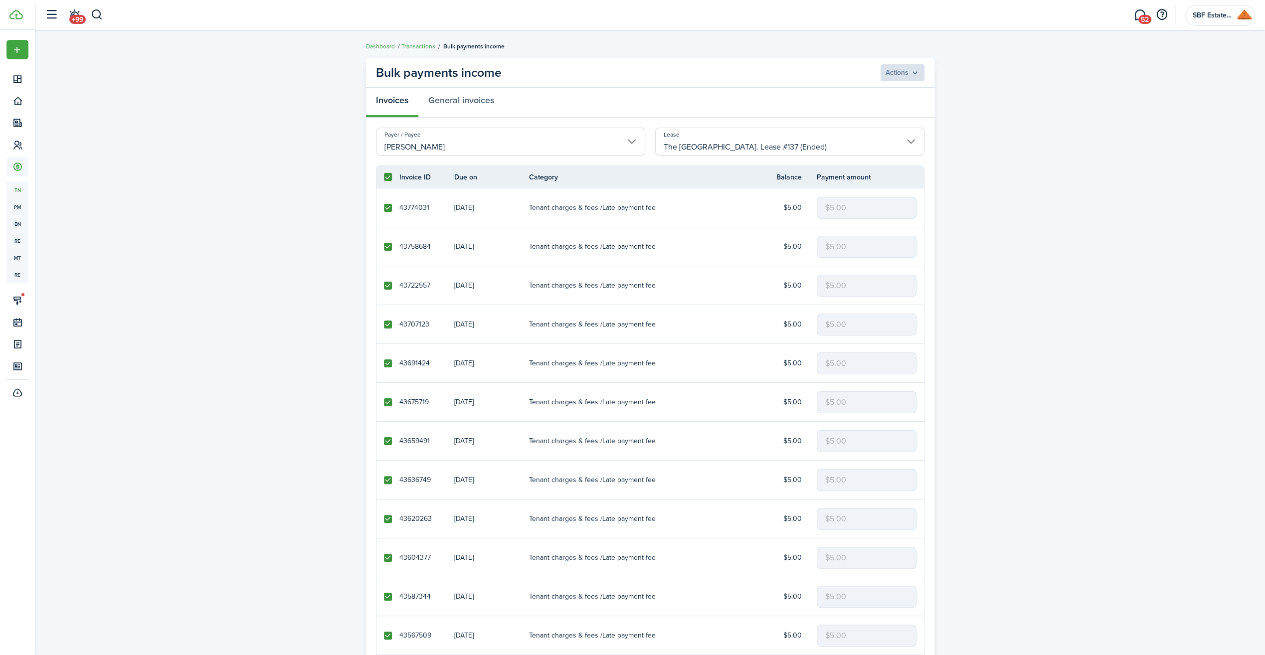
checkbox input "true"
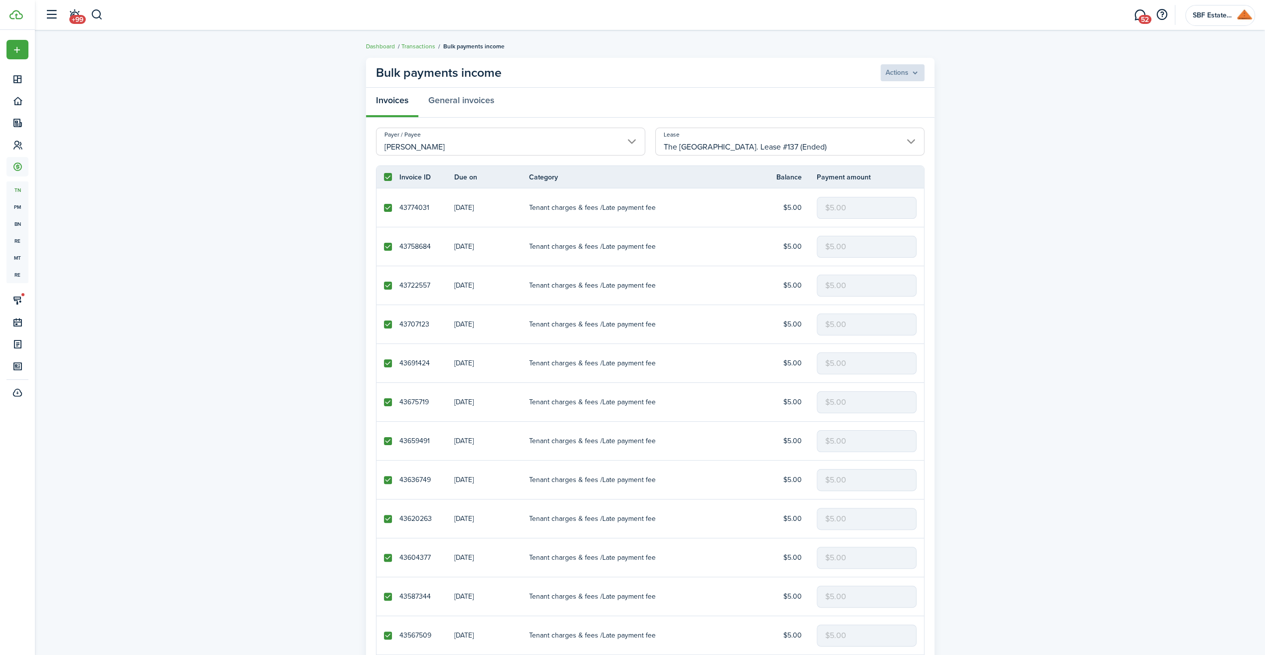
checkbox input "true"
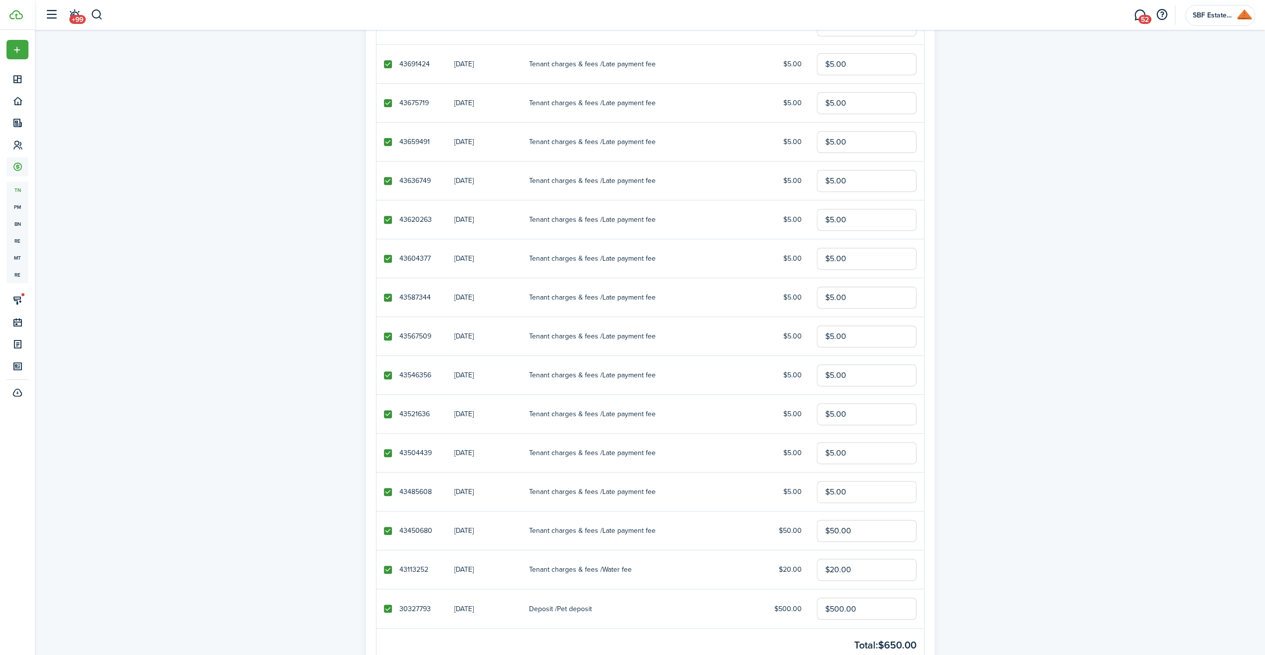
scroll to position [380, 0]
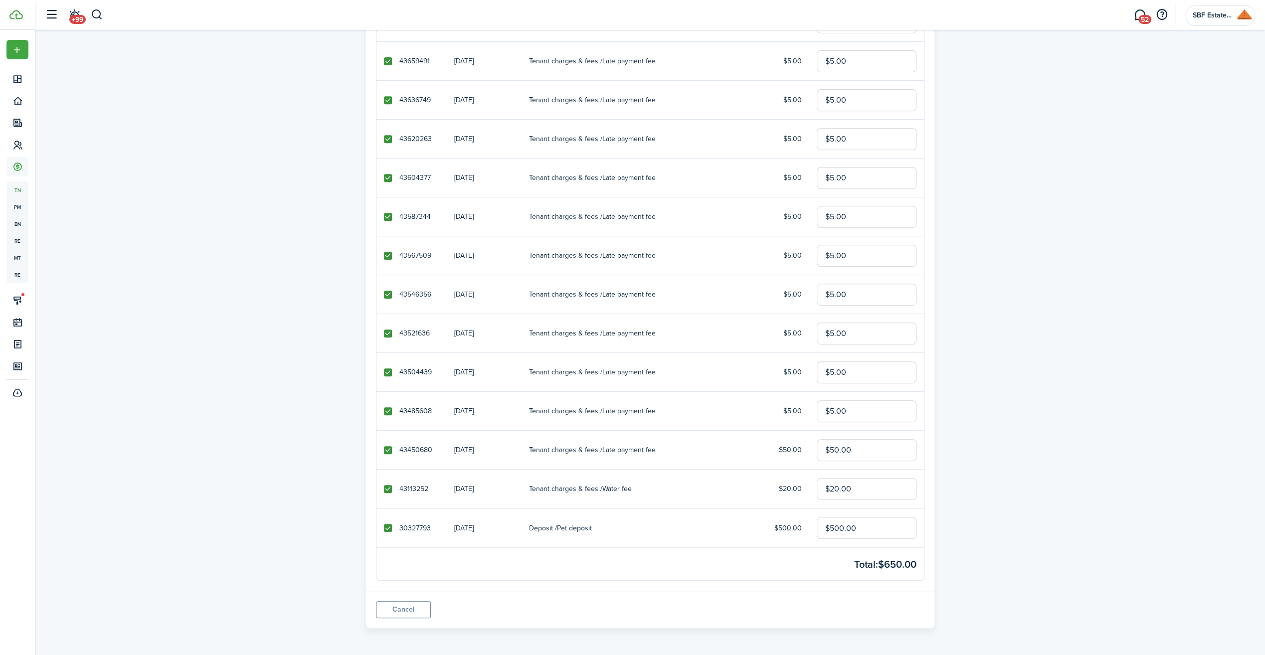
click at [387, 485] on label at bounding box center [388, 489] width 8 height 8
click at [384, 489] on input "checkbox" at bounding box center [383, 489] width 0 height 0
checkbox input "false"
click at [386, 526] on label at bounding box center [388, 528] width 8 height 8
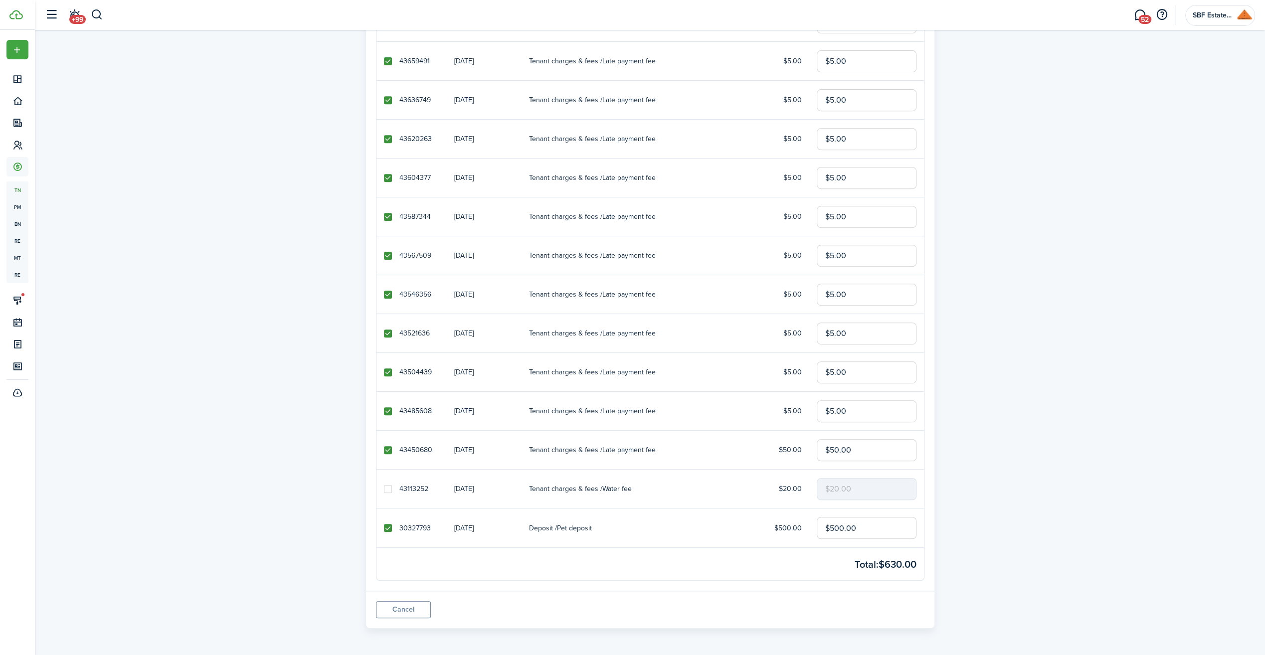
click at [384, 528] on input "checkbox" at bounding box center [383, 528] width 0 height 0
checkbox input "false"
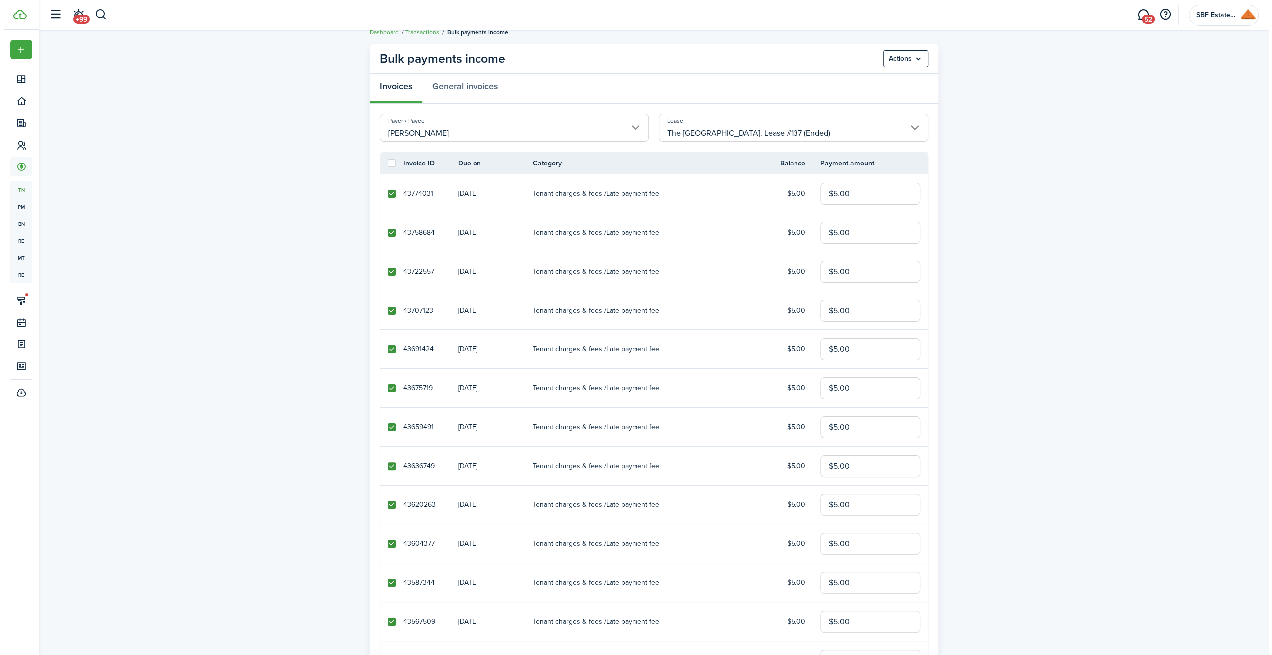
scroll to position [0, 0]
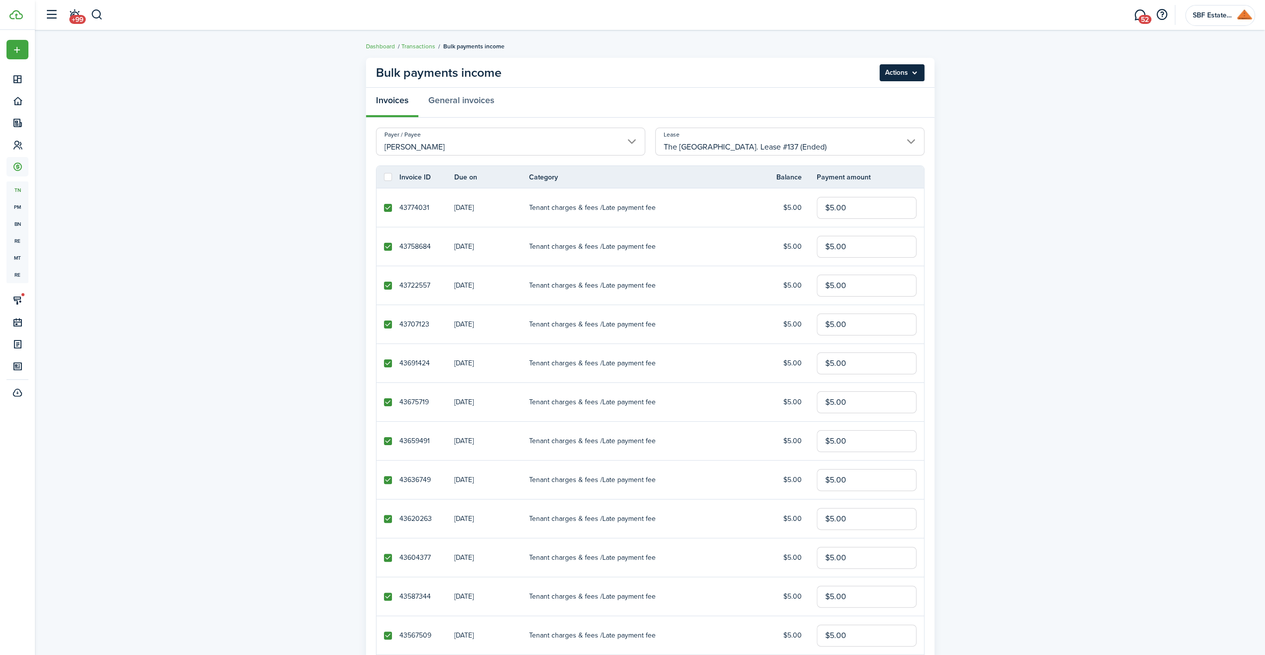
click at [919, 75] on menu-btn "Actions" at bounding box center [901, 72] width 45 height 17
click at [875, 122] on body "Create New Dashboard Portfolio Leasing Contacts Accounting tn Transactions pm P…" at bounding box center [632, 327] width 1265 height 655
click at [918, 69] on menu-btn "Actions" at bounding box center [901, 72] width 45 height 17
click at [884, 106] on button "Delete" at bounding box center [879, 112] width 87 height 17
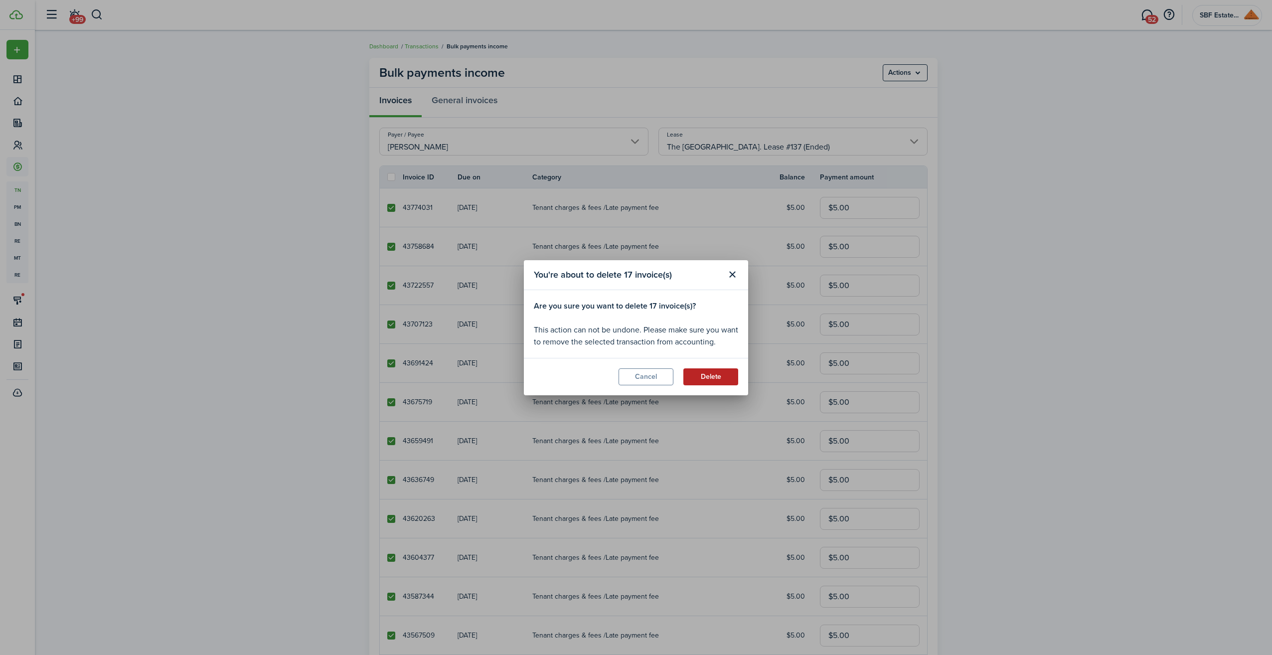
click at [725, 369] on button "Delete" at bounding box center [710, 376] width 55 height 17
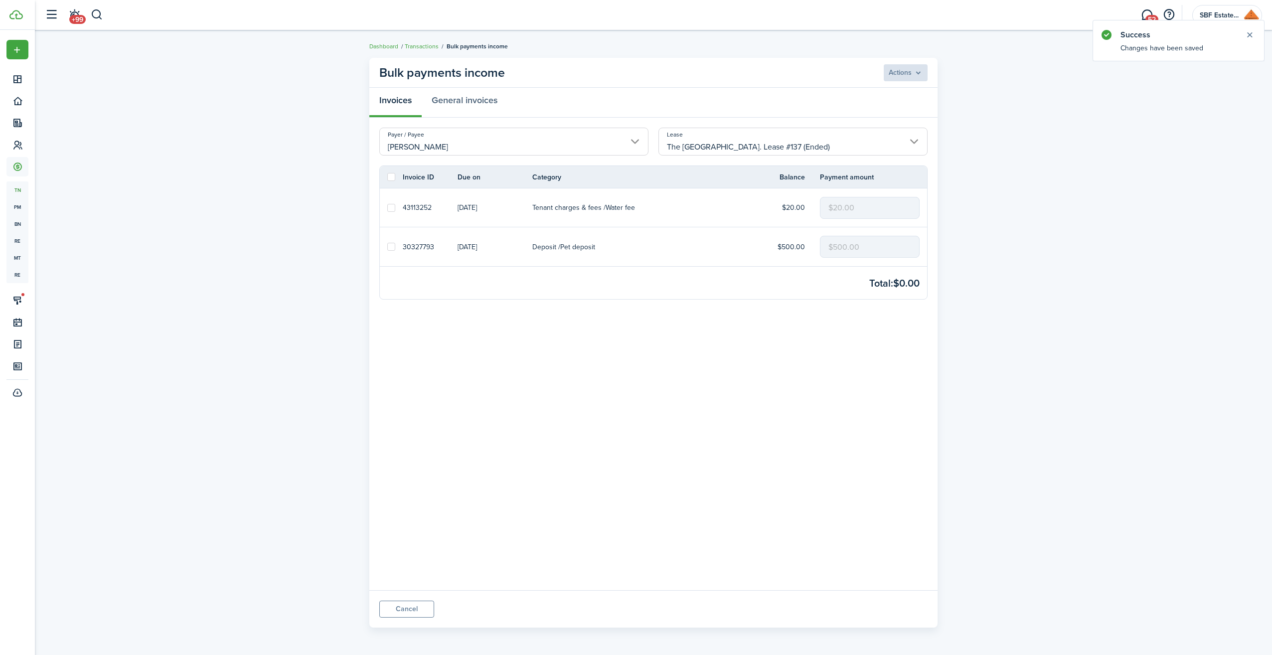
click at [391, 174] on label at bounding box center [391, 177] width 8 height 8
click at [387, 177] on input "checkbox" at bounding box center [387, 177] width 0 height 0
checkbox input "true"
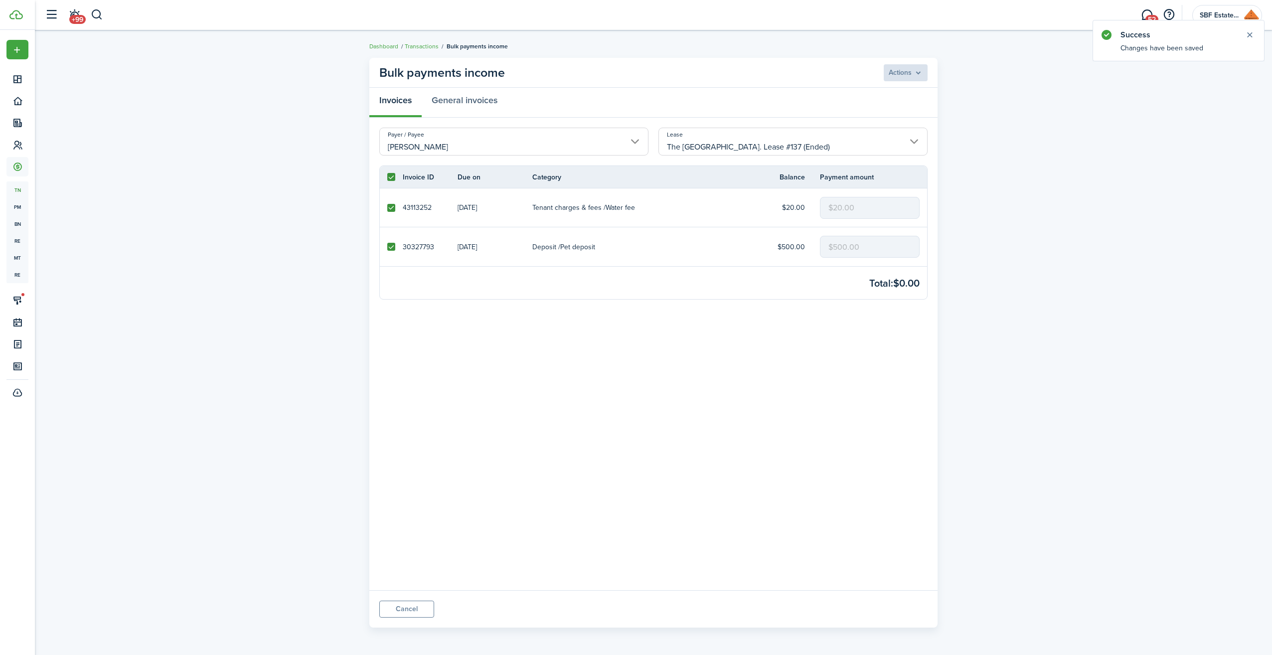
checkbox input "true"
click at [918, 72] on menu-btn "Actions" at bounding box center [905, 72] width 45 height 17
click at [893, 95] on button "Record as paid" at bounding box center [883, 94] width 87 height 17
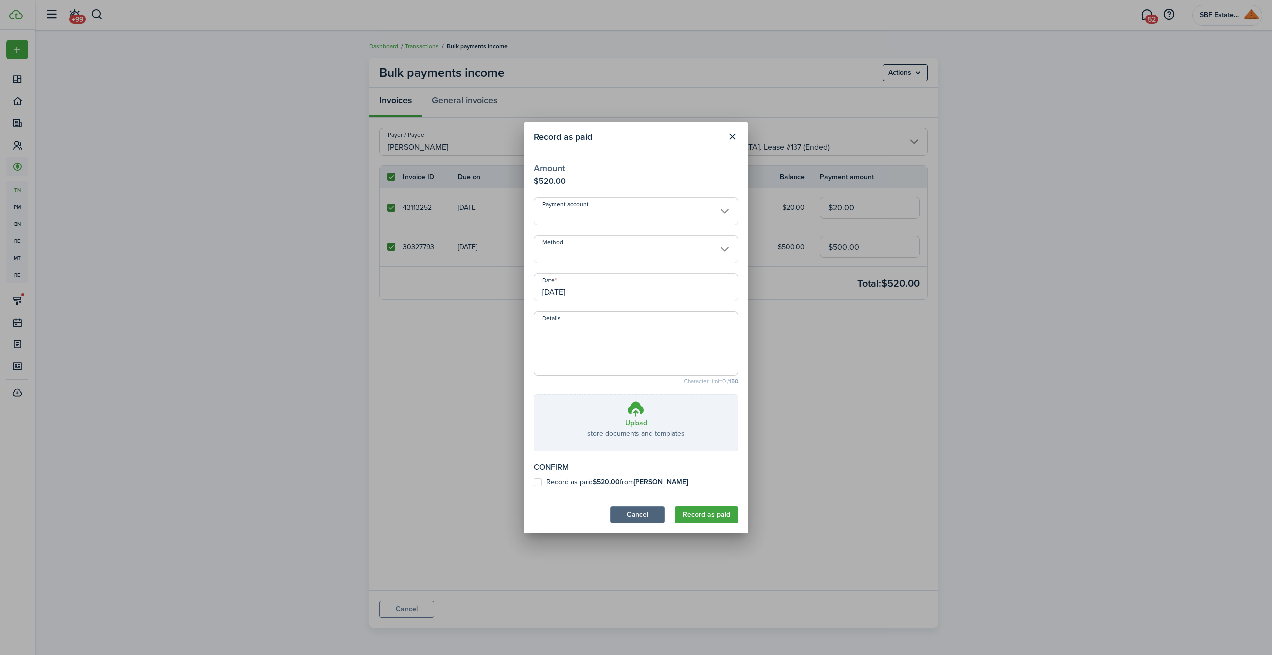
click at [653, 516] on button "Cancel" at bounding box center [637, 514] width 55 height 17
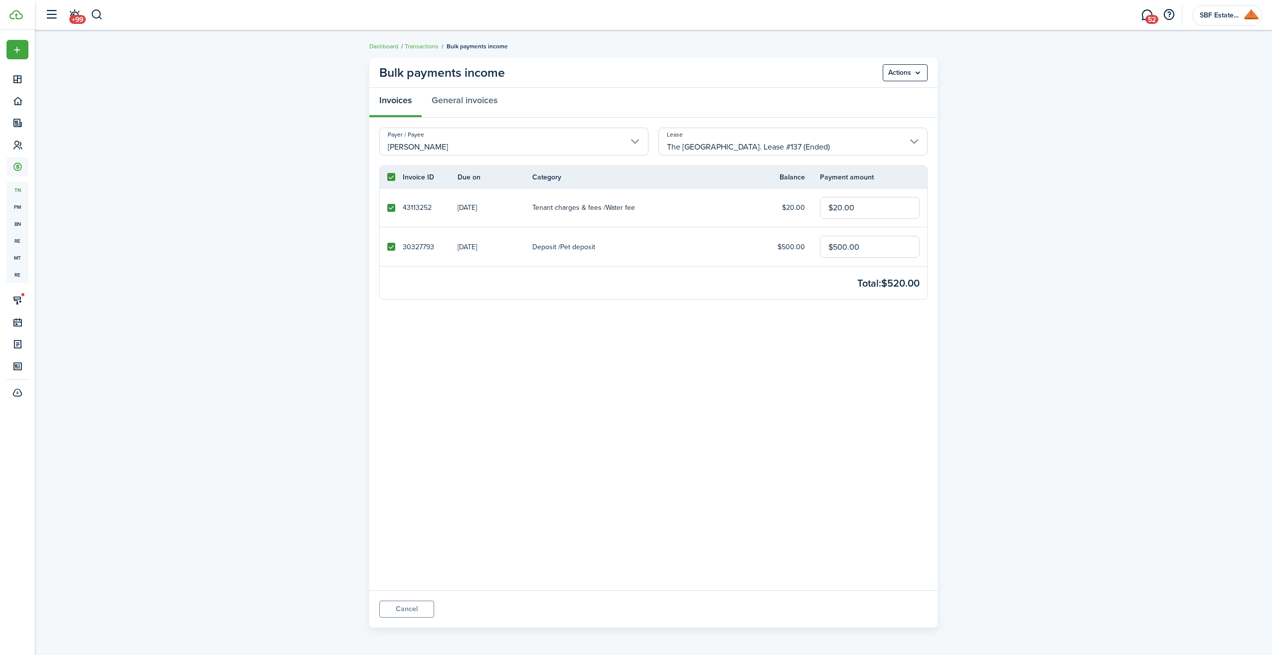
click at [390, 246] on label at bounding box center [391, 247] width 8 height 8
click at [387, 247] on input "checkbox" at bounding box center [387, 247] width 0 height 0
checkbox input "false"
click at [916, 68] on menu-btn "Actions" at bounding box center [905, 72] width 45 height 17
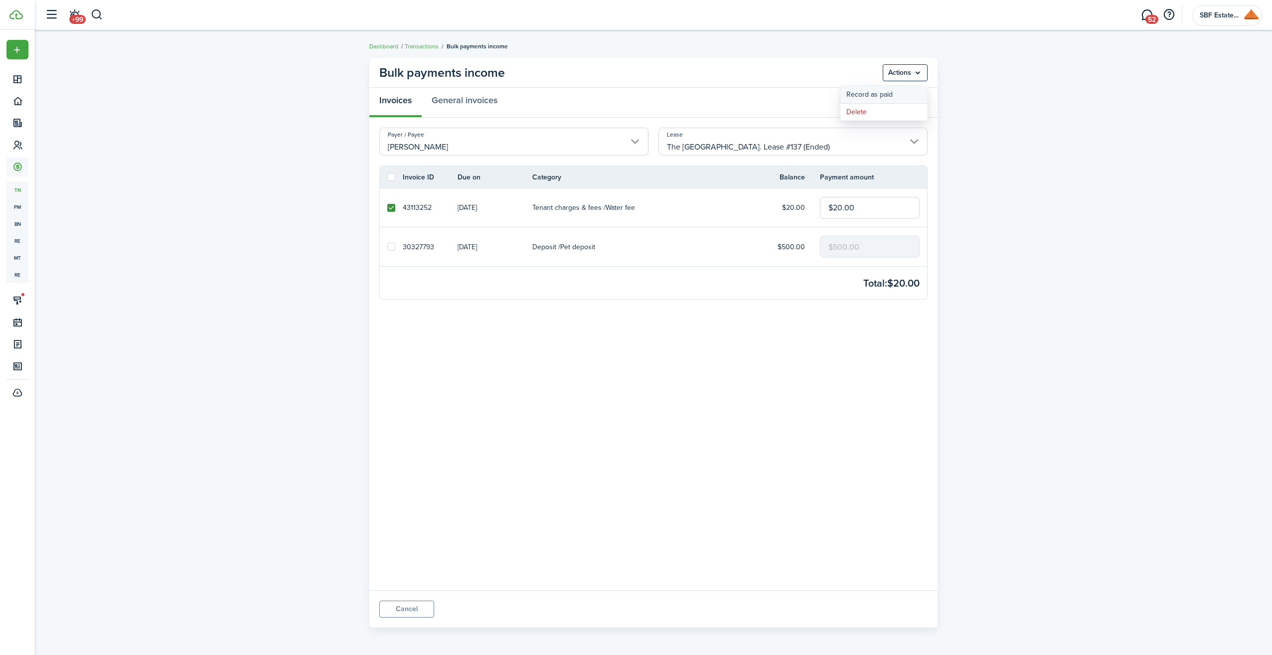
click at [889, 96] on button "Record as paid" at bounding box center [883, 94] width 87 height 17
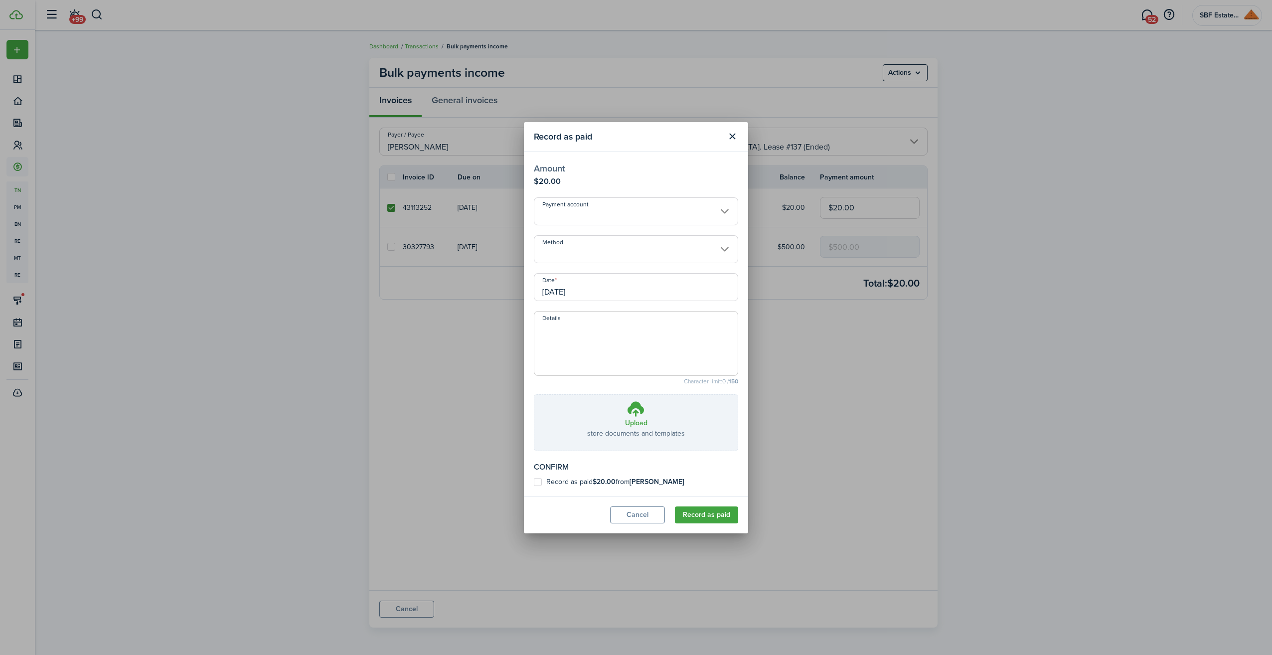
click at [568, 255] on input "Method" at bounding box center [636, 249] width 204 height 28
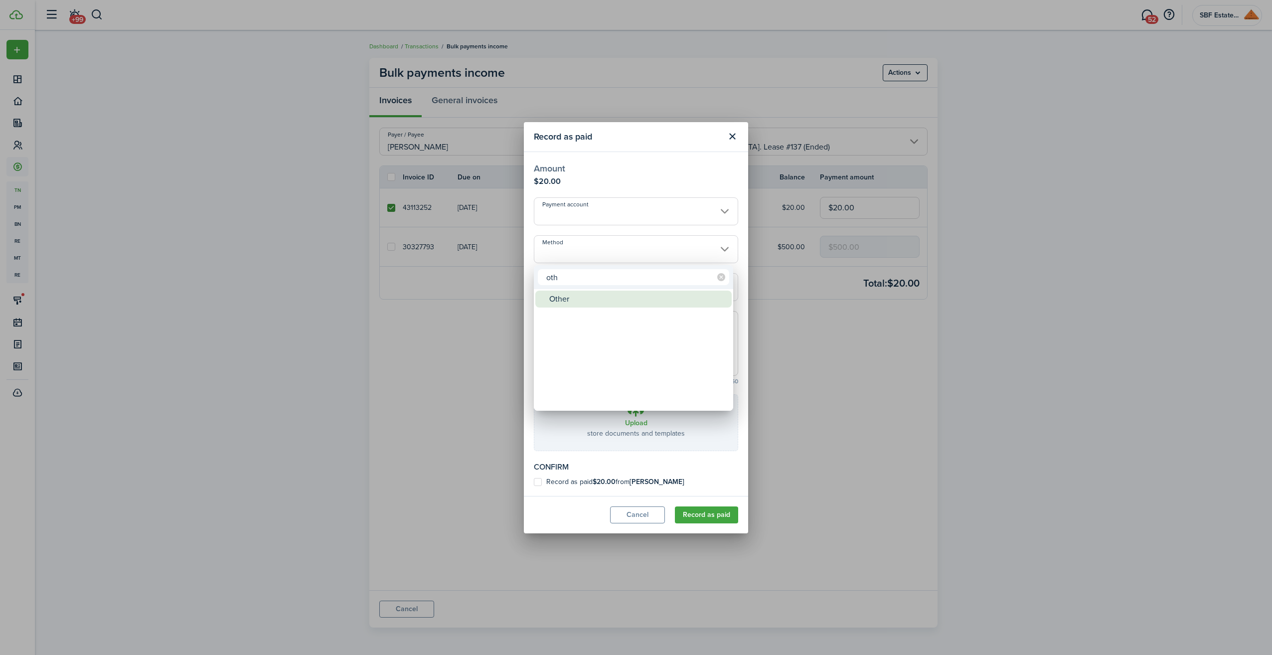
type input "oth"
click at [560, 296] on div "Other" at bounding box center [637, 299] width 176 height 17
type input "Other"
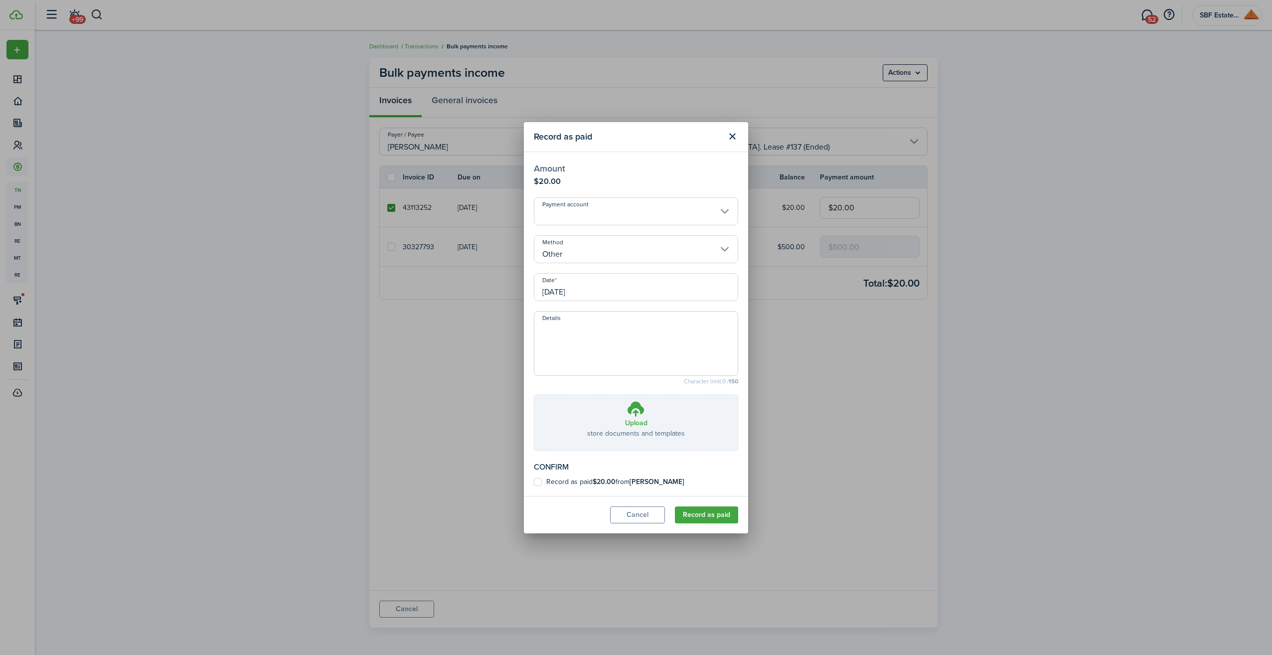
click at [566, 292] on input "[DATE]" at bounding box center [636, 287] width 204 height 28
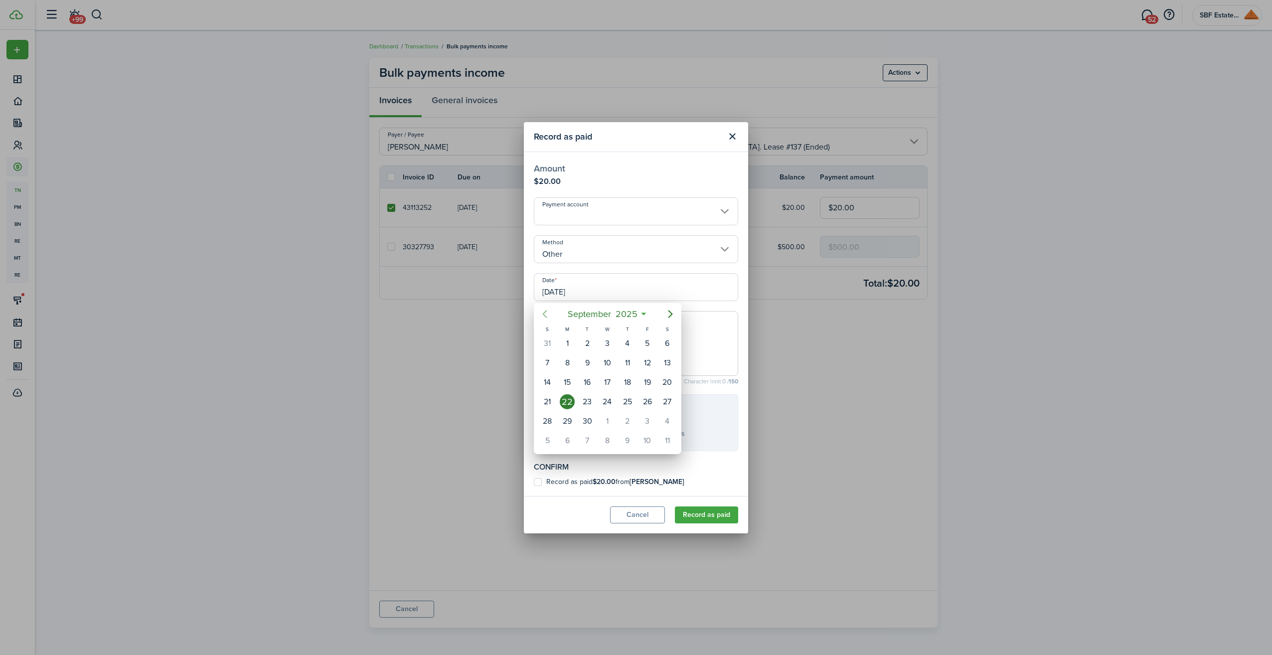
click at [546, 311] on icon "Previous page" at bounding box center [545, 314] width 4 height 8
click at [555, 340] on div "[DATE]" at bounding box center [547, 343] width 20 height 19
type input "[DATE]"
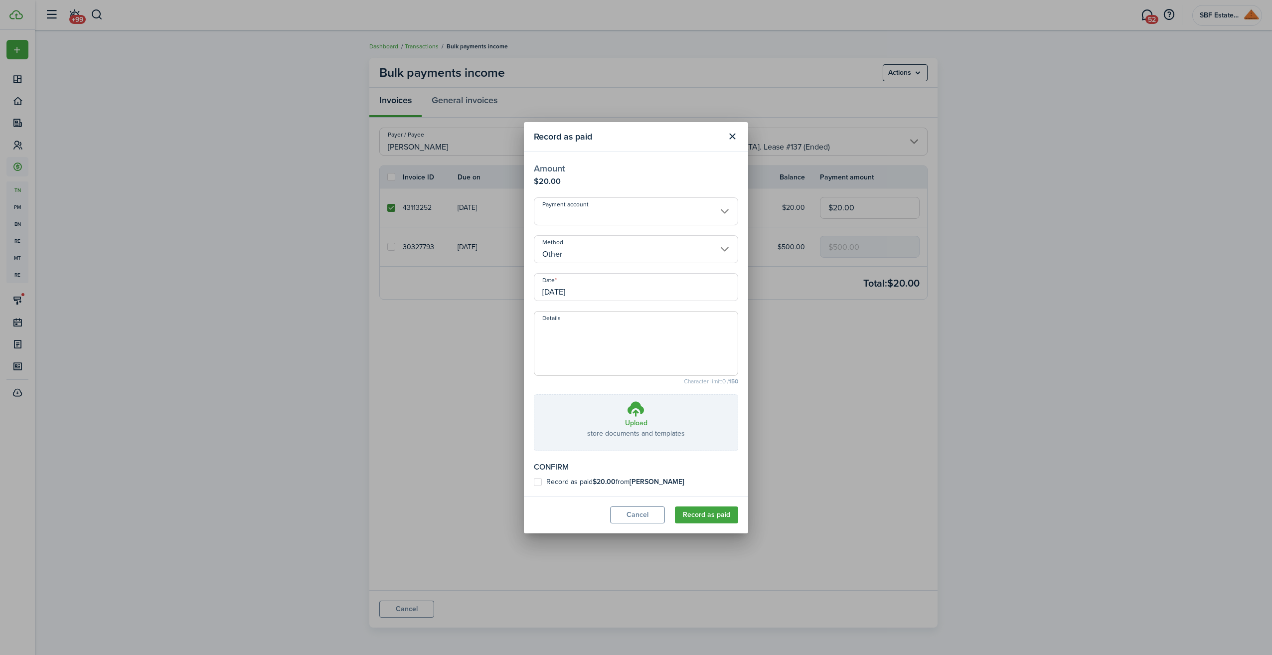
click at [537, 478] on label "Record as paid $20.00 from [PERSON_NAME]" at bounding box center [609, 482] width 151 height 8
click at [534, 482] on input "Record as paid $20.00 from [PERSON_NAME]" at bounding box center [533, 482] width 0 height 0
checkbox input "true"
click at [706, 514] on button "Record as paid" at bounding box center [706, 514] width 63 height 17
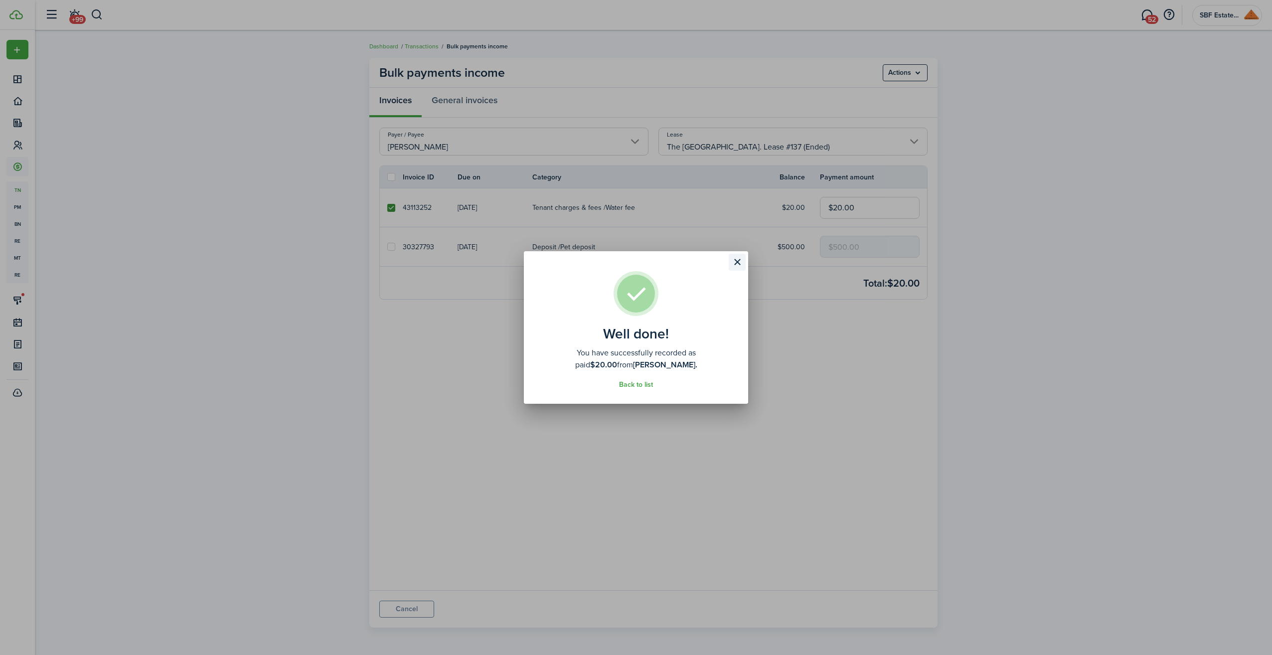
click at [739, 263] on button "Close modal" at bounding box center [737, 262] width 17 height 17
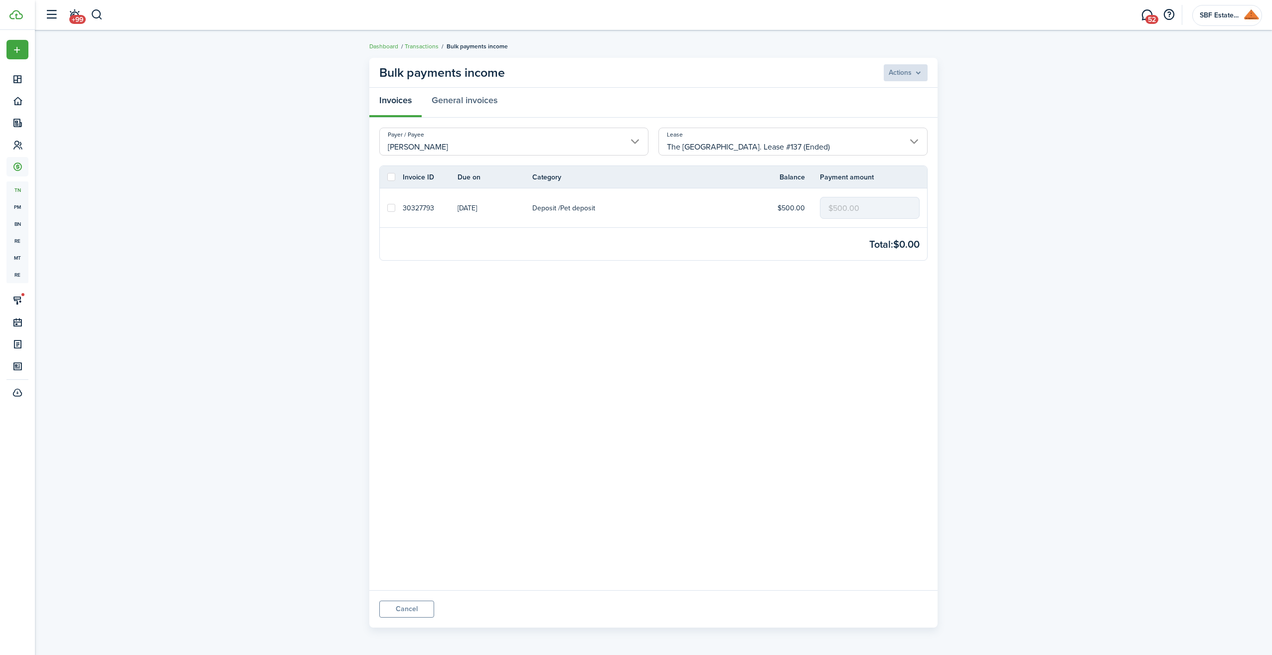
click at [387, 207] on link at bounding box center [391, 207] width 23 height 39
click at [394, 206] on label at bounding box center [391, 208] width 8 height 8
click at [387, 208] on input "checkbox" at bounding box center [387, 208] width 0 height 0
click at [922, 70] on menu-btn "Actions" at bounding box center [905, 72] width 45 height 17
click at [885, 91] on button "Record as paid" at bounding box center [883, 94] width 87 height 17
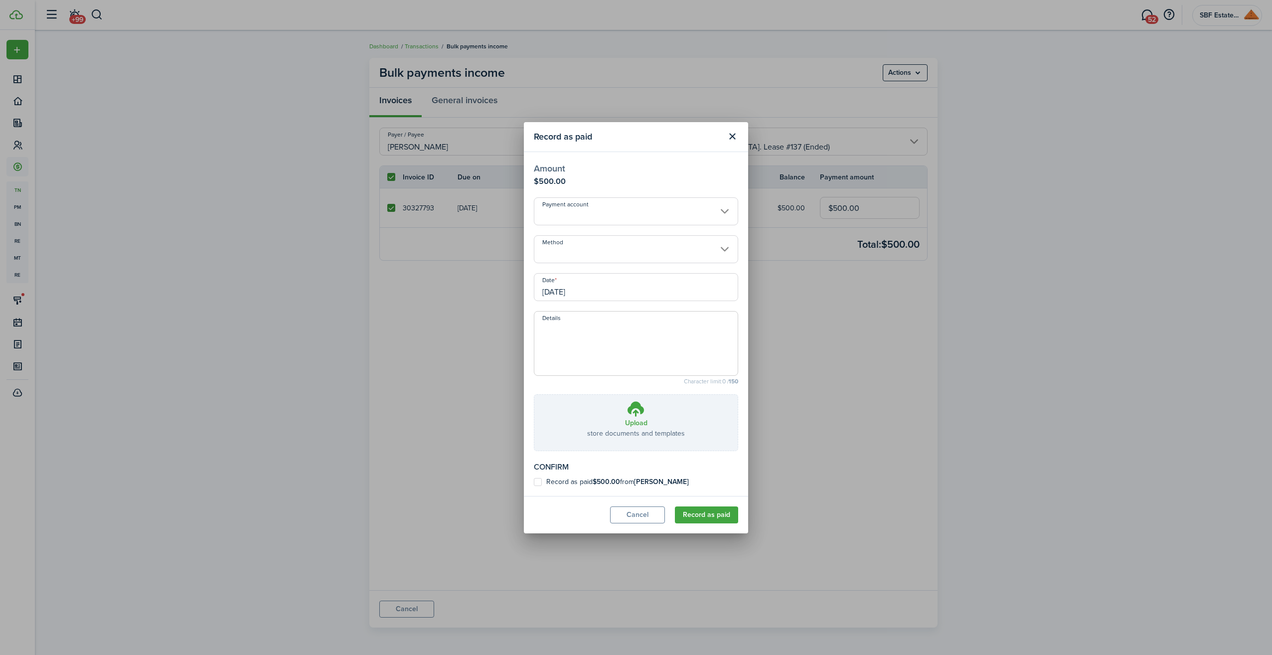
click at [729, 245] on input "Method" at bounding box center [636, 249] width 204 height 28
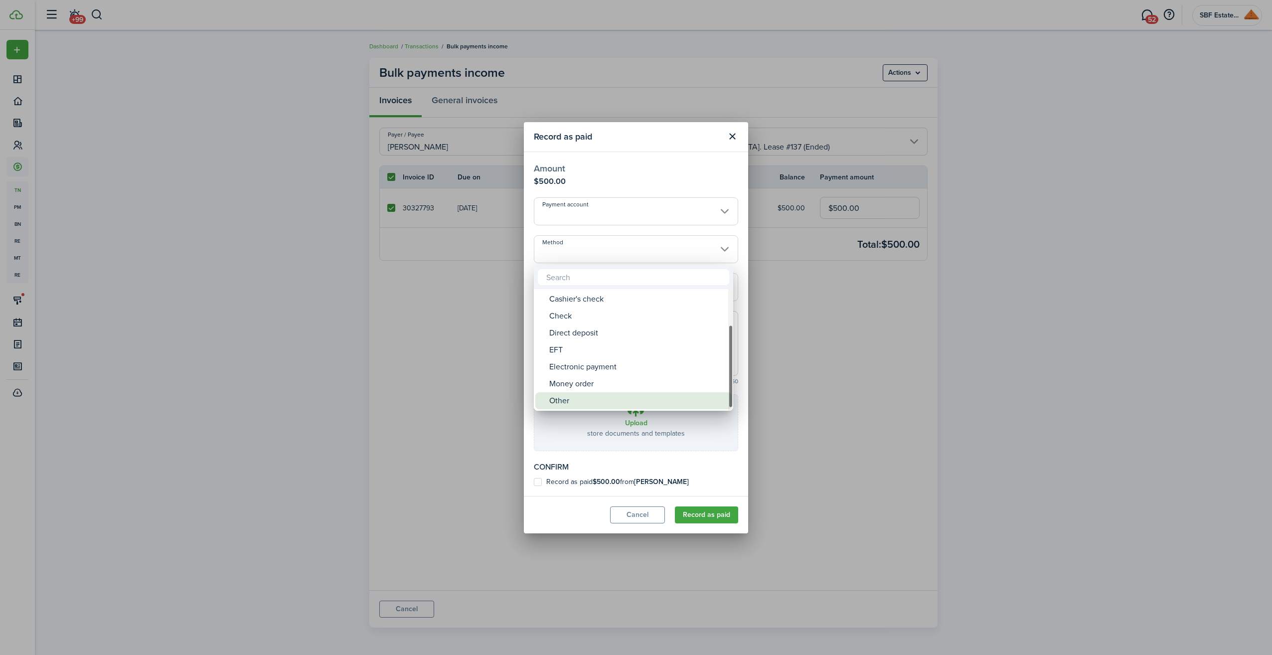
click at [569, 403] on div "Other" at bounding box center [637, 400] width 176 height 17
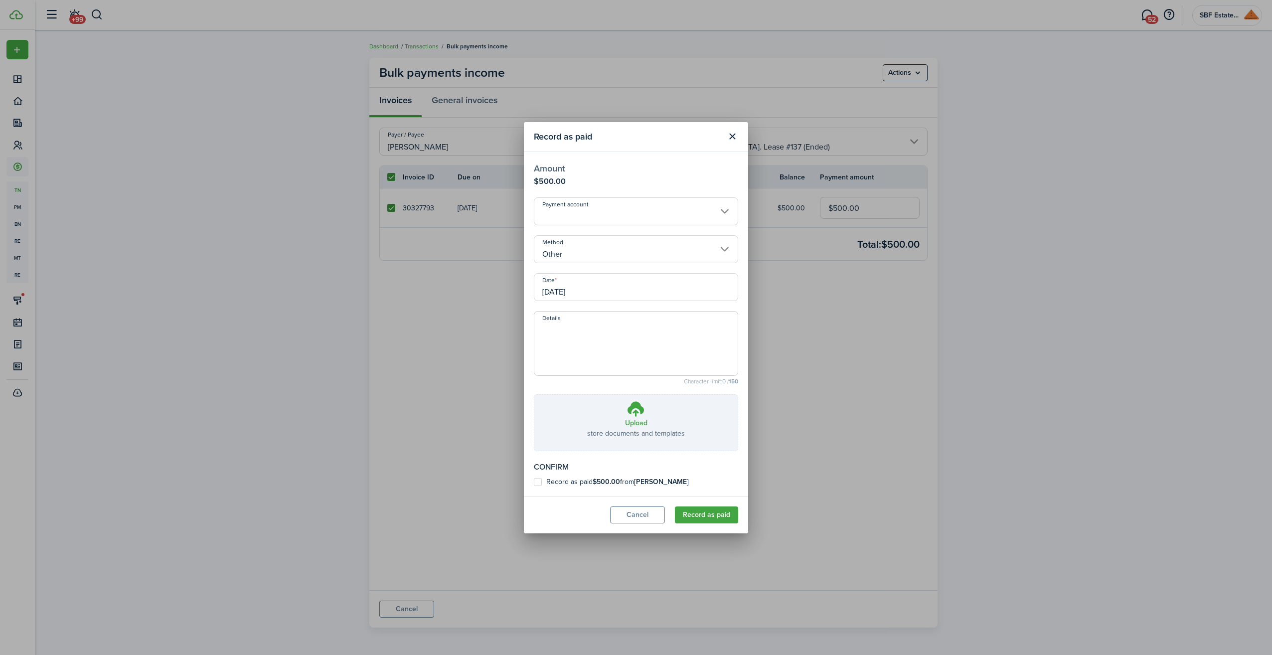
click at [597, 282] on input "[DATE]" at bounding box center [636, 287] width 204 height 28
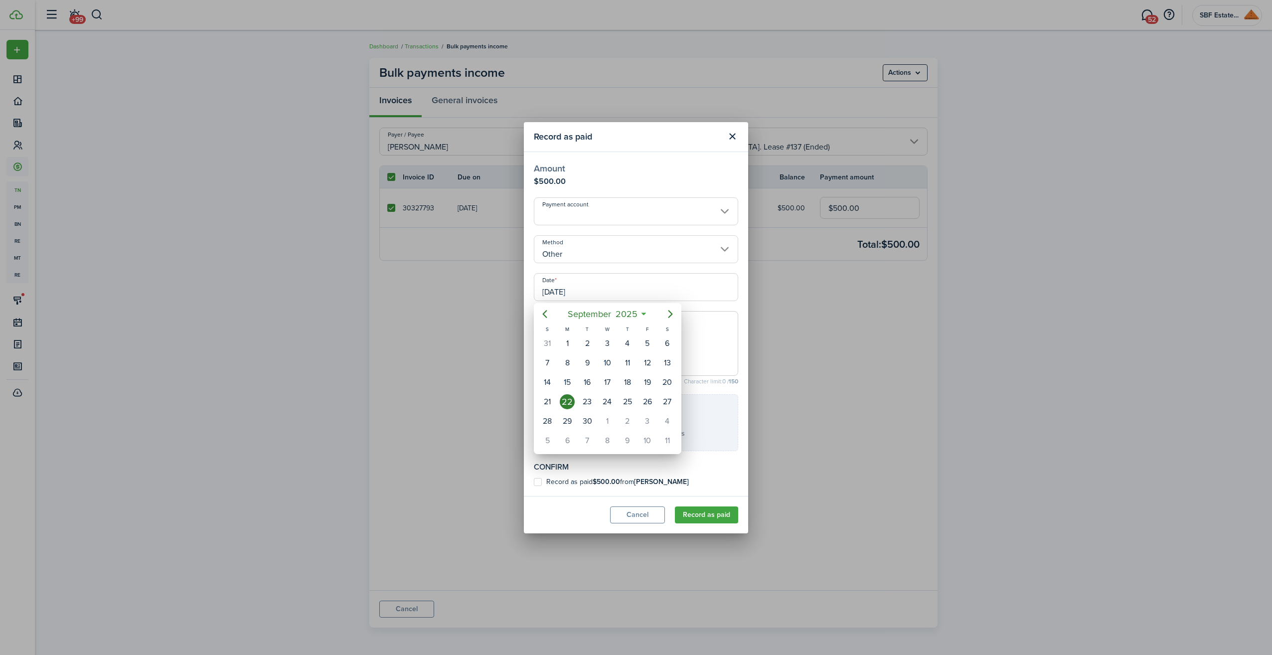
click at [649, 311] on icon at bounding box center [644, 314] width 10 height 10
click at [644, 311] on icon at bounding box center [644, 314] width 10 height 10
click at [643, 312] on mbsc-button "[DATE]" at bounding box center [602, 314] width 82 height 18
click at [618, 311] on mbsc-button "2025" at bounding box center [602, 314] width 34 height 18
click at [650, 370] on div "2023" at bounding box center [654, 372] width 36 height 16
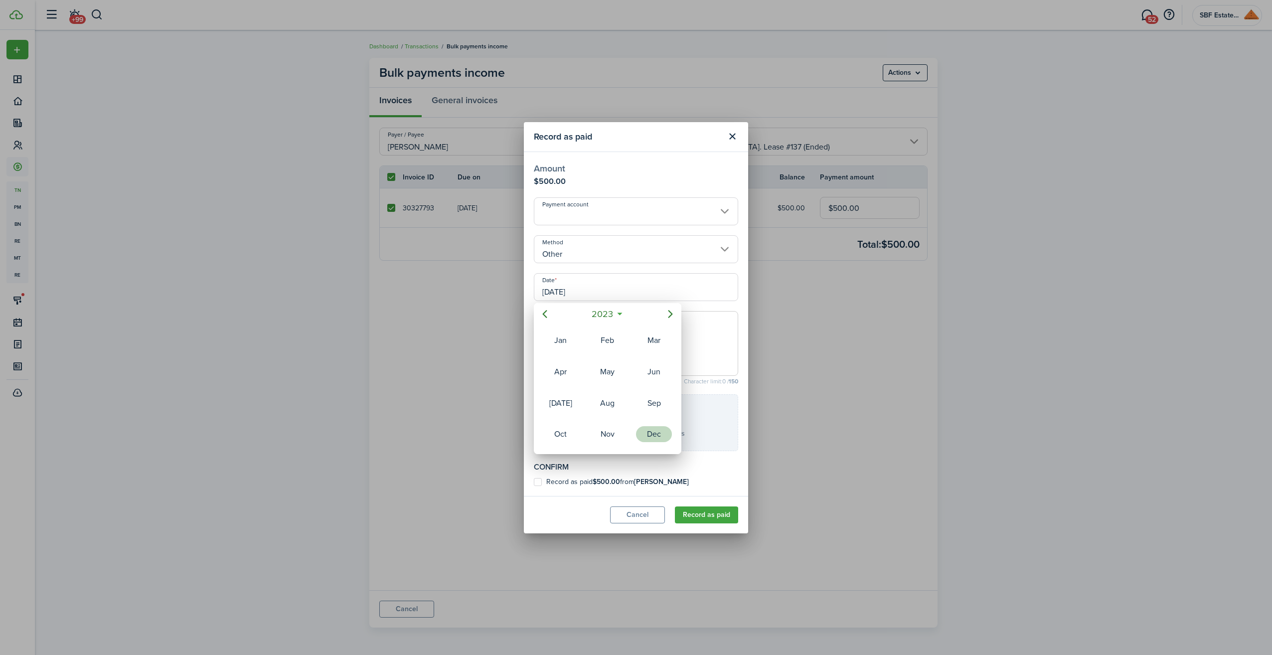
click at [650, 431] on div "Dec" at bounding box center [654, 434] width 36 height 16
click at [649, 341] on div "1" at bounding box center [647, 343] width 15 height 15
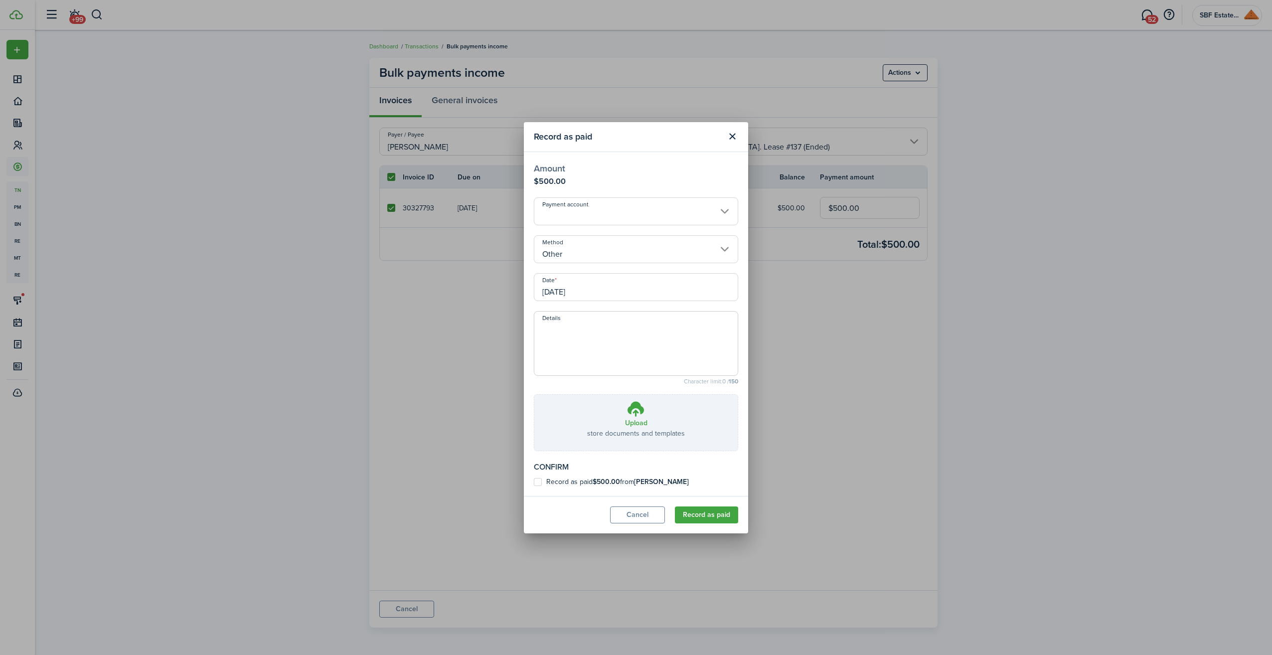
click at [539, 480] on label "Record as paid $500.00 from [PERSON_NAME]" at bounding box center [611, 482] width 155 height 8
click at [534, 482] on input "Record as paid $500.00 from [PERSON_NAME]" at bounding box center [533, 482] width 0 height 0
click at [703, 512] on button "Record as paid" at bounding box center [706, 514] width 63 height 17
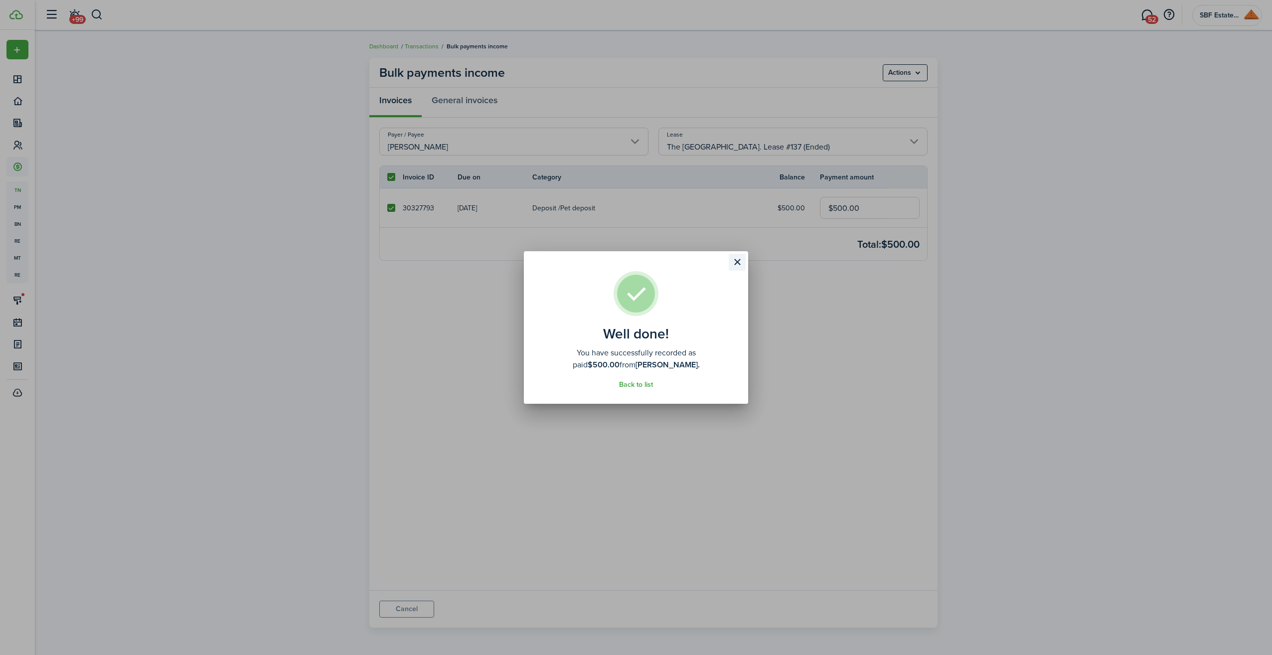
click at [735, 259] on button "Close modal" at bounding box center [737, 262] width 17 height 17
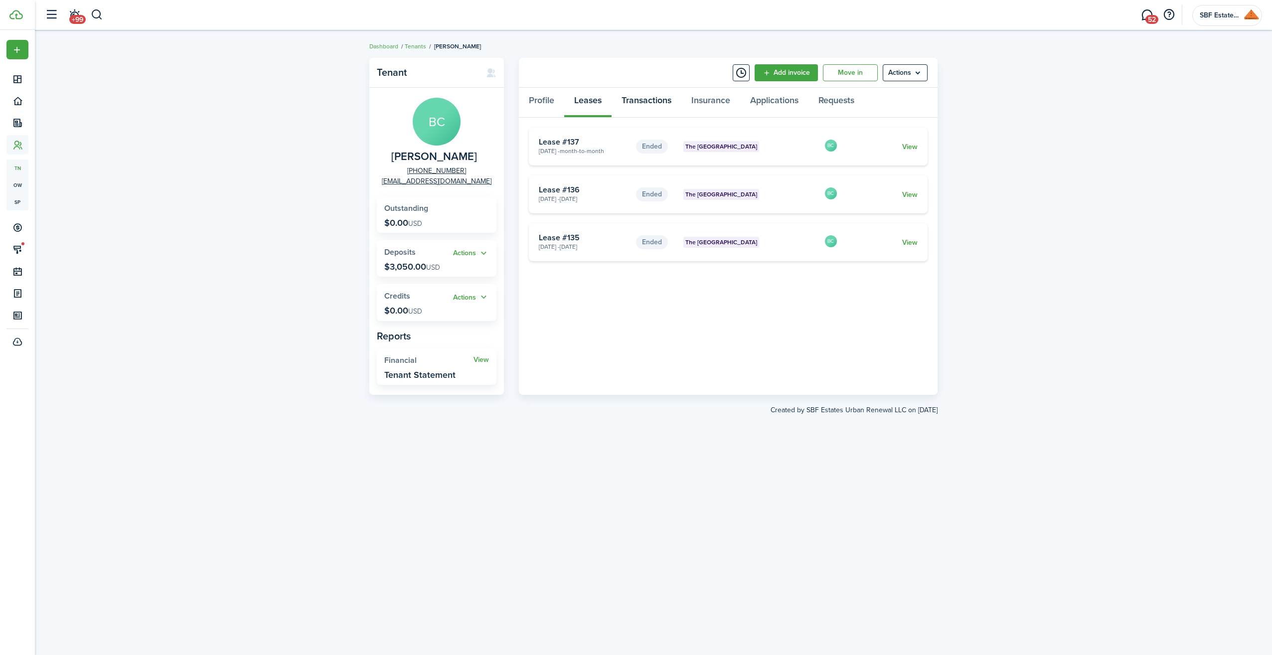
click at [644, 102] on link "Transactions" at bounding box center [647, 103] width 70 height 30
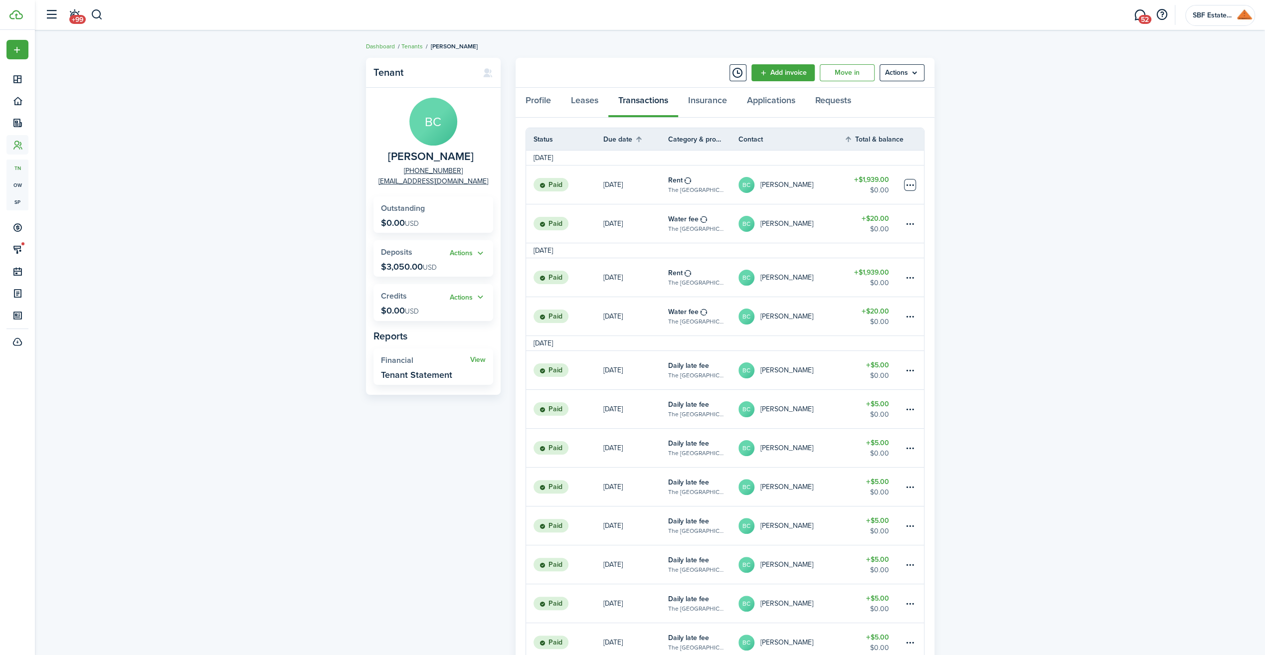
click at [905, 181] on table-menu-btn-icon at bounding box center [910, 185] width 12 height 12
click at [860, 204] on button "Edit" at bounding box center [872, 203] width 87 height 17
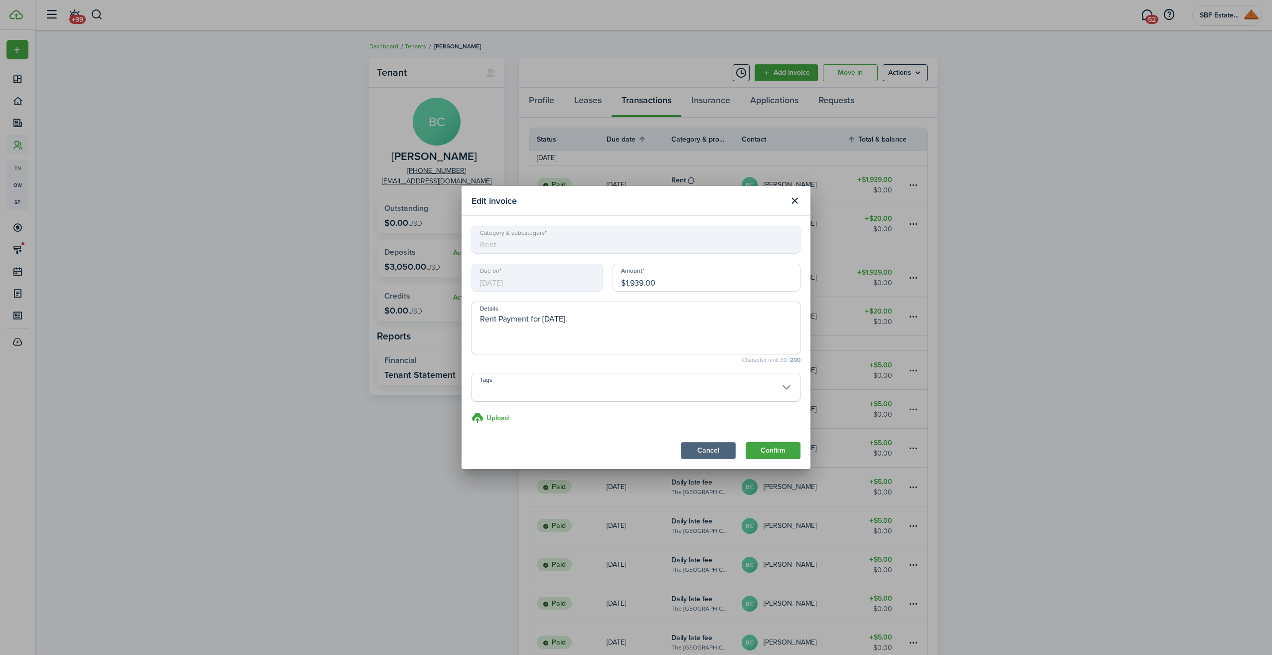
click at [722, 449] on button "Cancel" at bounding box center [708, 450] width 55 height 17
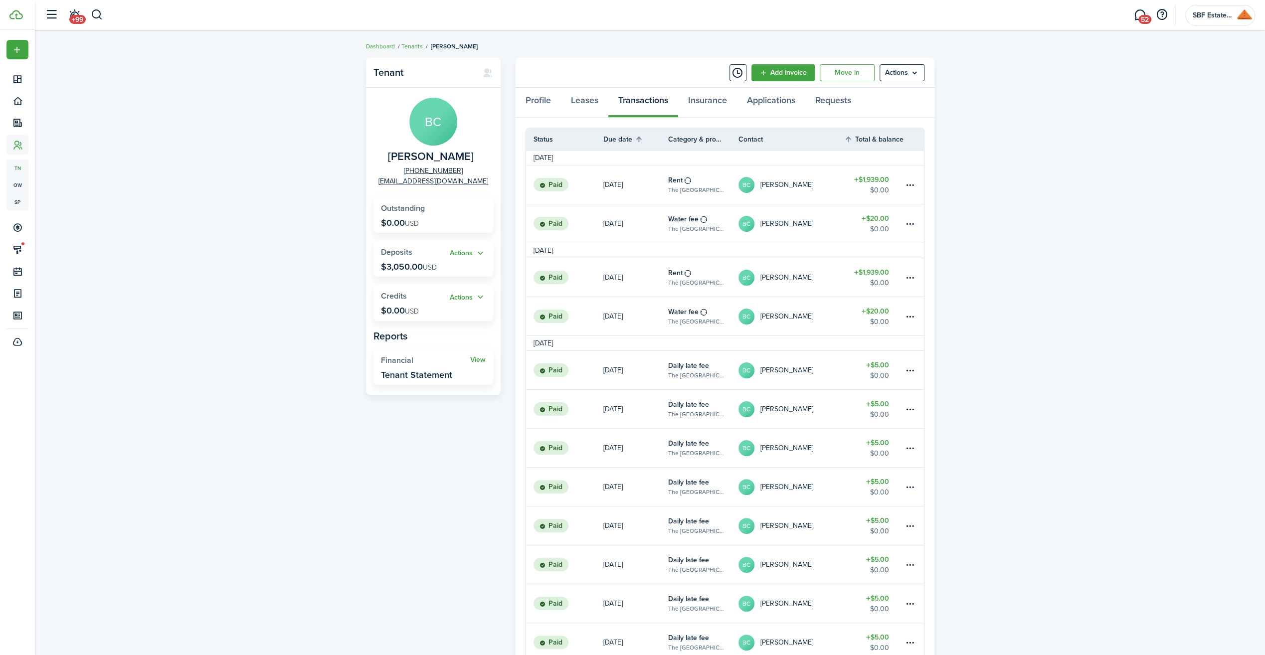
click at [781, 187] on table-profile-info-text "[PERSON_NAME]" at bounding box center [786, 185] width 53 height 8
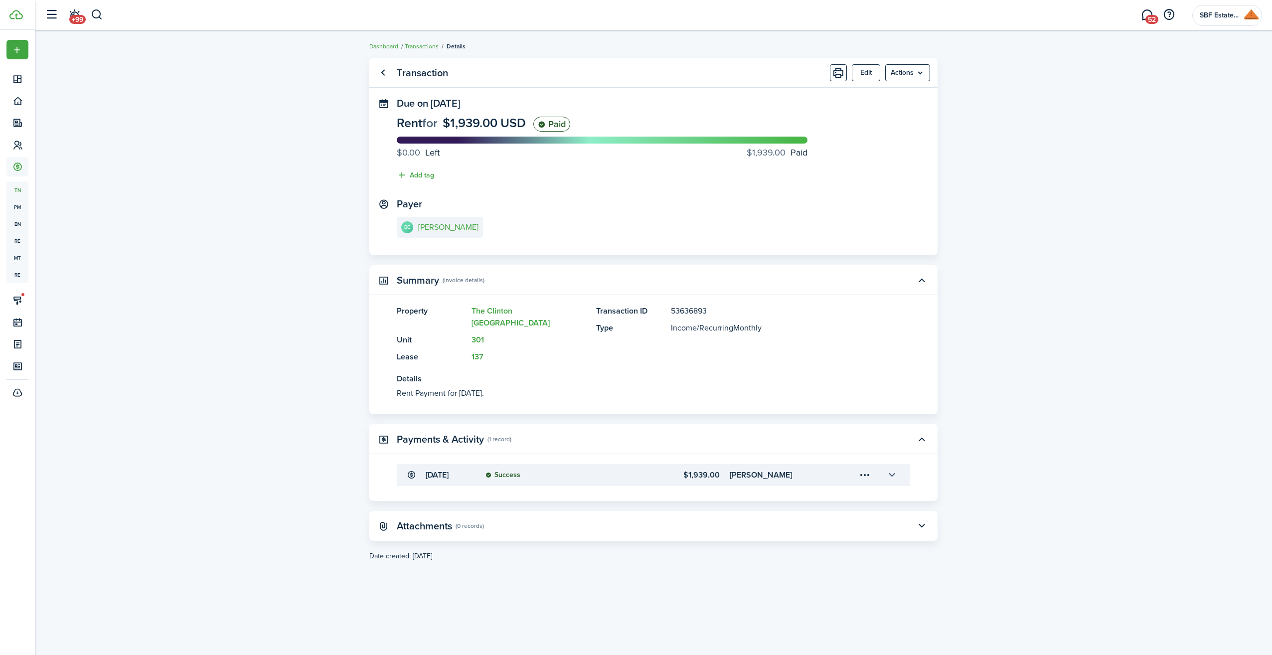
click at [899, 467] on button "button" at bounding box center [891, 475] width 17 height 17
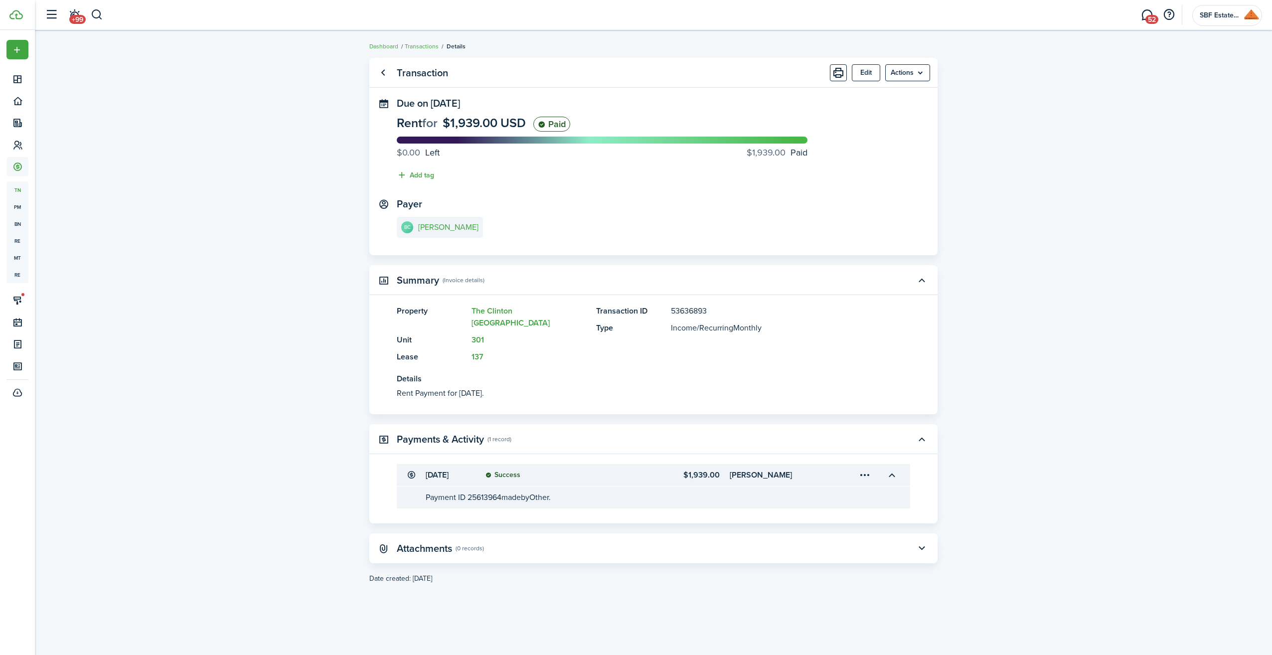
click at [863, 467] on menu-trigger-card "Open menu" at bounding box center [864, 475] width 17 height 17
click at [812, 518] on button "Delete" at bounding box center [829, 519] width 87 height 17
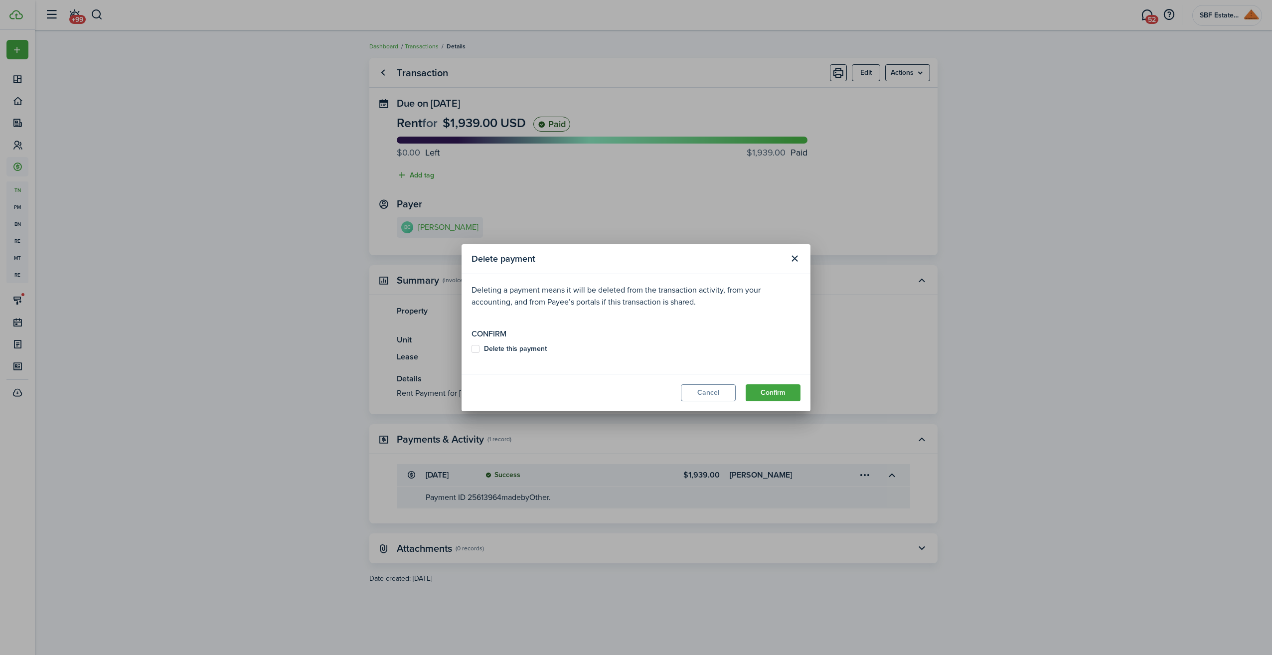
click at [475, 349] on label "Delete this payment" at bounding box center [509, 349] width 75 height 8
click at [472, 349] on input "Delete this payment" at bounding box center [471, 348] width 0 height 0
click at [780, 395] on button "Confirm" at bounding box center [773, 392] width 55 height 17
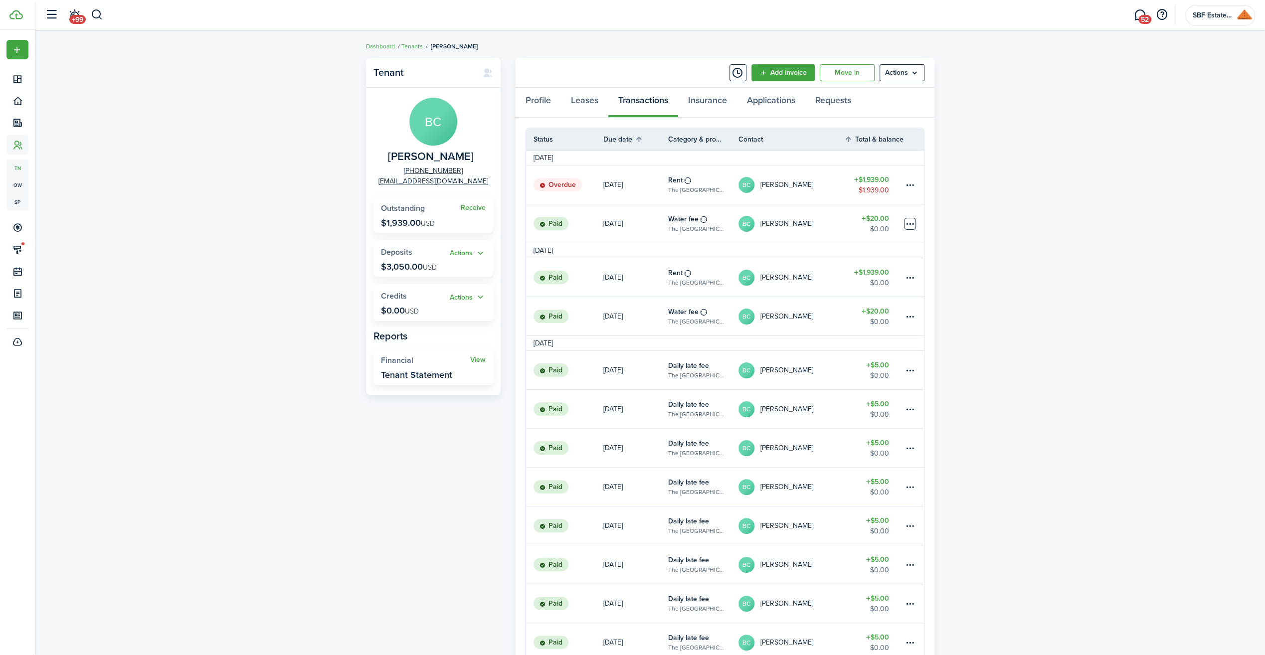
click at [909, 223] on table-menu-btn-icon at bounding box center [910, 224] width 12 height 12
click at [847, 219] on link "$20.00 $0.00" at bounding box center [873, 223] width 60 height 38
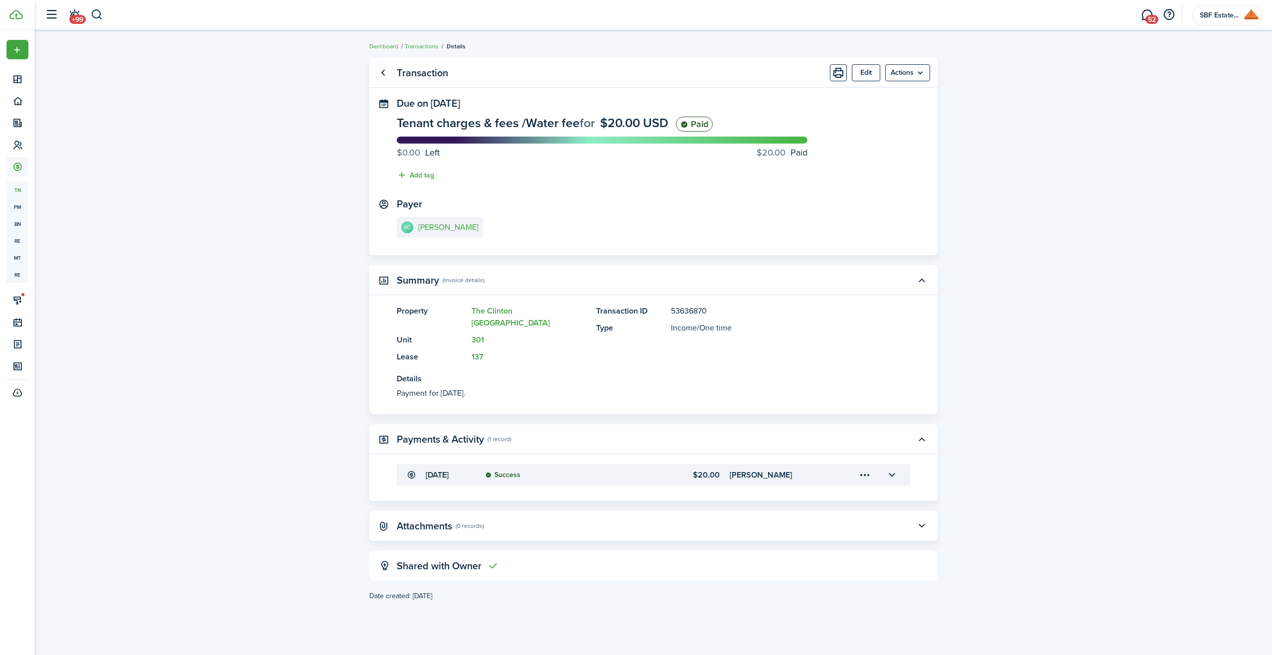
click at [862, 467] on menu-trigger-card "Open menu" at bounding box center [864, 475] width 17 height 17
click at [818, 519] on button "Delete" at bounding box center [829, 519] width 87 height 17
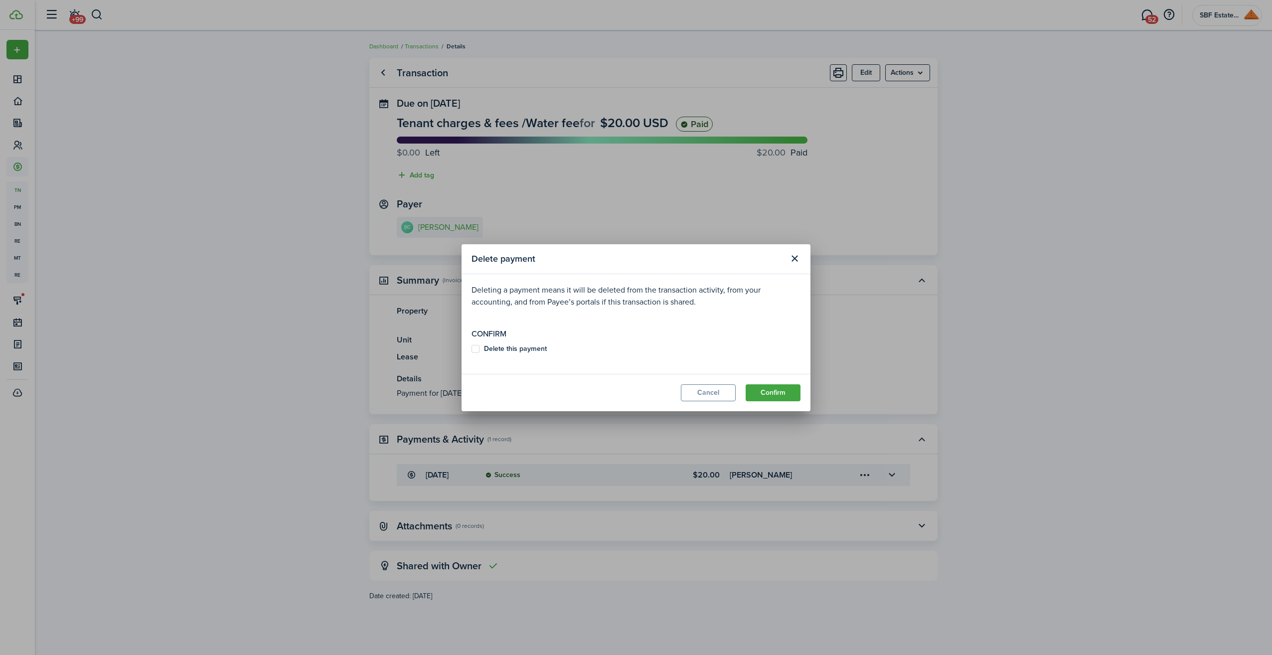
click at [472, 350] on modal-body "Deleting a payment means it will be deleted from the transaction activity, from…" at bounding box center [636, 324] width 349 height 100
click at [484, 348] on b "Delete this payment" at bounding box center [515, 348] width 63 height 10
click at [472, 348] on input "Delete this payment" at bounding box center [471, 348] width 0 height 0
click at [771, 395] on button "Confirm" at bounding box center [773, 392] width 55 height 17
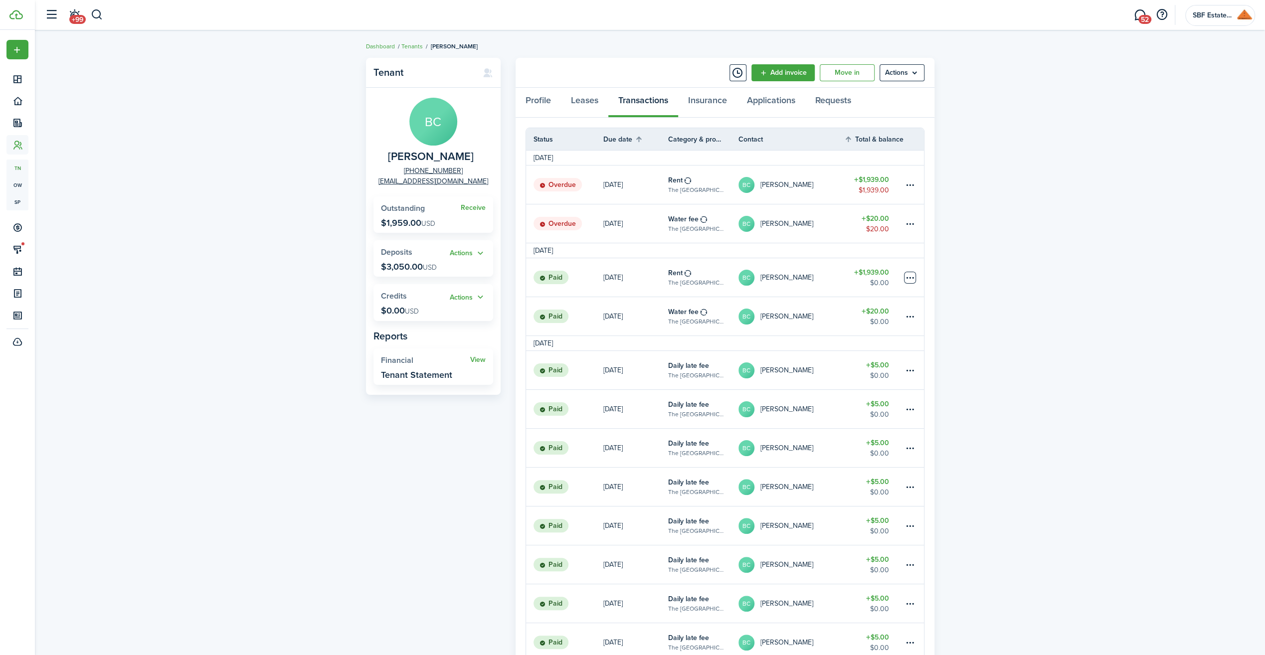
click at [906, 280] on table-menu-btn-icon at bounding box center [910, 278] width 12 height 12
click at [866, 276] on table-amount-title "$1,939.00" at bounding box center [870, 272] width 35 height 10
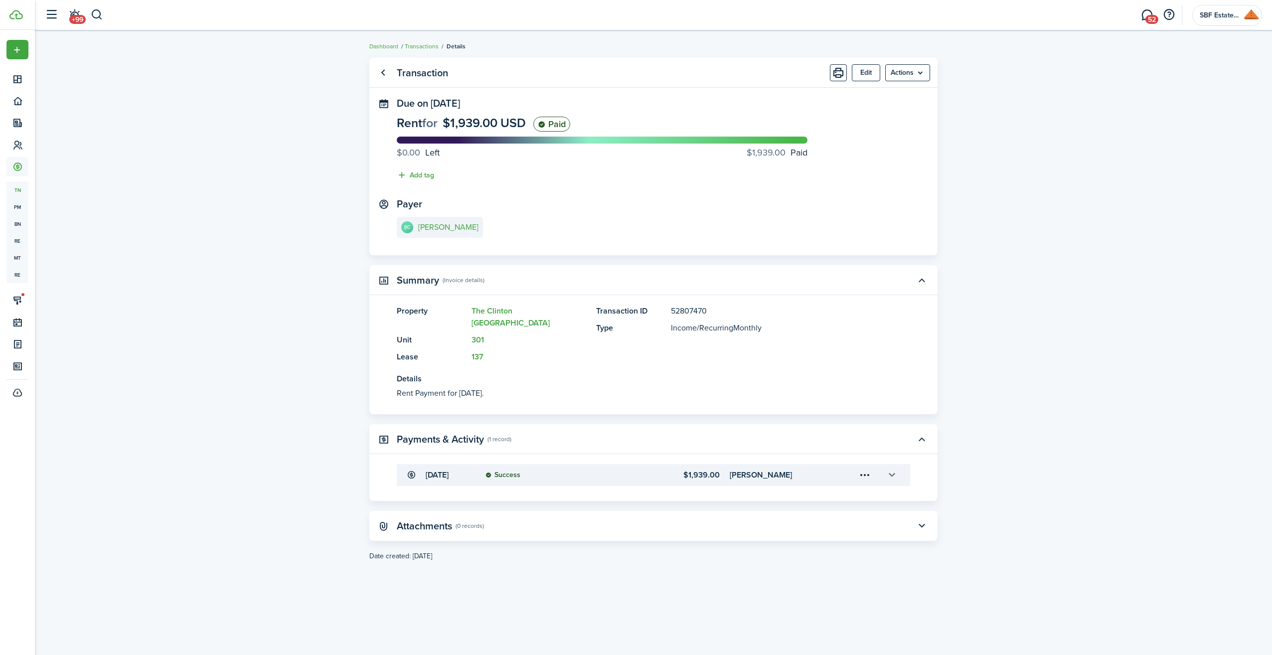
click at [887, 467] on button "button" at bounding box center [891, 475] width 17 height 17
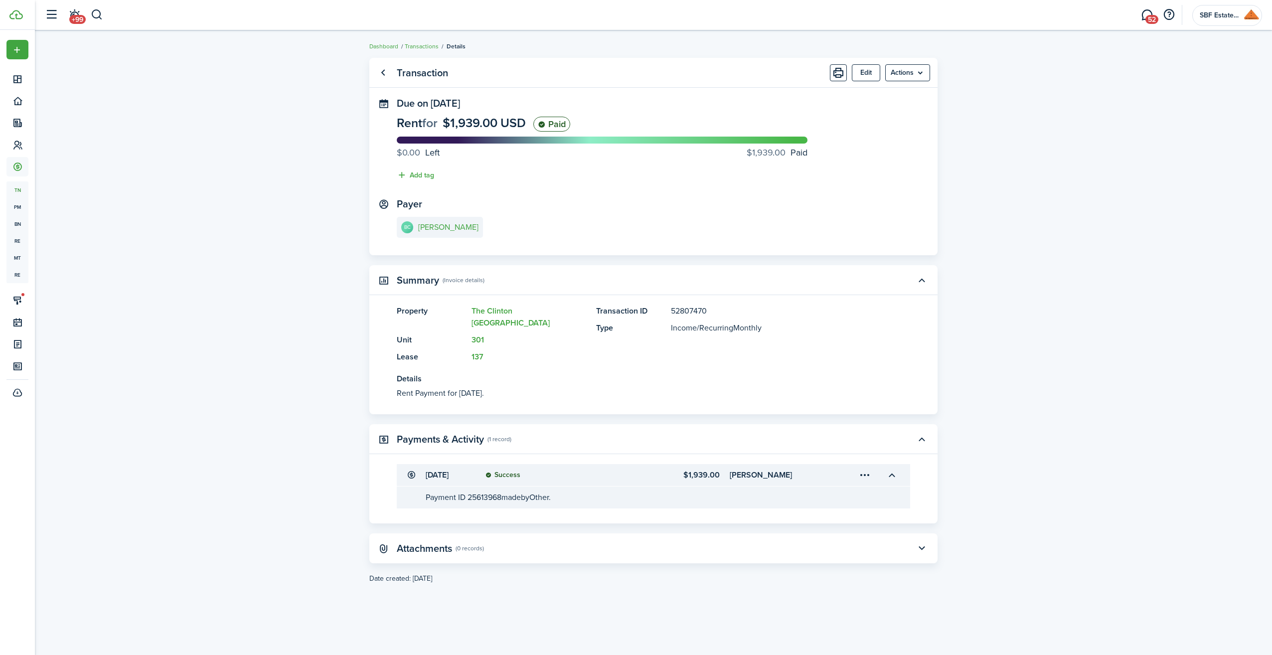
click at [862, 467] on menu-trigger-card "Open menu" at bounding box center [864, 475] width 17 height 17
click at [821, 483] on button "Edit" at bounding box center [829, 485] width 87 height 17
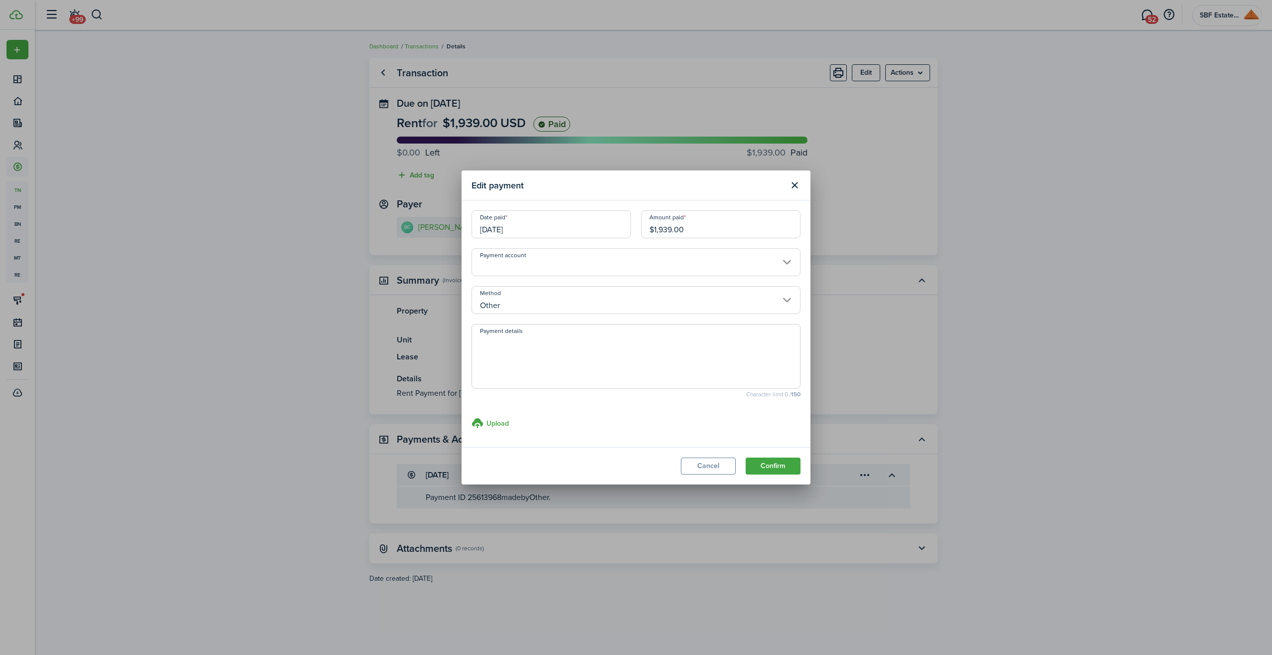
drag, startPoint x: 692, startPoint y: 230, endPoint x: 625, endPoint y: 229, distance: 67.3
click at [625, 229] on div "Date paid [DATE] Amount paid $1,939.00" at bounding box center [636, 229] width 339 height 38
click at [746, 458] on button "Confirm" at bounding box center [773, 466] width 55 height 17
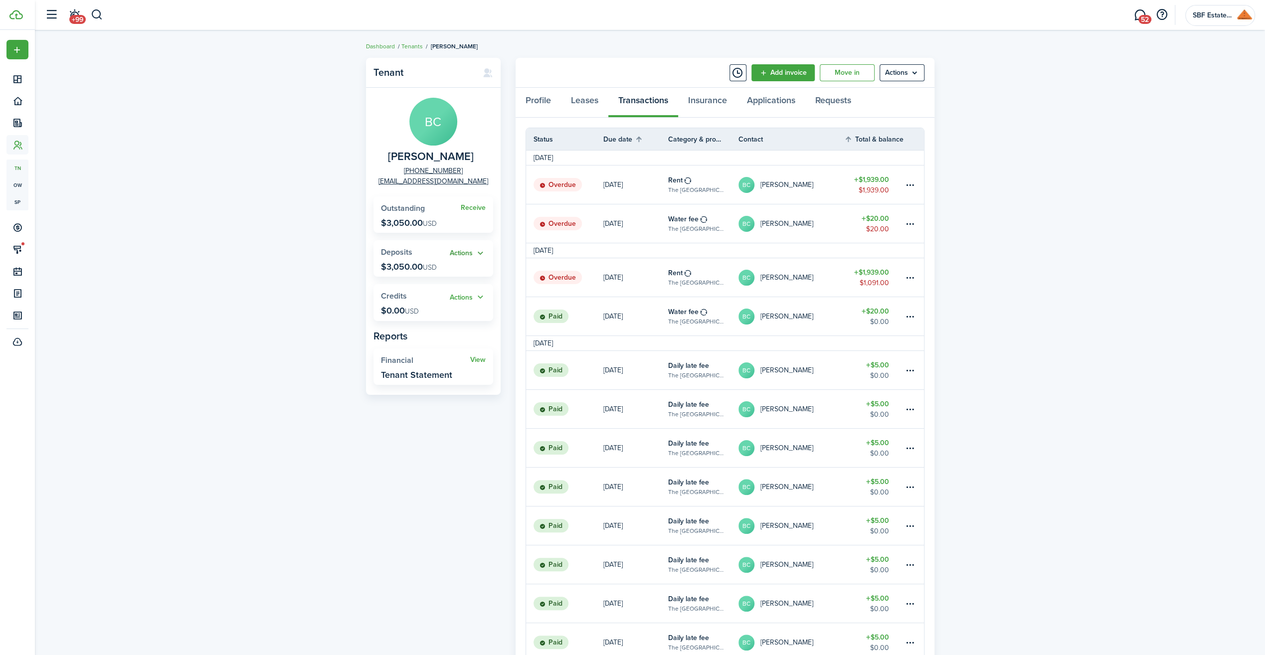
click at [479, 255] on button "Actions" at bounding box center [468, 253] width 36 height 11
click at [448, 288] on link "Apply" at bounding box center [441, 290] width 87 height 17
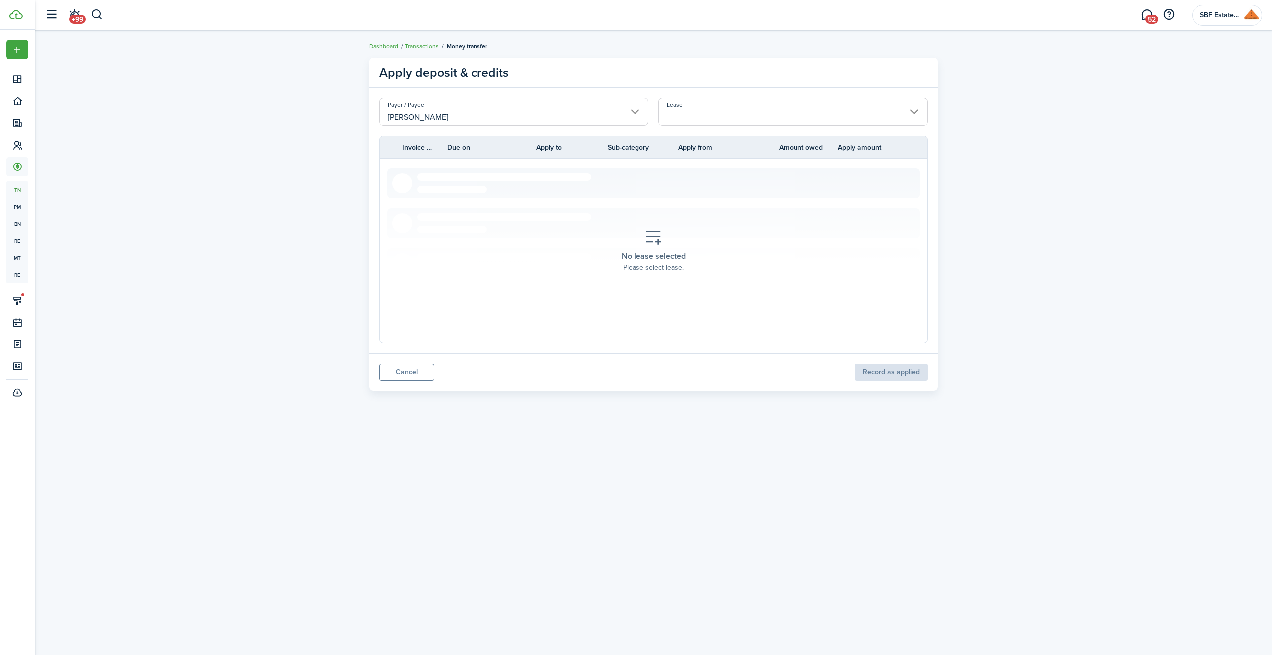
click at [866, 110] on input "Lease" at bounding box center [793, 112] width 269 height 28
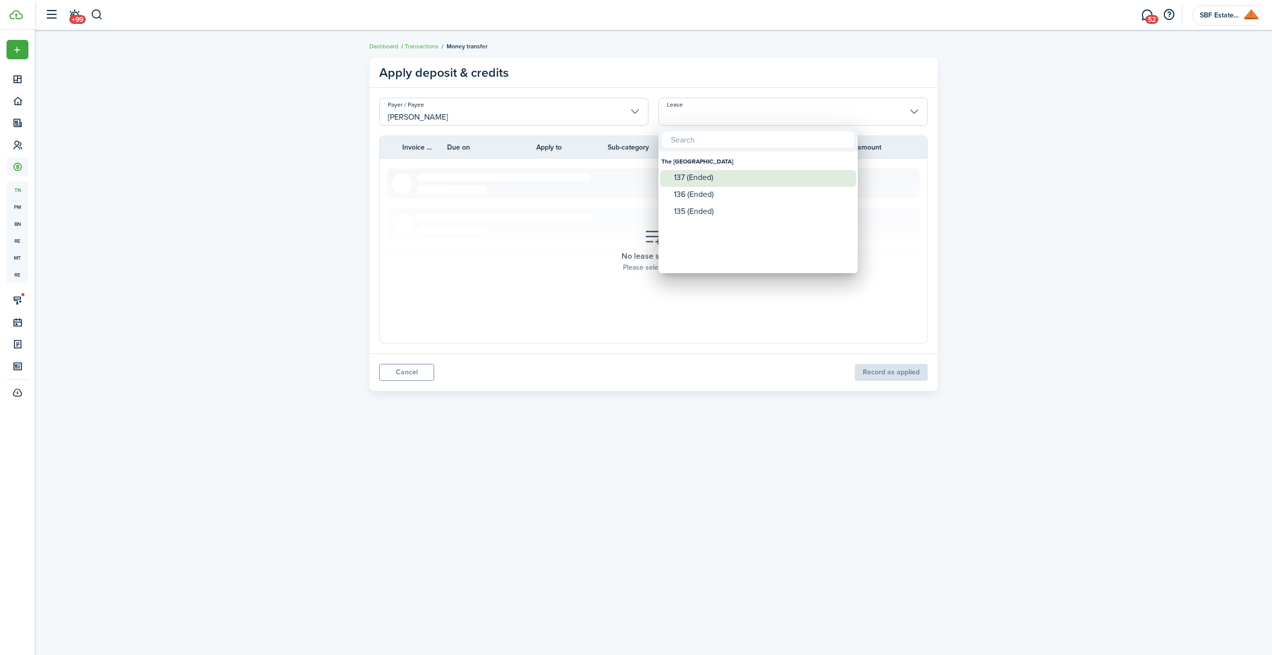
click at [716, 176] on div "137 (Ended)" at bounding box center [762, 177] width 176 height 9
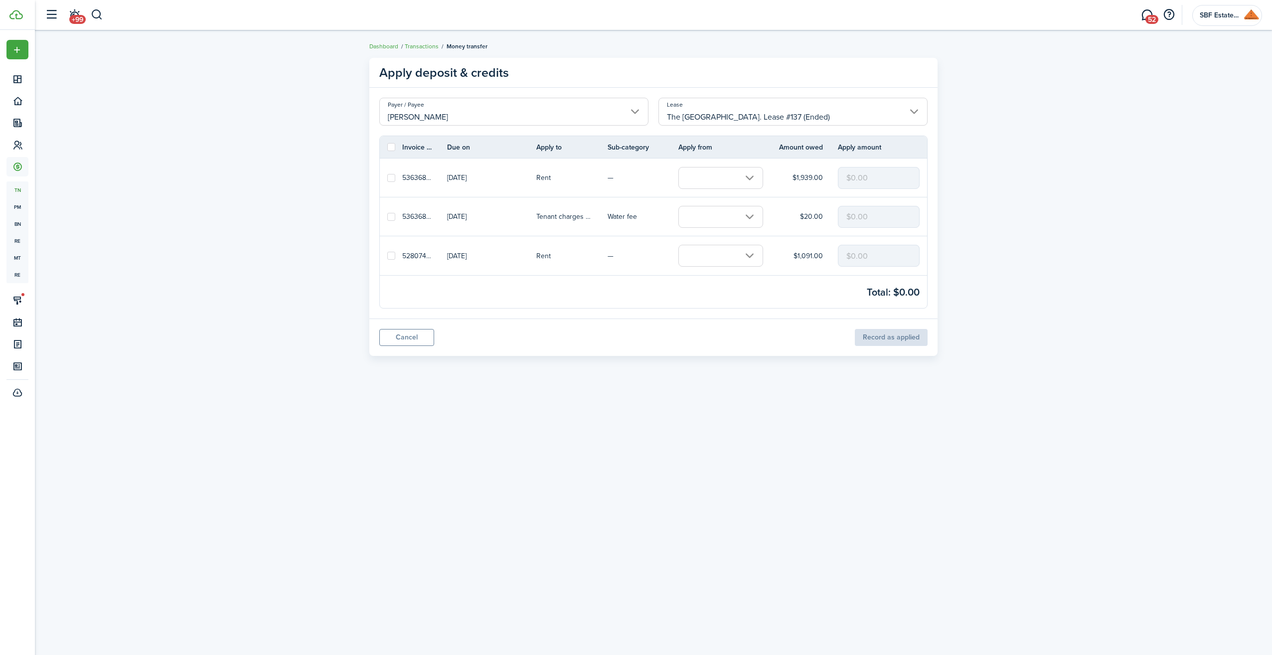
click at [390, 145] on label at bounding box center [391, 147] width 8 height 8
click at [387, 147] on input "checkbox" at bounding box center [387, 147] width 0 height 0
click at [908, 335] on button "Record as applied" at bounding box center [891, 337] width 74 height 17
click at [753, 176] on input "text" at bounding box center [720, 178] width 85 height 22
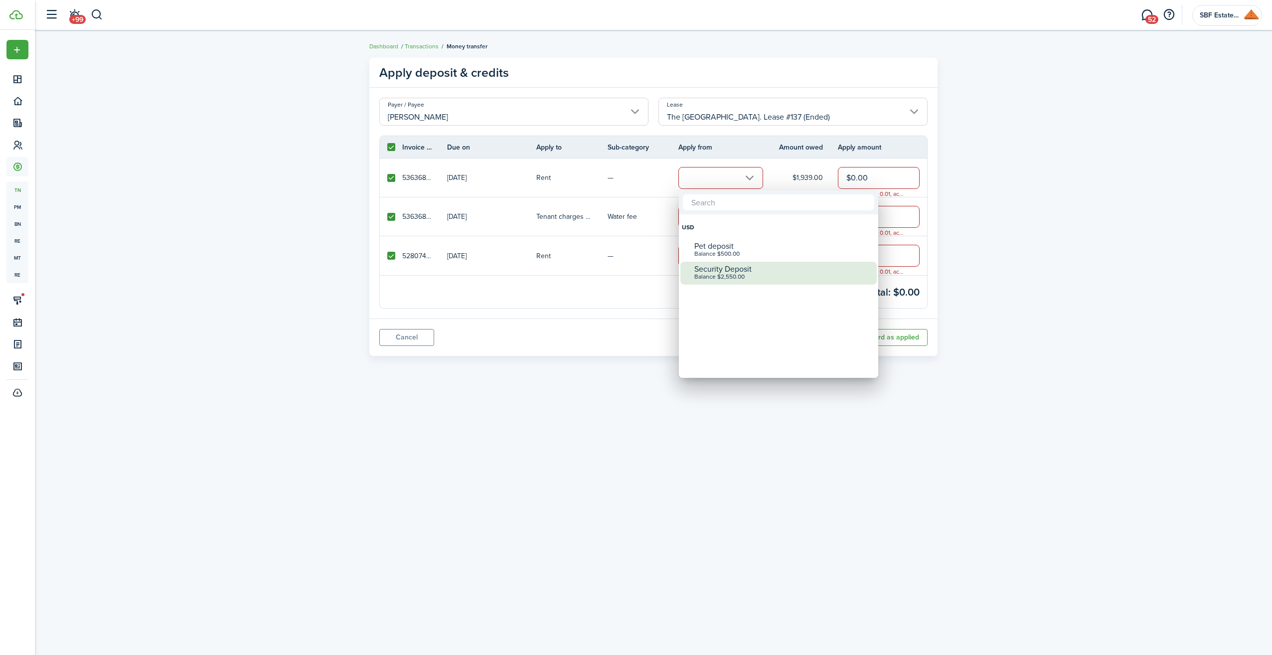
click at [722, 271] on div "Security Deposit" at bounding box center [782, 269] width 176 height 9
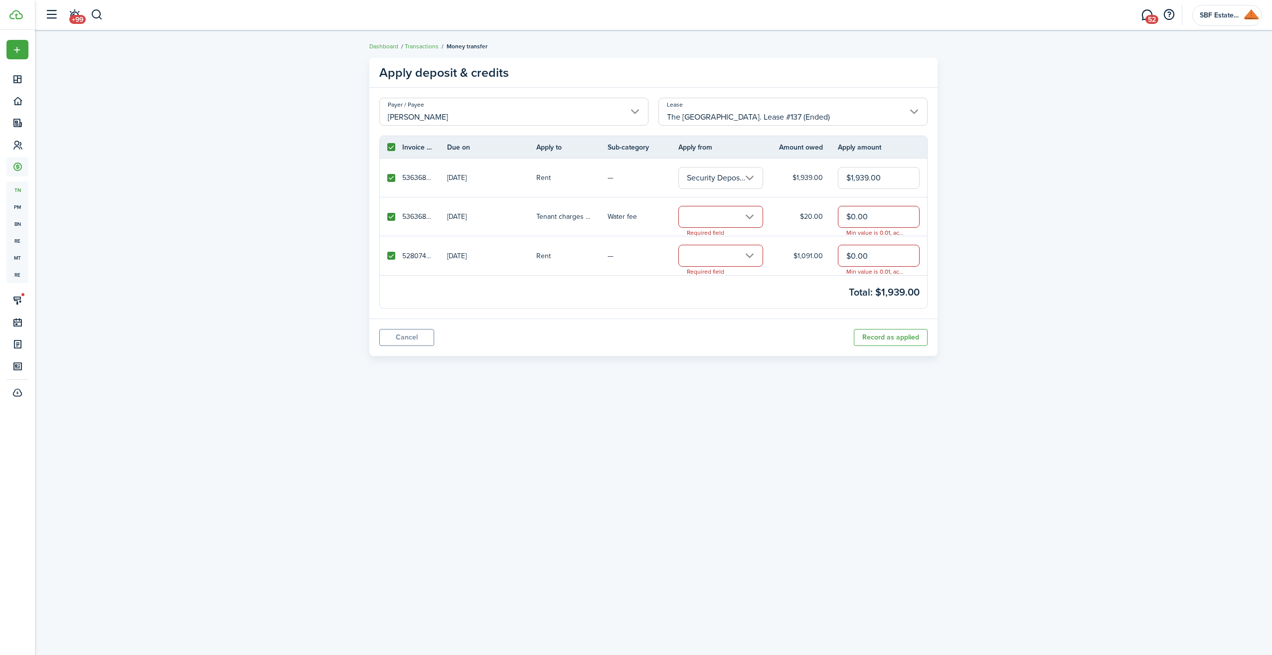
click at [751, 217] on input "text" at bounding box center [720, 217] width 85 height 22
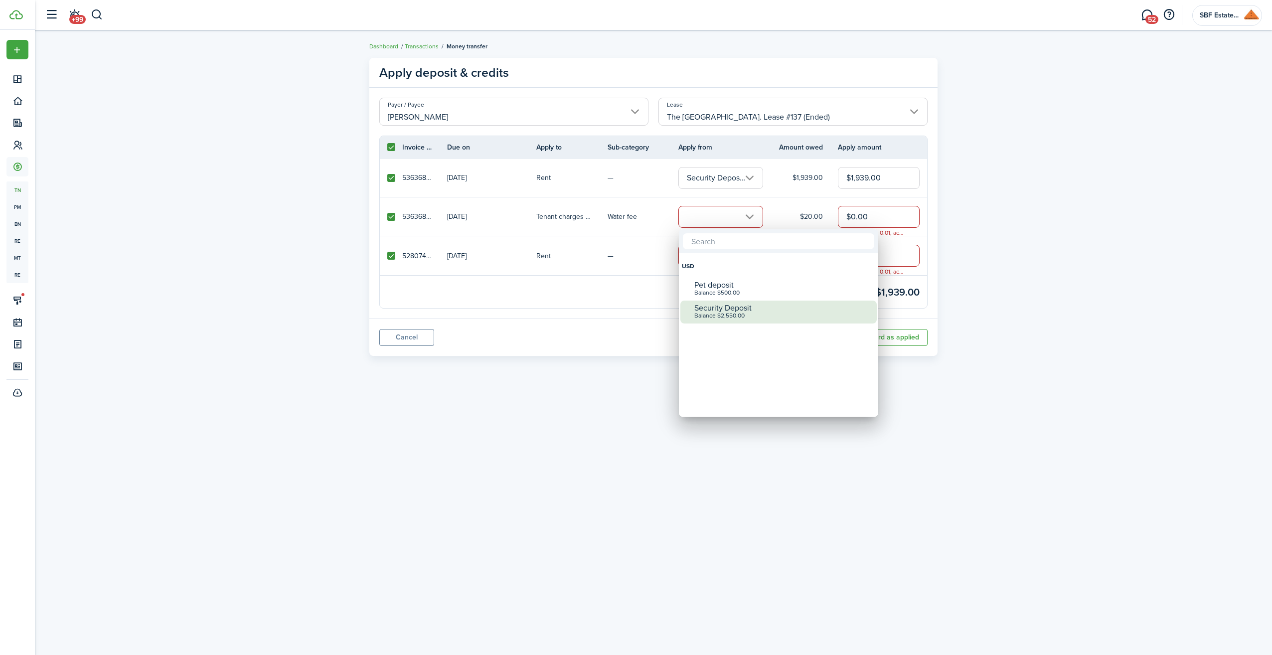
click at [738, 310] on div "Security Deposit" at bounding box center [782, 308] width 176 height 9
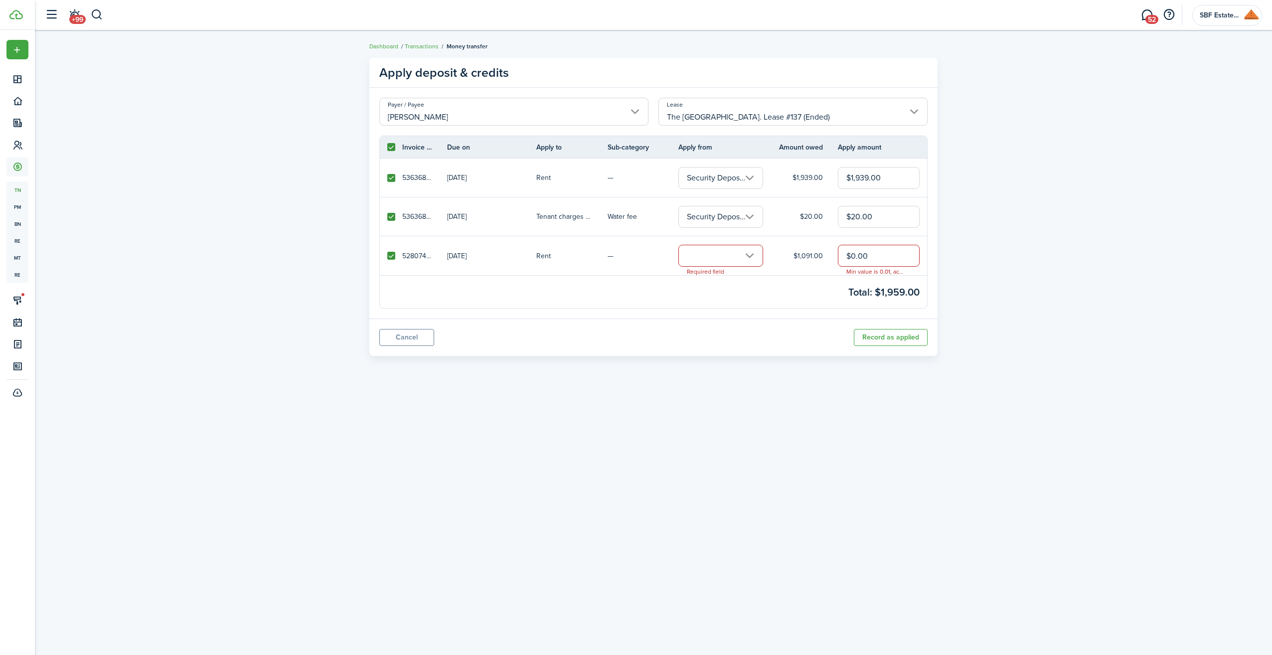
click at [752, 253] on input "text" at bounding box center [720, 256] width 85 height 22
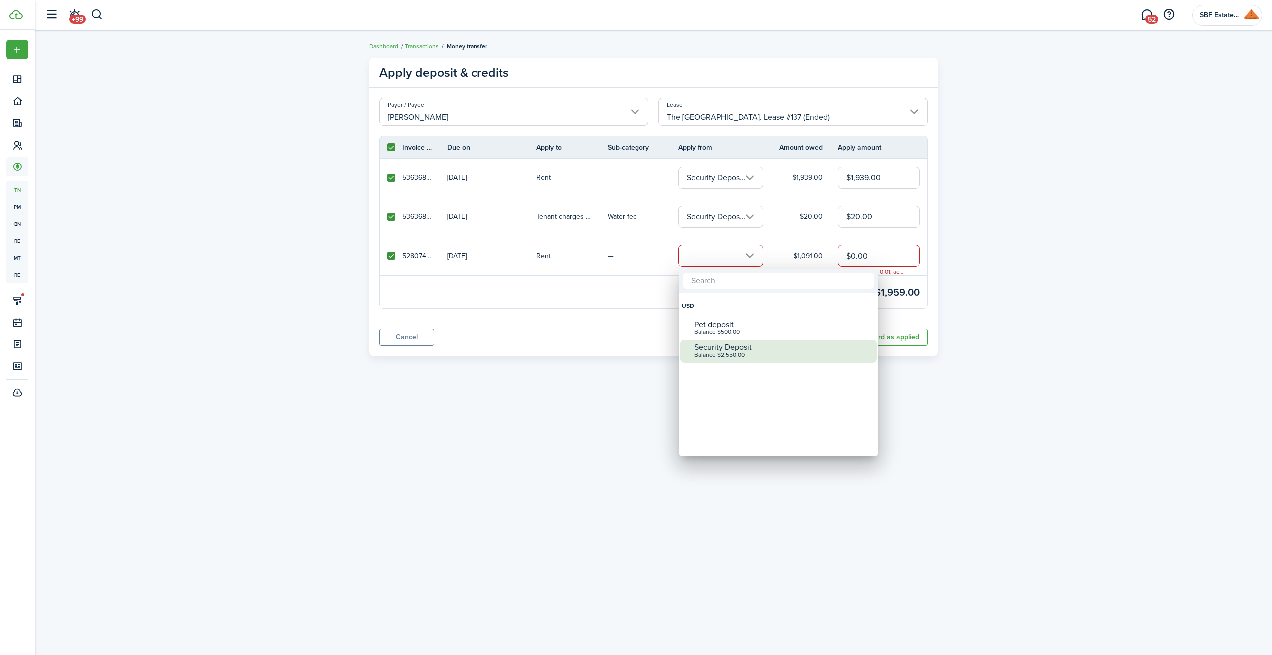
click at [741, 352] on div "Balance $2,550.00" at bounding box center [782, 355] width 176 height 7
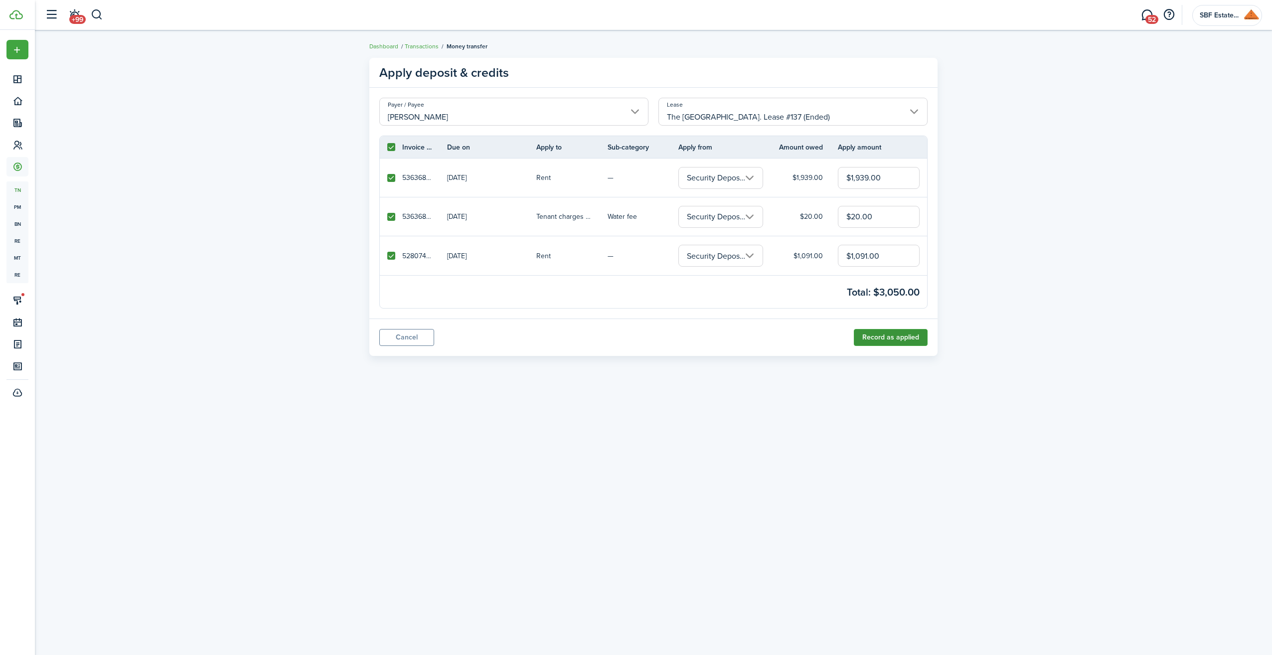
click at [884, 335] on button "Record as applied" at bounding box center [891, 337] width 74 height 17
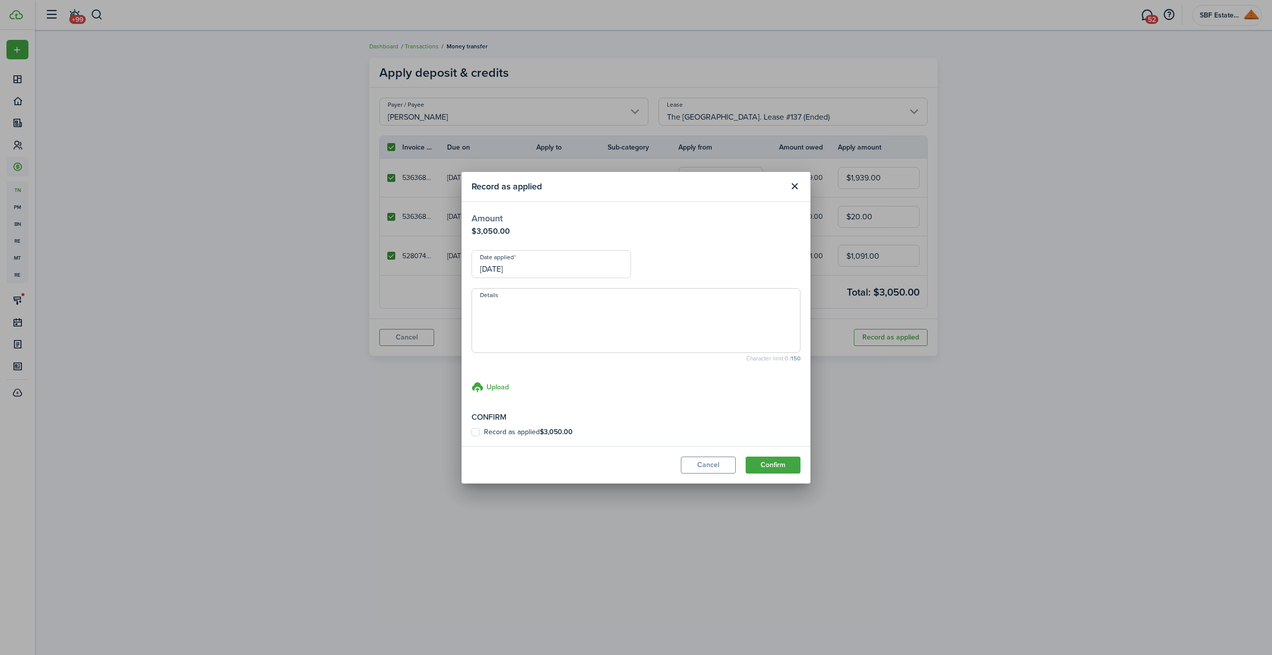
click at [532, 269] on input "[DATE]" at bounding box center [552, 264] width 160 height 28
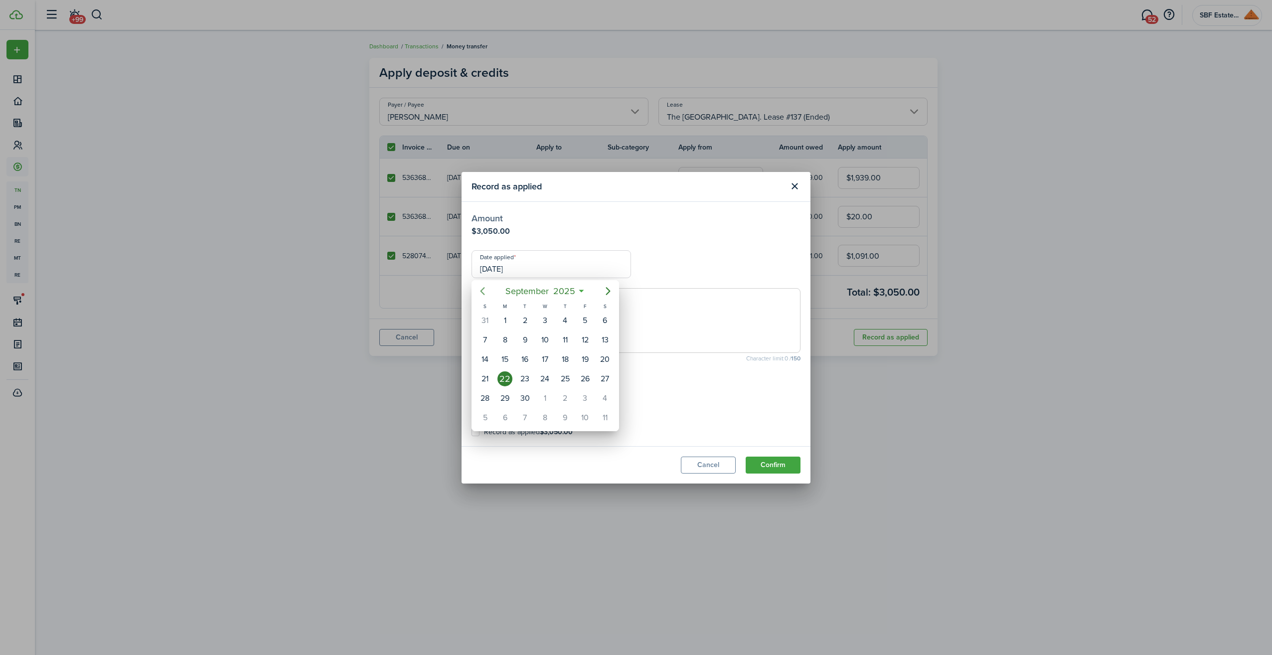
click at [485, 291] on icon "Previous page" at bounding box center [483, 291] width 12 height 12
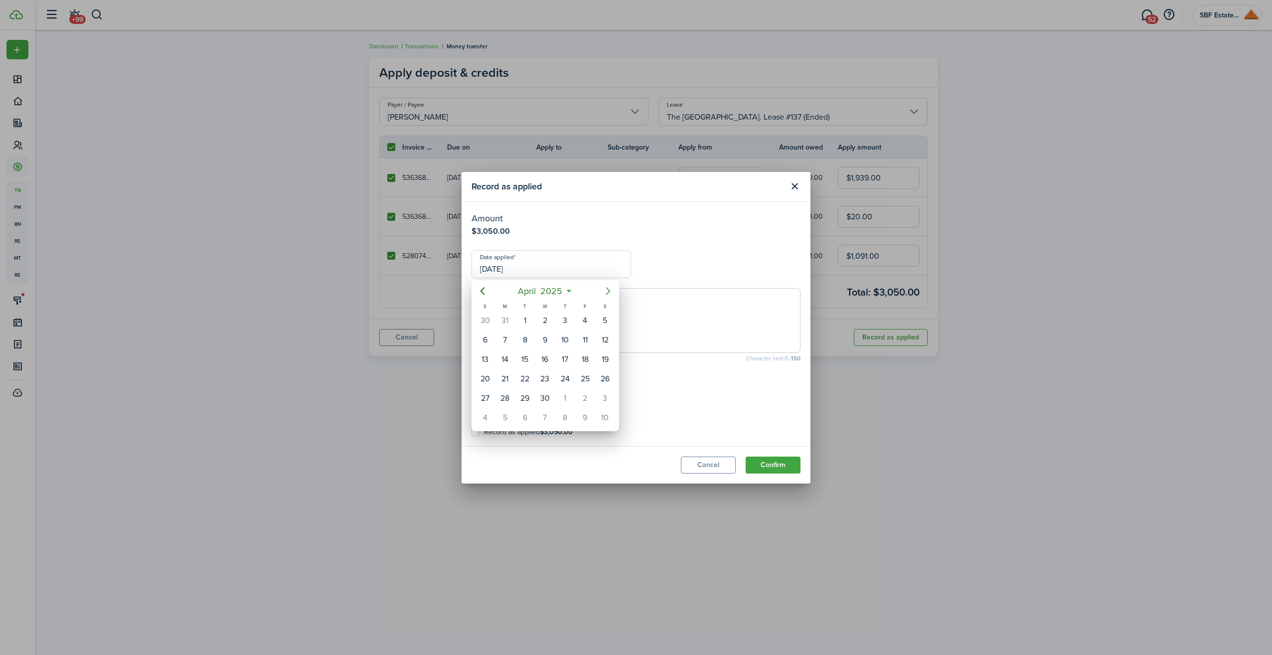
click at [609, 289] on icon "Next page" at bounding box center [608, 291] width 12 height 12
click at [508, 352] on div "14" at bounding box center [505, 359] width 15 height 15
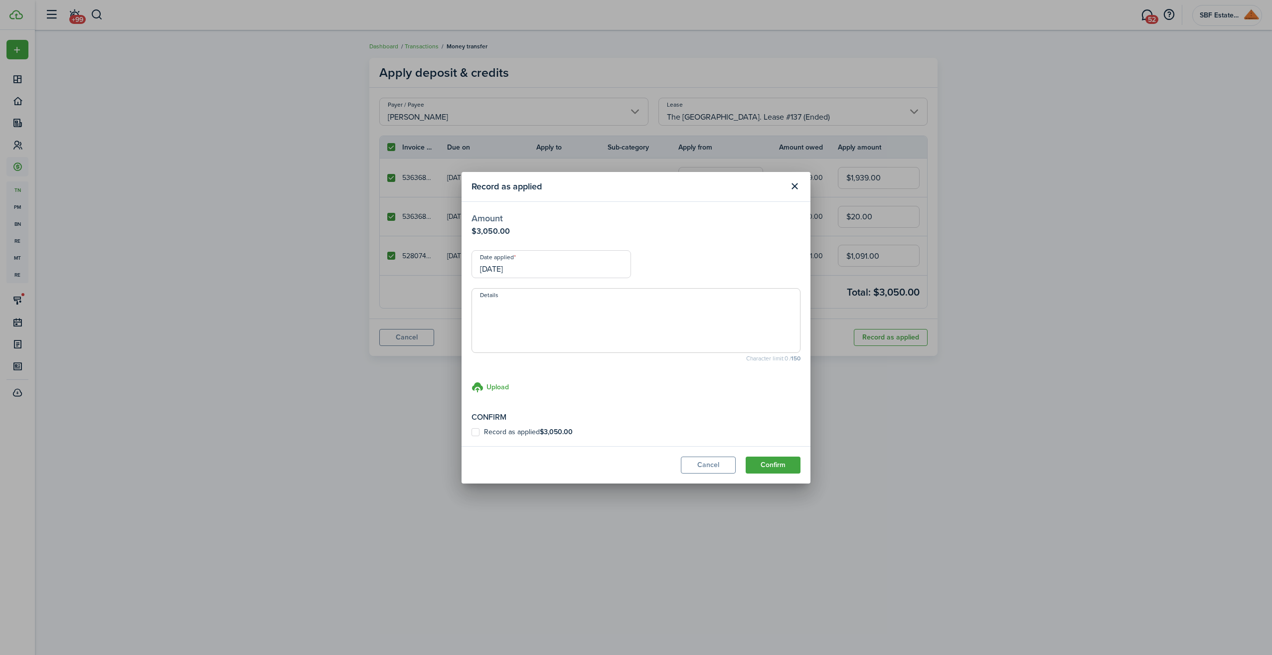
click at [477, 431] on label "Record as applied $3,050.00" at bounding box center [522, 432] width 101 height 8
click at [472, 432] on input "Record as applied $3,050.00" at bounding box center [471, 432] width 0 height 0
click at [781, 468] on button "Confirm" at bounding box center [773, 465] width 55 height 17
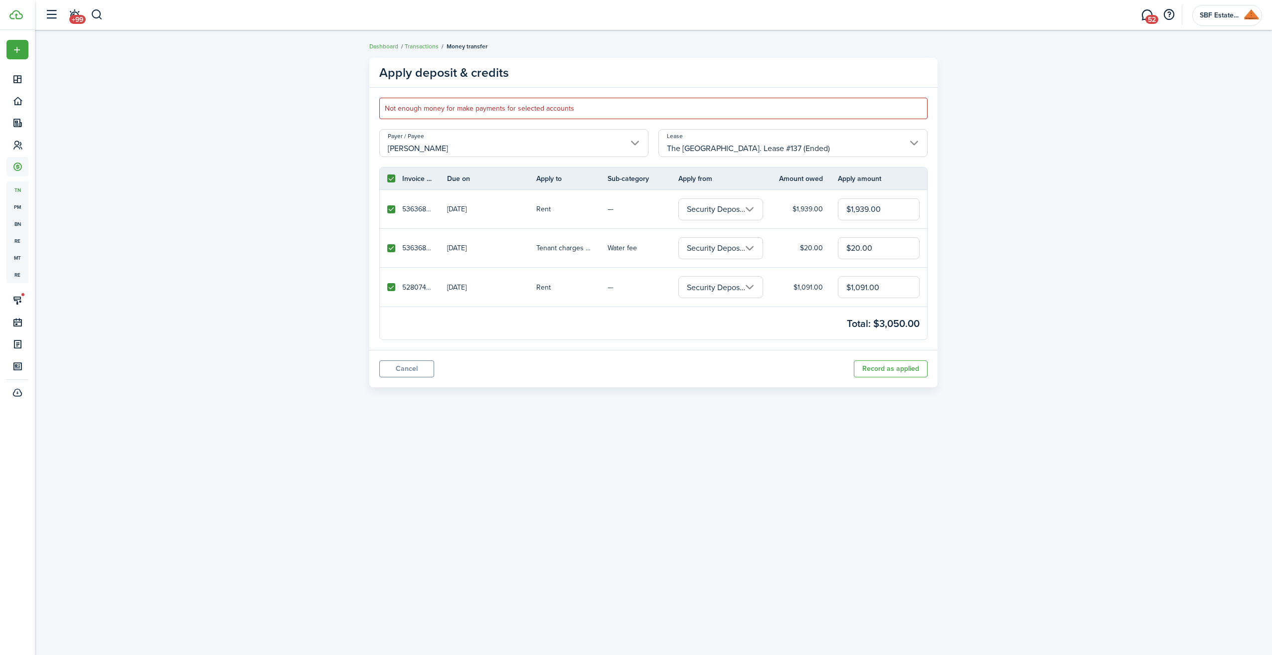
click at [390, 282] on link at bounding box center [391, 287] width 22 height 39
click at [391, 286] on label at bounding box center [391, 287] width 8 height 8
click at [387, 287] on input "checkbox" at bounding box center [387, 287] width 0 height 0
click at [908, 138] on input "The [GEOGRAPHIC_DATA]. Lease #137 (Ended)" at bounding box center [793, 143] width 269 height 28
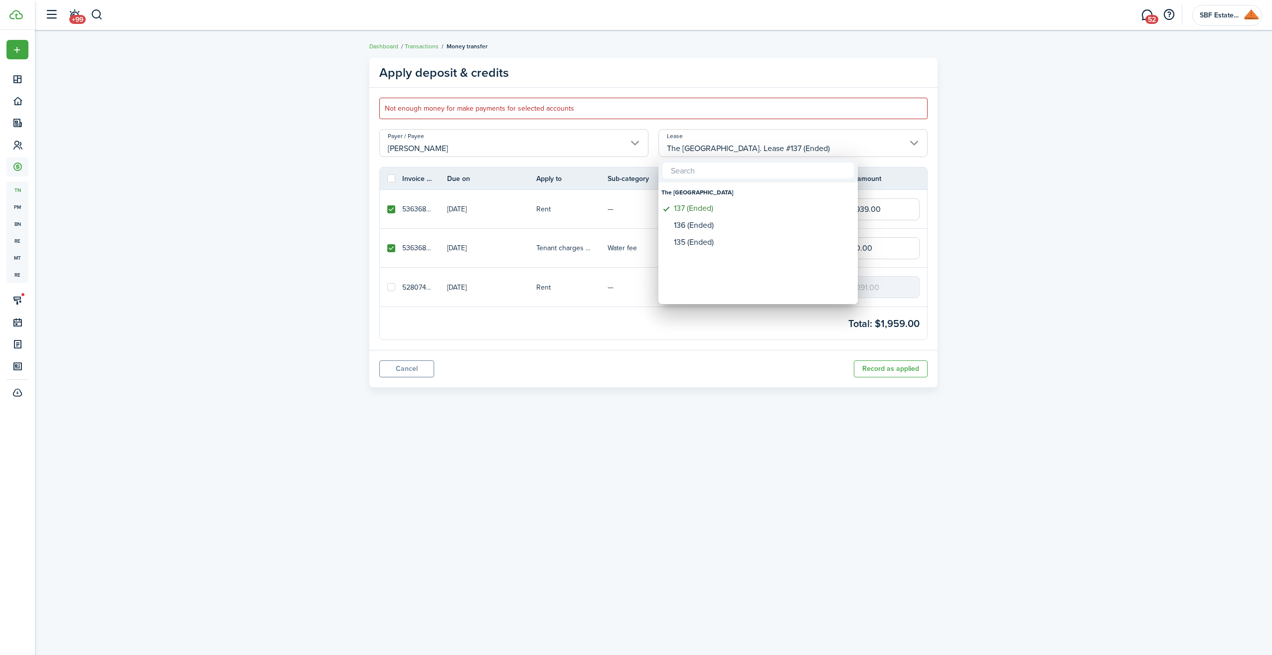
click at [773, 193] on div "The [GEOGRAPHIC_DATA]" at bounding box center [758, 192] width 193 height 17
click at [751, 208] on div "137 (Ended)" at bounding box center [762, 208] width 176 height 9
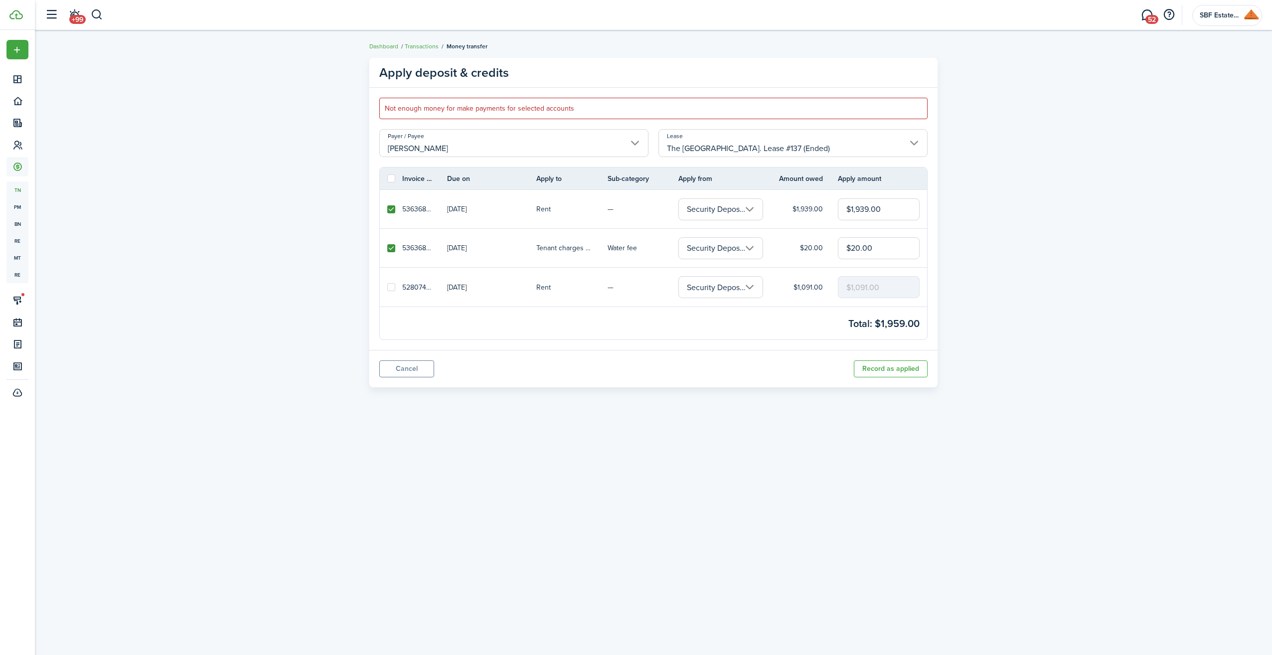
click at [751, 206] on input "Security Deposit (Balance $2,550.00)" at bounding box center [720, 209] width 85 height 22
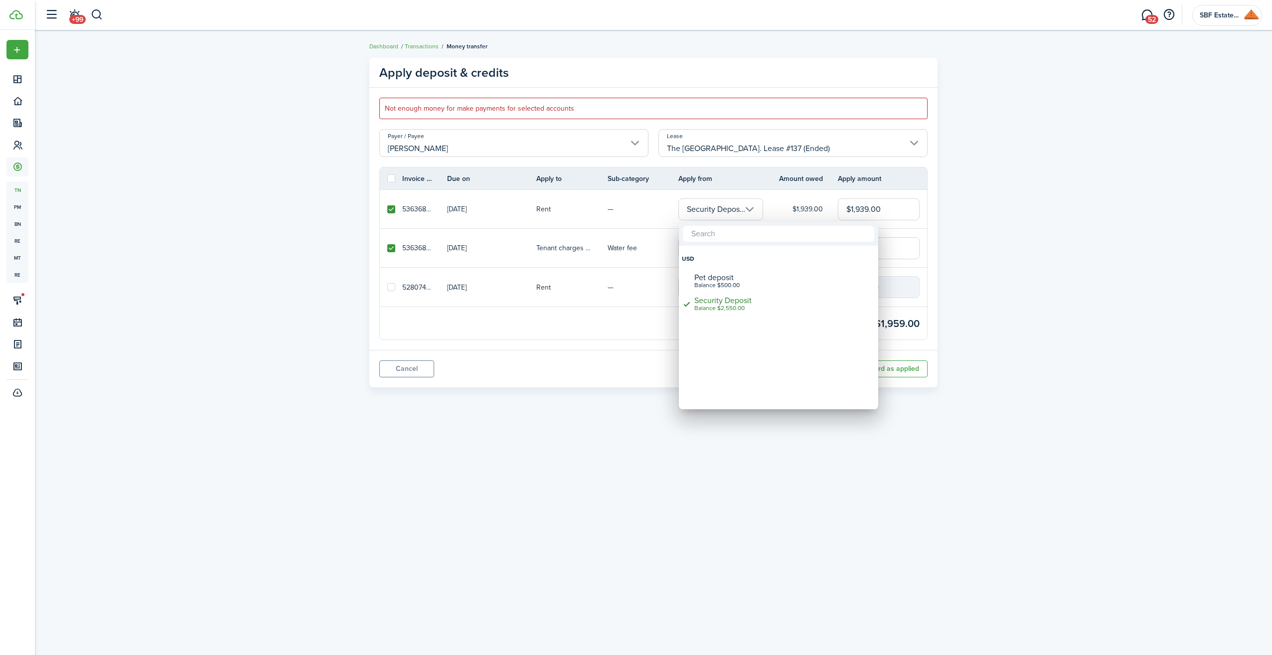
click at [649, 319] on div at bounding box center [636, 327] width 1432 height 815
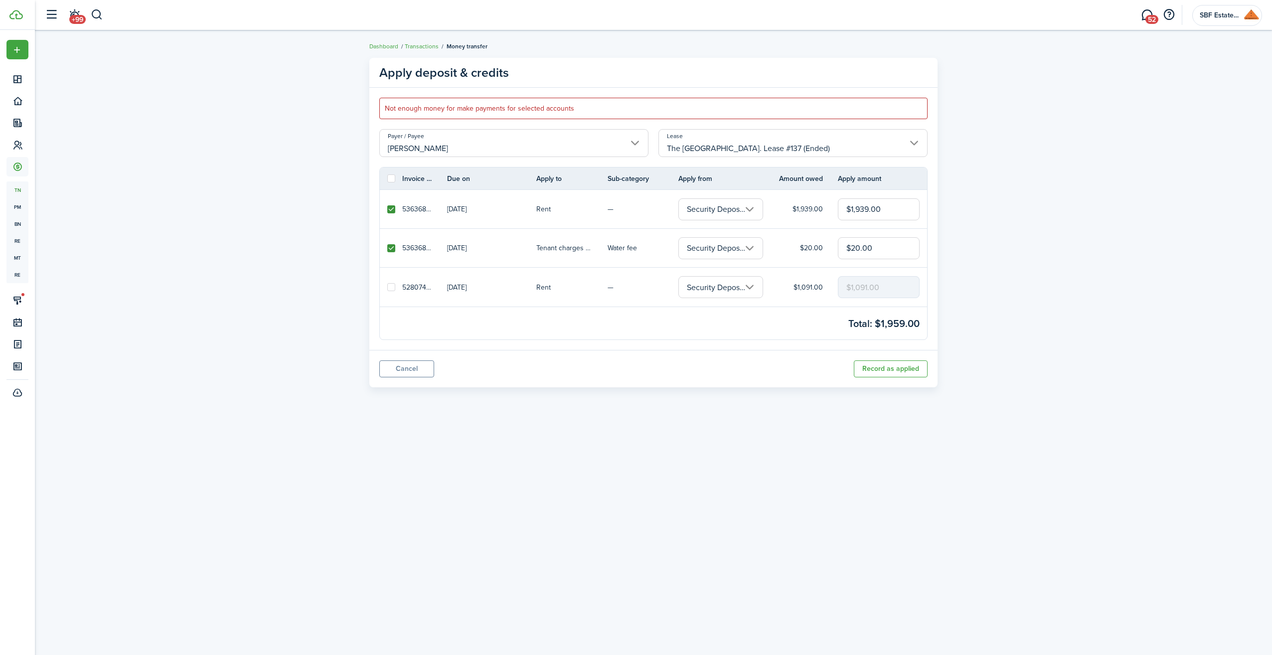
scroll to position [0, 71]
click at [749, 244] on input "Security Deposit (Balance $2,550.00)" at bounding box center [720, 248] width 85 height 22
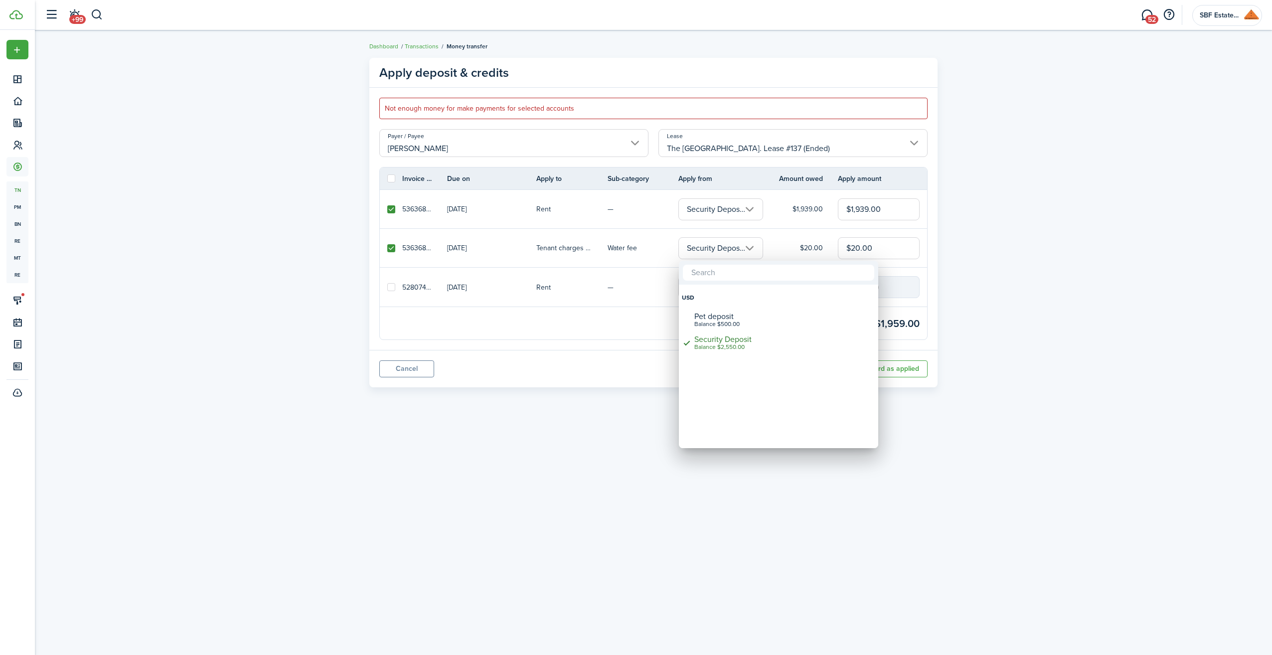
click at [755, 238] on div at bounding box center [636, 327] width 1432 height 815
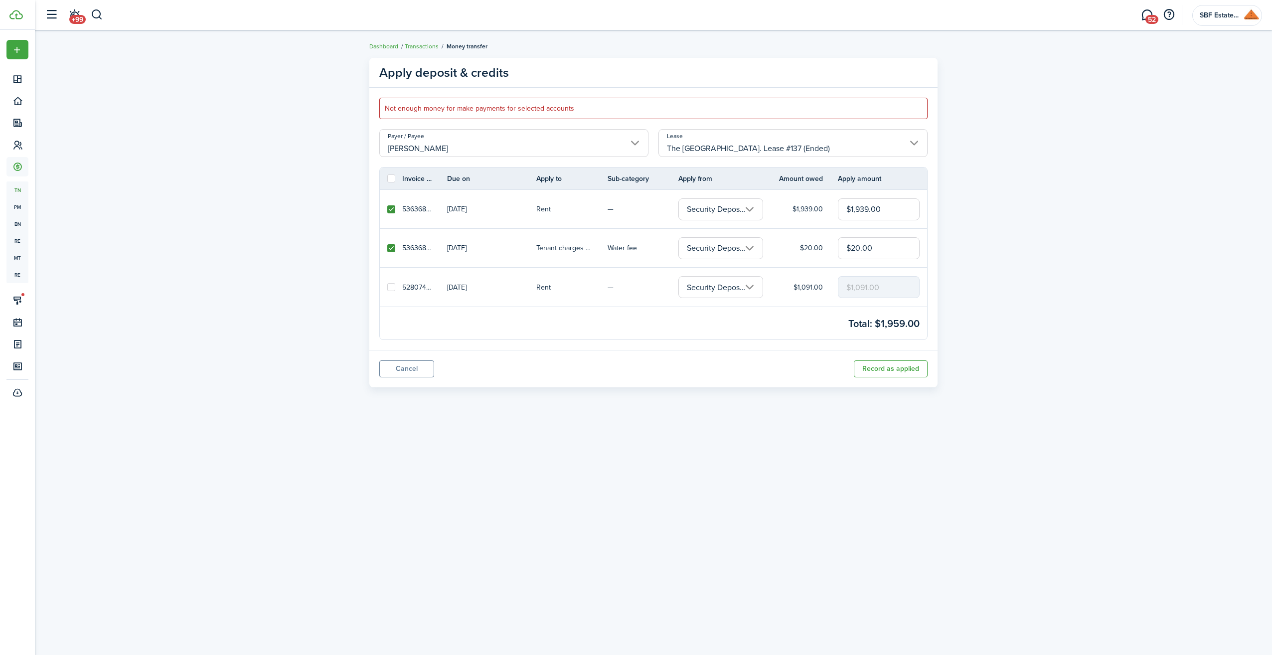
scroll to position [0, 71]
click at [750, 244] on input "Security Deposit (Balance $2,550.00)" at bounding box center [720, 248] width 85 height 22
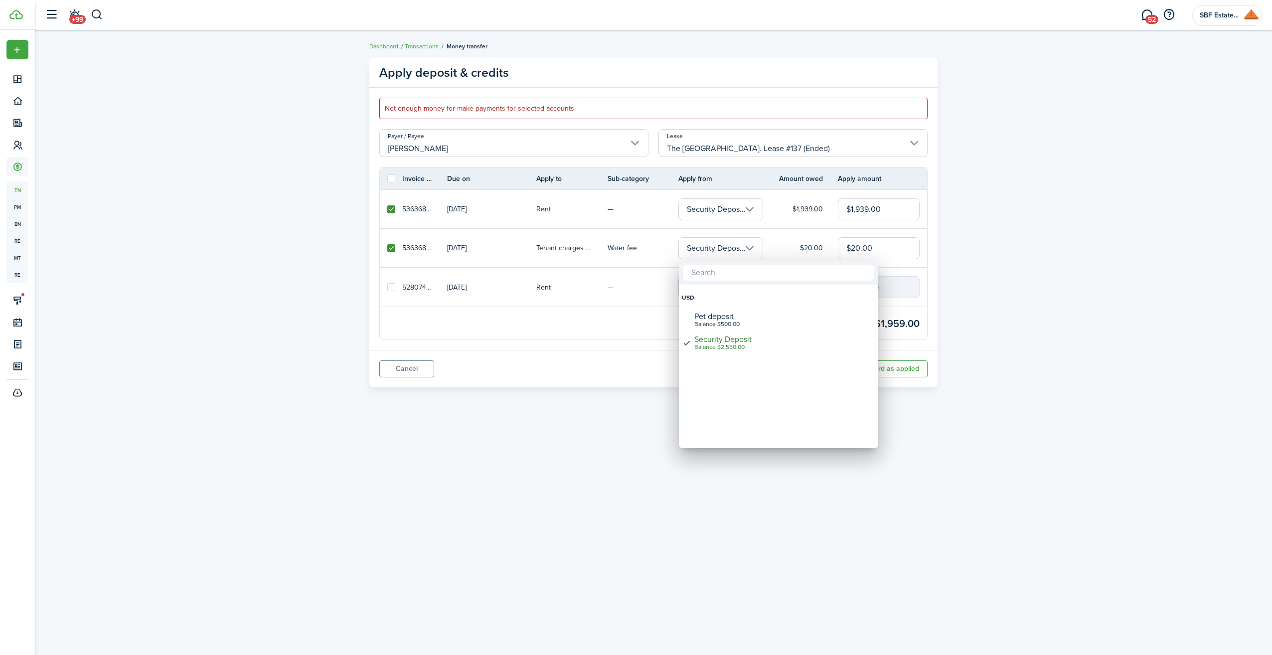
click at [386, 282] on div at bounding box center [636, 327] width 1432 height 815
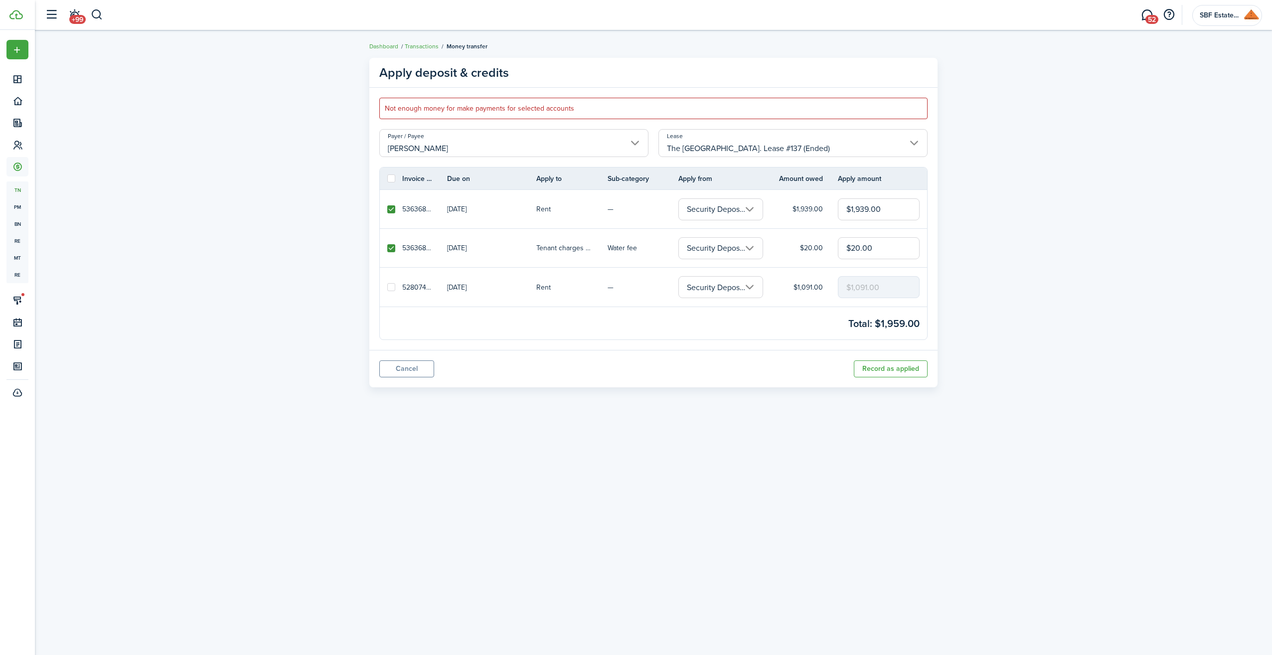
scroll to position [0, 71]
click at [756, 286] on input "Security Deposit (Balance $2,550.00)" at bounding box center [720, 287] width 85 height 22
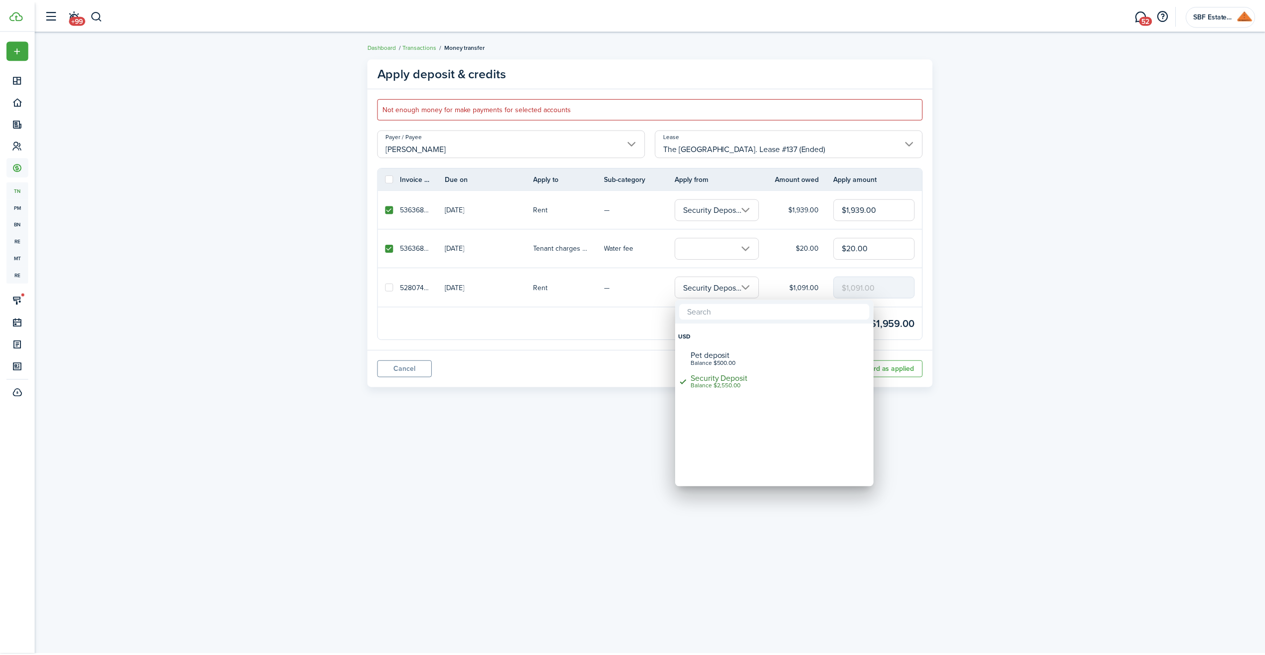
scroll to position [0, 0]
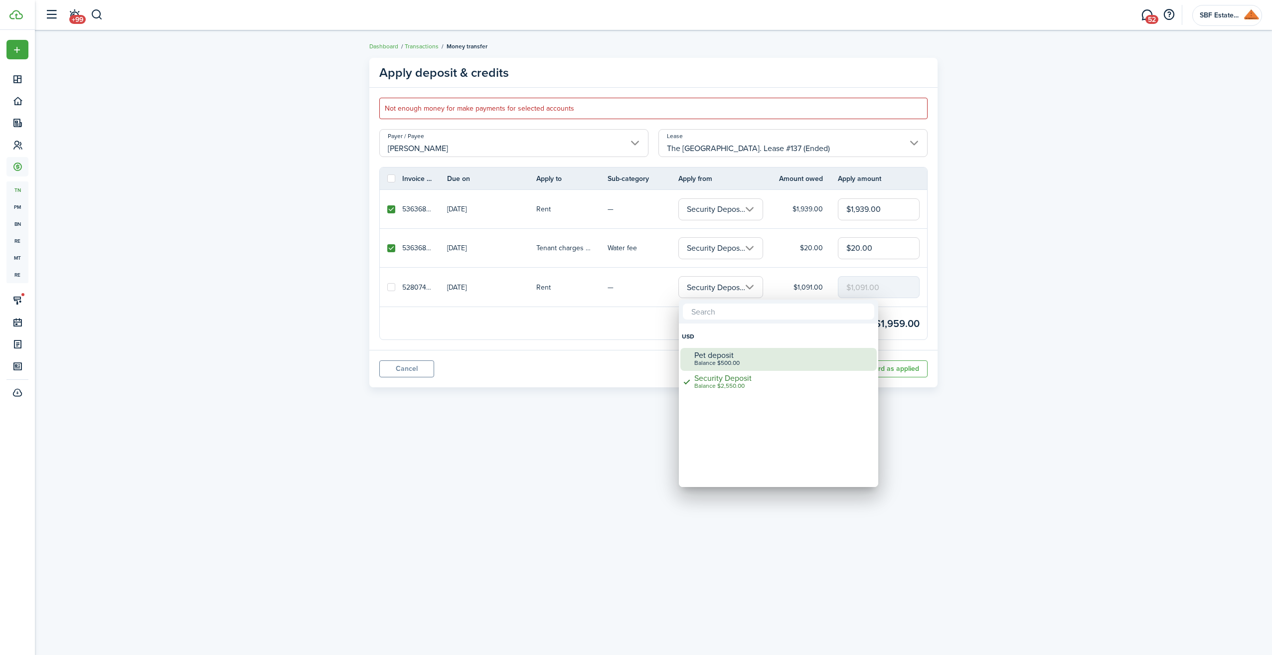
click at [741, 360] on div "Balance $500.00" at bounding box center [782, 363] width 176 height 7
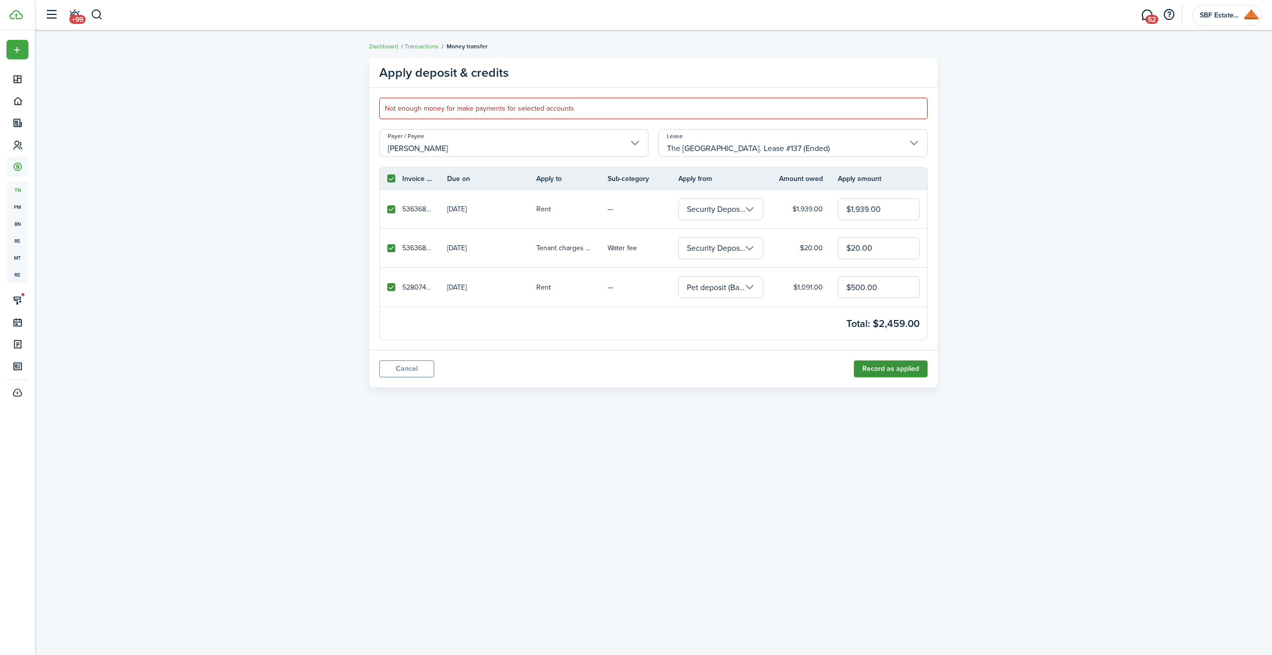
click at [865, 372] on button "Record as applied" at bounding box center [891, 368] width 74 height 17
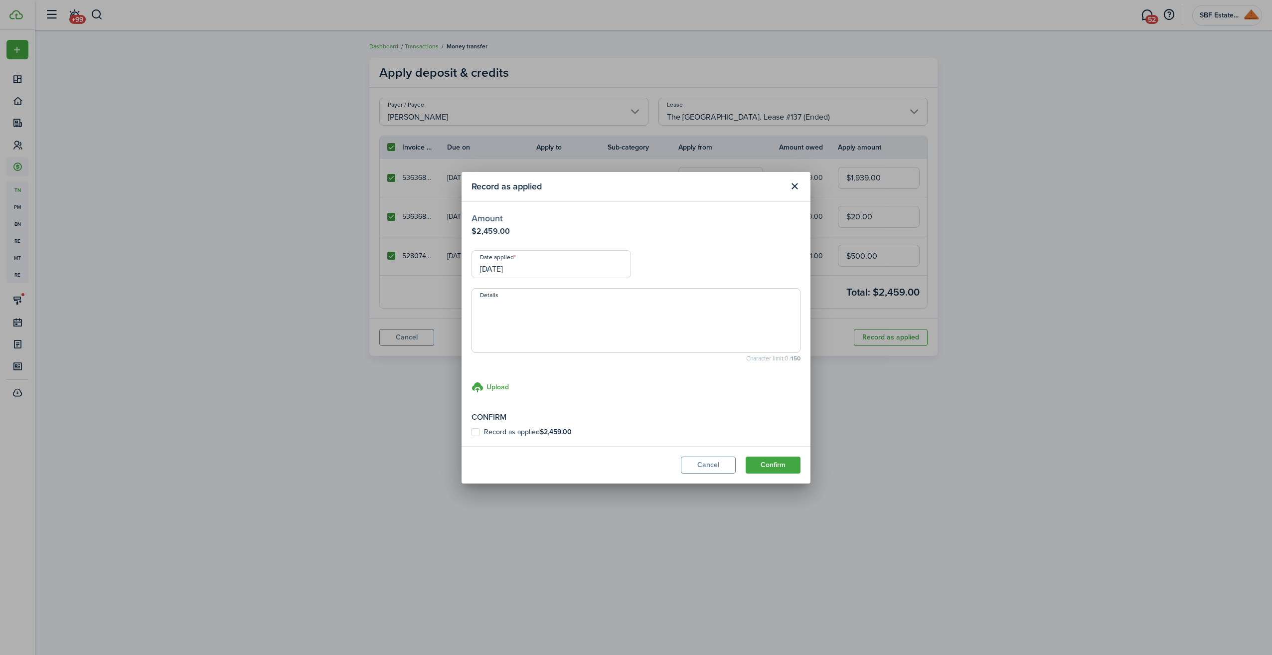
click at [578, 266] on input "[DATE]" at bounding box center [552, 264] width 160 height 28
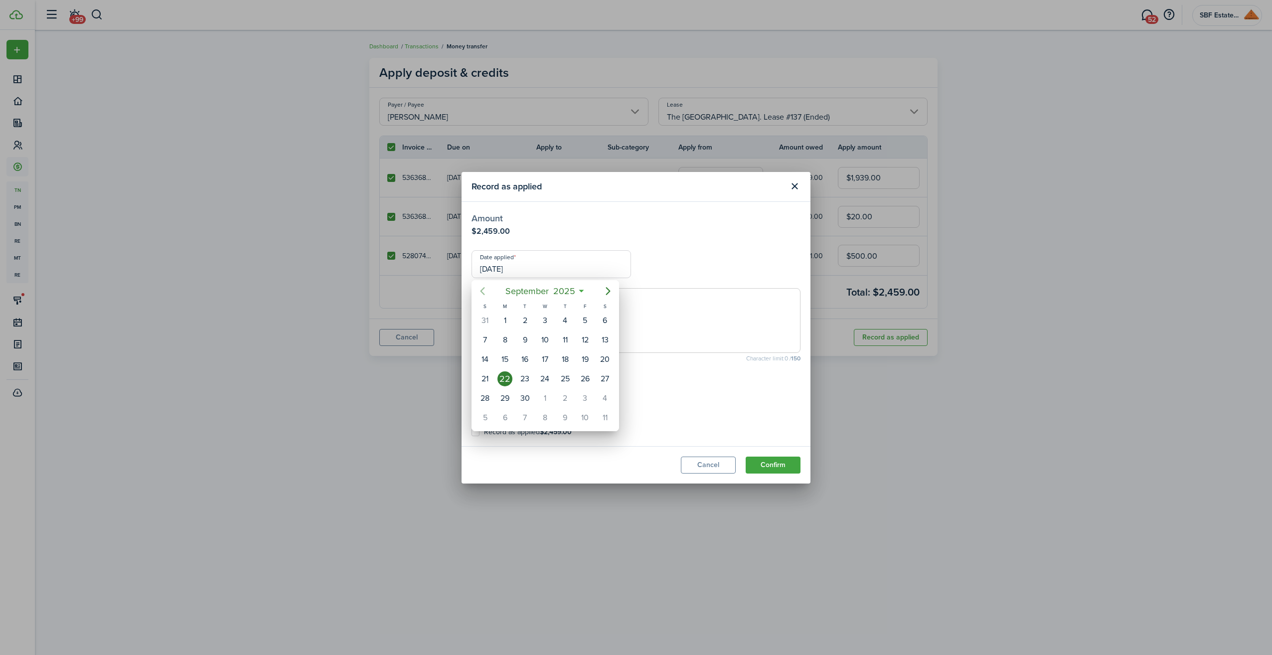
click at [478, 288] on icon "Previous page" at bounding box center [483, 291] width 12 height 12
click at [608, 293] on icon "Next page" at bounding box center [608, 291] width 4 height 8
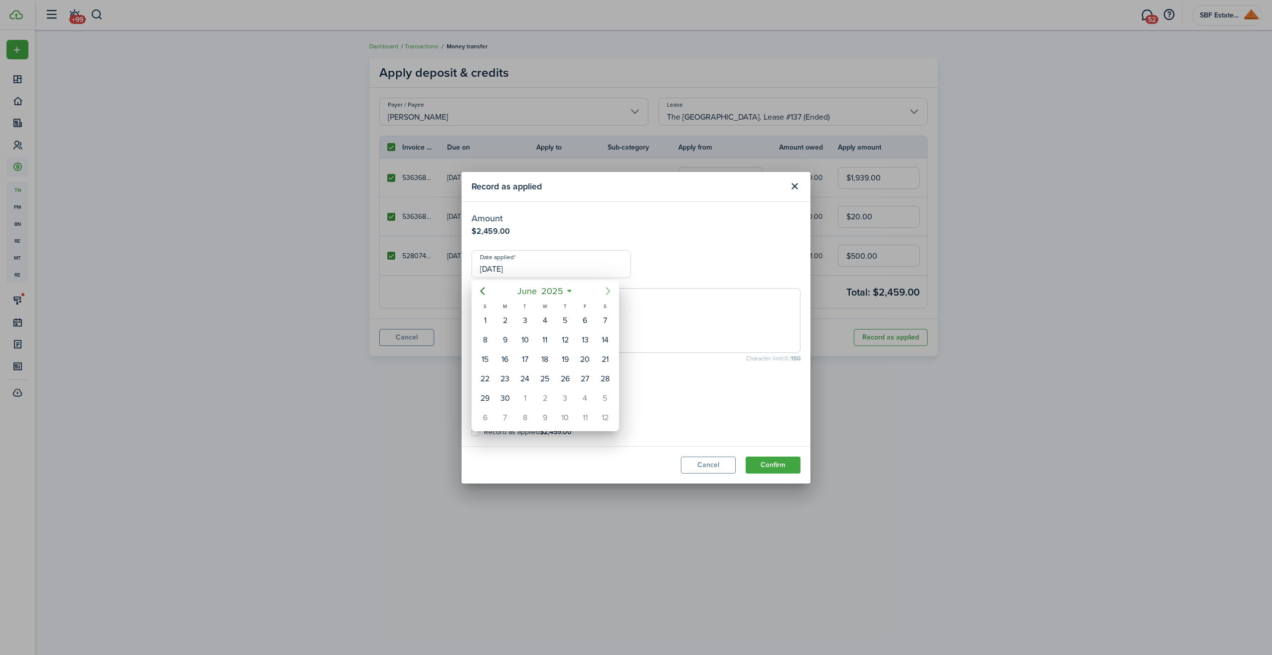
click at [608, 293] on icon "Next page" at bounding box center [608, 291] width 4 height 8
click at [505, 354] on div "14" at bounding box center [505, 359] width 15 height 15
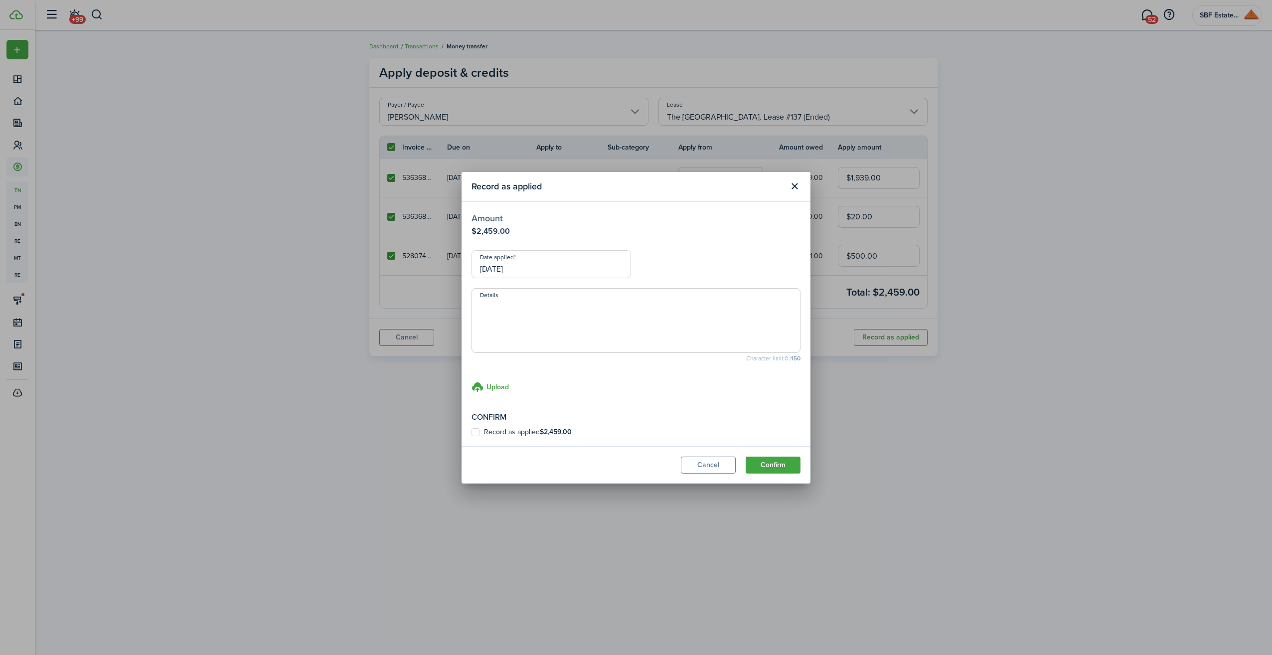
click at [475, 430] on label "Record as applied $2,459.00" at bounding box center [522, 432] width 100 height 8
click at [472, 432] on input "Record as applied $2,459.00" at bounding box center [471, 432] width 0 height 0
click at [776, 464] on button "Confirm" at bounding box center [773, 465] width 55 height 17
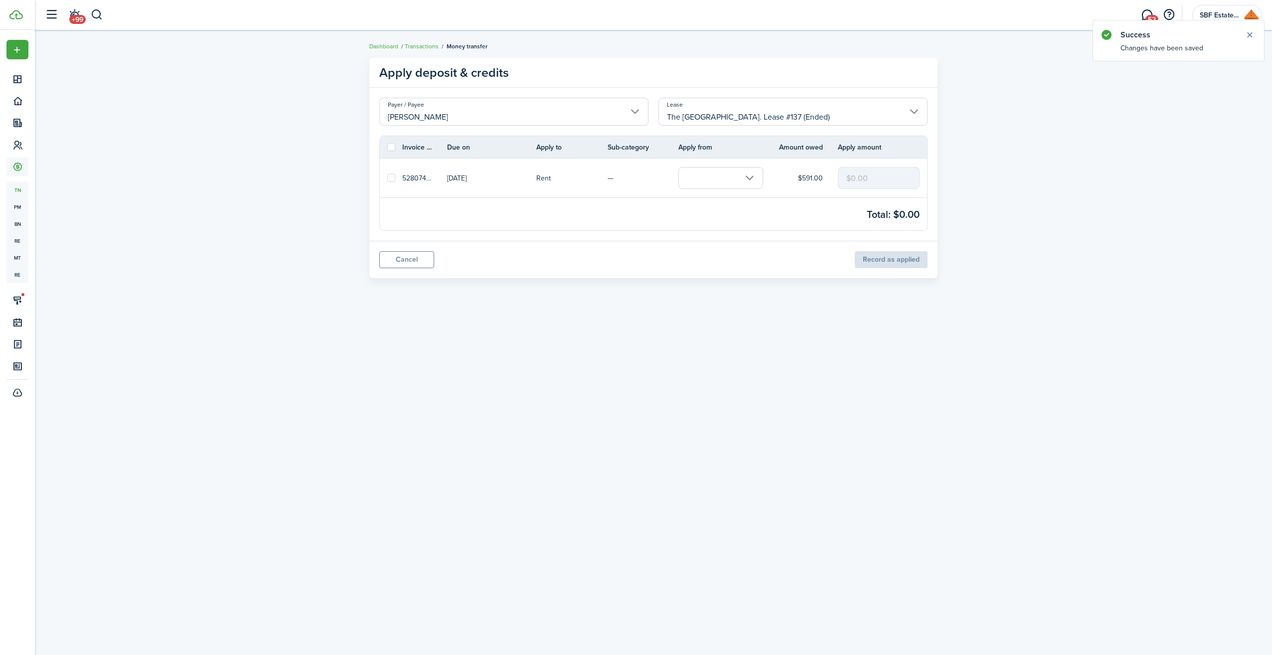
click at [388, 176] on label at bounding box center [391, 178] width 8 height 8
click at [387, 178] on input "checkbox" at bounding box center [387, 178] width 0 height 0
click at [751, 178] on input "text" at bounding box center [720, 178] width 85 height 22
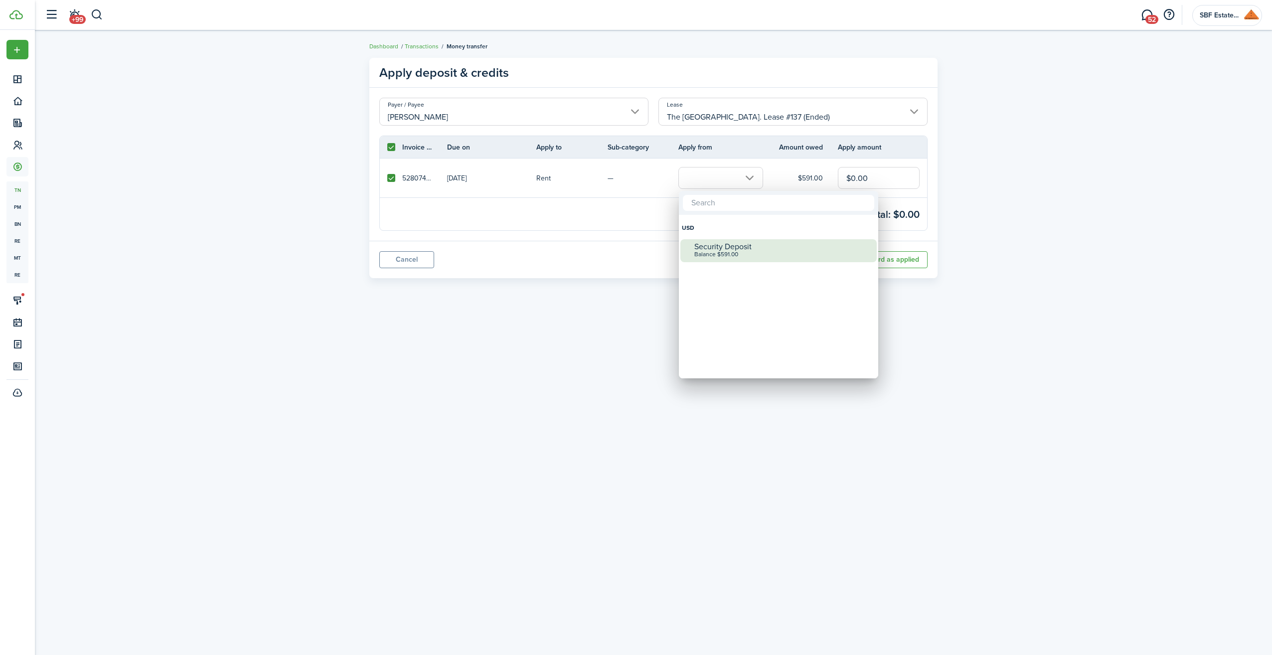
click at [736, 252] on div "Balance $591.00" at bounding box center [782, 254] width 176 height 7
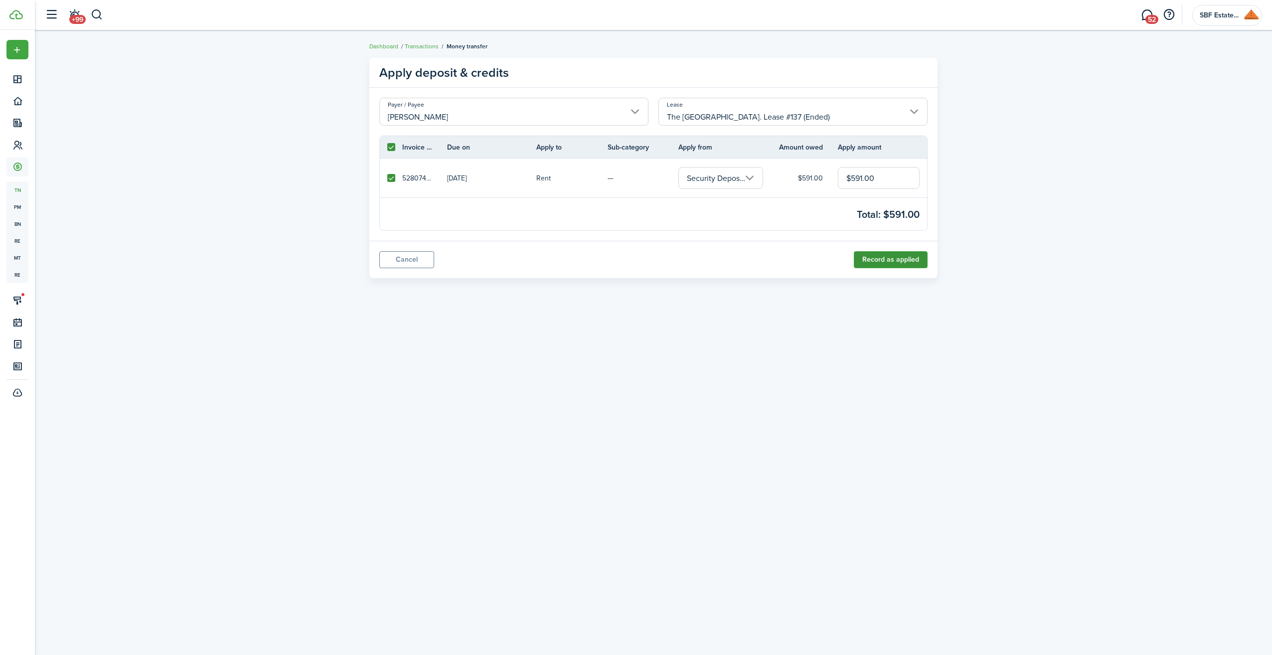
click at [882, 261] on button "Record as applied" at bounding box center [891, 259] width 74 height 17
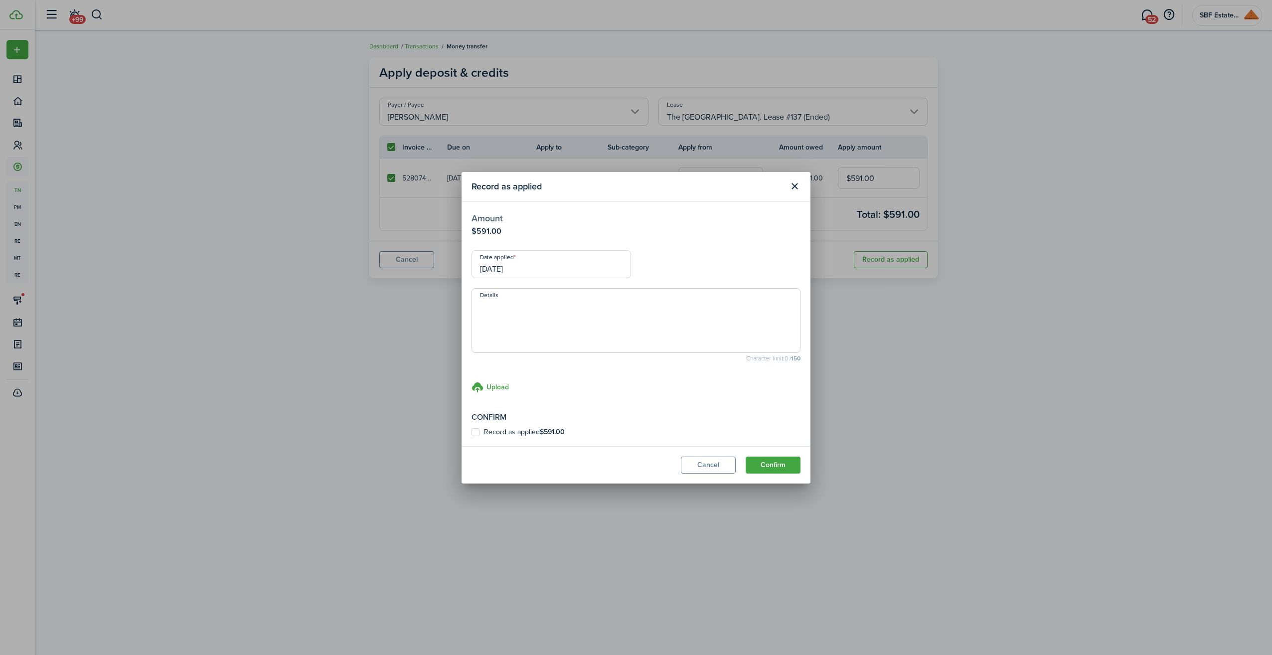
click at [475, 430] on label "Record as applied $591.00" at bounding box center [518, 432] width 93 height 8
click at [472, 432] on input "Record as applied $591.00" at bounding box center [471, 432] width 0 height 0
click at [775, 465] on button "Confirm" at bounding box center [773, 465] width 55 height 17
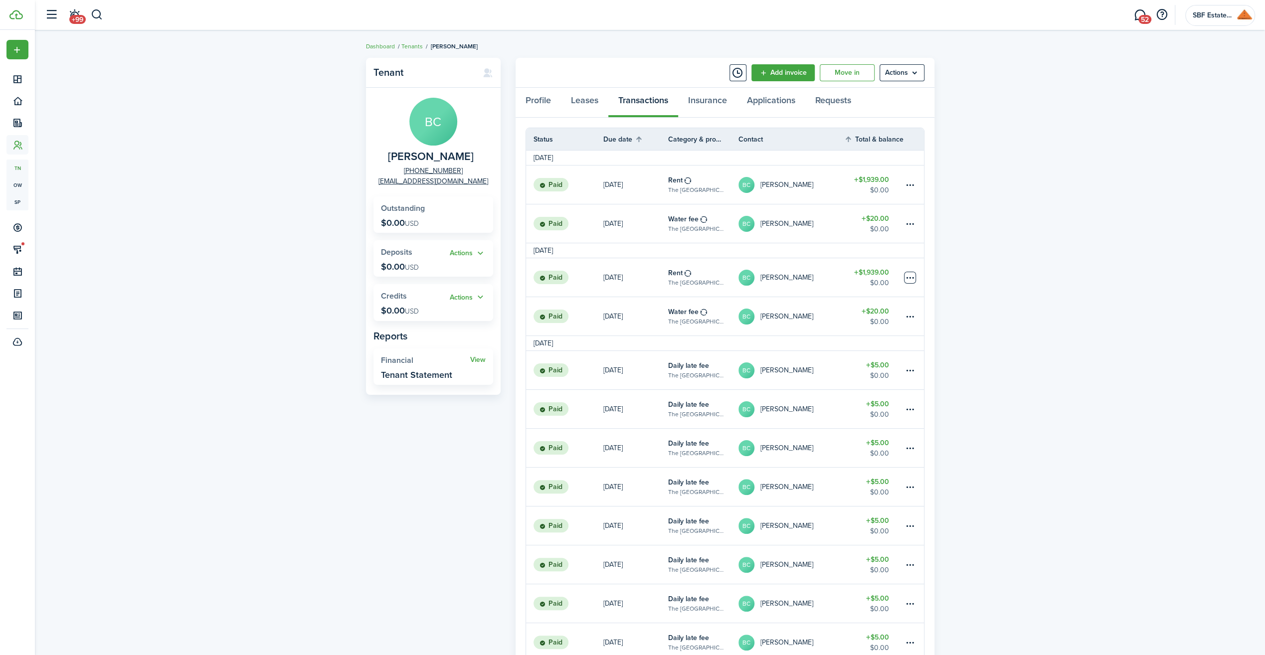
click at [909, 275] on table-menu-btn-icon at bounding box center [910, 278] width 12 height 12
click at [836, 275] on link "BC [PERSON_NAME]" at bounding box center [791, 277] width 106 height 38
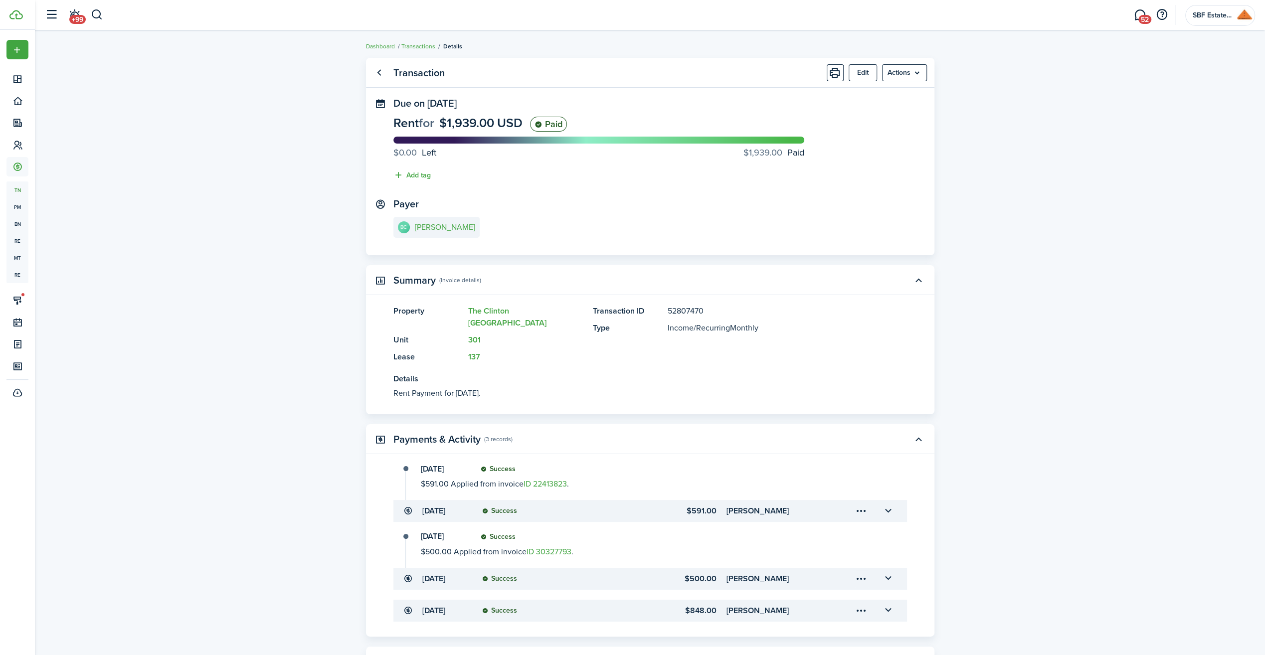
click at [859, 570] on menu-trigger-card "Open menu" at bounding box center [861, 578] width 17 height 17
click at [785, 573] on transaction-details-table-item-client "[PERSON_NAME]" at bounding box center [775, 579] width 99 height 12
click at [861, 570] on menu-trigger-card "Open menu" at bounding box center [861, 578] width 17 height 17
click at [846, 586] on button "Edit" at bounding box center [825, 589] width 87 height 17
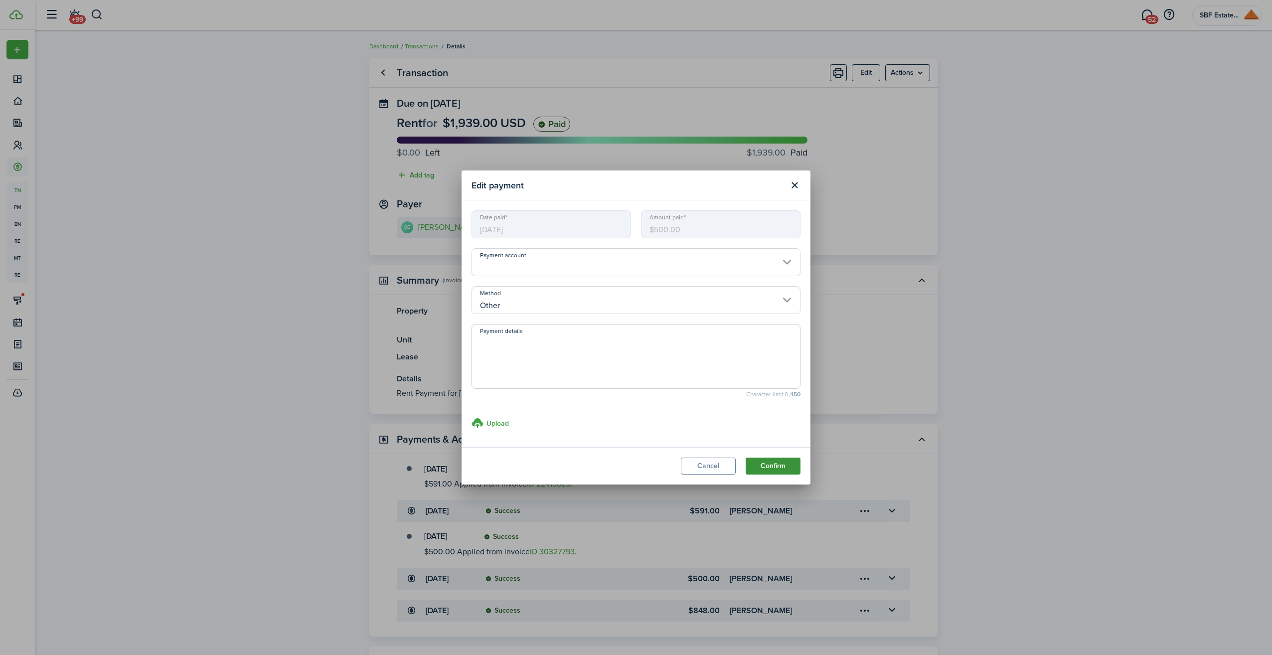
click at [767, 462] on button "Confirm" at bounding box center [773, 466] width 55 height 17
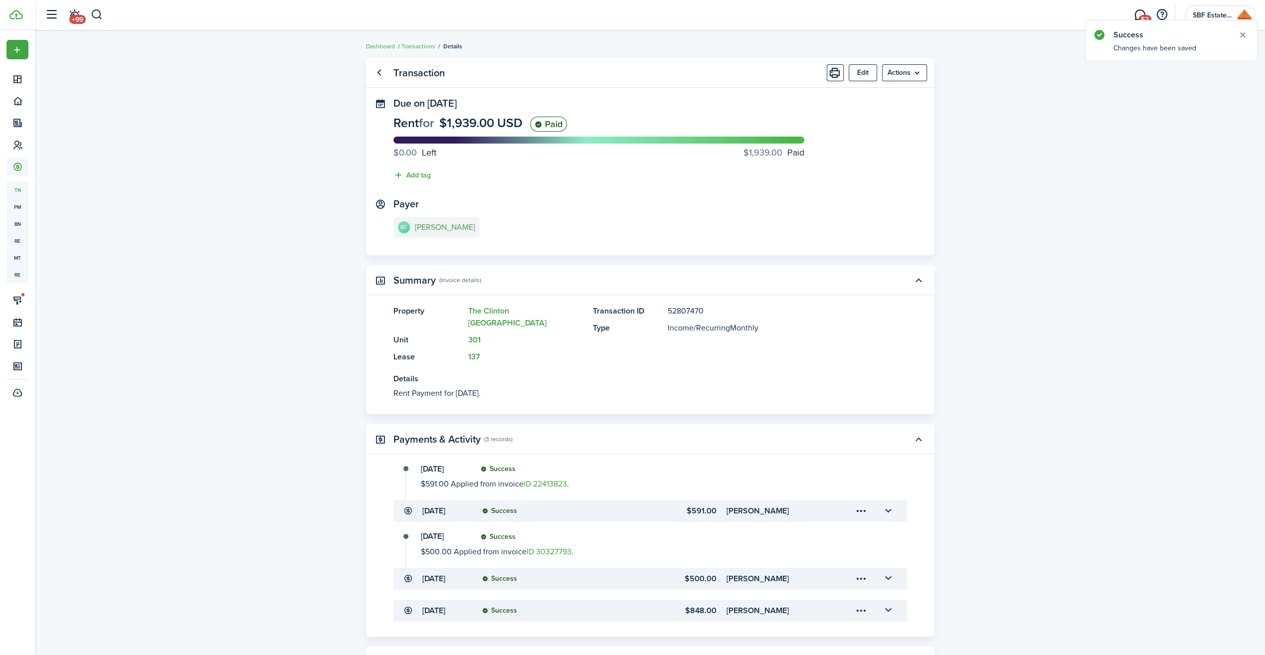
click at [451, 226] on e-details-info-title "[PERSON_NAME]" at bounding box center [445, 227] width 60 height 9
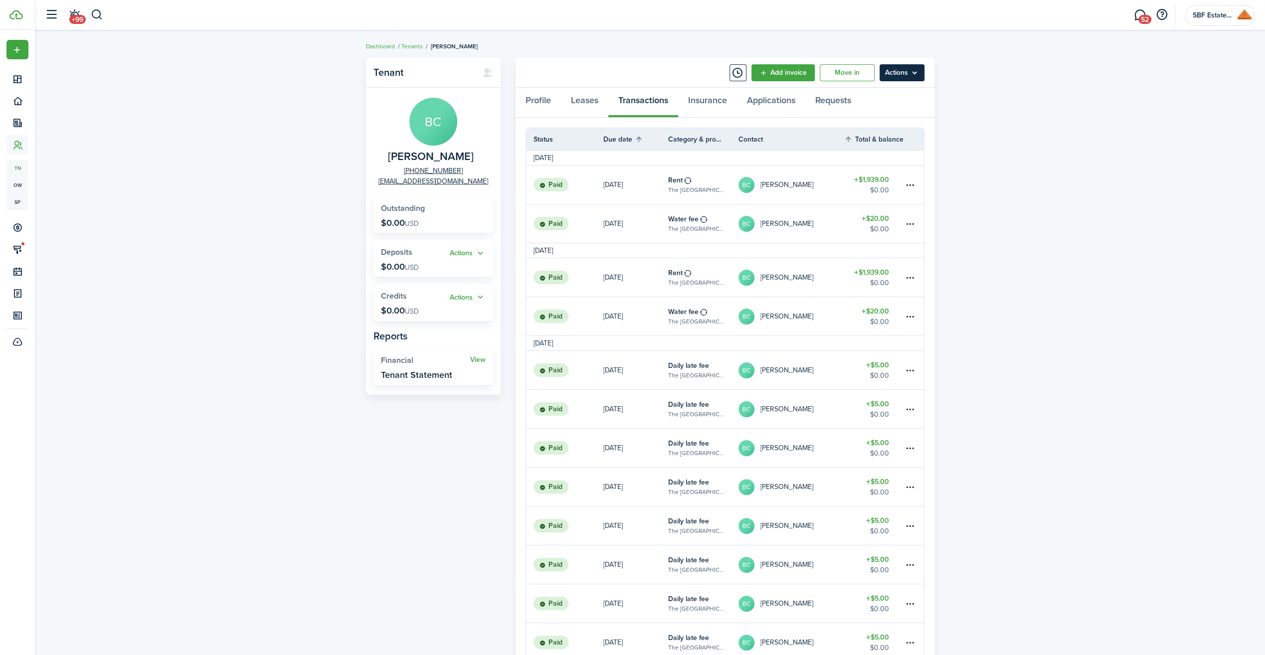
click at [908, 70] on menu-btn "Actions" at bounding box center [901, 72] width 45 height 17
click at [890, 151] on button "Archive" at bounding box center [879, 147] width 87 height 17
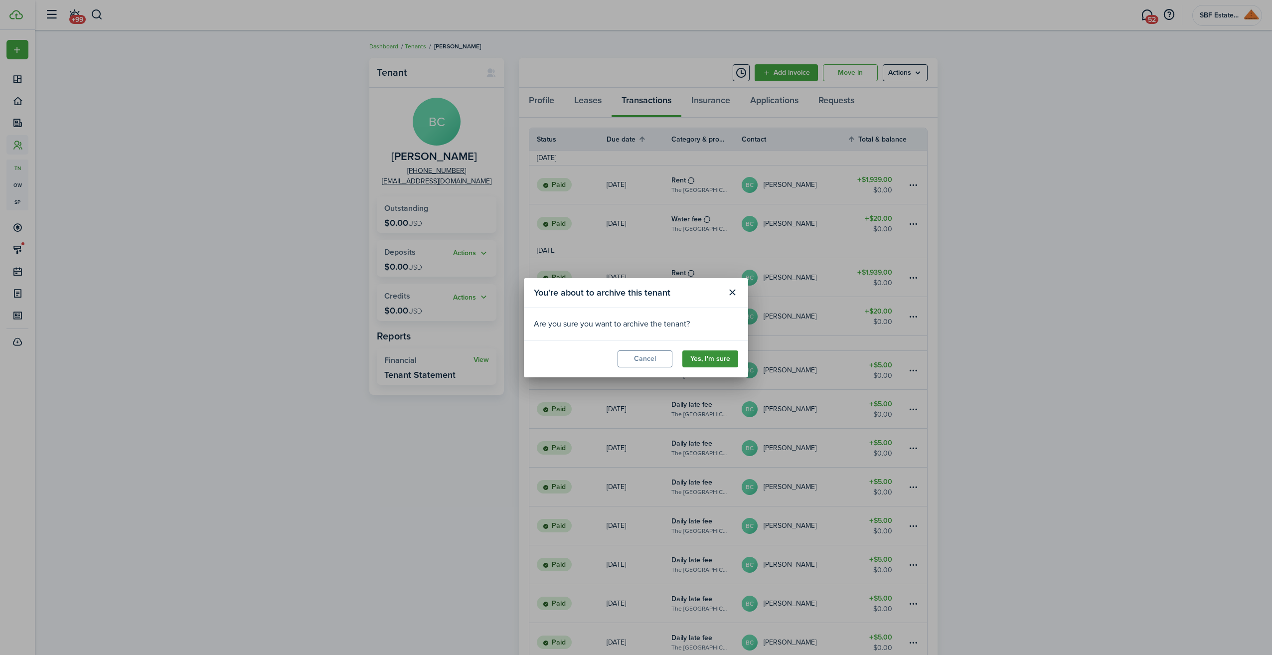
click at [713, 360] on button "Yes, I'm sure" at bounding box center [710, 358] width 56 height 17
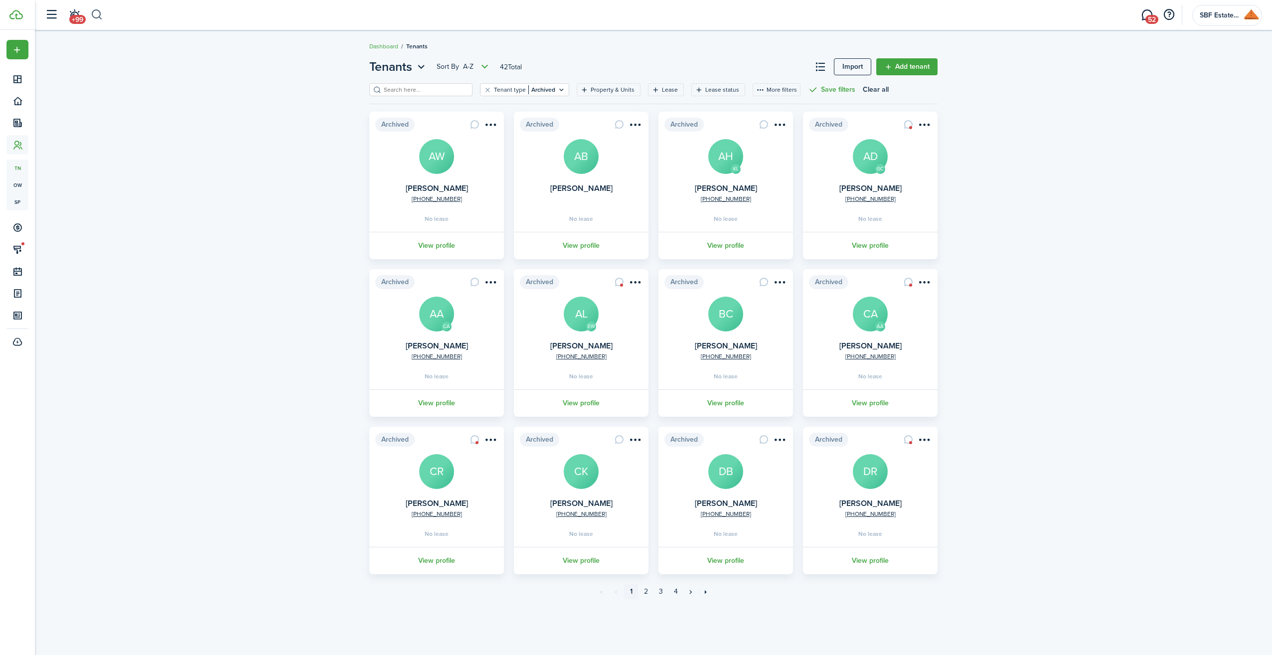
click at [96, 14] on button "button" at bounding box center [97, 14] width 12 height 17
click at [129, 54] on span "[PERSON_NAME]" at bounding box center [137, 51] width 53 height 10
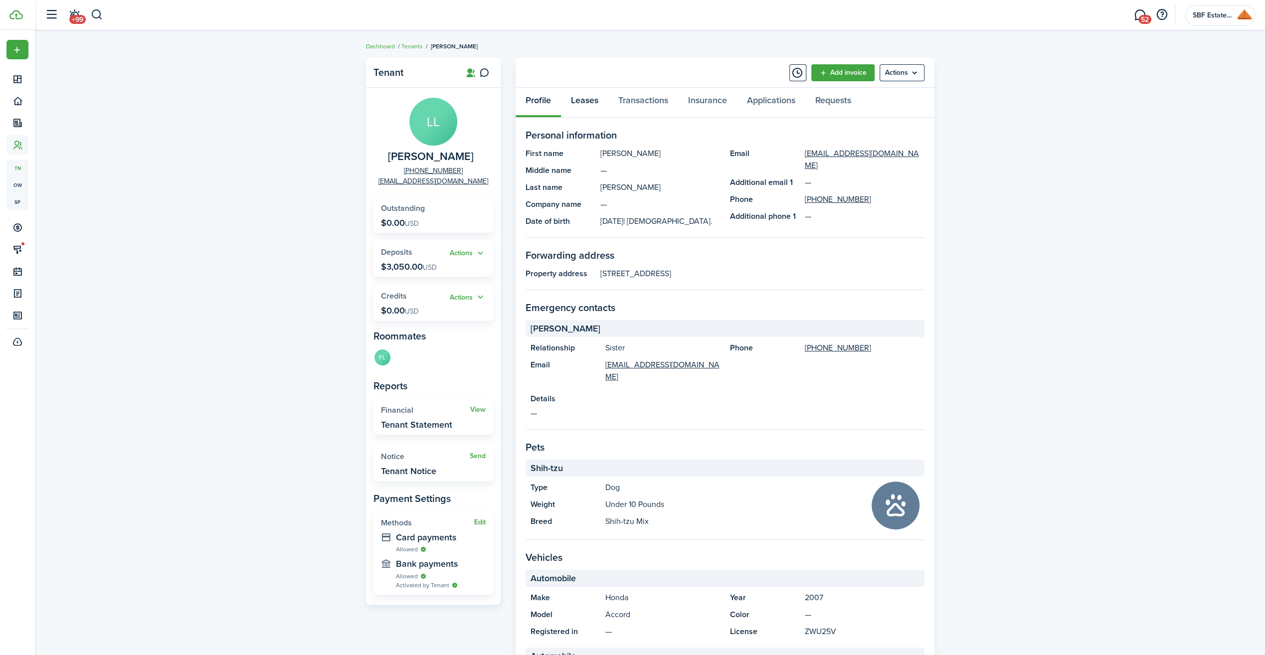
click at [586, 103] on link "Leases" at bounding box center [584, 103] width 47 height 30
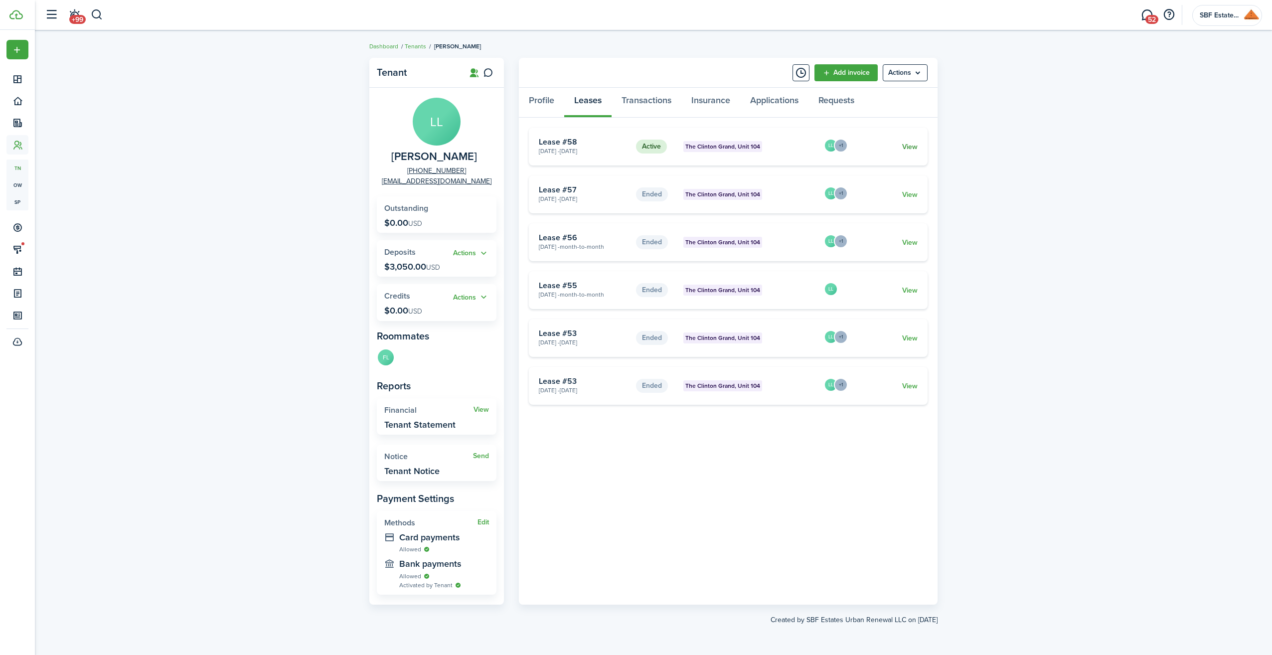
click at [914, 148] on link "View" at bounding box center [909, 147] width 15 height 10
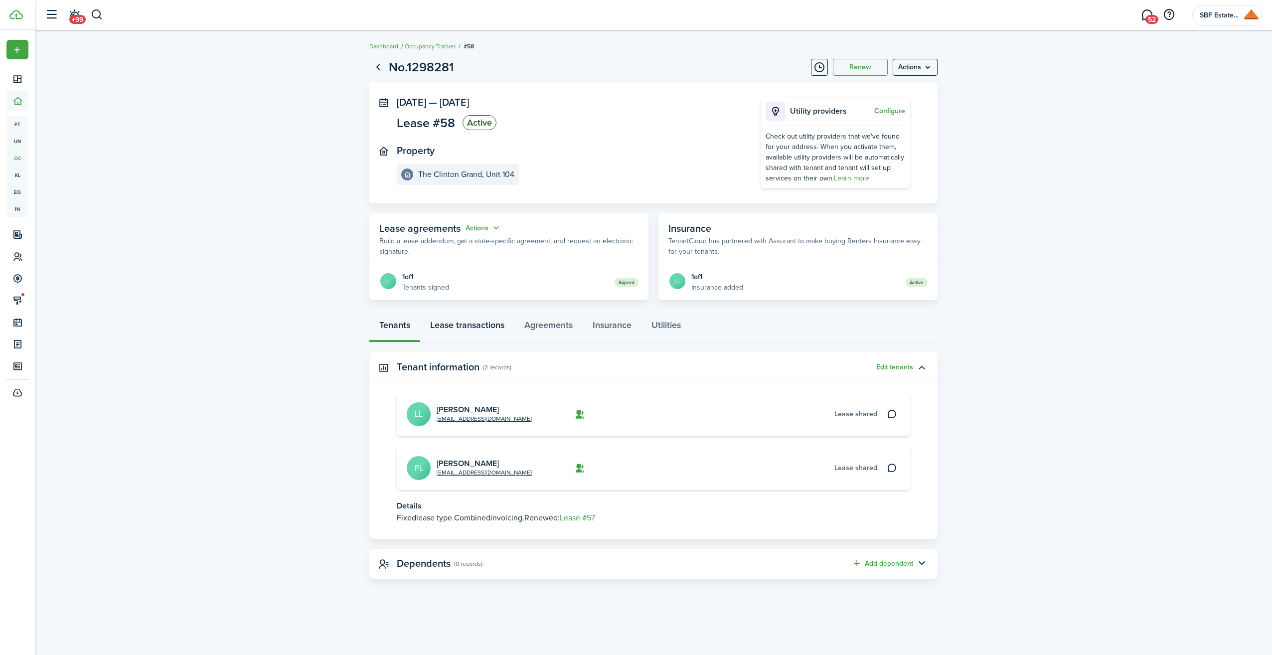
click at [477, 322] on link "Lease transactions" at bounding box center [467, 328] width 94 height 30
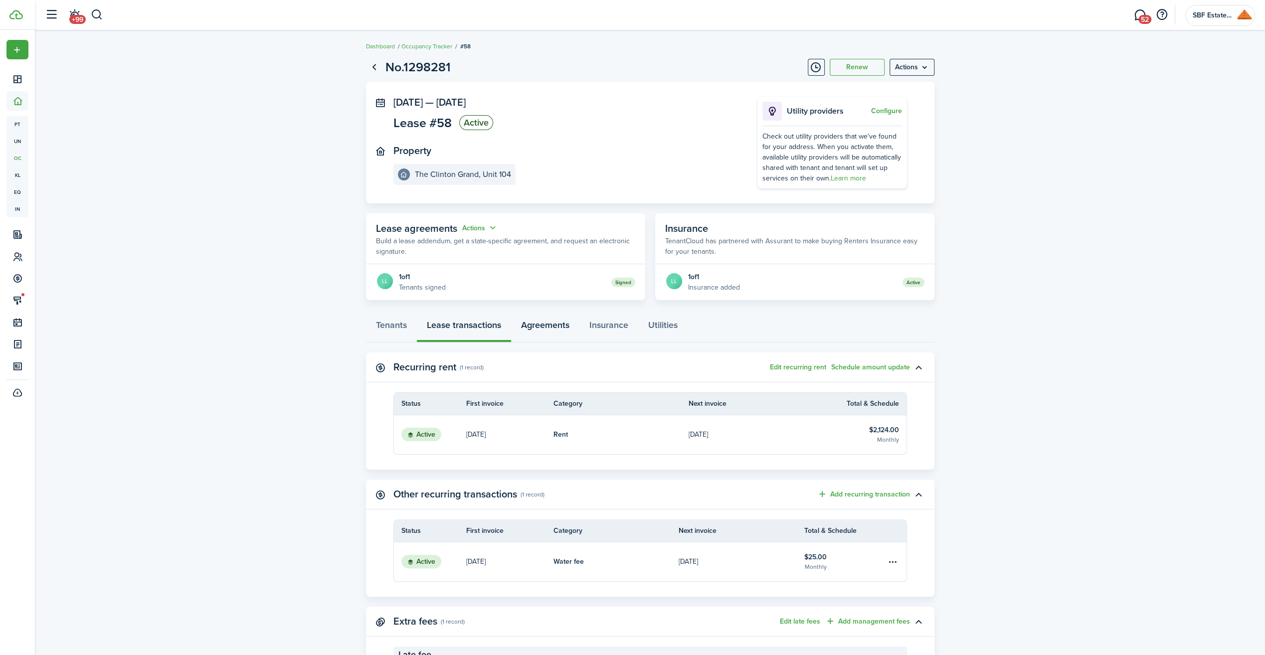
click at [531, 323] on link "Agreements" at bounding box center [545, 328] width 68 height 30
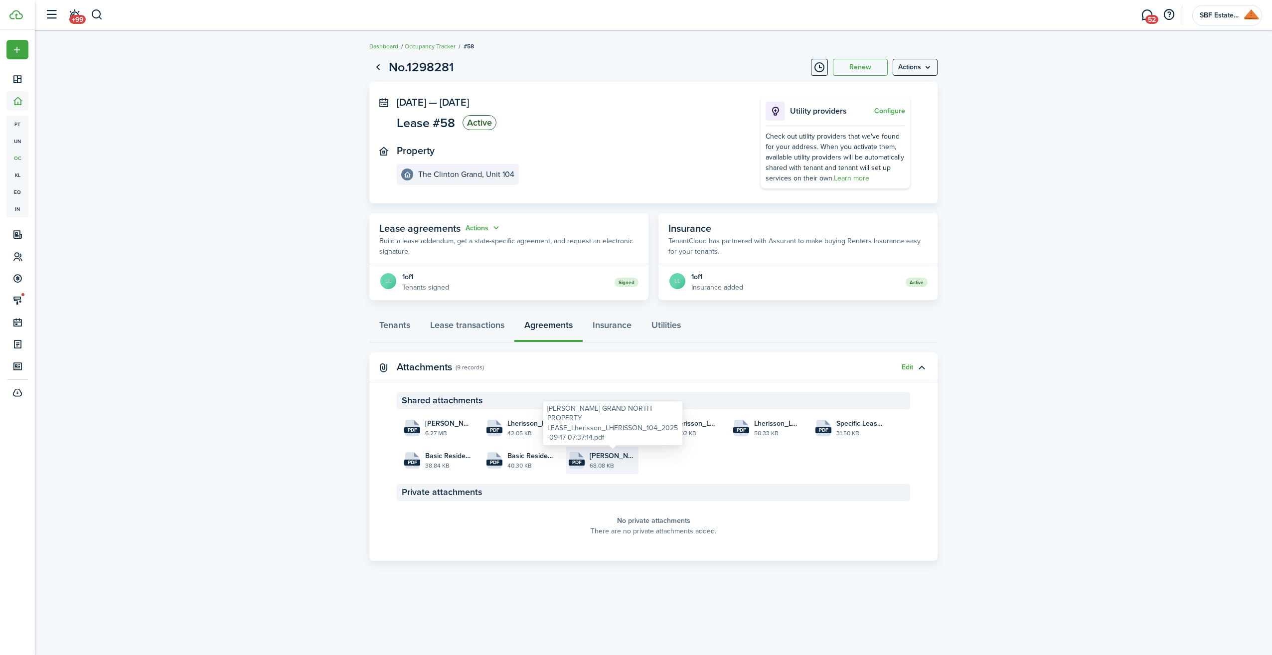
click at [599, 459] on span "[PERSON_NAME] GRAND NORTH PROPERTY LEASE_Lherisson_LHERISSON_104_2025-09-17 07:…" at bounding box center [613, 456] width 46 height 10
click at [452, 423] on div "Basic Residential Lease Agreement_Lherisson_LHERISSON_104_2022-12-21 22:59:02.p…" at bounding box center [448, 428] width 131 height 29
click at [431, 428] on div "Basic Residential Lease Agreement_Lherisson_LHERISSON_104_2022-12-21 22:59:02.p…" at bounding box center [448, 428] width 131 height 29
click at [395, 423] on div "Basic Residential Lease Agreement_Lherisson_LHERISSON_104_2022-12-21 22:59:02.p…" at bounding box center [448, 428] width 131 height 29
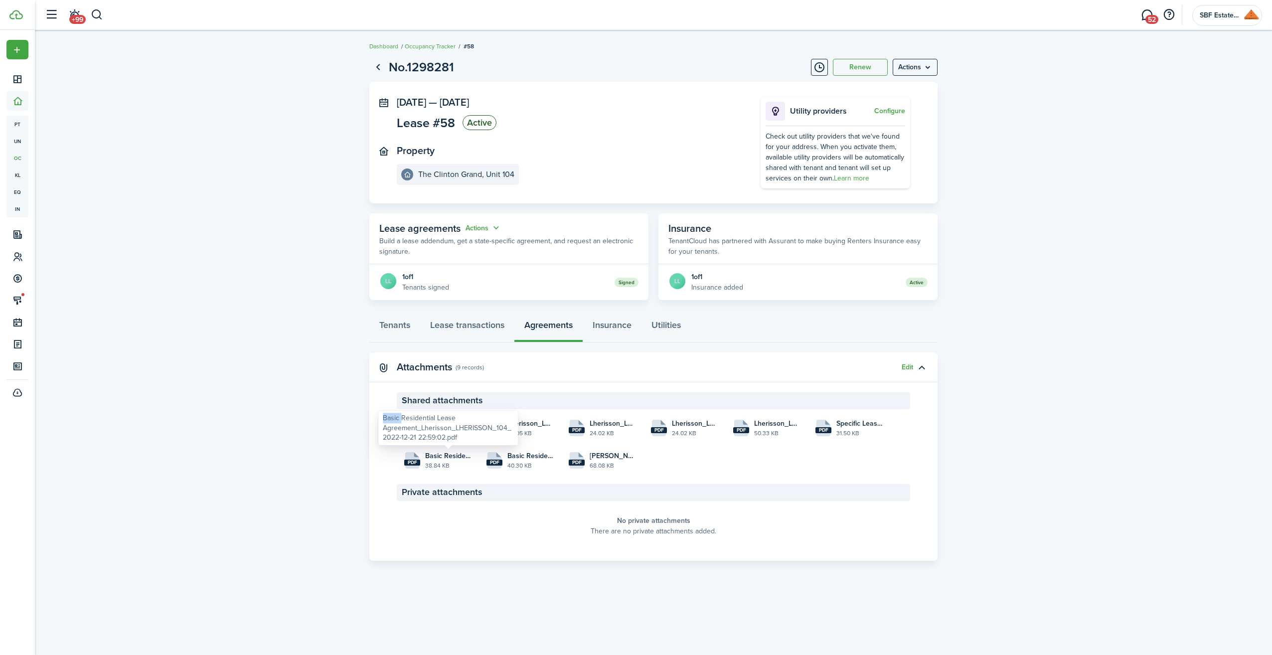
click at [395, 423] on div "Basic Residential Lease Agreement_Lherisson_LHERISSON_104_2022-12-21 22:59:02.p…" at bounding box center [448, 428] width 131 height 29
click at [534, 363] on panel-main-header "Attachments (9 records) Edit" at bounding box center [653, 367] width 568 height 30
click at [449, 426] on span "[PERSON_NAME] #104_01.01.25 - [DATE]_Fully executed.pdf" at bounding box center [448, 423] width 46 height 10
click at [1190, 438] on lease-view "No.1298281 Renew Actions [DATE] — [DATE] Lease #58 Active Property [GEOGRAPHIC_…" at bounding box center [653, 309] width 1237 height 513
click at [953, 85] on lease-view "No.1298281 Renew Actions [DATE] — [DATE] Lease #58 Active Property [GEOGRAPHIC_…" at bounding box center [653, 309] width 1237 height 513
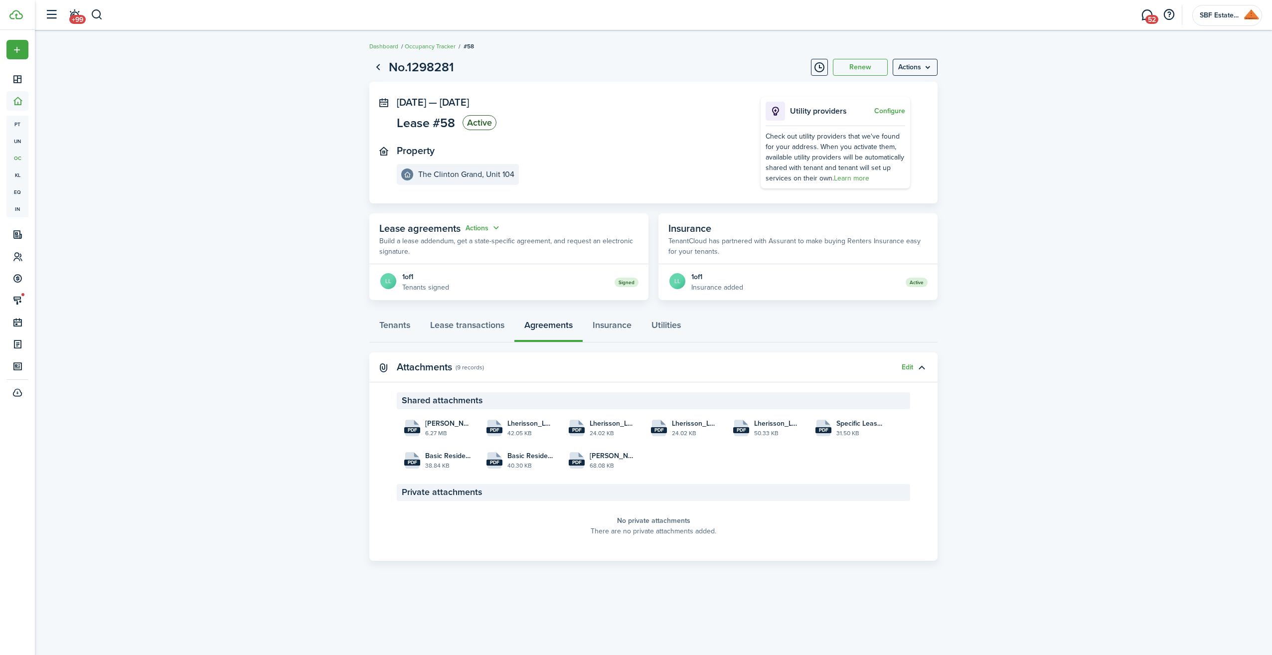
click at [95, 29] on header-wrapper "+99 52 SBF Estates Urban Renewal LLC" at bounding box center [651, 15] width 1222 height 30
click at [98, 16] on button "button" at bounding box center [97, 14] width 12 height 17
click at [152, 52] on global-search-item-title "[PERSON_NAME]" at bounding box center [191, 51] width 160 height 10
